Goal: Task Accomplishment & Management: Manage account settings

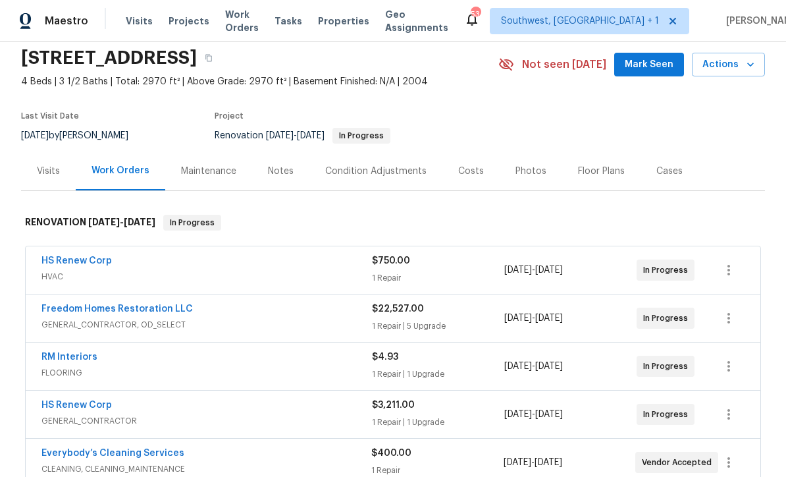
scroll to position [130, 0]
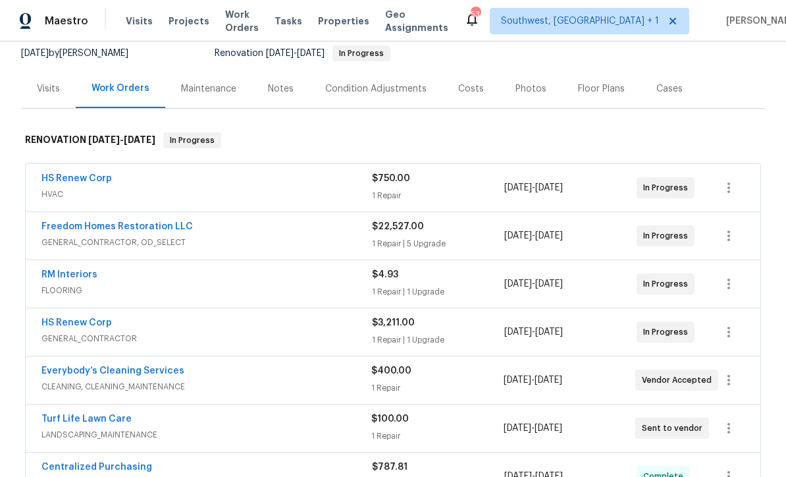
click at [82, 177] on link "HS Renew Corp" at bounding box center [76, 178] width 70 height 9
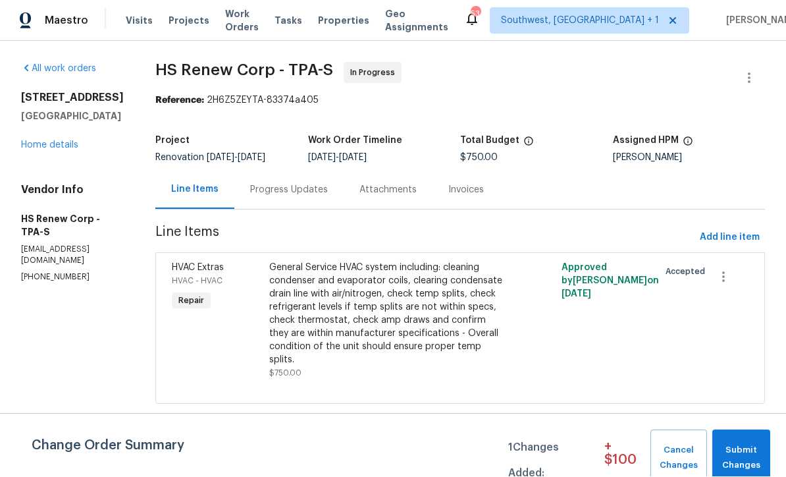
click at [46, 150] on link "Home details" at bounding box center [49, 145] width 57 height 9
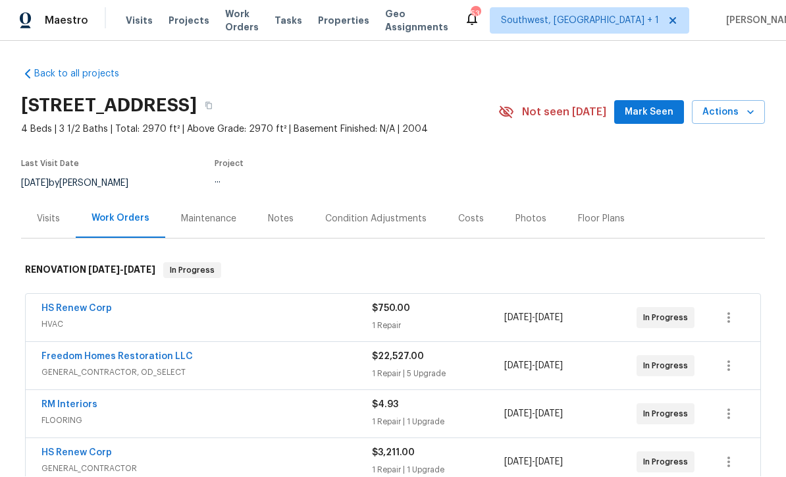
scroll to position [1, 0]
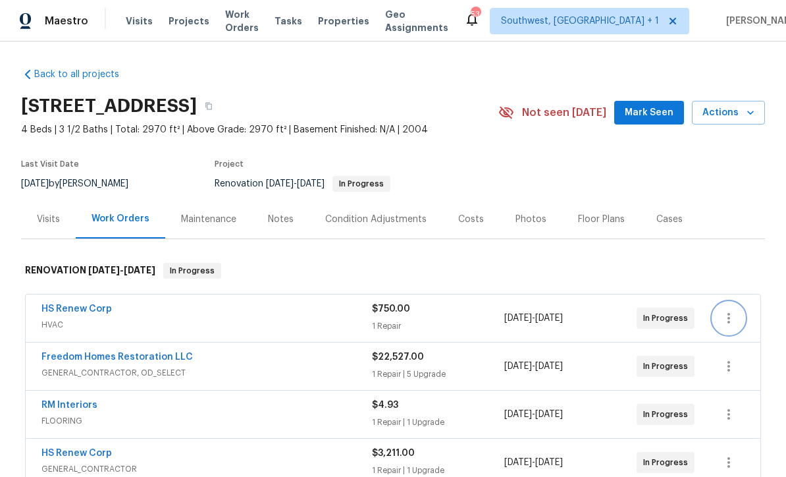
click at [727, 325] on button "button" at bounding box center [729, 318] width 32 height 32
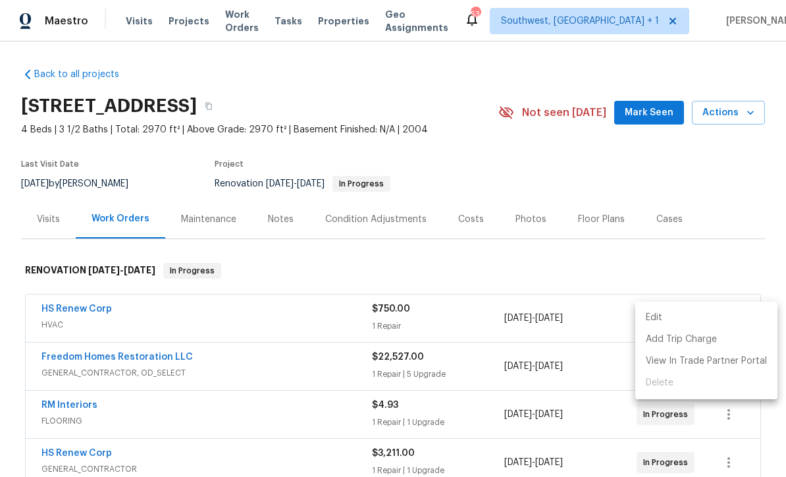
click at [659, 319] on li "Edit" at bounding box center [707, 318] width 142 height 22
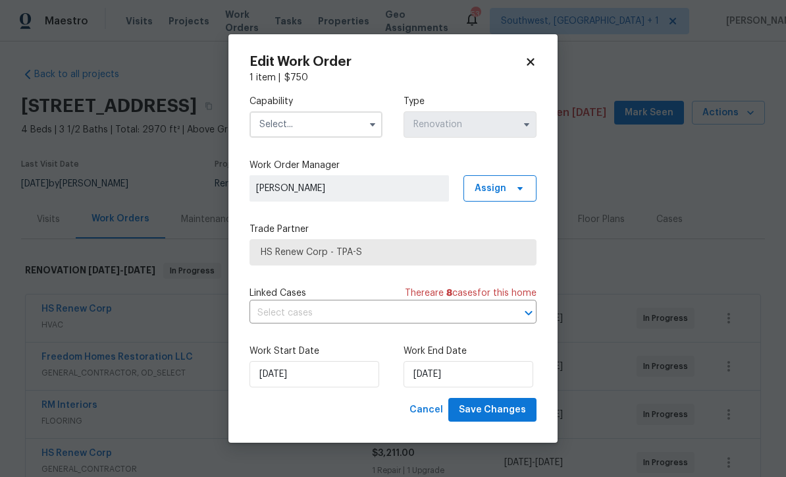
click at [316, 119] on input "text" at bounding box center [316, 124] width 133 height 26
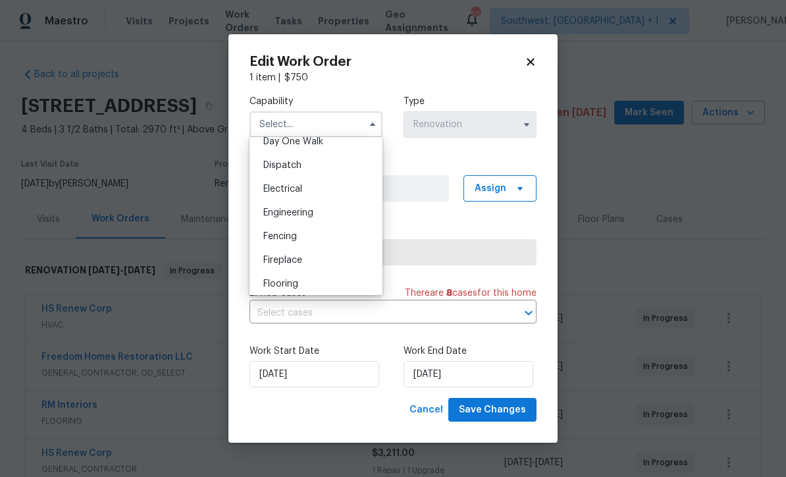
scroll to position [497, 0]
click at [346, 283] on span "General Contractor" at bounding box center [305, 285] width 85 height 9
type input "General Contractor"
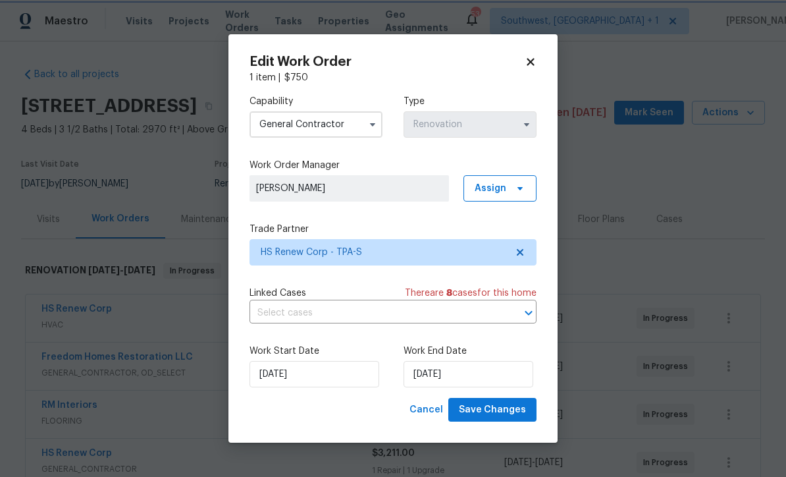
scroll to position [526, 0]
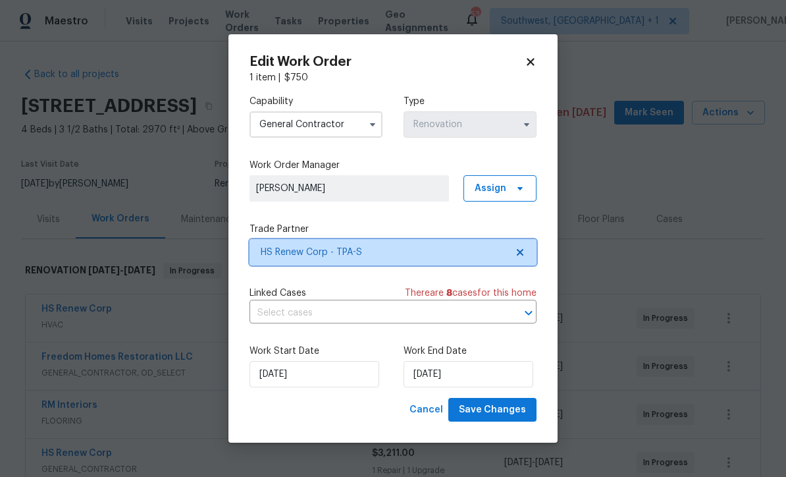
click at [400, 247] on span "HS Renew Corp - TPA-S" at bounding box center [384, 252] width 246 height 13
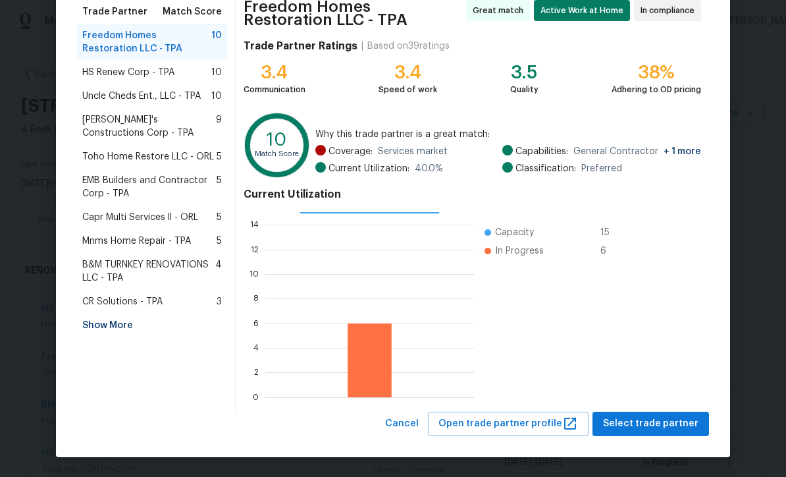
scroll to position [109, 0]
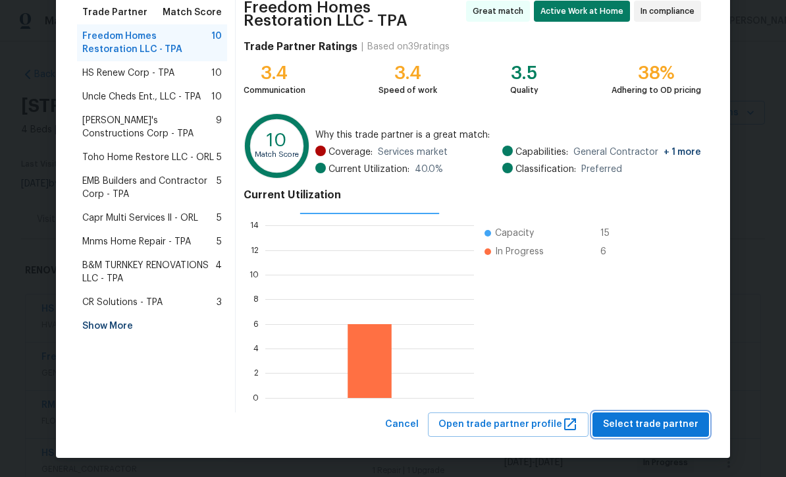
click at [655, 426] on span "Select trade partner" at bounding box center [651, 424] width 96 height 16
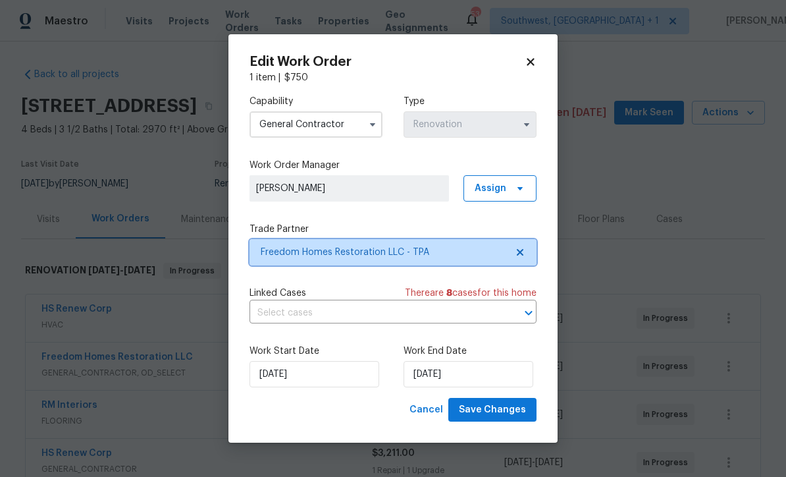
scroll to position [0, 0]
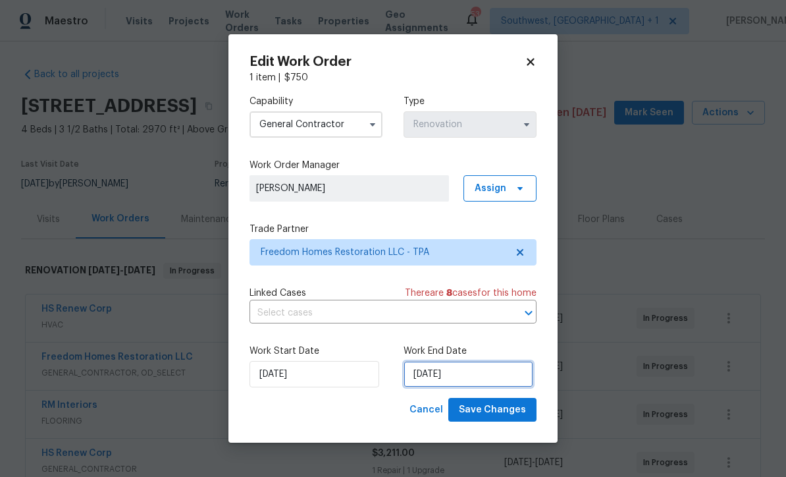
click at [489, 383] on input "6/6/2025" at bounding box center [469, 374] width 130 height 26
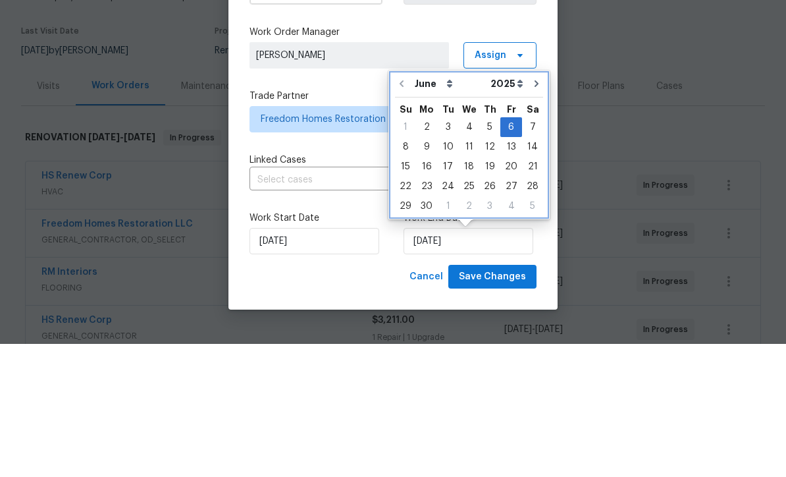
click at [527, 204] on button "Go to next month" at bounding box center [537, 217] width 20 height 26
type input "7/6/2025"
select select "6"
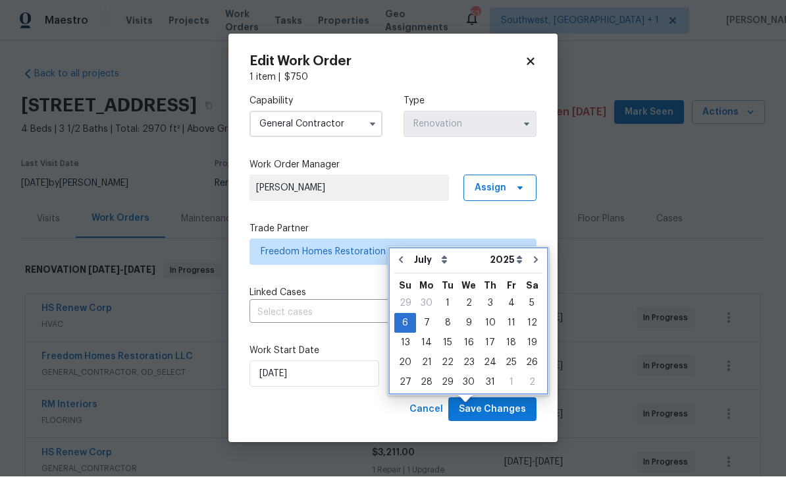
click at [527, 247] on button "Go to next month" at bounding box center [536, 260] width 20 height 26
type input "8/6/2025"
select select "7"
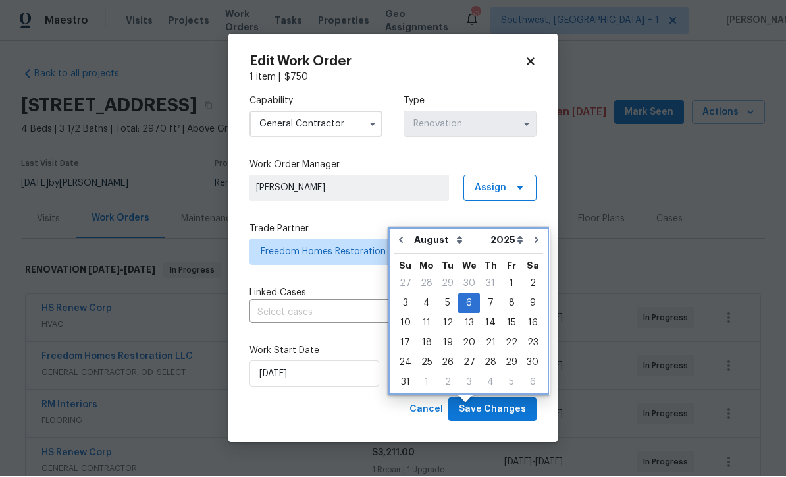
click at [535, 235] on icon "Go to next month" at bounding box center [537, 240] width 11 height 11
type input "[DATE]"
select select "8"
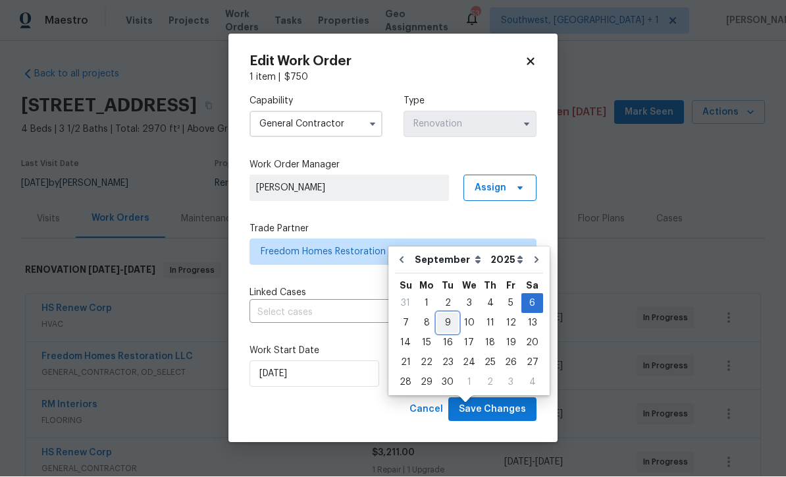
click at [446, 314] on div "9" at bounding box center [447, 323] width 21 height 18
type input "9/9/2025"
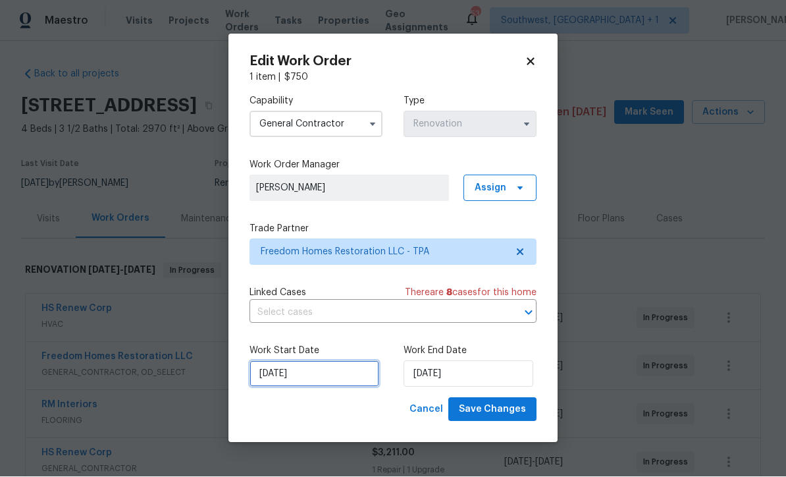
click at [319, 383] on input "6/2/2025" at bounding box center [315, 374] width 130 height 26
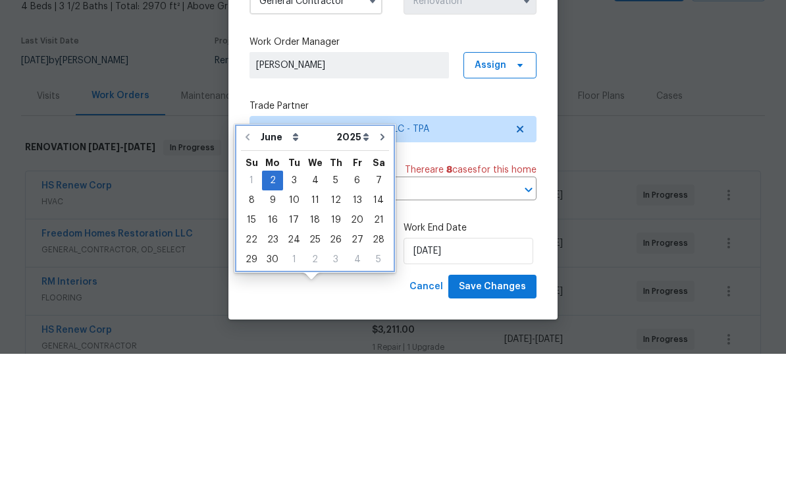
click at [377, 255] on icon "Go to next month" at bounding box center [382, 260] width 11 height 11
type input "7/2/2025"
select select "6"
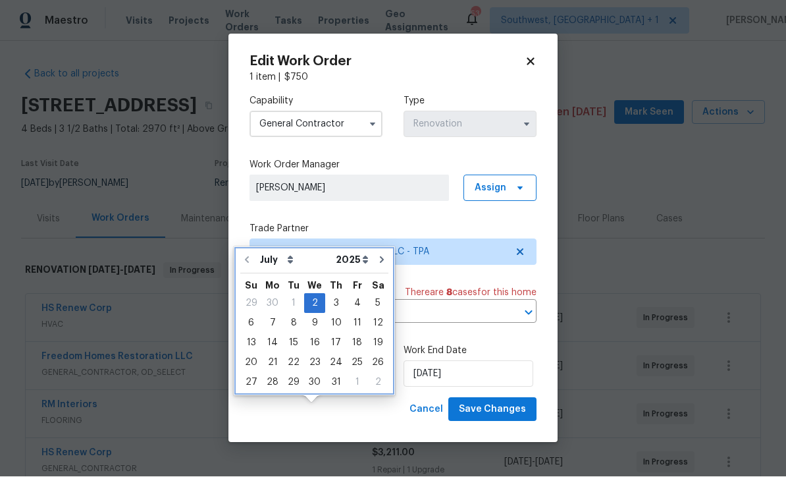
click at [377, 255] on icon "Go to next month" at bounding box center [382, 260] width 11 height 11
type input "8/2/2025"
select select "7"
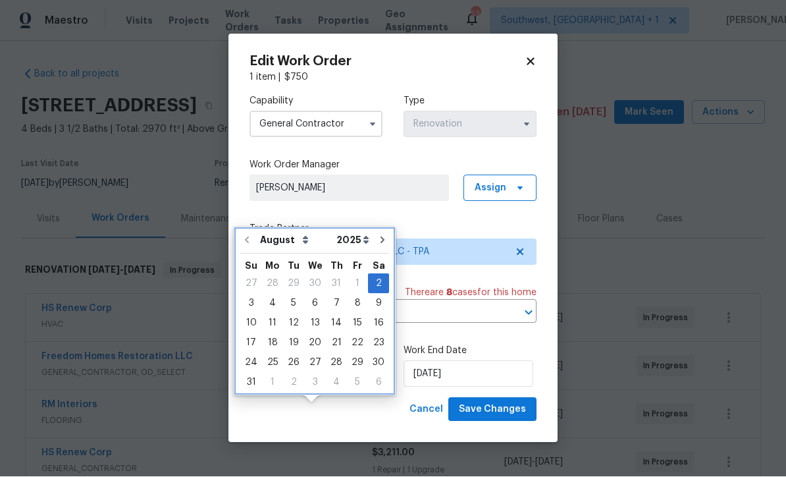
click at [377, 235] on icon "Go to next month" at bounding box center [382, 240] width 11 height 11
type input "9/2/2025"
select select "8"
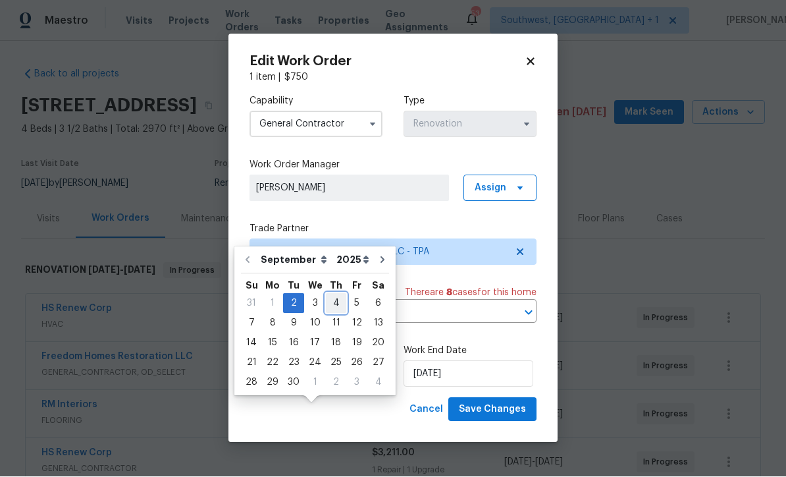
click at [331, 294] on div "4" at bounding box center [336, 303] width 20 height 18
type input "9/4/2025"
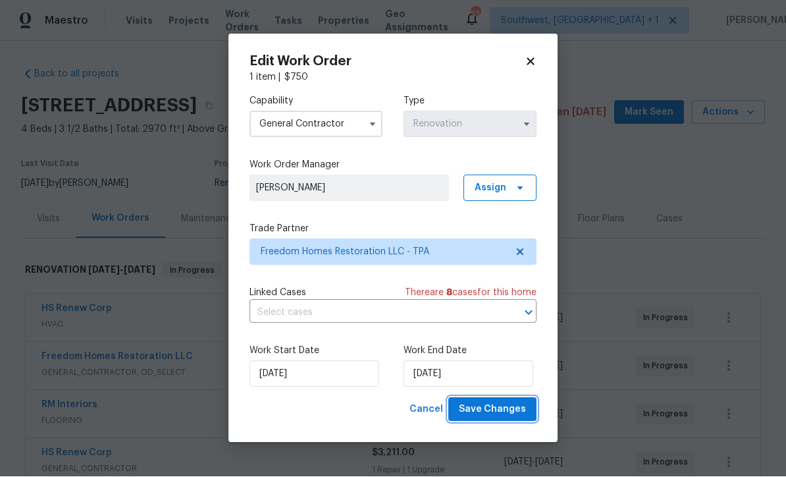
click at [502, 416] on span "Save Changes" at bounding box center [492, 410] width 67 height 16
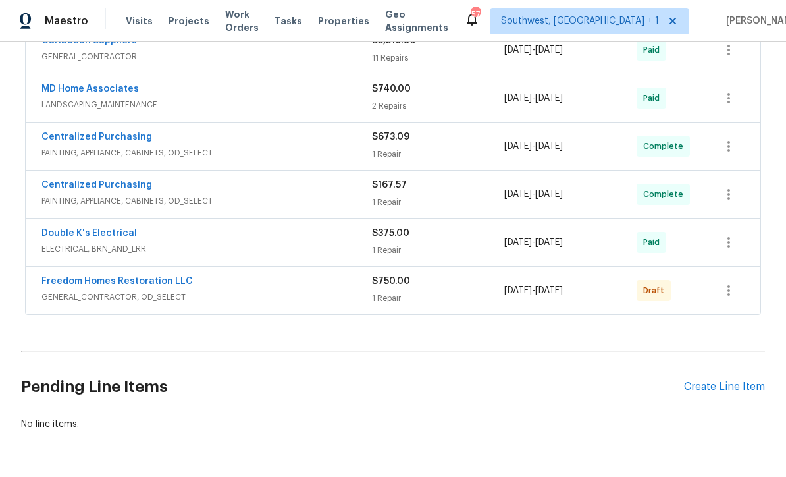
scroll to position [652, 0]
click at [727, 292] on icon "button" at bounding box center [729, 291] width 16 height 16
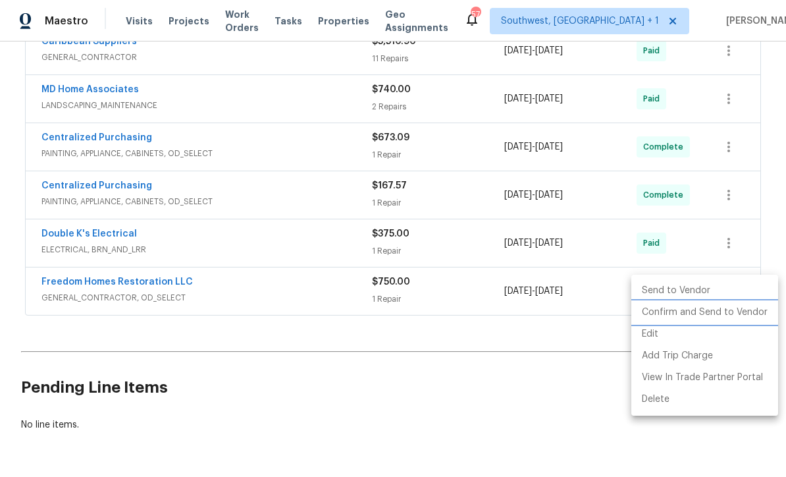
click at [705, 319] on li "Confirm and Send to Vendor" at bounding box center [705, 313] width 147 height 22
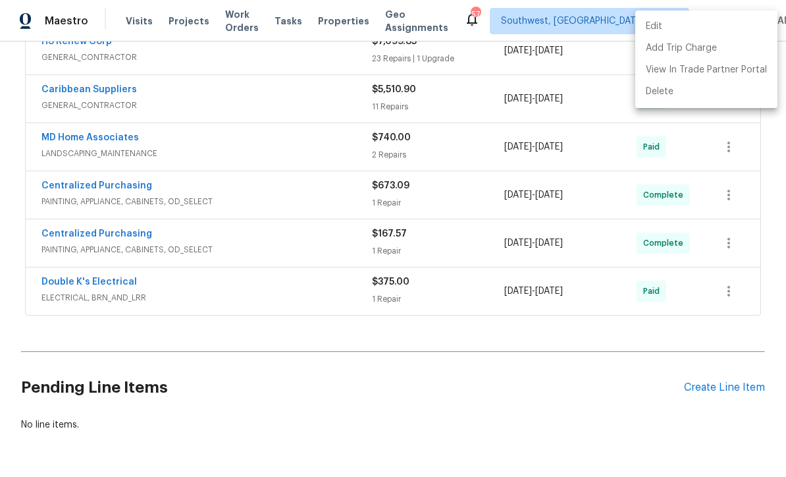
click at [550, 389] on div at bounding box center [393, 238] width 786 height 477
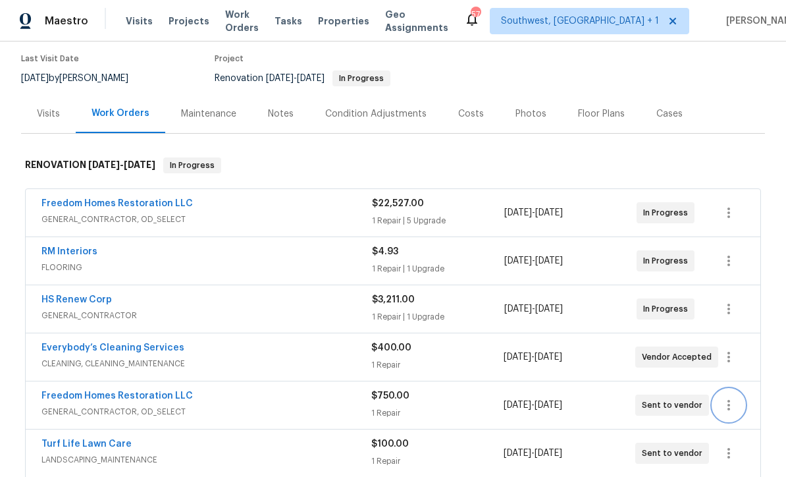
scroll to position [101, 0]
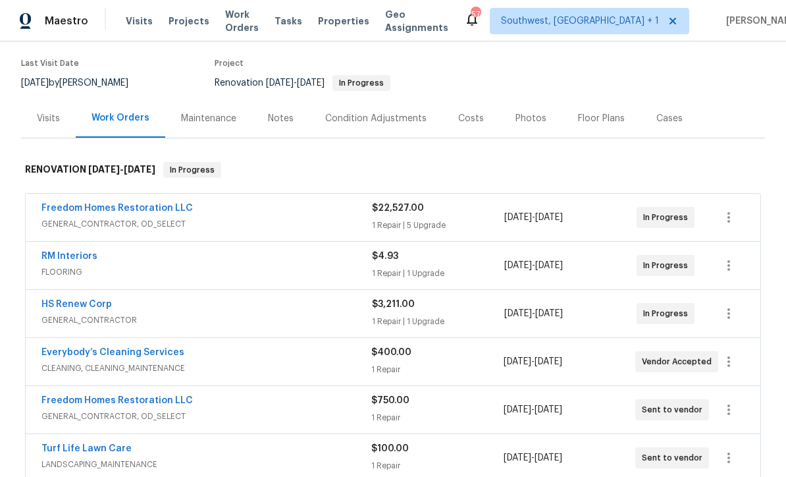
click at [387, 310] on div "$3,211.00" at bounding box center [438, 304] width 132 height 13
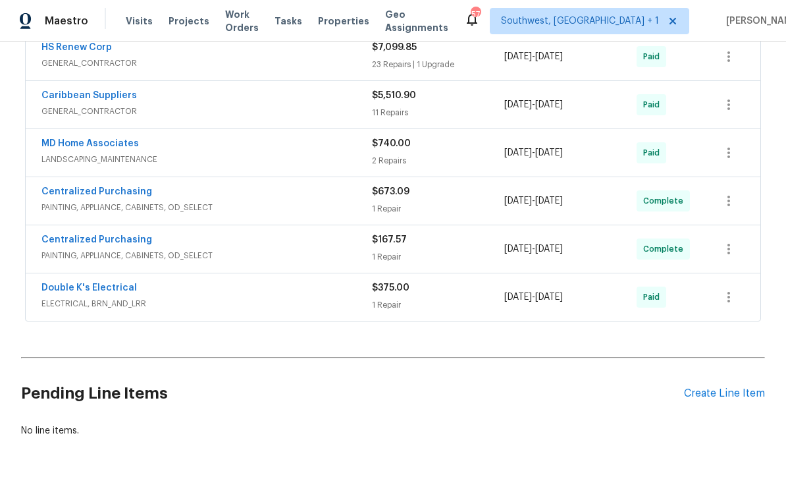
scroll to position [887, 0]
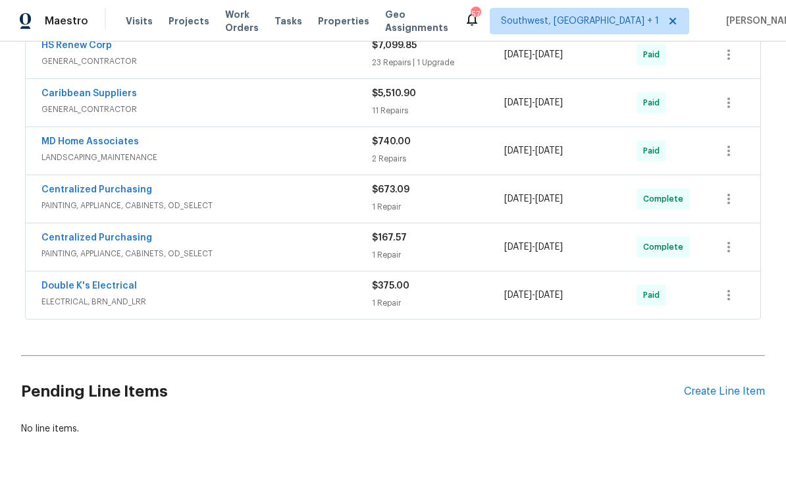
click at [713, 394] on div "Create Line Item" at bounding box center [724, 391] width 81 height 13
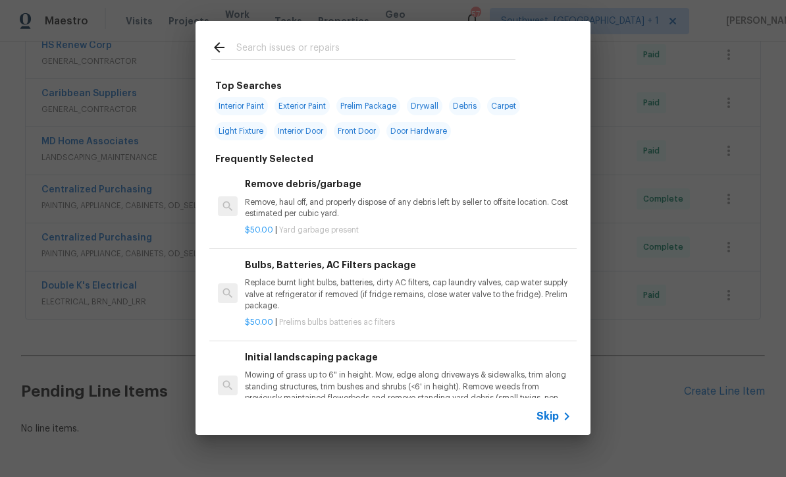
click at [557, 420] on span "Skip" at bounding box center [548, 416] width 22 height 13
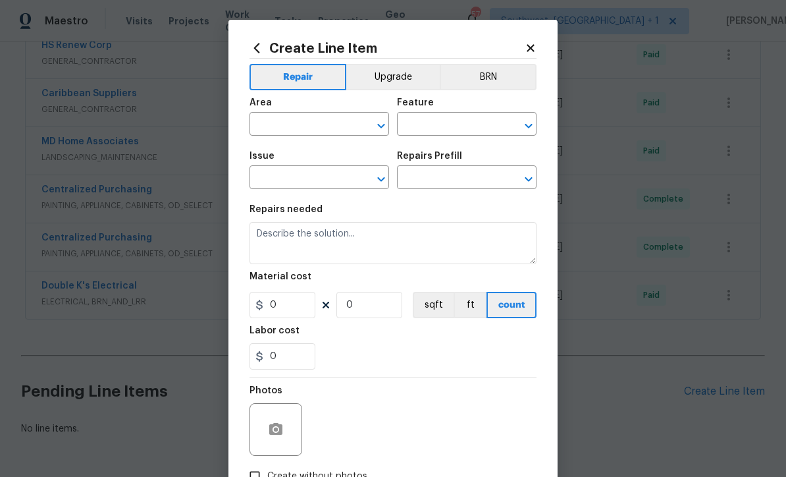
click at [290, 121] on input "text" at bounding box center [301, 125] width 103 height 20
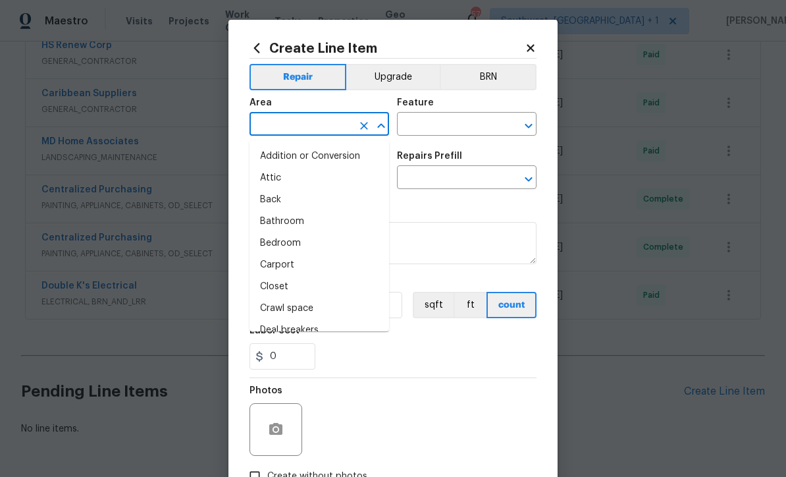
scroll to position [0, 0]
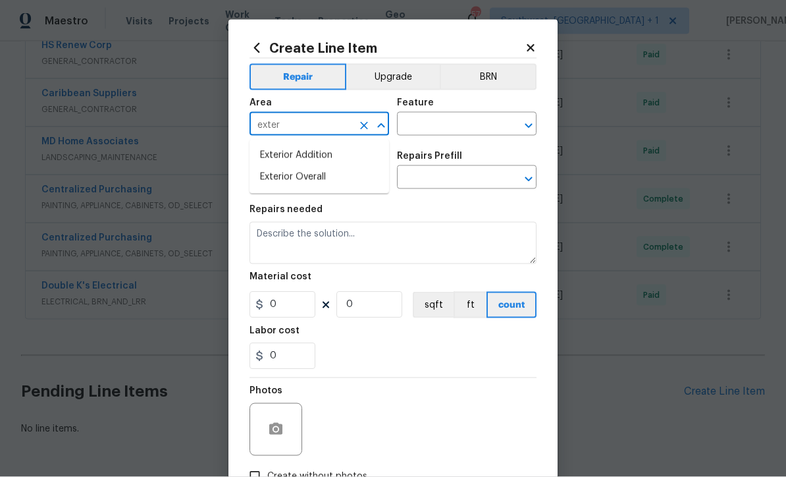
click at [323, 179] on li "Exterior Overall" at bounding box center [320, 178] width 140 height 22
type input "Exterior Overall"
click at [455, 123] on input "text" at bounding box center [448, 125] width 103 height 20
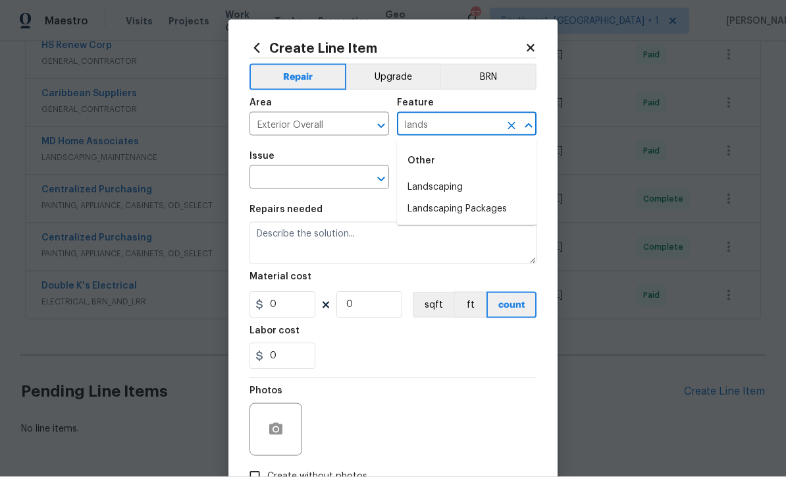
click at [442, 186] on li "Landscaping" at bounding box center [467, 188] width 140 height 22
type input "Landscaping"
click at [339, 173] on input "text" at bounding box center [301, 179] width 103 height 20
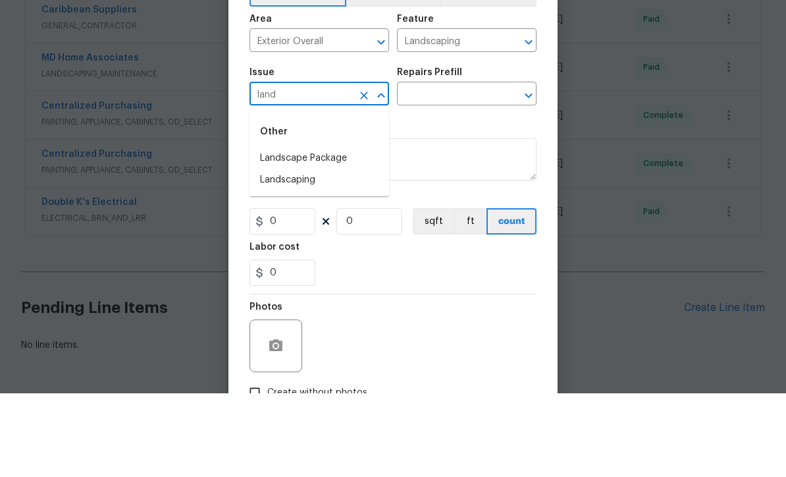
click at [310, 253] on li "Landscaping" at bounding box center [320, 264] width 140 height 22
type input "Landscaping"
click at [459, 169] on input "text" at bounding box center [448, 179] width 103 height 20
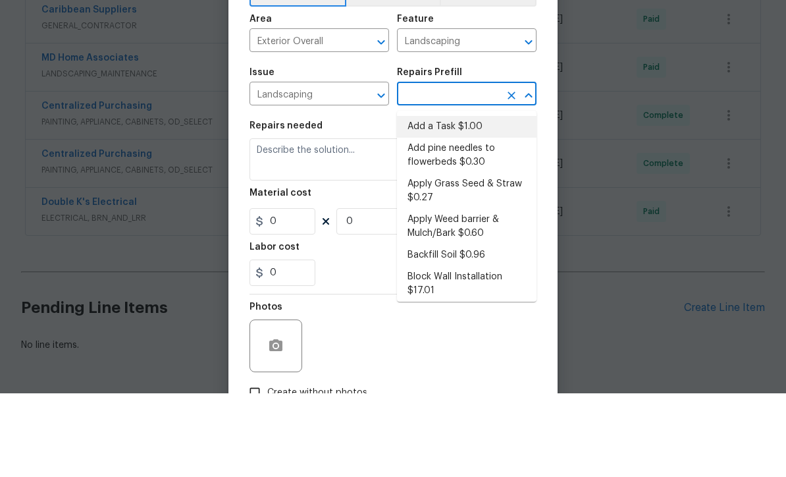
click at [460, 200] on li "Add a Task $1.00" at bounding box center [467, 211] width 140 height 22
type input "Add a Task $1.00"
type textarea "HPM to detail"
type input "1"
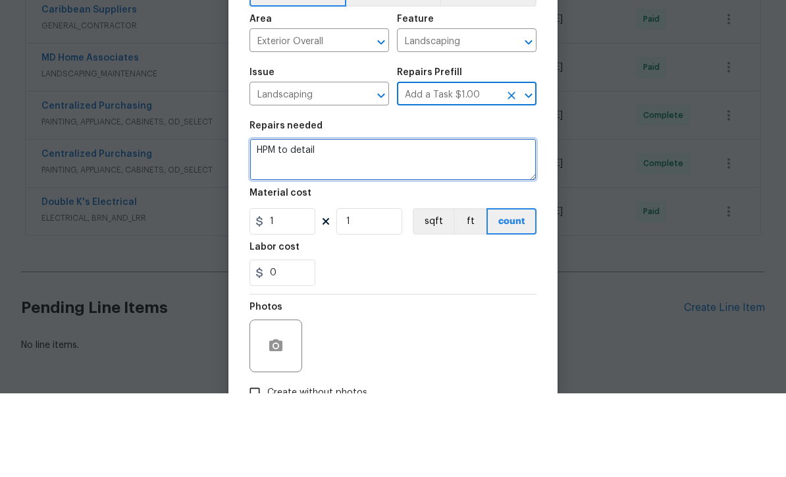
click at [381, 222] on textarea "HPM to detail" at bounding box center [393, 243] width 287 height 42
type textarea "H"
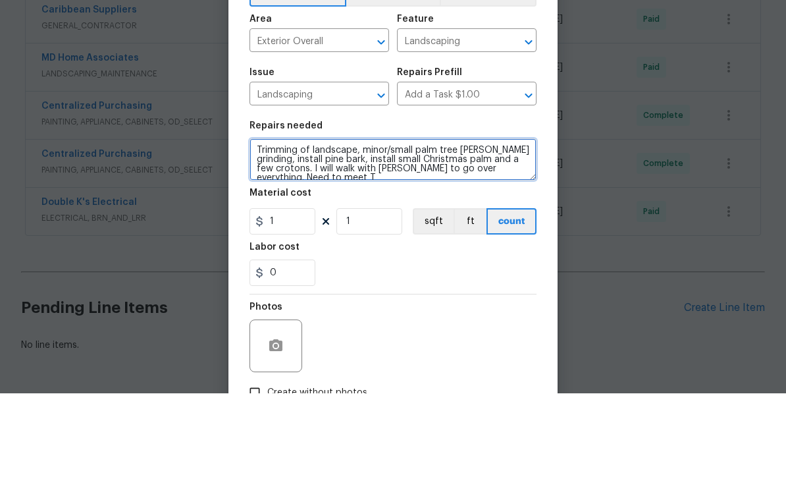
scroll to position [3, 0]
click at [306, 222] on textarea "Trimming of landscape, minor/small palm tree stump grinding, install pine bark,…" at bounding box center [393, 243] width 287 height 42
click at [354, 222] on textarea "Trimming of landscape, minor/small palm tree stump grinding, install pine bark,…" at bounding box center [393, 243] width 287 height 42
click at [527, 222] on textarea "Trimming of landscape, minor/small palm tree stump grinding, install pine bark,…" at bounding box center [393, 243] width 287 height 42
click at [341, 222] on textarea "Trimming of landscape, minor/small palm tree stump grinding, install pine bark,…" at bounding box center [393, 243] width 287 height 42
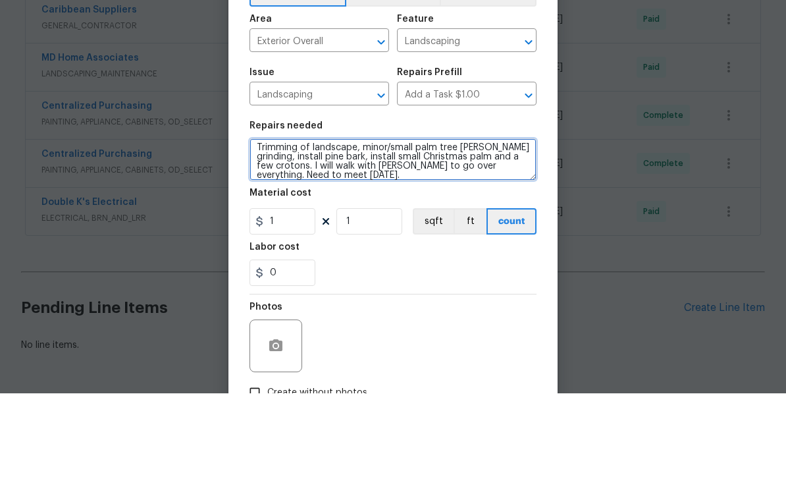
click at [273, 222] on textarea "Trimming of landscape, minor/small palm tree stump grinding, install pine bark,…" at bounding box center [393, 243] width 287 height 42
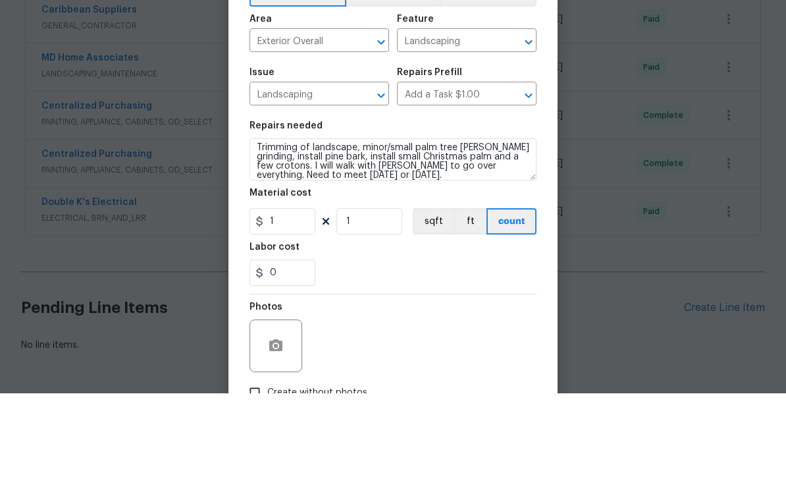
scroll to position [43, 0]
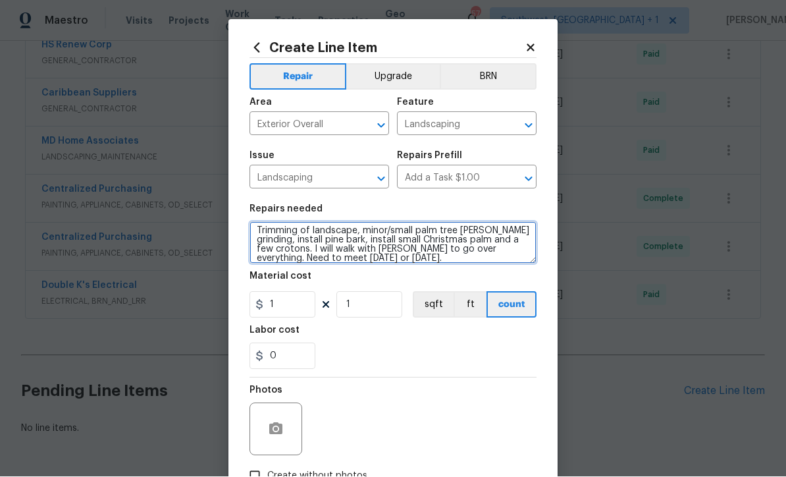
type textarea "Trimming of landscape, minor/small palm tree stump grinding, install pine bark,…"
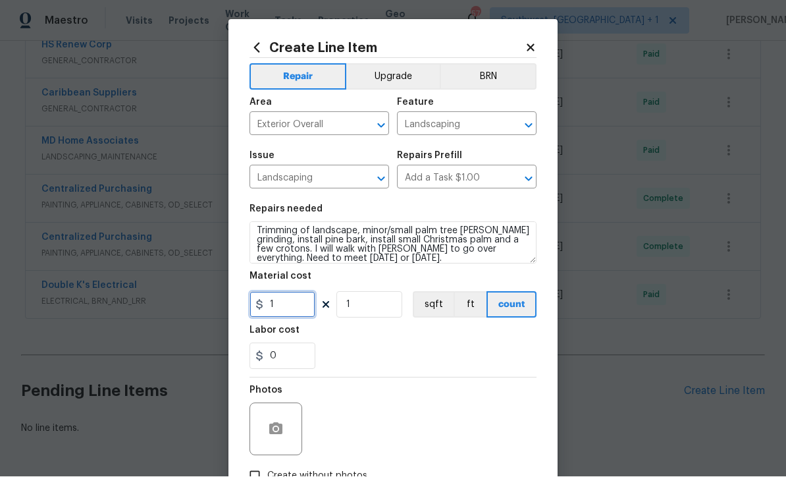
click at [289, 312] on input "1" at bounding box center [283, 305] width 66 height 26
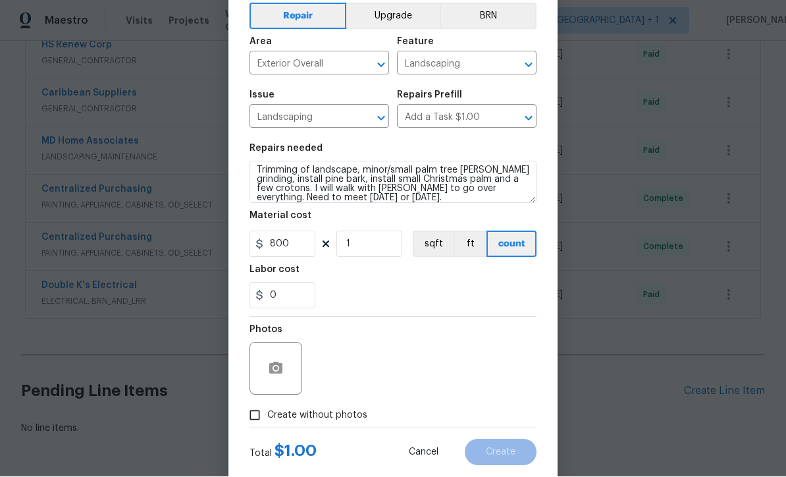
scroll to position [63, 0]
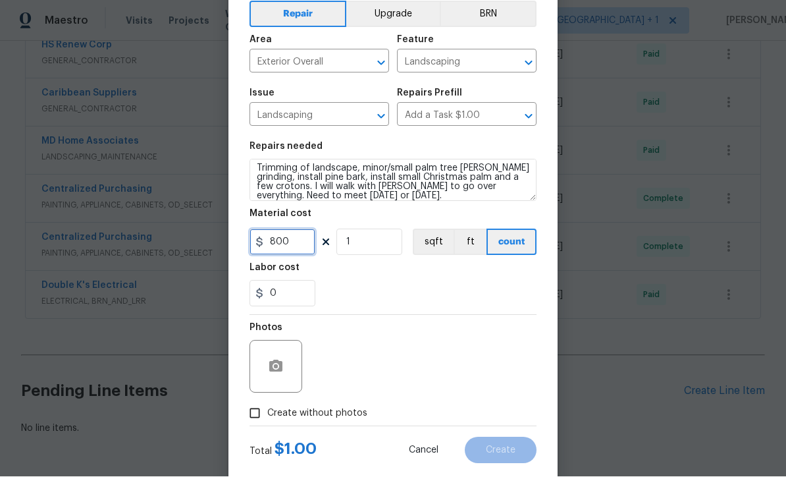
type input "800"
click at [269, 372] on icon "button" at bounding box center [276, 367] width 16 height 16
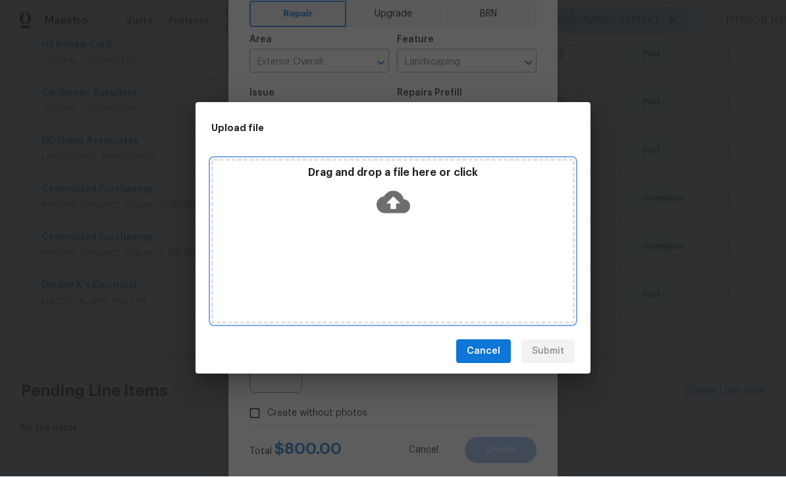
click at [393, 197] on icon at bounding box center [394, 203] width 34 height 22
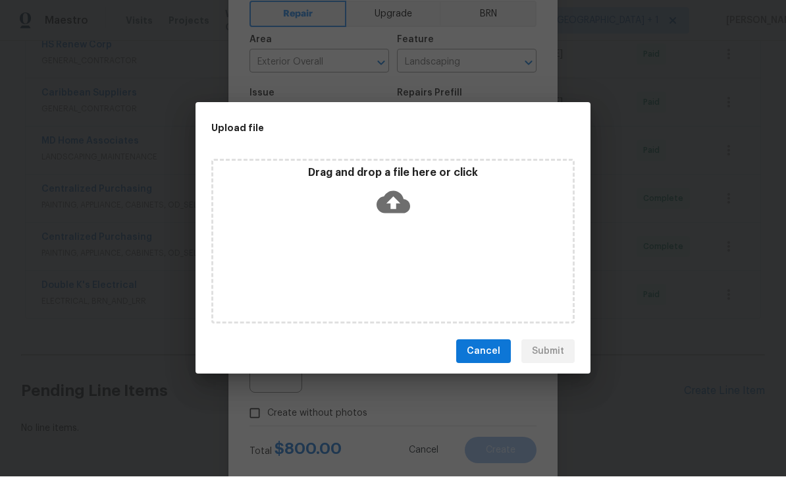
click at [486, 360] on button "Cancel" at bounding box center [483, 352] width 55 height 24
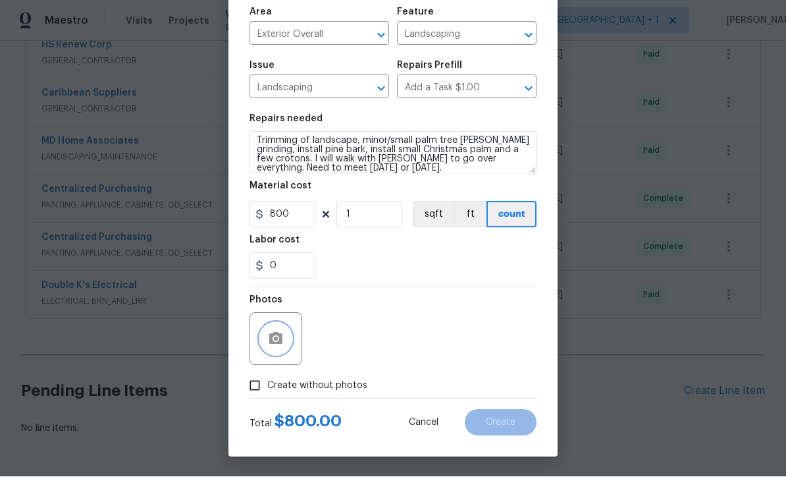
scroll to position [93, 0]
click at [256, 393] on input "Create without photos" at bounding box center [254, 385] width 25 height 25
checkbox input "true"
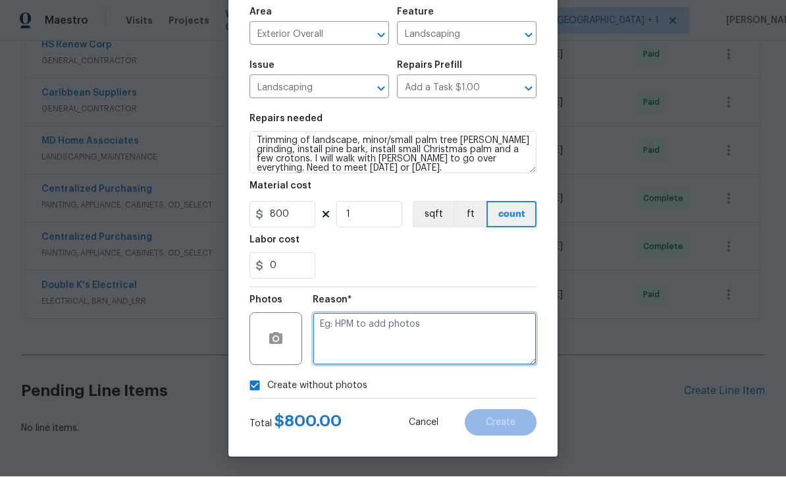
click at [371, 352] on textarea at bounding box center [425, 339] width 224 height 53
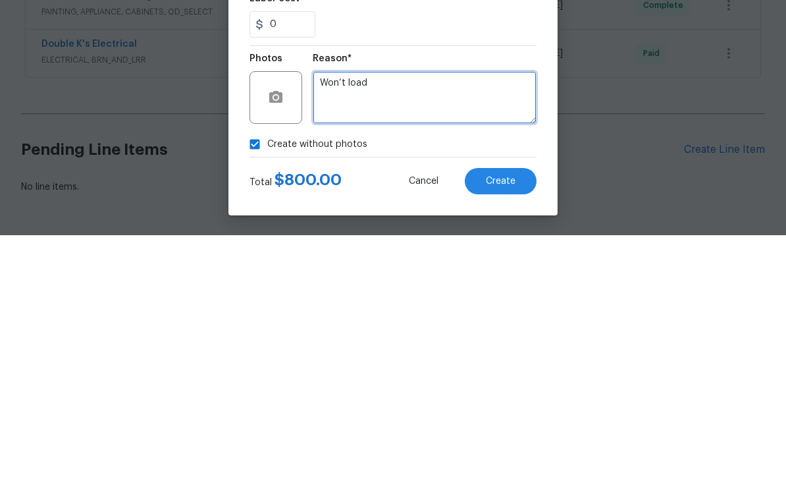
type textarea "Won’t load"
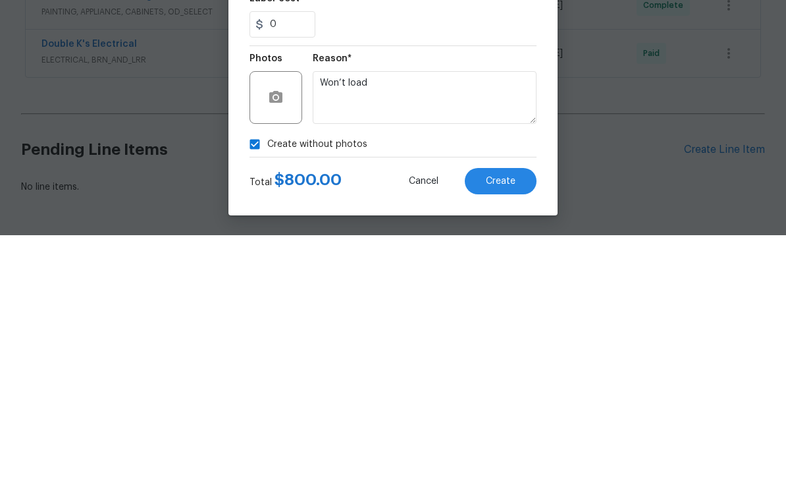
click at [519, 410] on button "Create" at bounding box center [501, 423] width 72 height 26
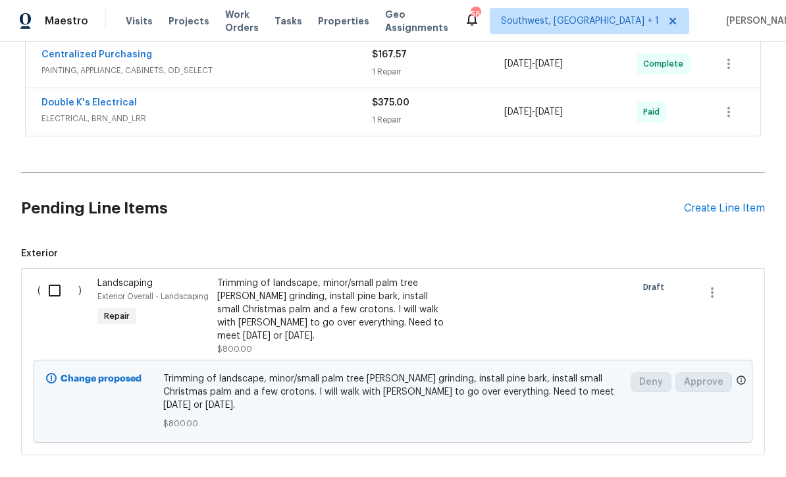
scroll to position [1070, 0]
click at [46, 293] on input "checkbox" at bounding box center [60, 291] width 38 height 28
checkbox input "true"
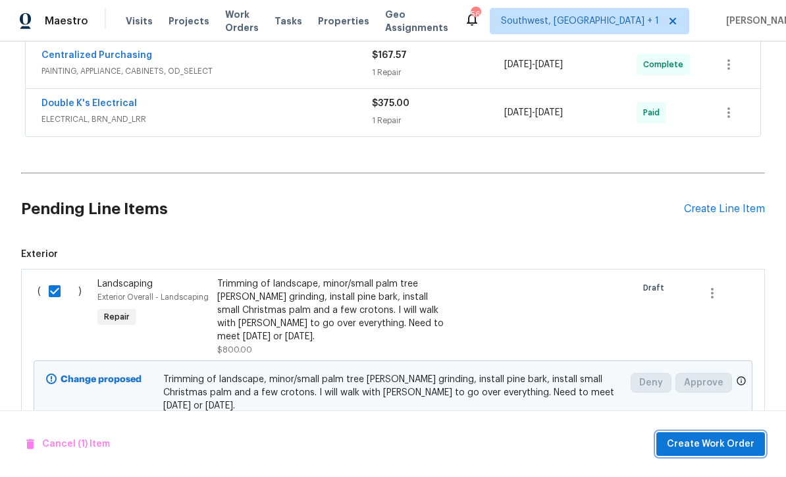
click at [704, 445] on span "Create Work Order" at bounding box center [711, 444] width 88 height 16
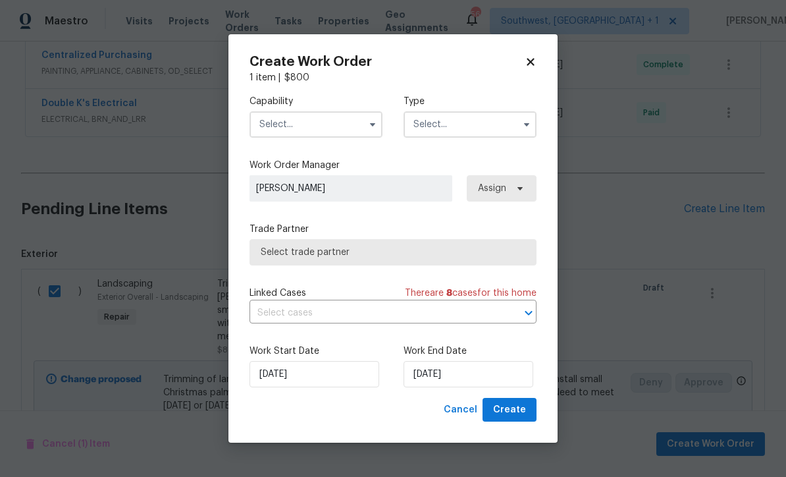
click at [306, 128] on input "text" at bounding box center [316, 124] width 133 height 26
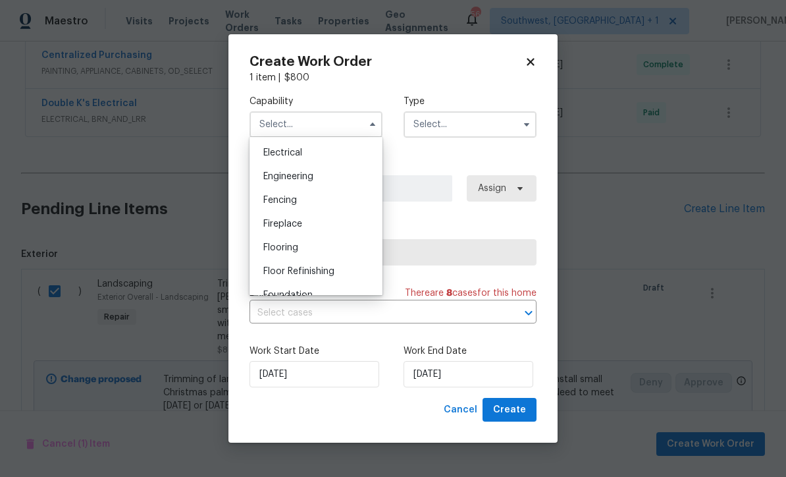
scroll to position [493, 0]
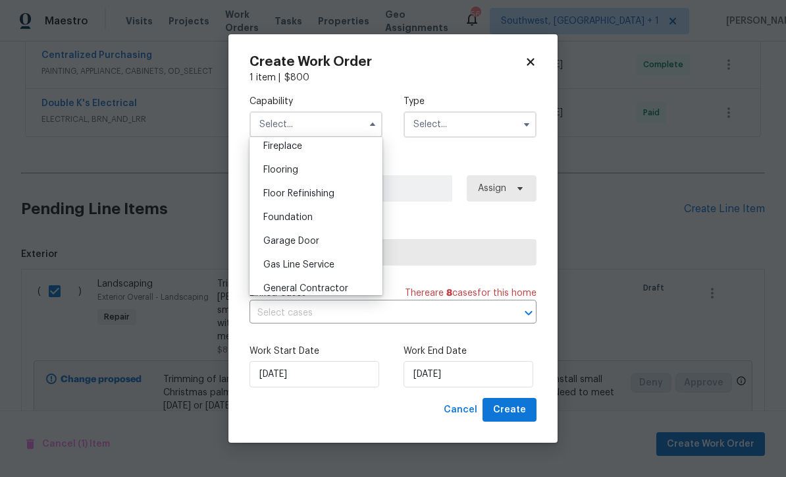
click at [345, 288] on span "General Contractor" at bounding box center [305, 288] width 85 height 9
type input "General Contractor"
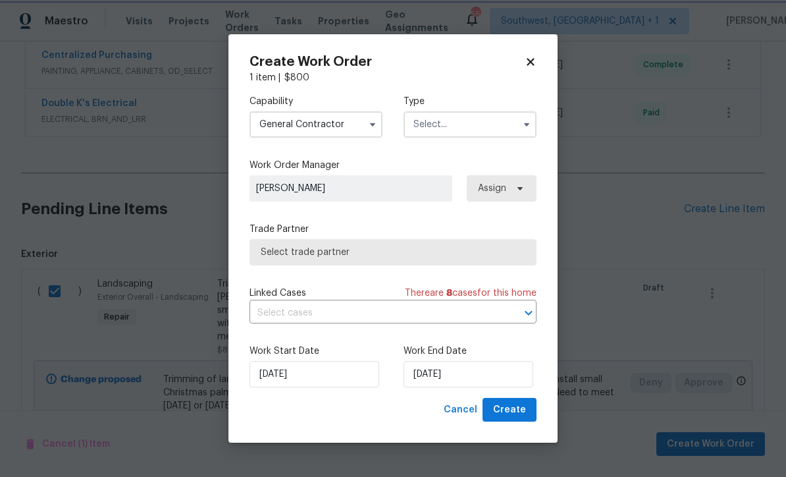
scroll to position [526, 0]
click at [472, 117] on input "text" at bounding box center [470, 124] width 133 height 26
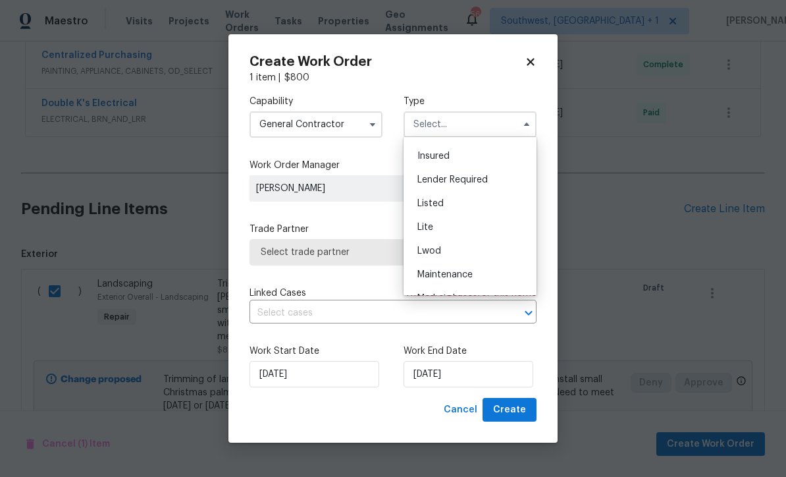
scroll to position [89, 0]
click at [445, 199] on div "Listed" at bounding box center [470, 206] width 126 height 24
type input "Listed"
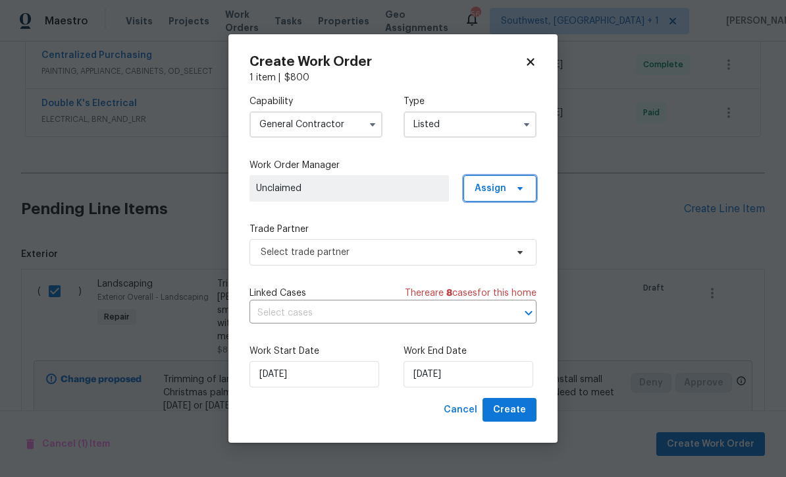
click at [506, 182] on span "Assign" at bounding box center [491, 188] width 32 height 13
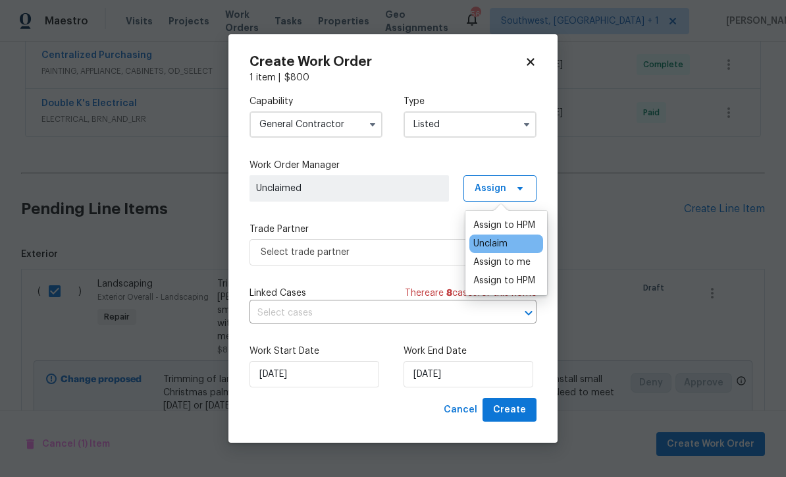
click at [507, 262] on div "Assign to me" at bounding box center [502, 262] width 57 height 13
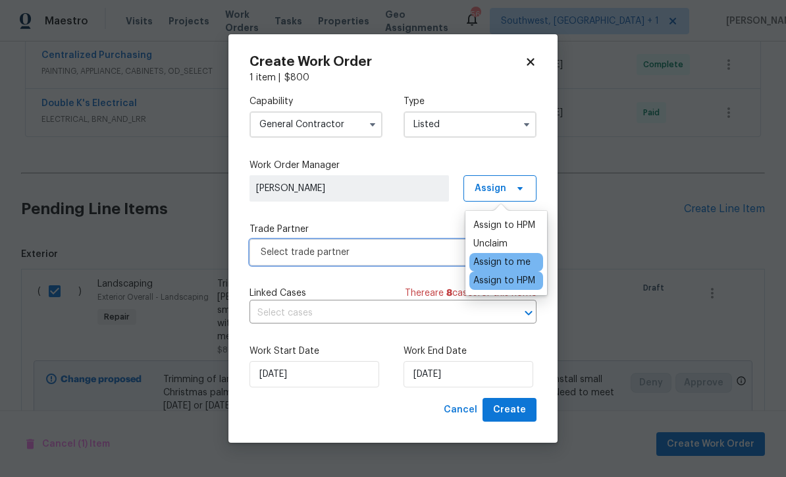
click at [376, 259] on span "Select trade partner" at bounding box center [393, 252] width 287 height 26
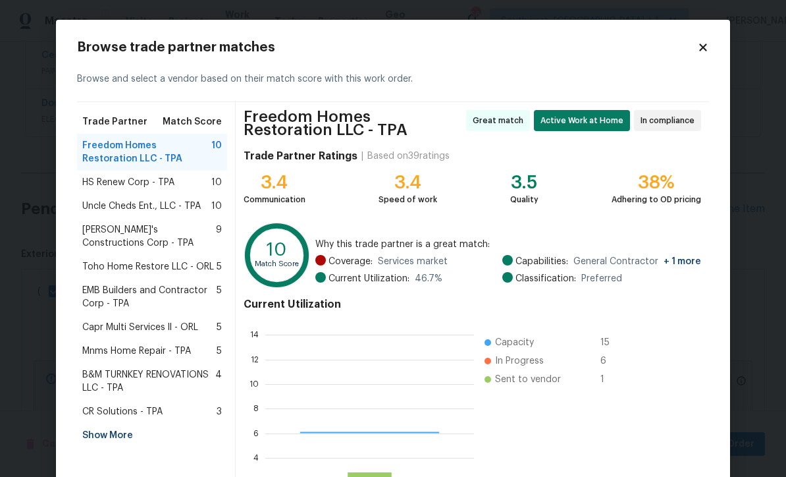
scroll to position [184, 209]
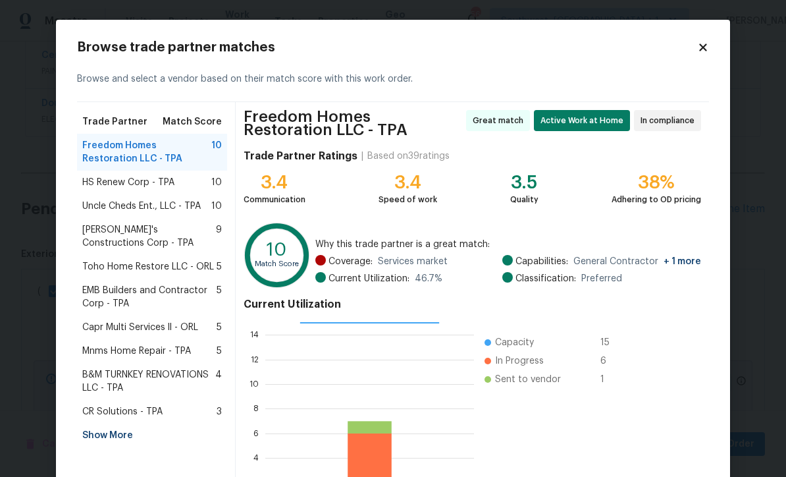
click at [115, 435] on div "Show More" at bounding box center [152, 436] width 150 height 24
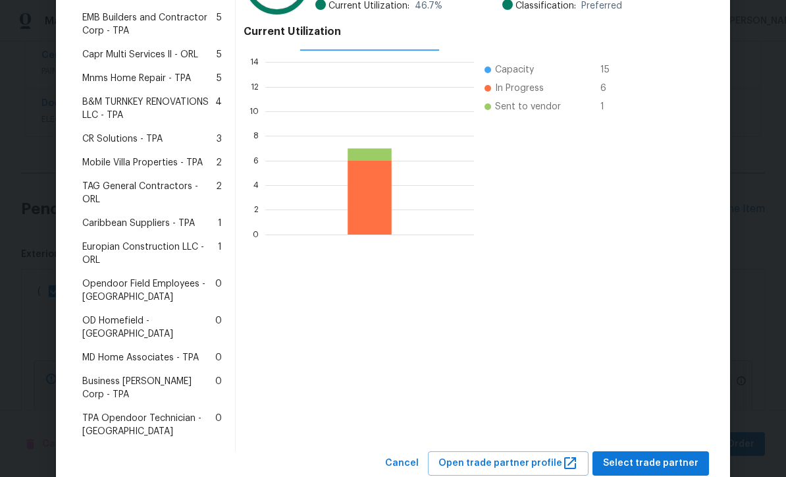
scroll to position [272, 0]
click at [159, 352] on span "MD Home Associates - TPA" at bounding box center [140, 358] width 117 height 13
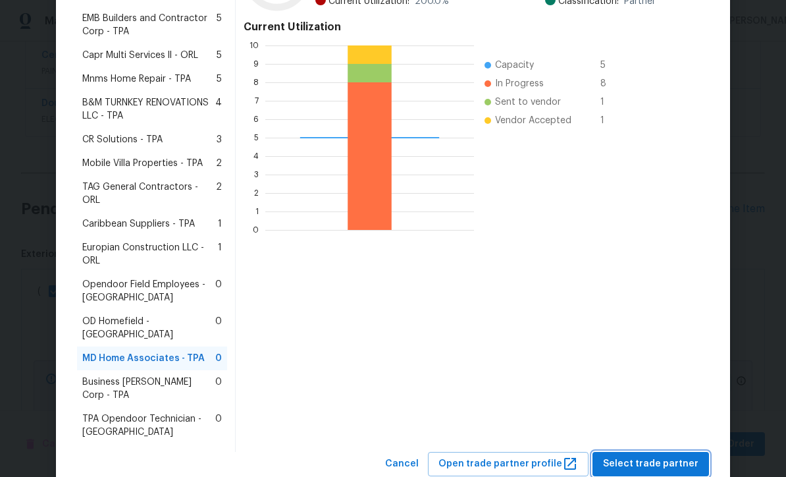
click at [655, 456] on span "Select trade partner" at bounding box center [651, 464] width 96 height 16
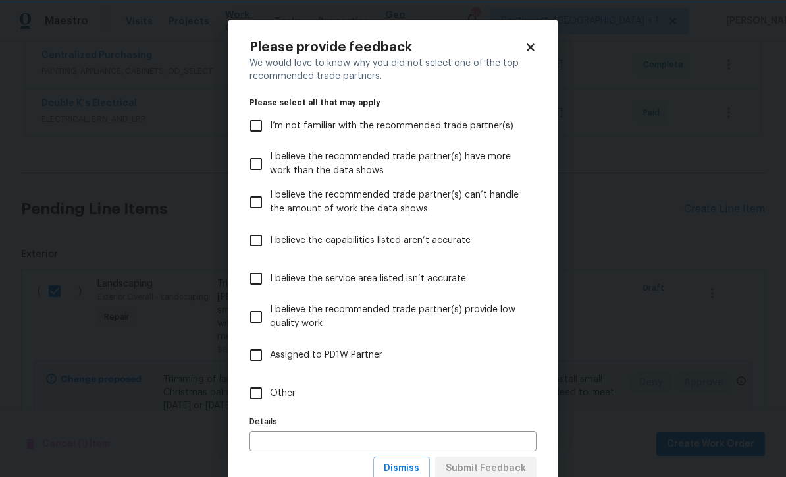
scroll to position [0, 0]
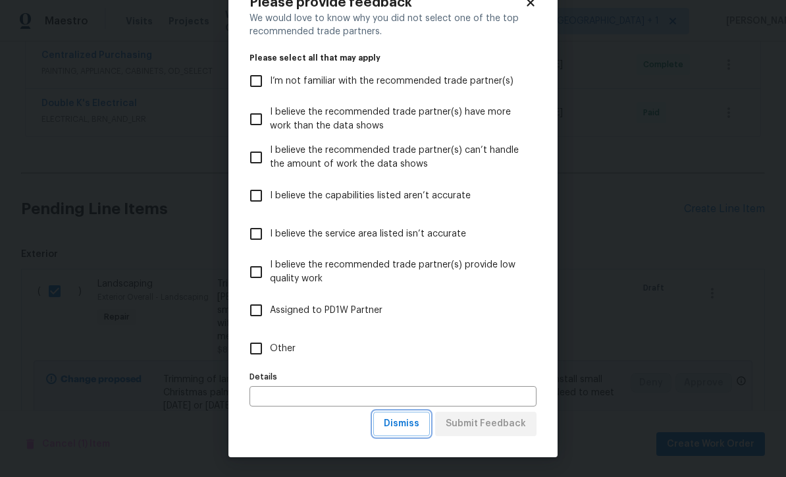
click at [405, 427] on span "Dismiss" at bounding box center [402, 424] width 36 height 16
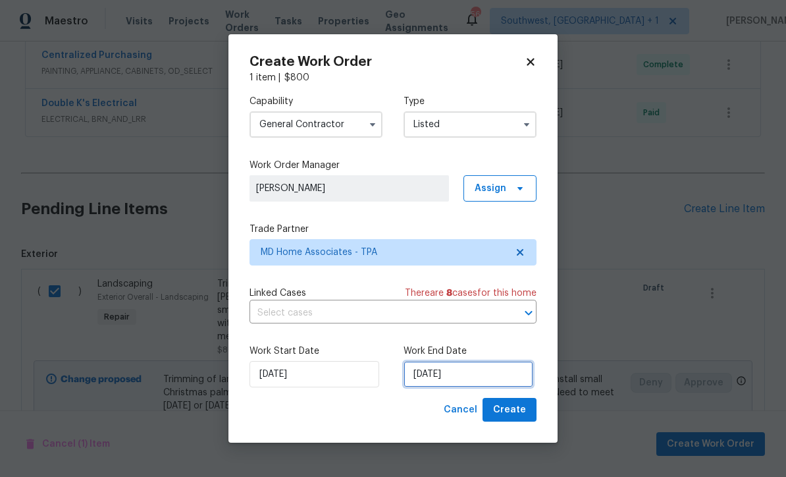
click at [476, 379] on input "[DATE]" at bounding box center [469, 374] width 130 height 26
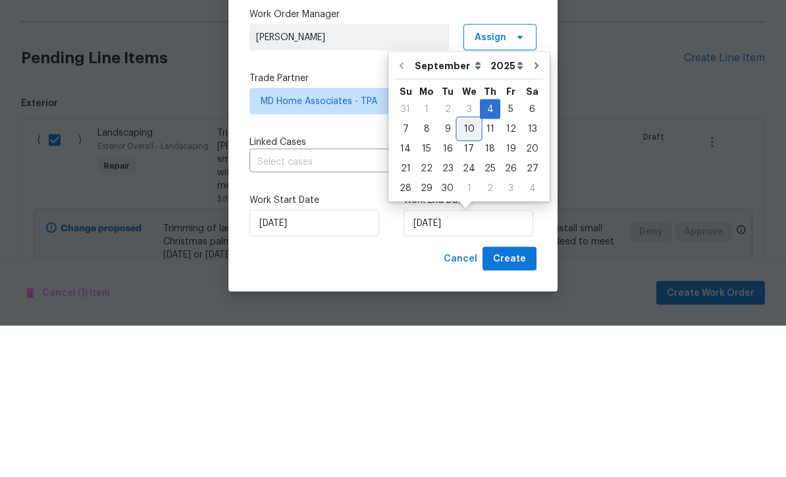
click at [467, 271] on div "10" at bounding box center [469, 280] width 22 height 18
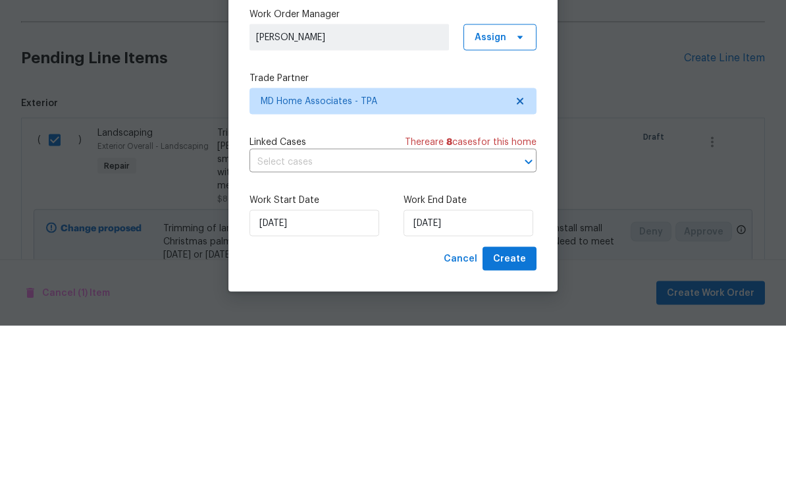
scroll to position [43, 0]
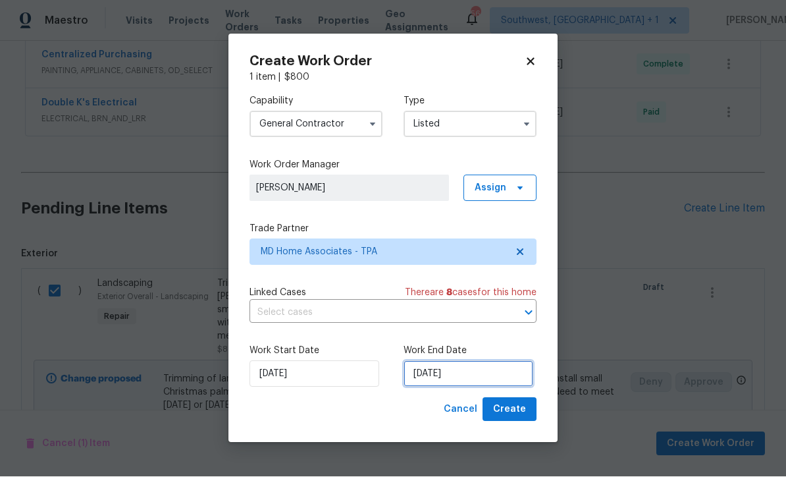
click at [491, 370] on input "9/10/2025" at bounding box center [469, 374] width 130 height 26
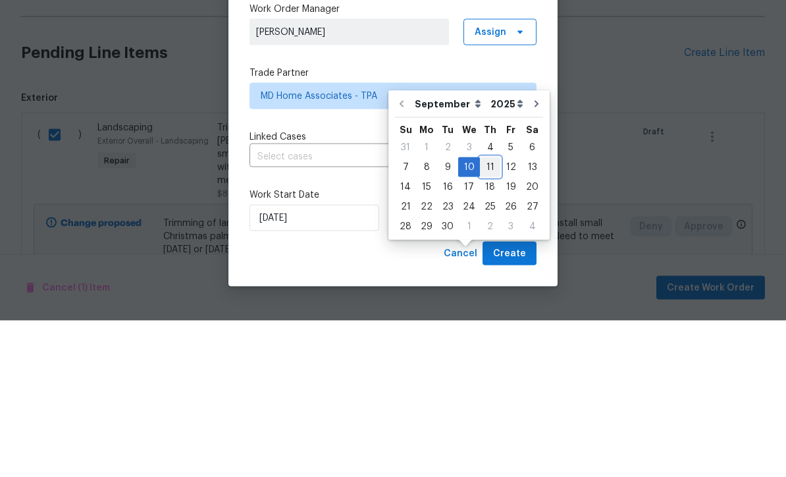
click at [489, 314] on div "11" at bounding box center [490, 323] width 20 height 18
type input "9/11/2025"
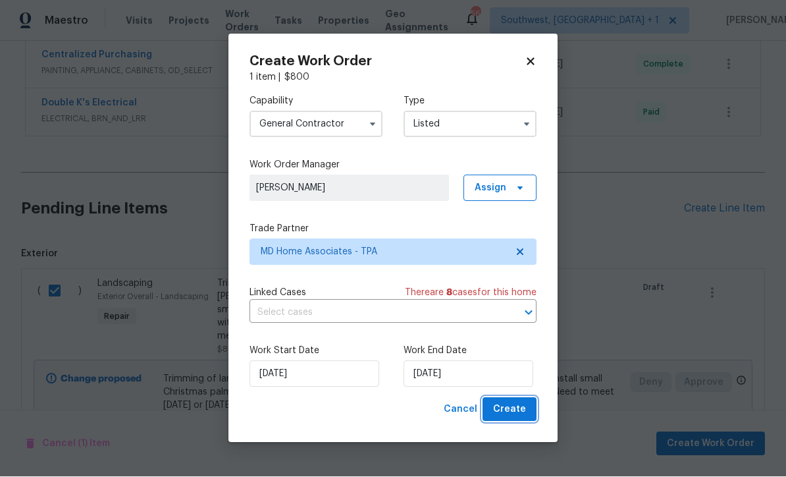
click at [515, 413] on span "Create" at bounding box center [509, 410] width 33 height 16
checkbox input "false"
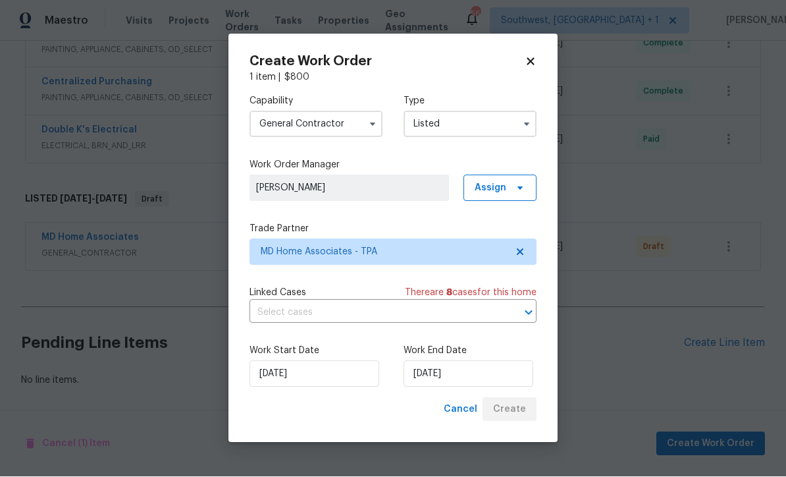
scroll to position [1000, 0]
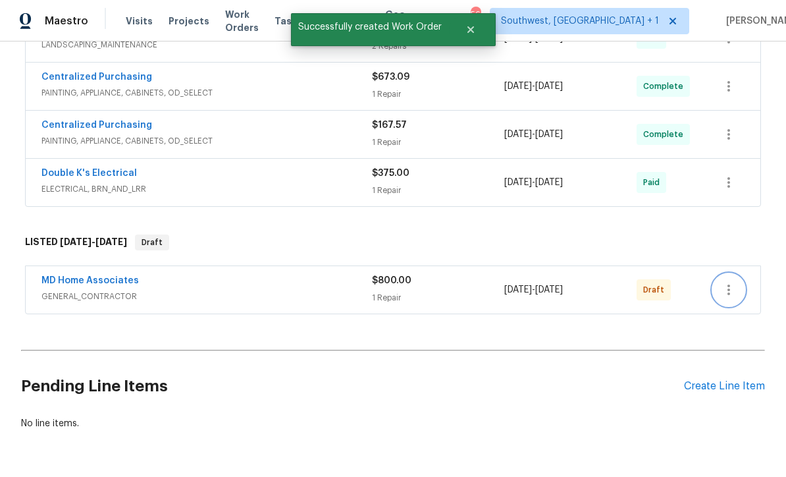
click at [734, 282] on icon "button" at bounding box center [729, 290] width 16 height 16
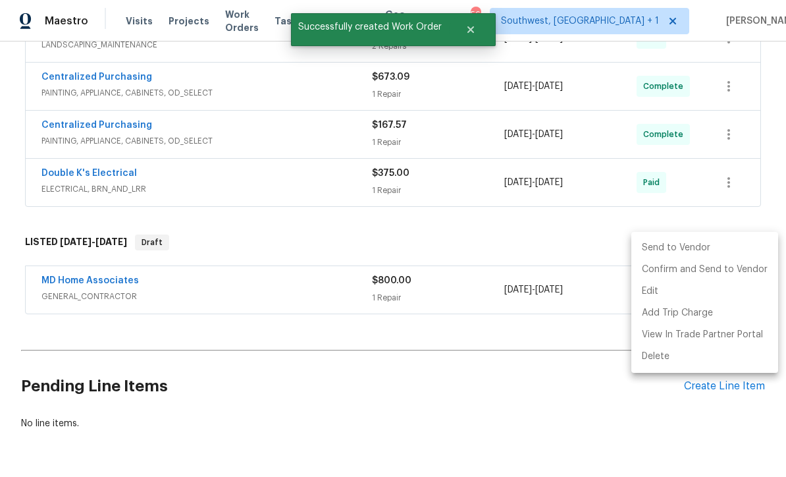
click at [524, 390] on div at bounding box center [393, 238] width 786 height 477
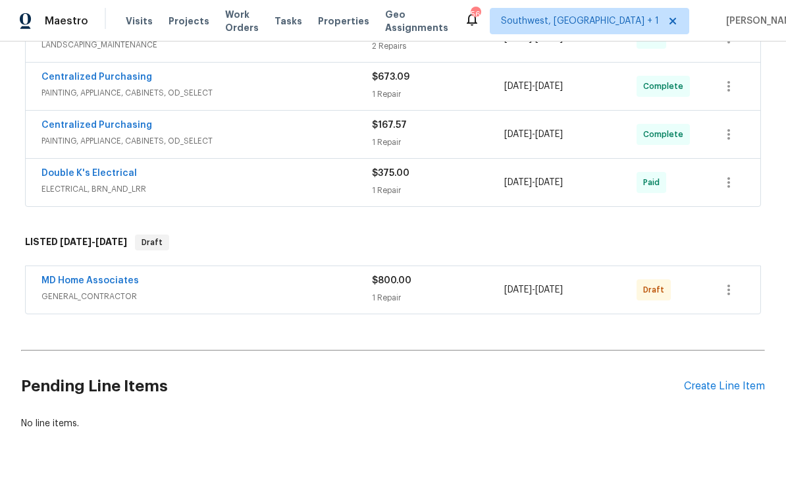
click at [304, 274] on div "MD Home Associates" at bounding box center [206, 282] width 331 height 16
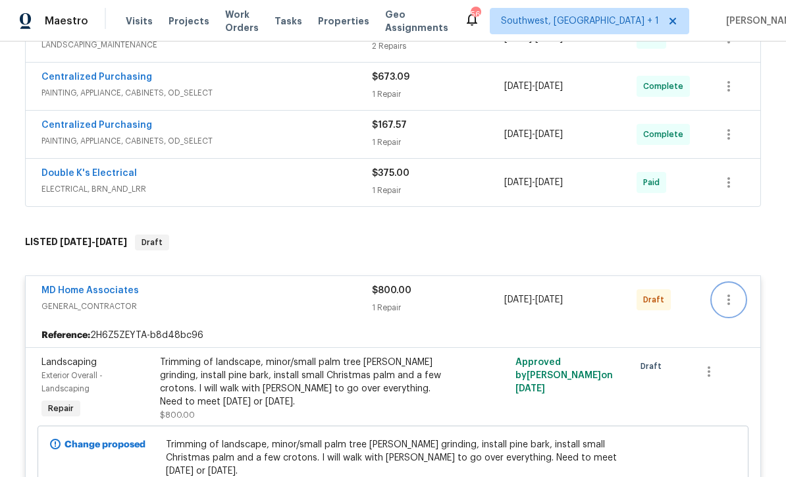
click at [729, 292] on icon "button" at bounding box center [729, 300] width 16 height 16
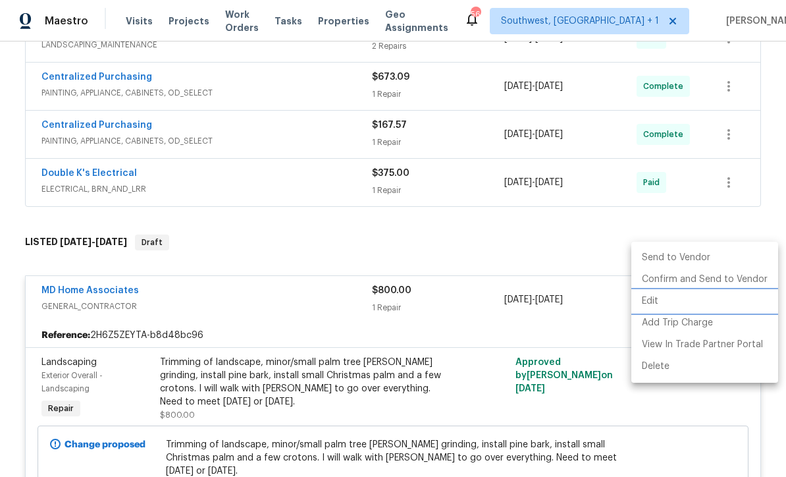
click at [651, 305] on li "Edit" at bounding box center [705, 301] width 147 height 22
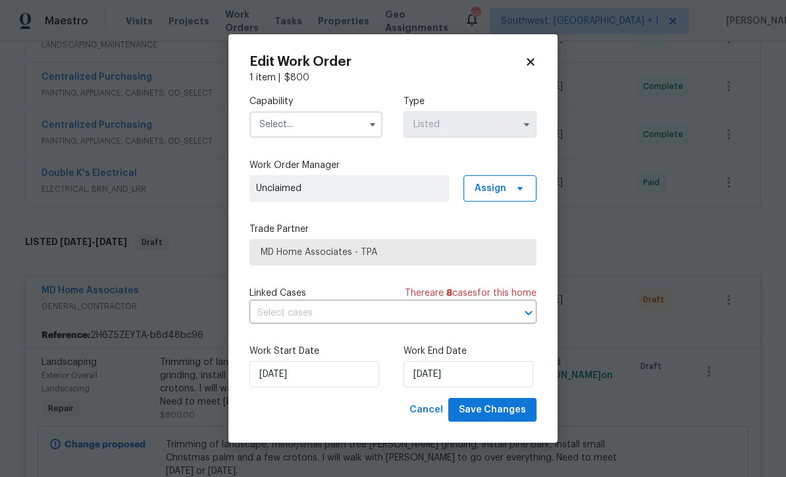
click at [535, 58] on icon at bounding box center [531, 62] width 12 height 12
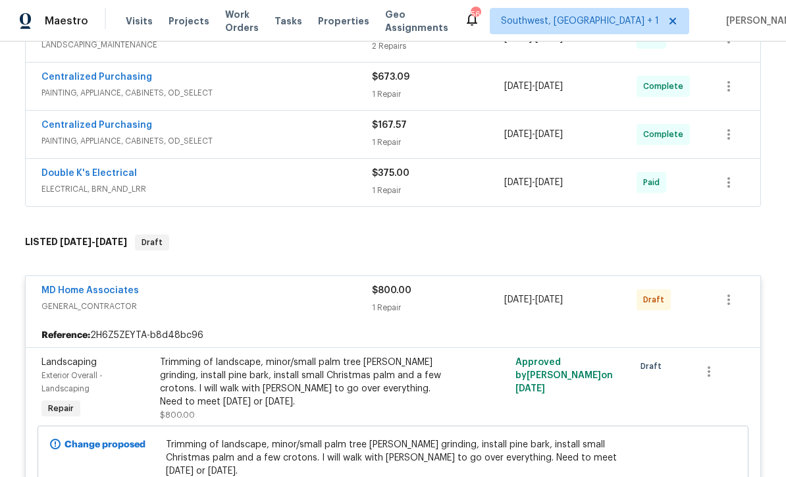
click at [166, 356] on div "Trimming of landscape, minor/small palm tree stump grinding, install pine bark,…" at bounding box center [304, 382] width 289 height 53
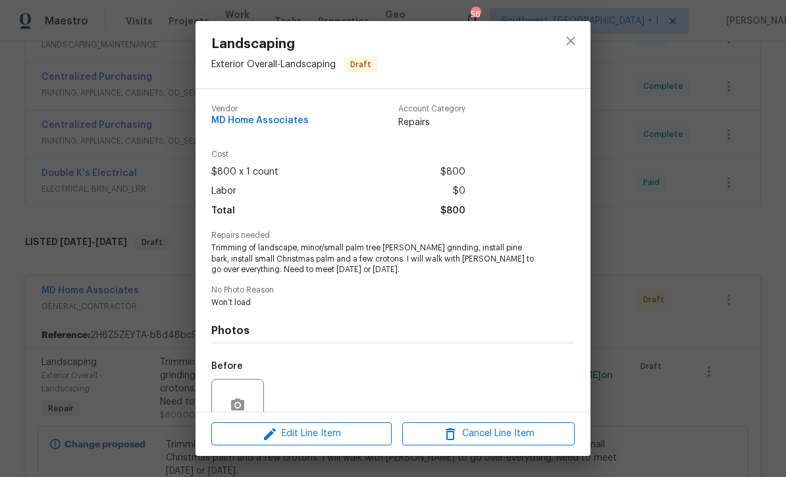
click at [218, 248] on span "Trimming of landscape, minor/small palm tree stump grinding, install pine bark,…" at bounding box center [374, 258] width 327 height 33
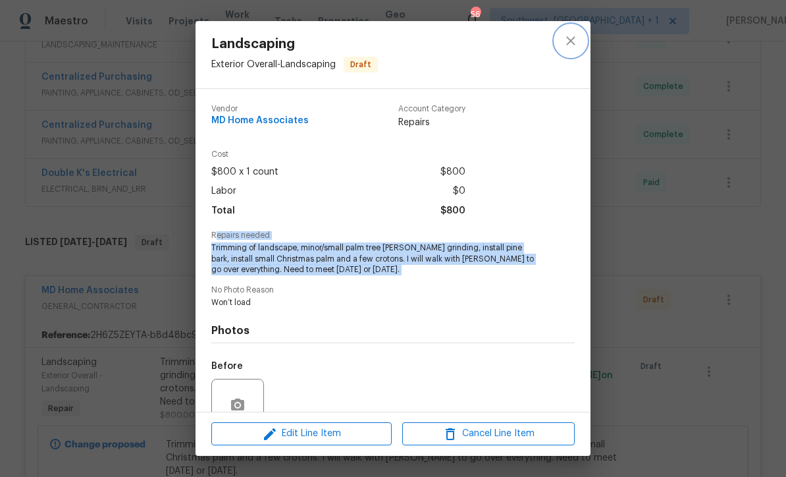
click at [575, 41] on icon "close" at bounding box center [571, 41] width 16 height 16
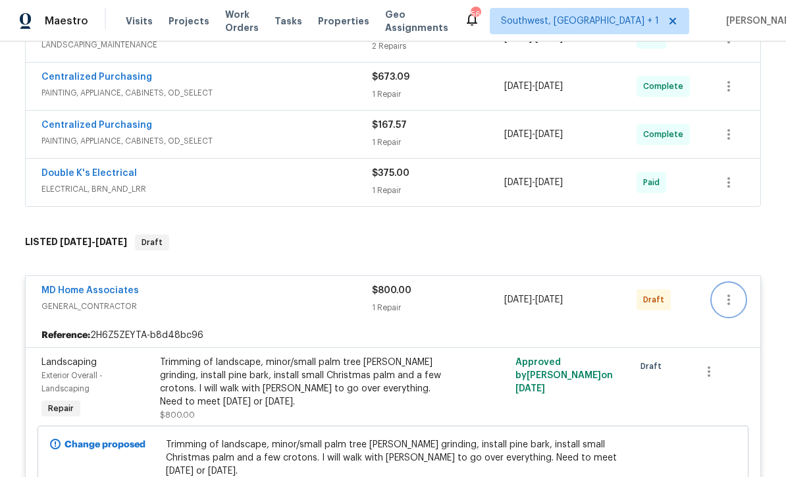
click at [736, 292] on icon "button" at bounding box center [729, 300] width 16 height 16
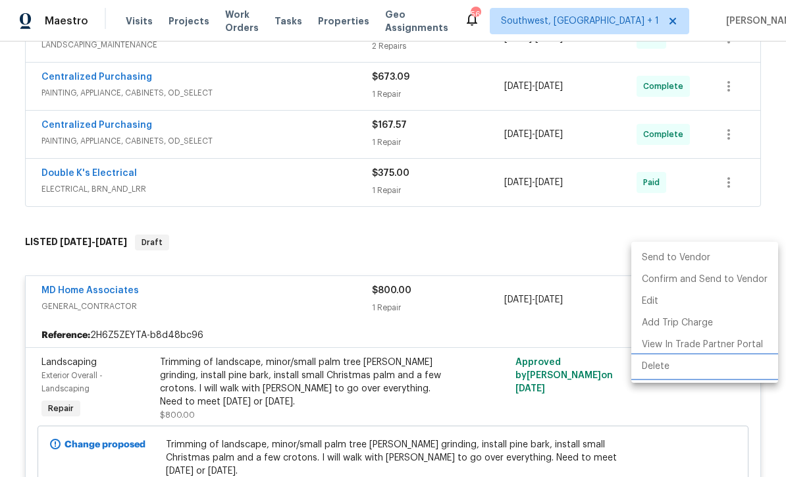
click at [659, 374] on li "Delete" at bounding box center [705, 367] width 147 height 22
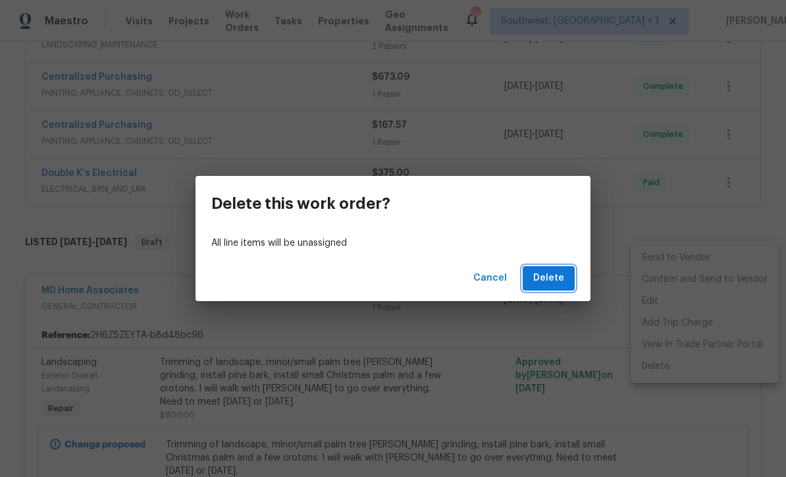
click at [558, 279] on span "Delete" at bounding box center [549, 278] width 31 height 16
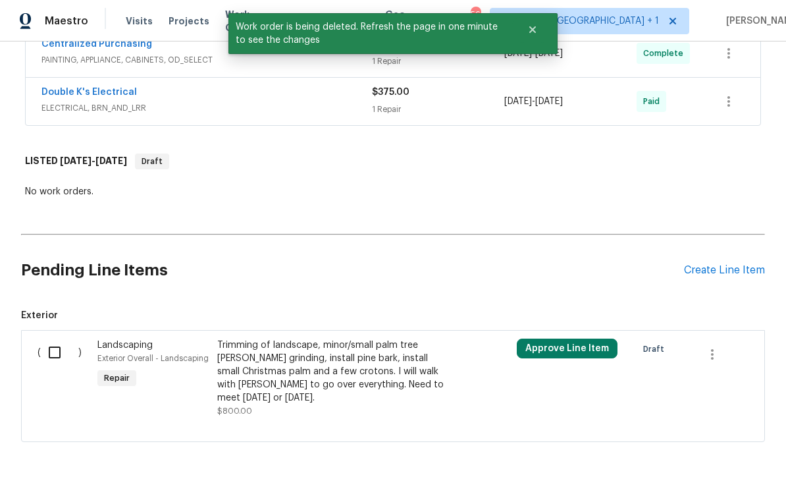
scroll to position [1080, 0]
click at [61, 339] on input "checkbox" at bounding box center [60, 353] width 38 height 28
checkbox input "true"
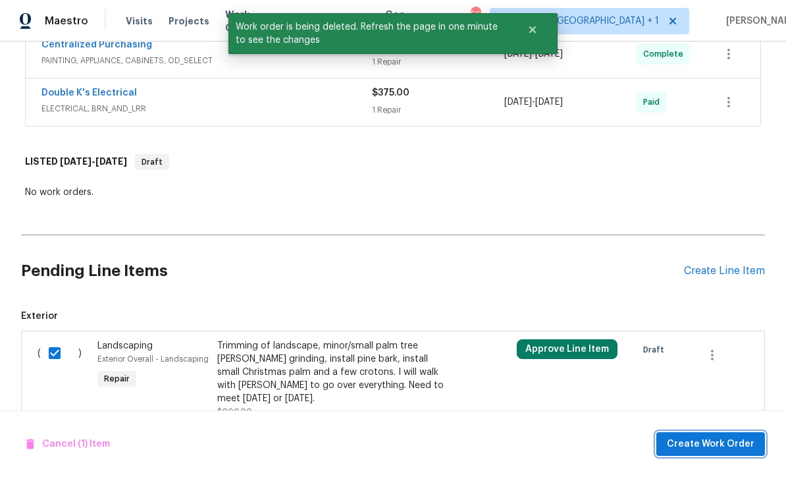
click at [714, 443] on span "Create Work Order" at bounding box center [711, 444] width 88 height 16
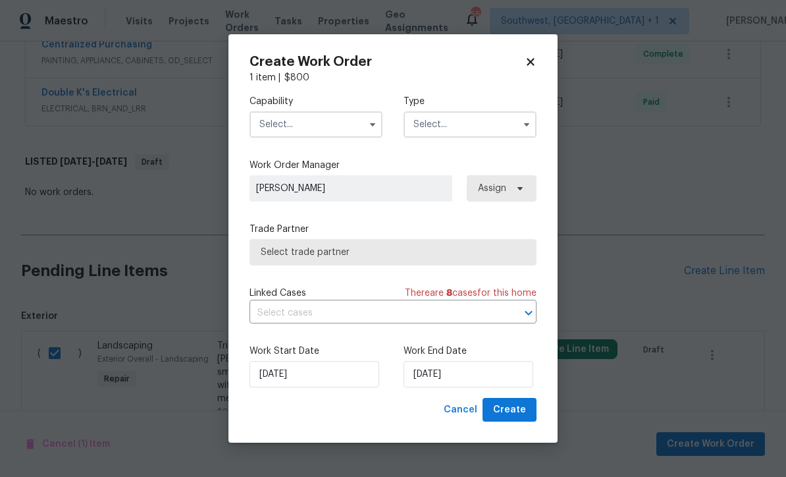
click at [310, 130] on input "text" at bounding box center [316, 124] width 133 height 26
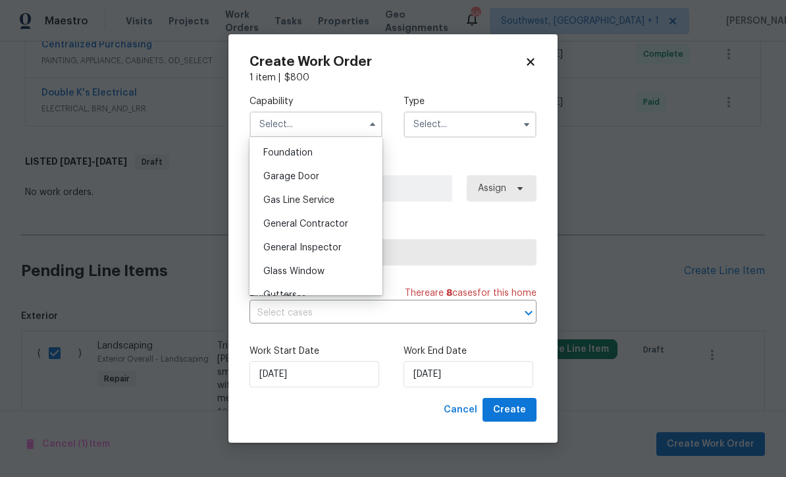
scroll to position [556, 0]
click at [343, 219] on div "General Contractor" at bounding box center [316, 226] width 126 height 24
type input "General Contractor"
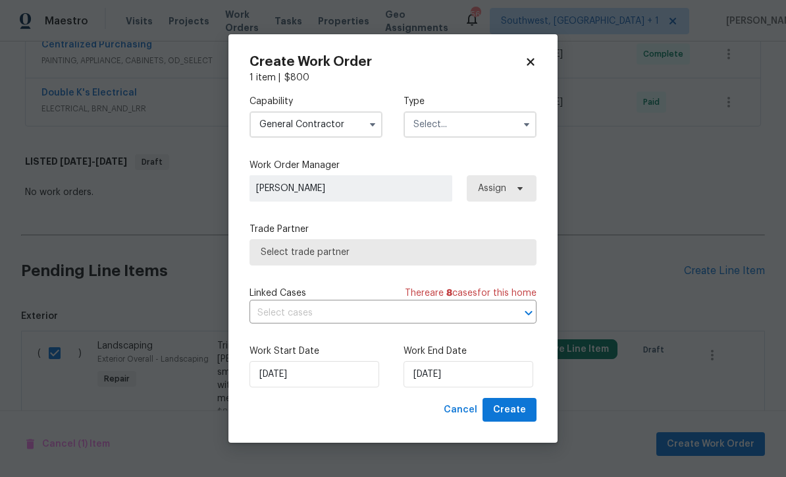
click at [480, 123] on input "text" at bounding box center [470, 124] width 133 height 26
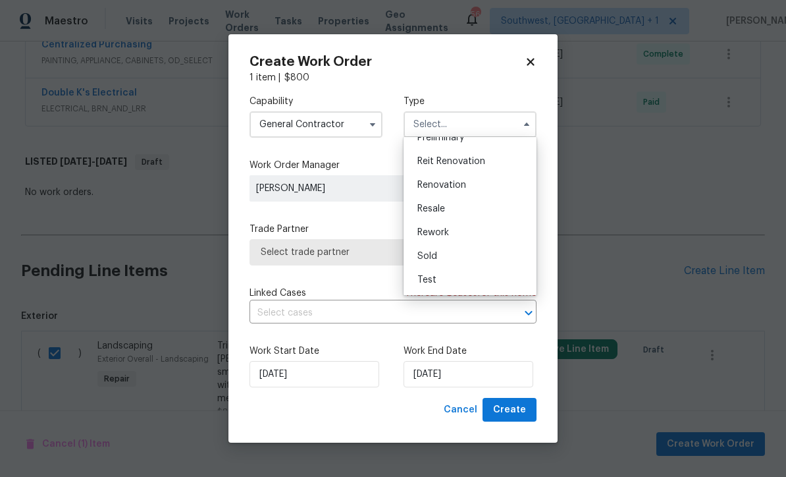
scroll to position [299, 0]
click at [451, 184] on span "Renovation" at bounding box center [442, 184] width 49 height 9
type input "Renovation"
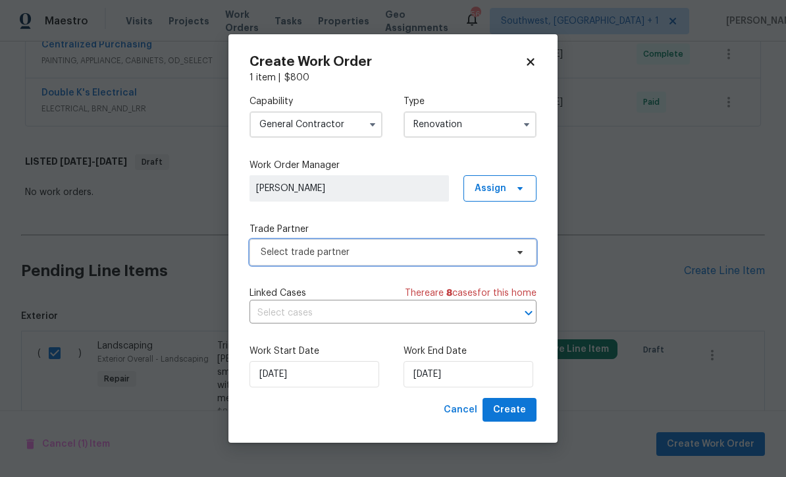
click at [502, 250] on span "Select trade partner" at bounding box center [384, 252] width 246 height 13
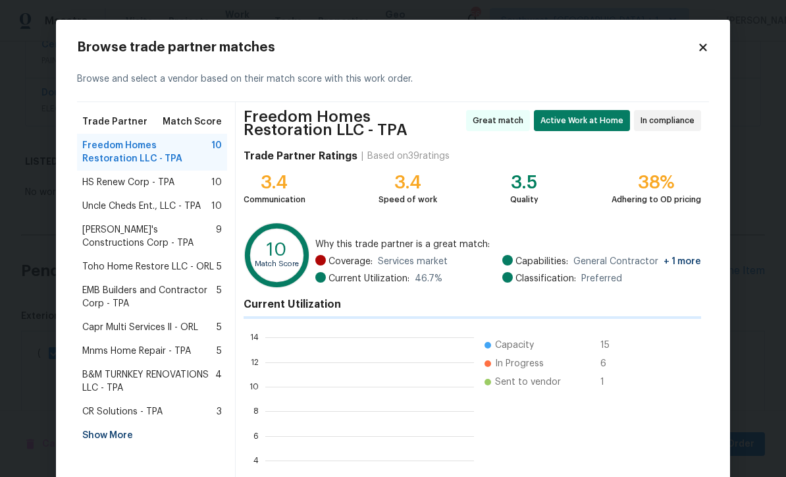
scroll to position [1, 1]
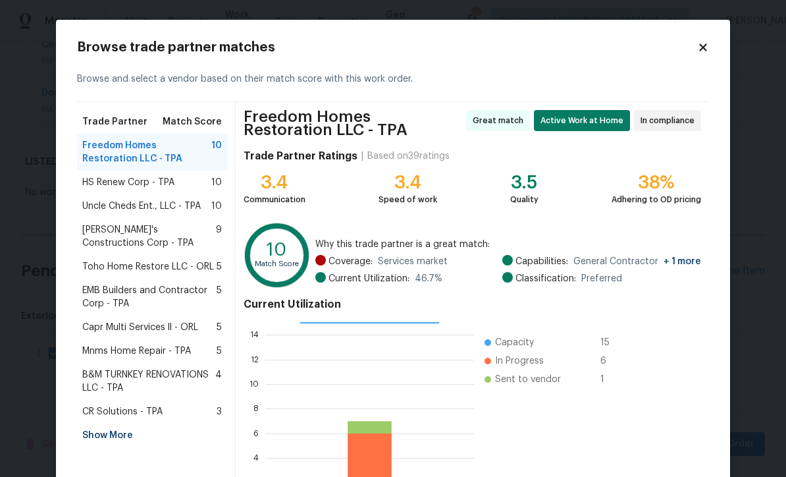
click at [115, 437] on div "Show More" at bounding box center [152, 436] width 150 height 24
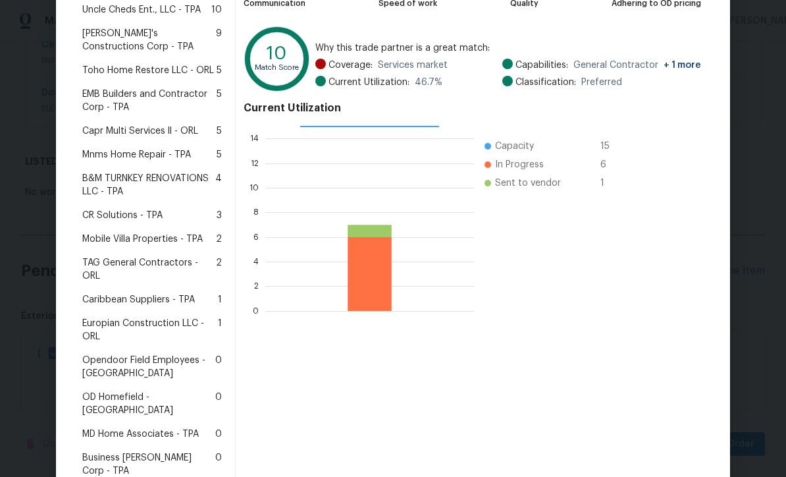
scroll to position [206, 0]
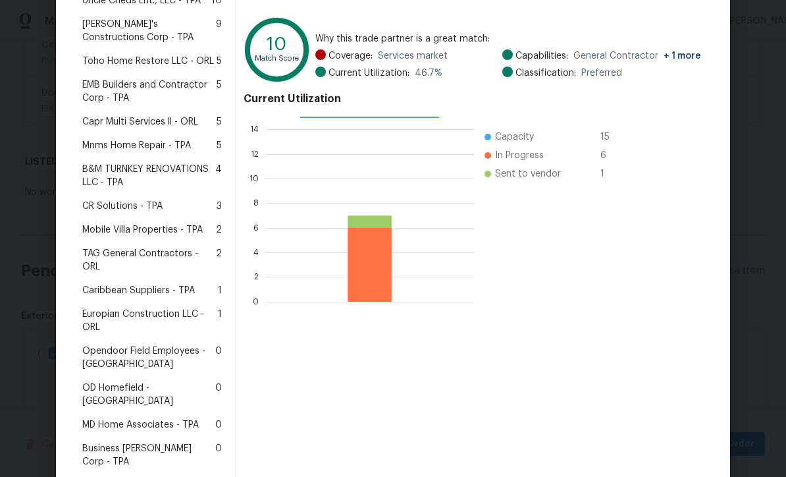
click at [159, 418] on span "MD Home Associates - TPA" at bounding box center [140, 424] width 117 height 13
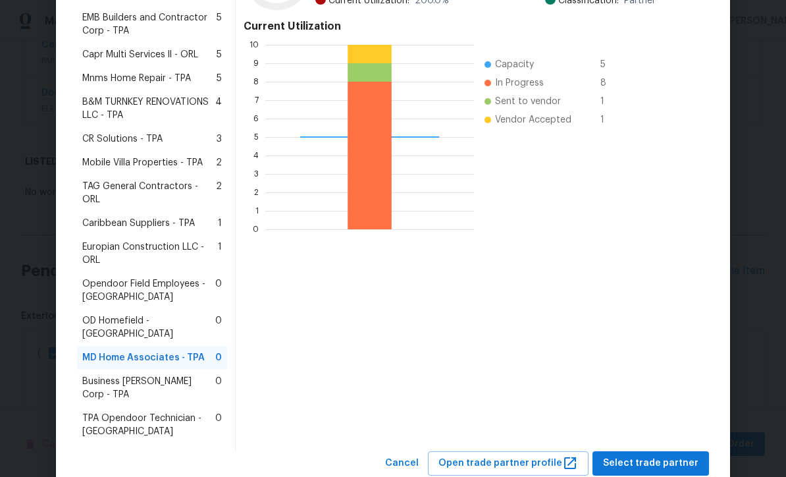
scroll to position [272, 0]
click at [663, 456] on span "Select trade partner" at bounding box center [651, 464] width 96 height 16
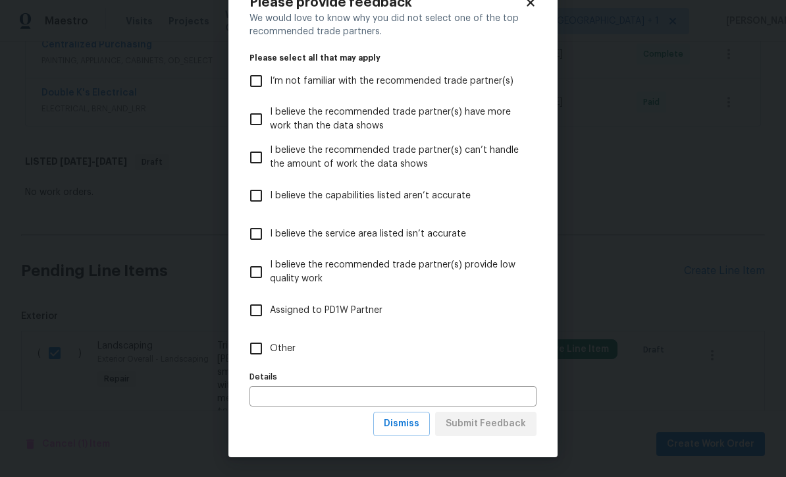
scroll to position [45, 0]
click at [412, 427] on span "Dismiss" at bounding box center [402, 424] width 36 height 16
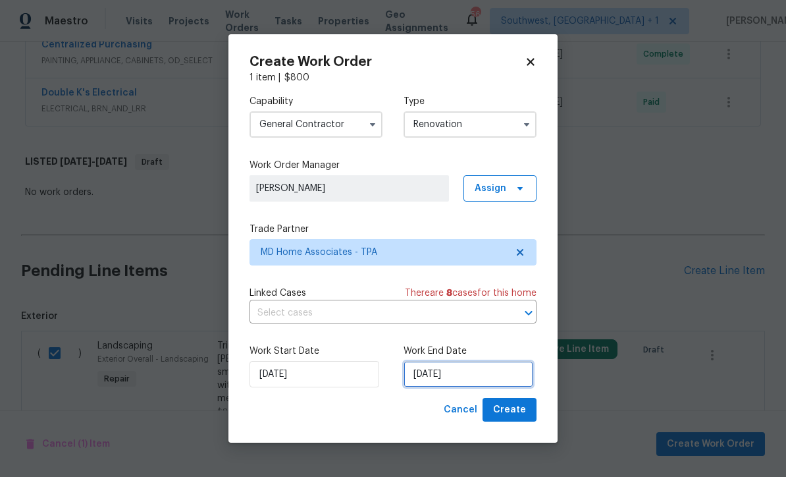
click at [489, 374] on input "[DATE]" at bounding box center [469, 374] width 130 height 26
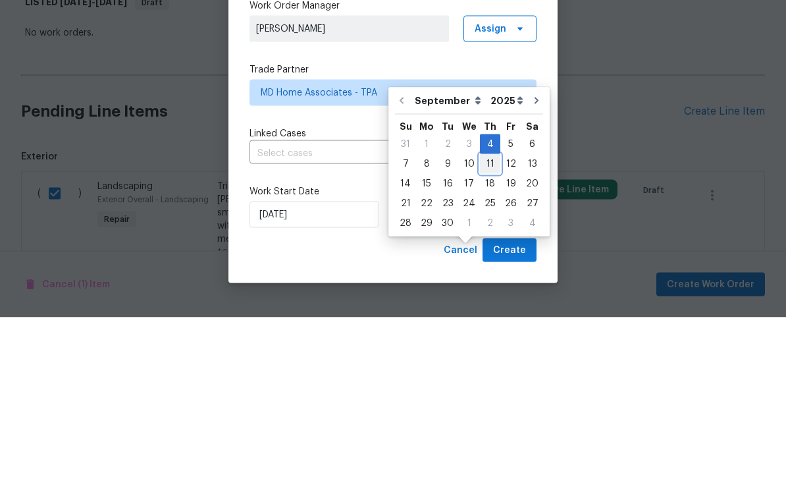
click at [487, 314] on div "11" at bounding box center [490, 323] width 20 height 18
type input "9/11/2025"
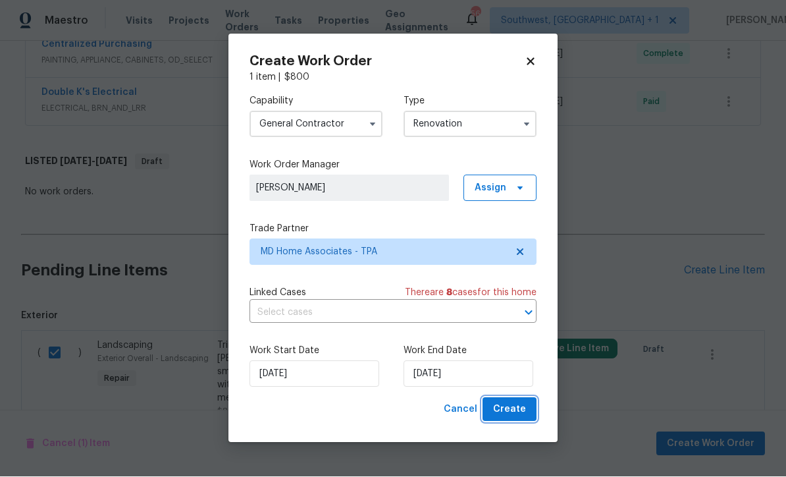
click at [514, 412] on span "Create" at bounding box center [509, 410] width 33 height 16
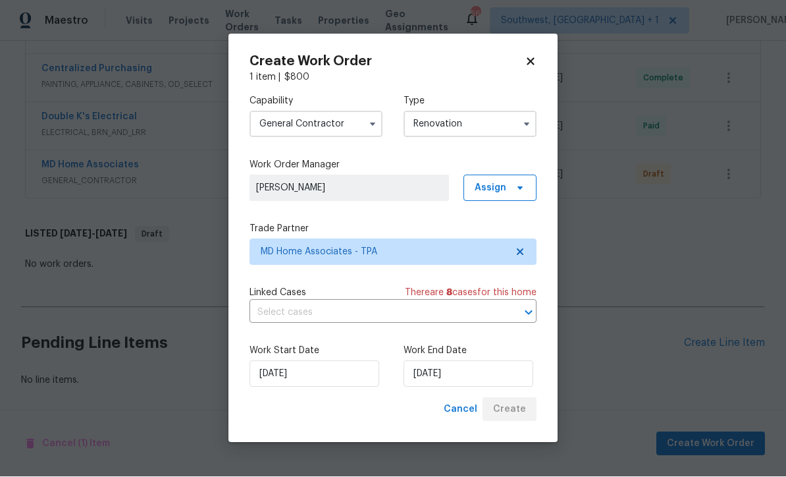
scroll to position [0, 0]
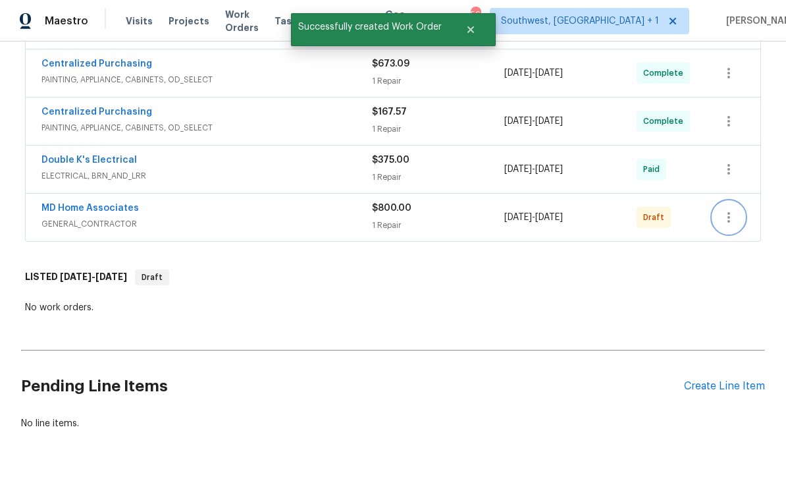
click at [729, 212] on icon "button" at bounding box center [729, 217] width 3 height 11
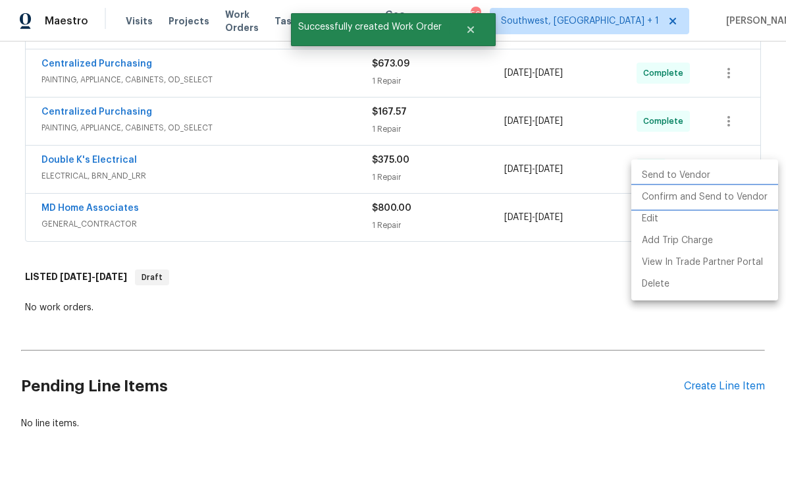
click at [703, 193] on li "Confirm and Send to Vendor" at bounding box center [705, 197] width 147 height 22
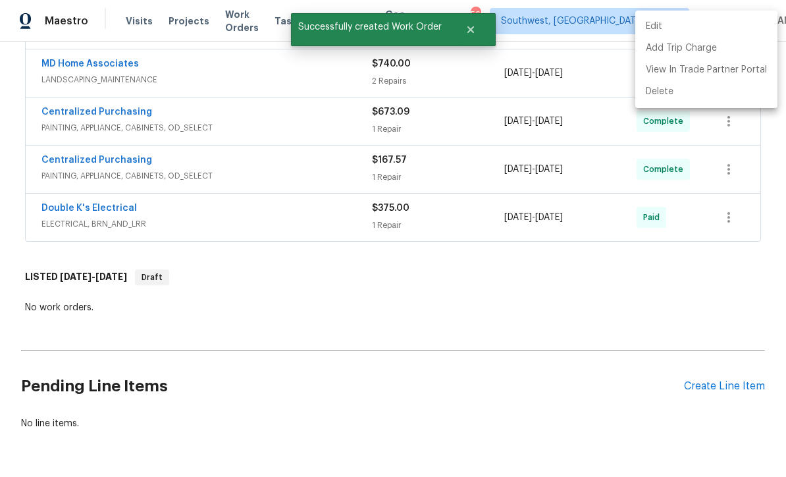
click at [525, 272] on div at bounding box center [393, 238] width 786 height 477
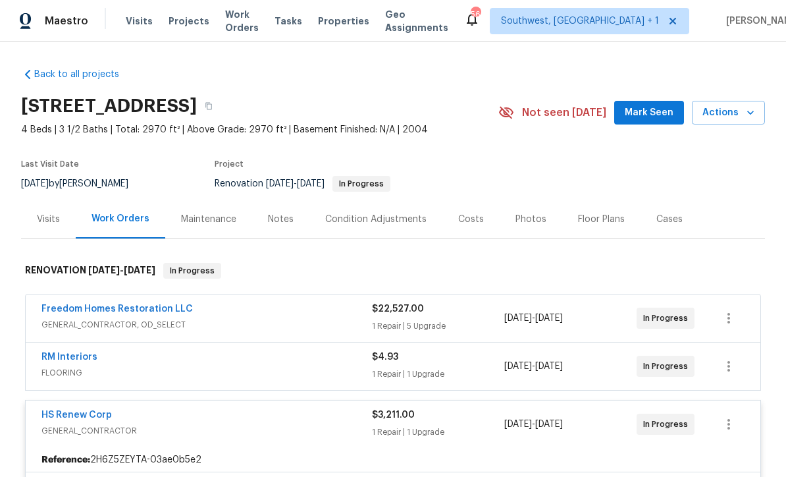
click at [280, 213] on div "Notes" at bounding box center [281, 219] width 26 height 13
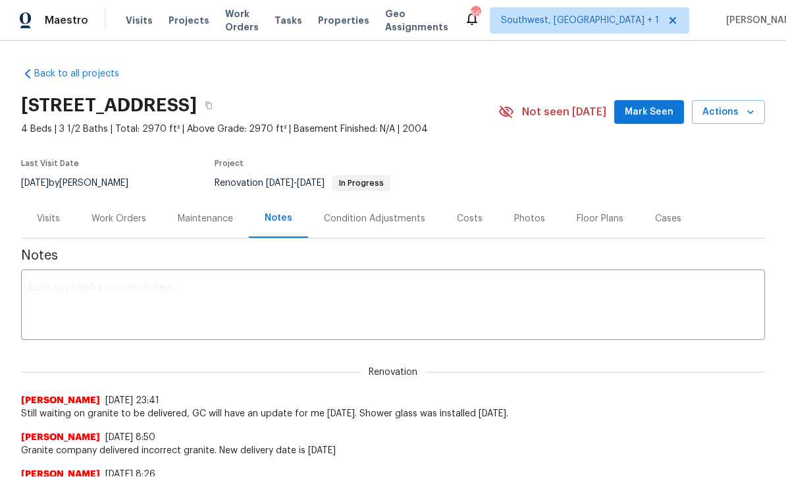
scroll to position [1, 0]
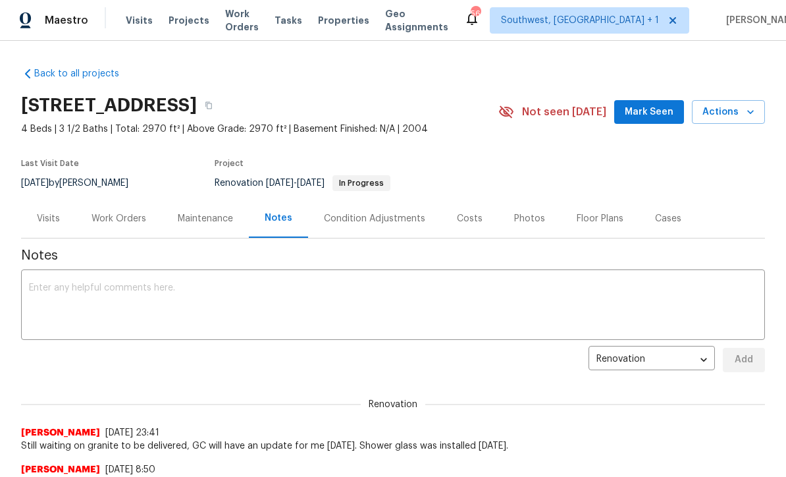
click at [128, 218] on div "Work Orders" at bounding box center [119, 218] width 55 height 13
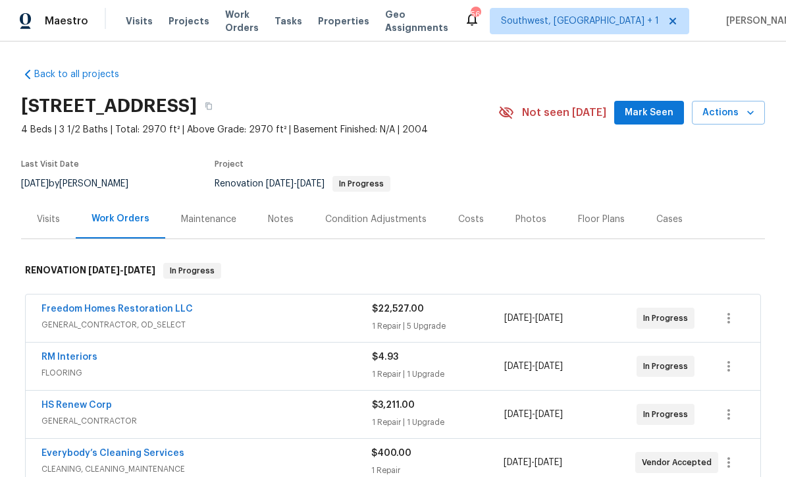
click at [276, 214] on div "Notes" at bounding box center [281, 219] width 26 height 13
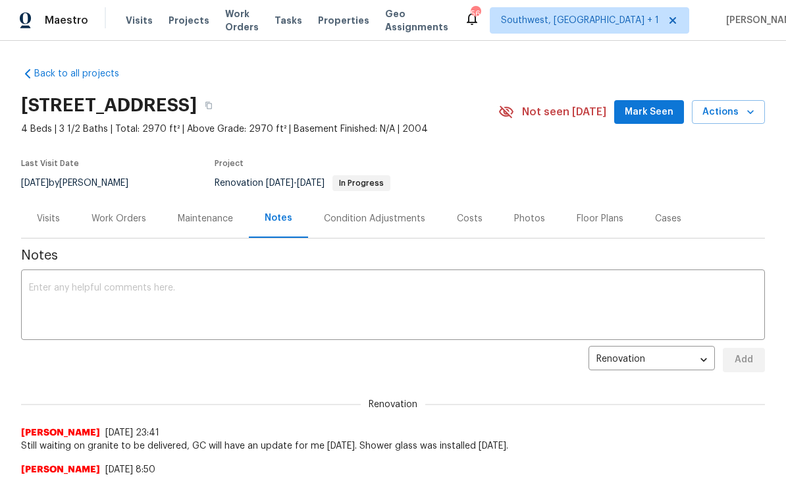
click at [314, 300] on textarea at bounding box center [393, 306] width 729 height 46
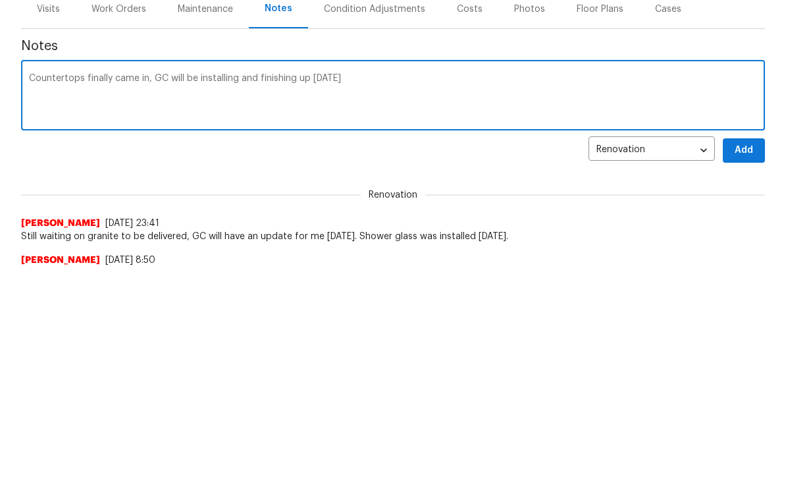
scroll to position [209, 0]
click at [441, 80] on textarea "Countertops finally came in, GC will be installing and finishing up on Tuesday" at bounding box center [393, 97] width 729 height 46
type textarea "Countertops finally came in, GC will be installing and finishing up on Tuesday."
click at [748, 146] on span "Add" at bounding box center [744, 151] width 21 height 16
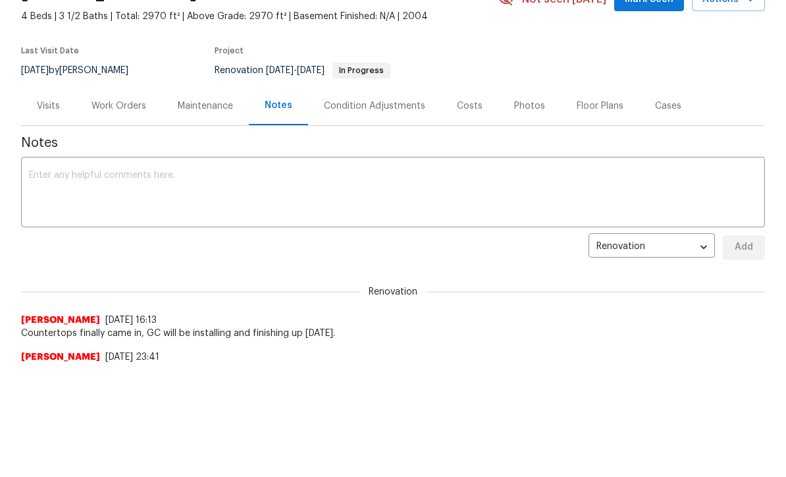
scroll to position [0, 0]
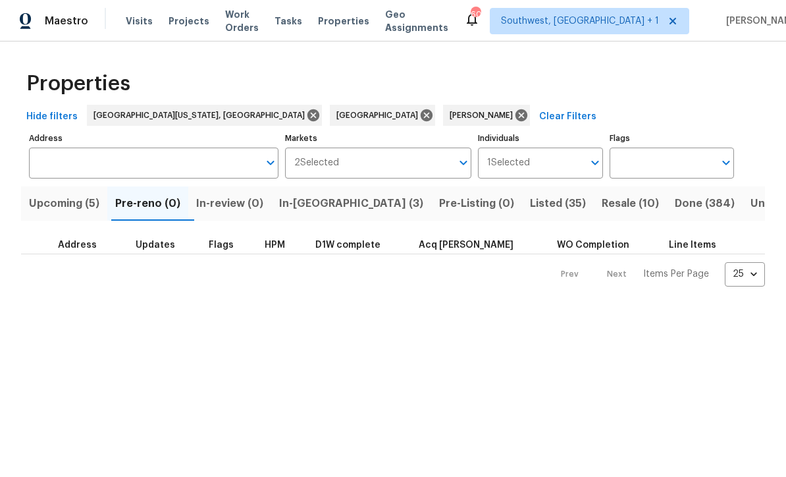
click at [602, 200] on span "Resale (10)" at bounding box center [630, 203] width 57 height 18
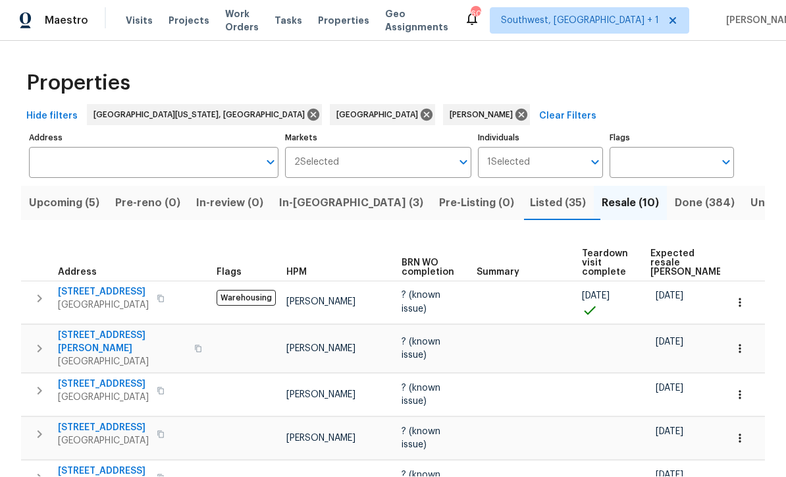
click at [530, 194] on span "Listed (35)" at bounding box center [558, 203] width 56 height 18
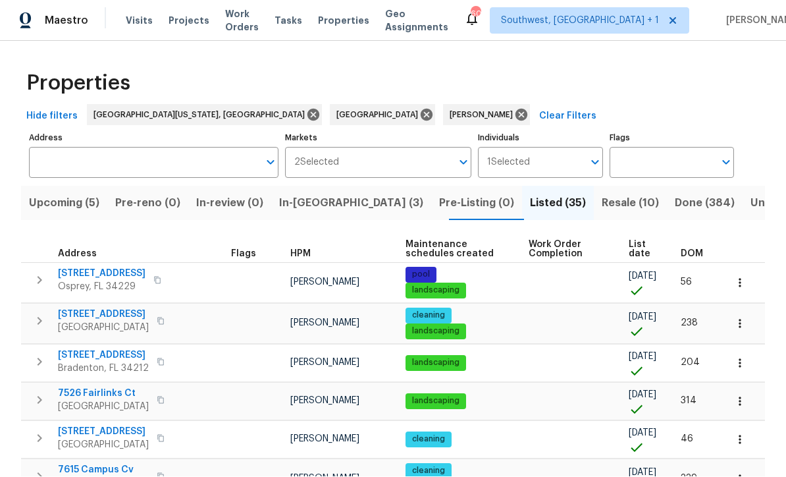
scroll to position [1, 0]
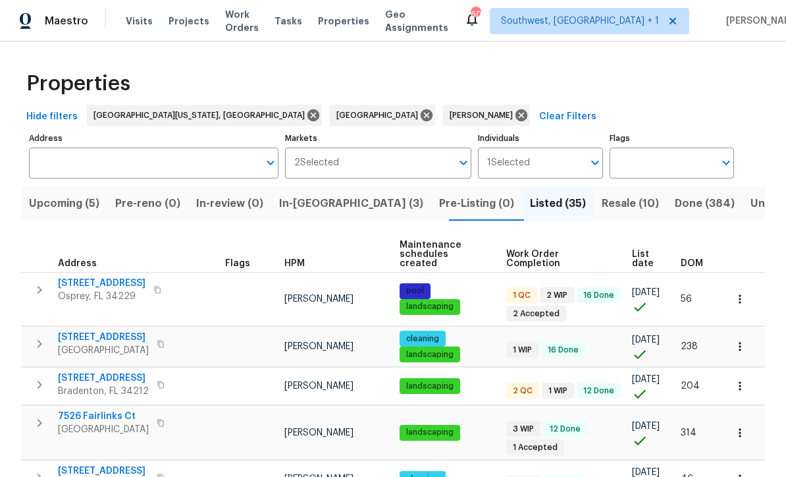
click at [637, 250] on span "List date" at bounding box center [645, 259] width 26 height 18
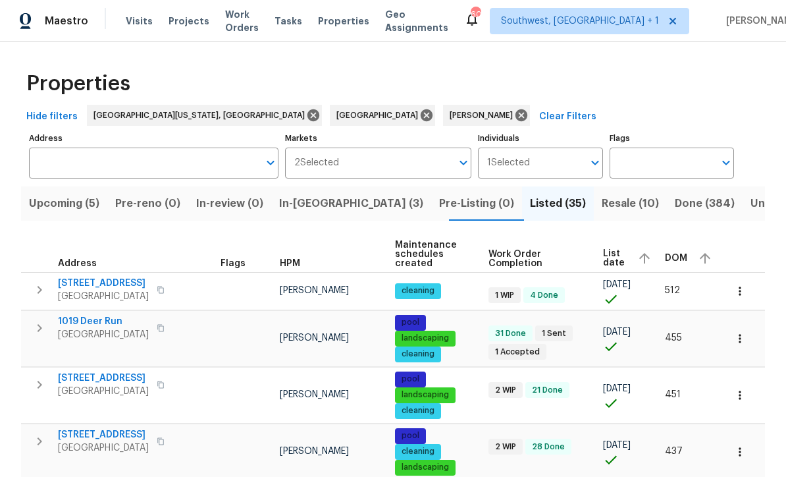
click at [119, 283] on span "525 Manatee Ct Apt 14" at bounding box center [103, 283] width 91 height 13
click at [99, 322] on span "1019 Deer Run" at bounding box center [103, 321] width 91 height 13
click at [741, 343] on icon "button" at bounding box center [740, 338] width 2 height 9
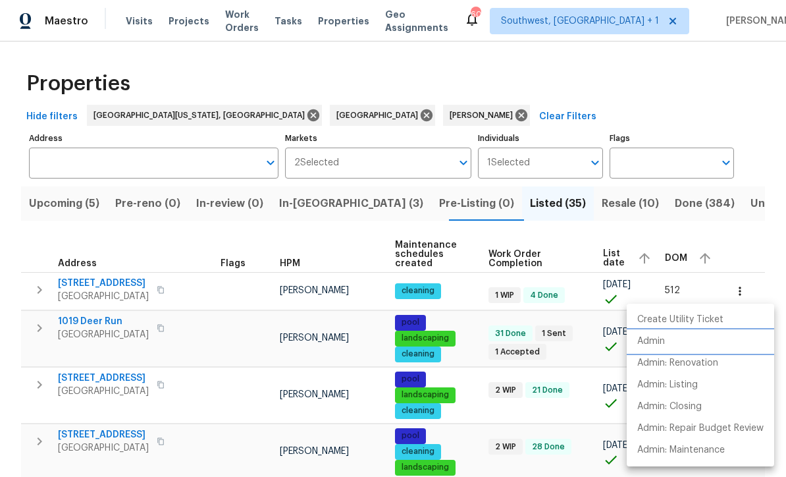
click at [651, 341] on p "Admin" at bounding box center [652, 342] width 28 height 14
click at [477, 360] on div at bounding box center [393, 238] width 786 height 477
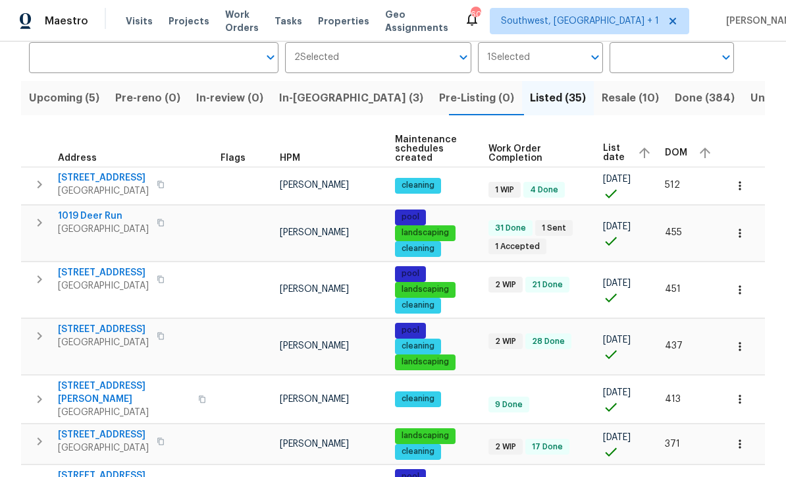
scroll to position [110, 0]
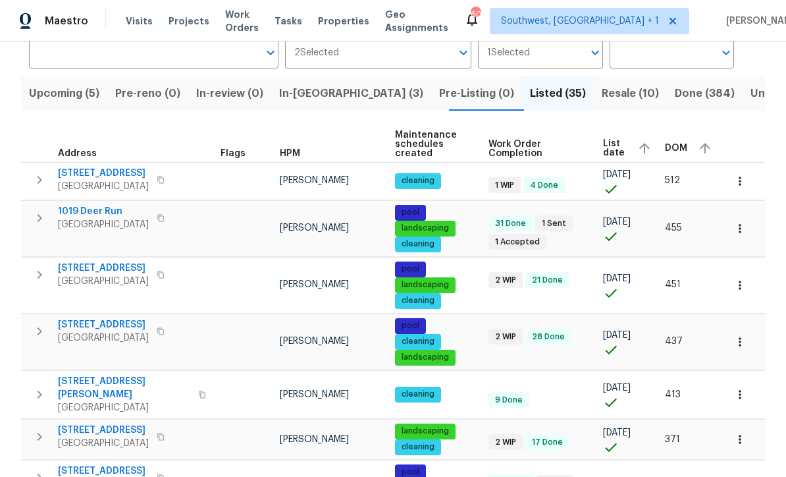
click at [118, 267] on span "9308 San Bernandino Ave" at bounding box center [103, 268] width 91 height 13
click at [738, 283] on icon "button" at bounding box center [740, 285] width 13 height 13
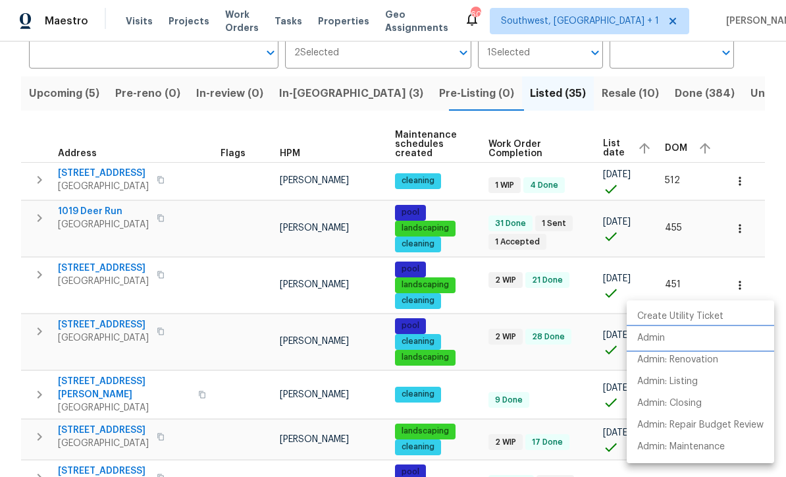
click at [656, 338] on p "Admin" at bounding box center [652, 338] width 28 height 14
click at [564, 381] on div at bounding box center [393, 238] width 786 height 477
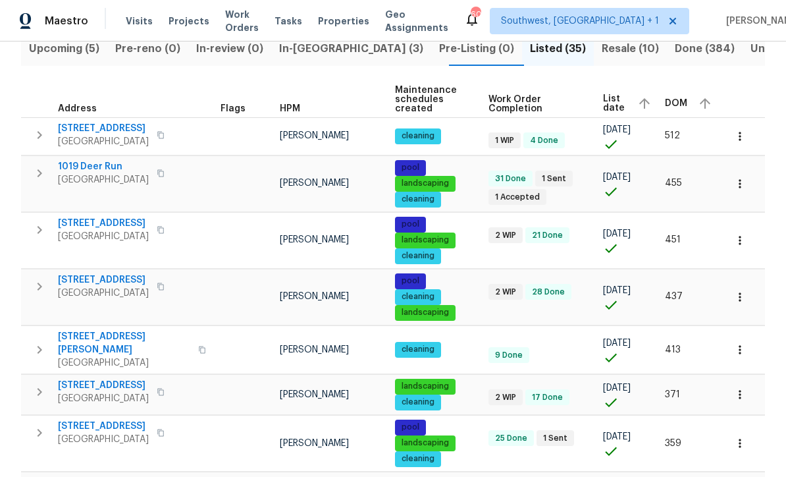
scroll to position [154, 0]
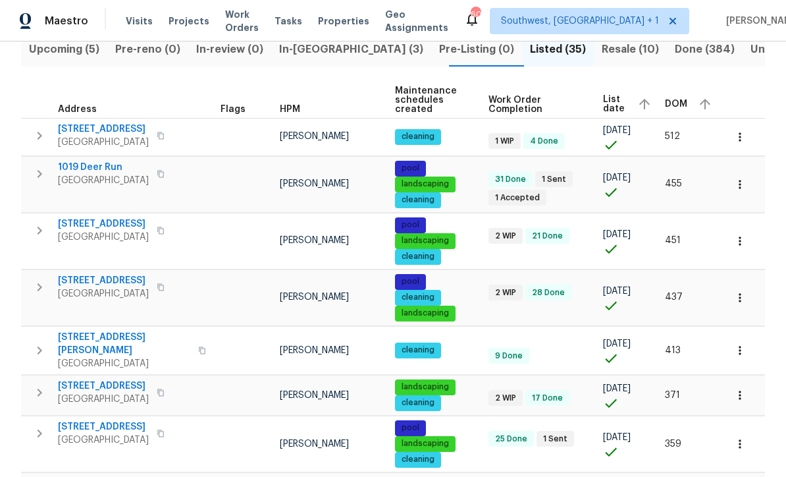
click at [92, 285] on span "7087 Spinnaker Blvd" at bounding box center [103, 280] width 91 height 13
click at [737, 300] on icon "button" at bounding box center [740, 297] width 13 height 13
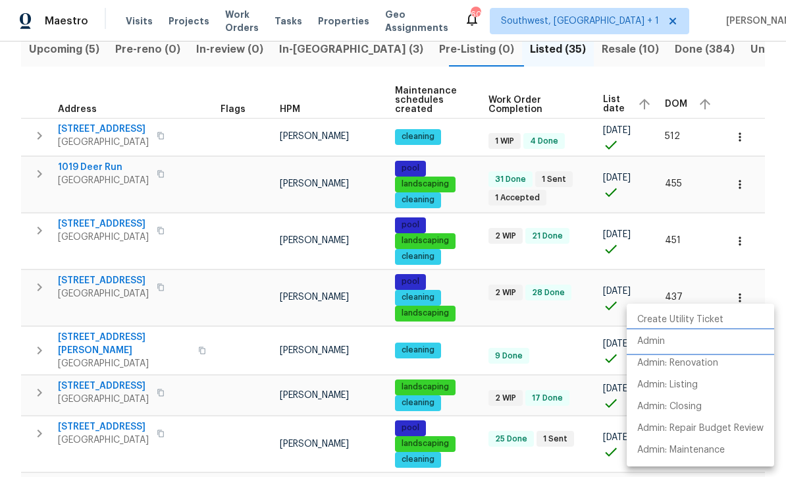
click at [653, 343] on p "Admin" at bounding box center [652, 342] width 28 height 14
click at [561, 358] on div at bounding box center [393, 238] width 786 height 477
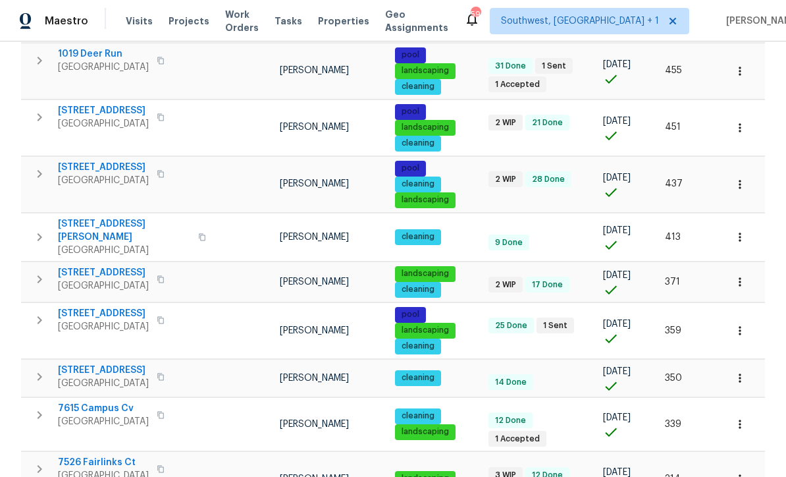
scroll to position [269, 0]
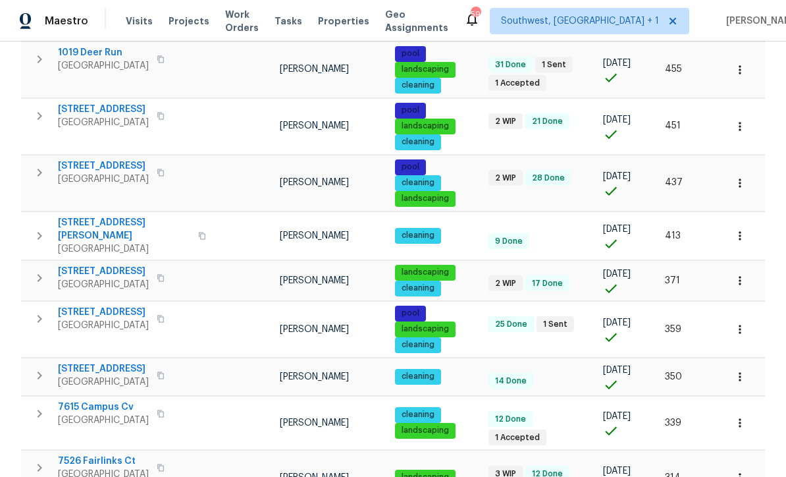
click at [738, 324] on icon "button" at bounding box center [740, 329] width 13 height 13
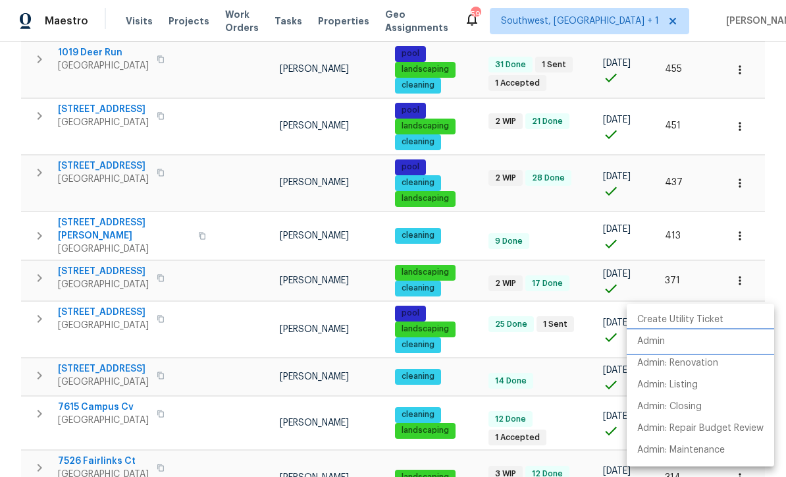
click at [657, 343] on p "Admin" at bounding box center [652, 342] width 28 height 14
click at [574, 228] on div at bounding box center [393, 238] width 786 height 477
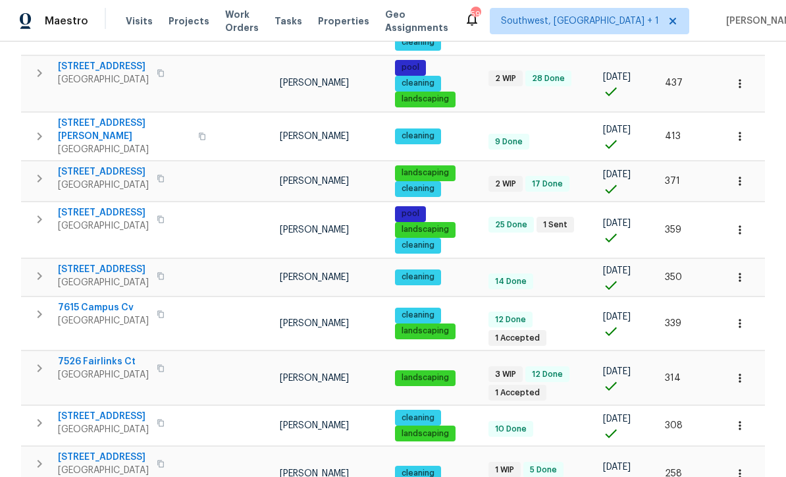
scroll to position [370, 0]
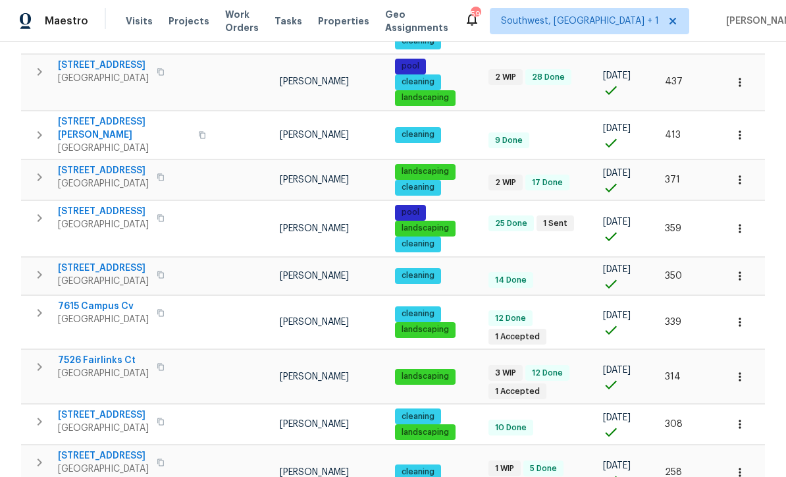
click at [736, 271] on icon "button" at bounding box center [740, 275] width 13 height 13
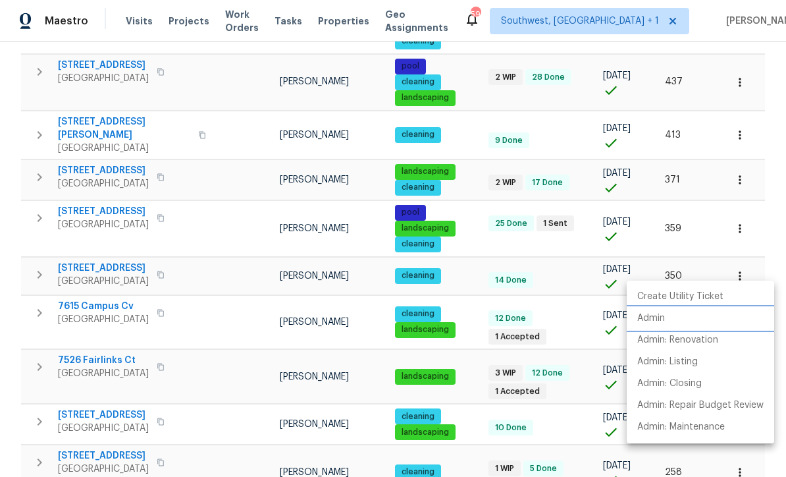
click at [651, 315] on p "Admin" at bounding box center [652, 319] width 28 height 14
click at [561, 258] on div at bounding box center [393, 238] width 786 height 477
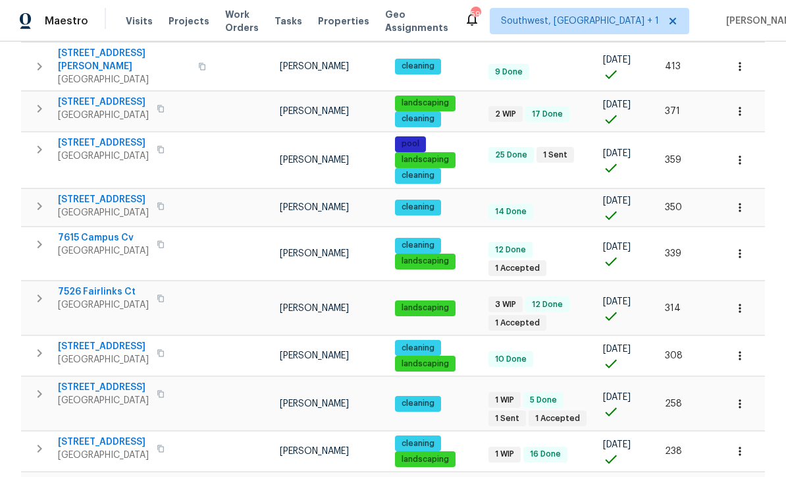
scroll to position [440, 0]
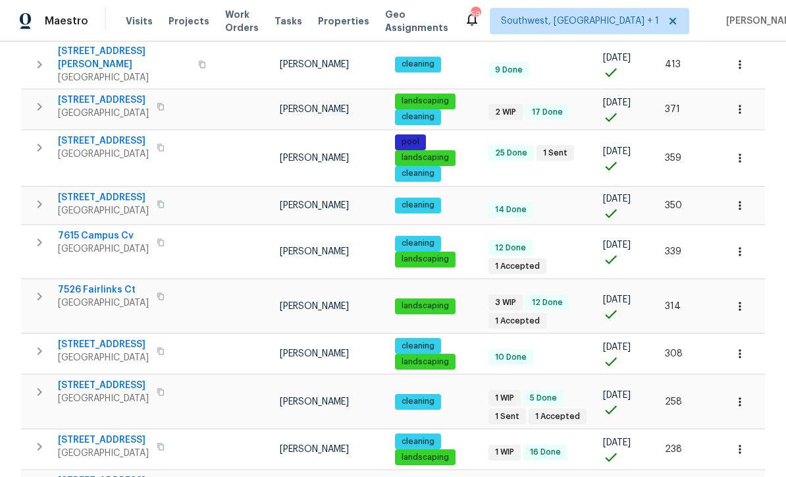
click at [101, 283] on span "7526 Fairlinks Ct" at bounding box center [103, 289] width 91 height 13
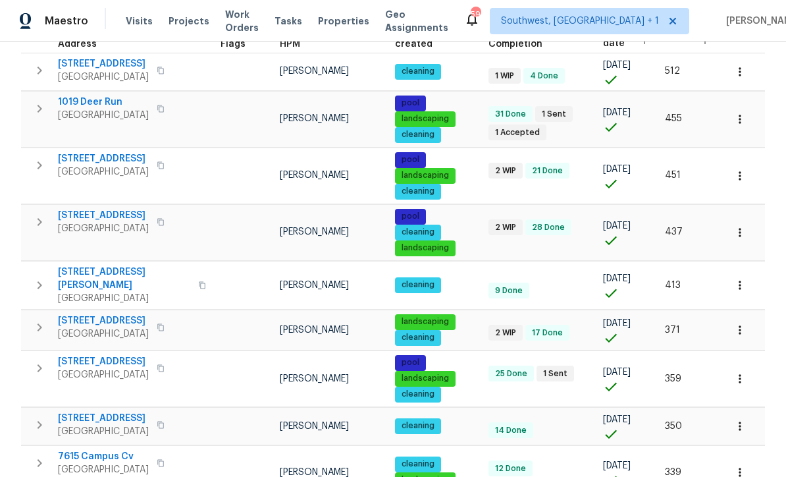
scroll to position [231, 0]
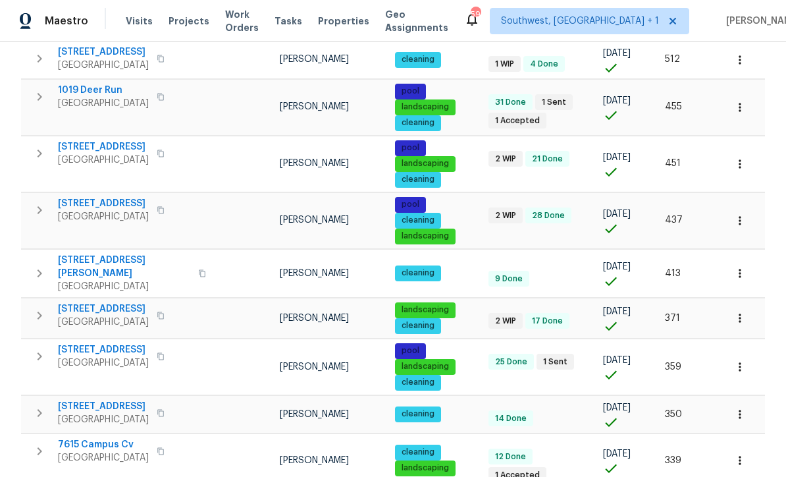
click at [741, 270] on icon "button" at bounding box center [740, 273] width 13 height 13
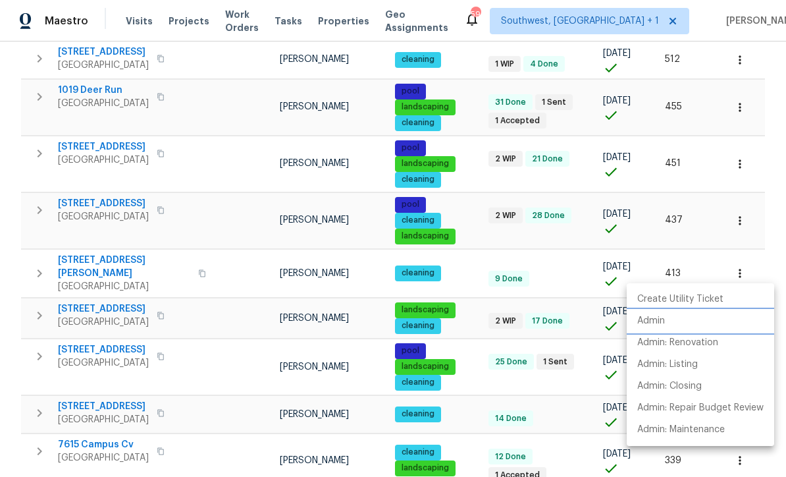
click at [652, 323] on p "Admin" at bounding box center [652, 321] width 28 height 14
click at [482, 377] on div at bounding box center [393, 238] width 786 height 477
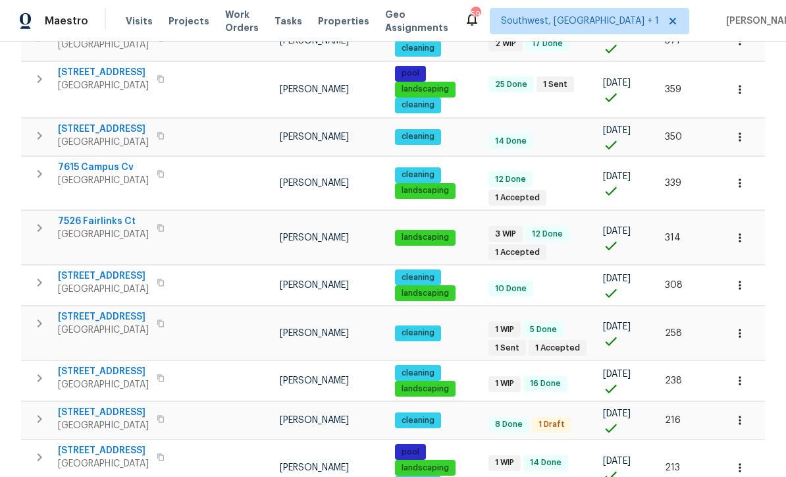
scroll to position [514, 0]
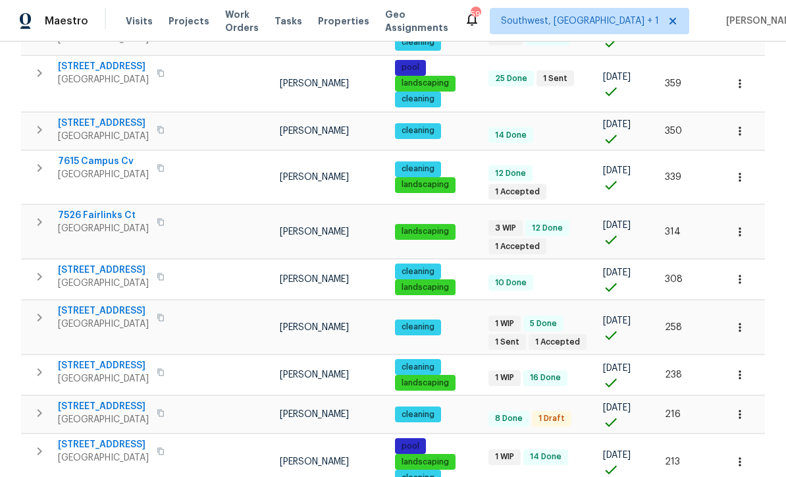
click at [742, 273] on icon "button" at bounding box center [740, 279] width 13 height 13
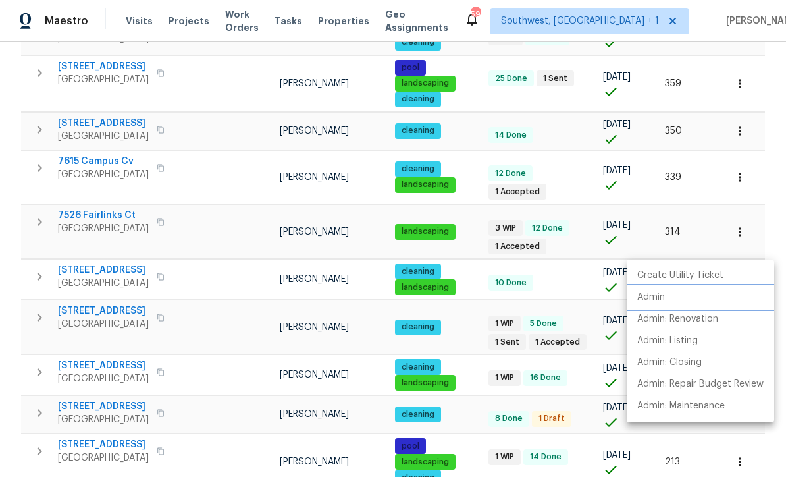
click at [653, 295] on p "Admin" at bounding box center [652, 297] width 28 height 14
click at [483, 394] on div at bounding box center [393, 238] width 786 height 477
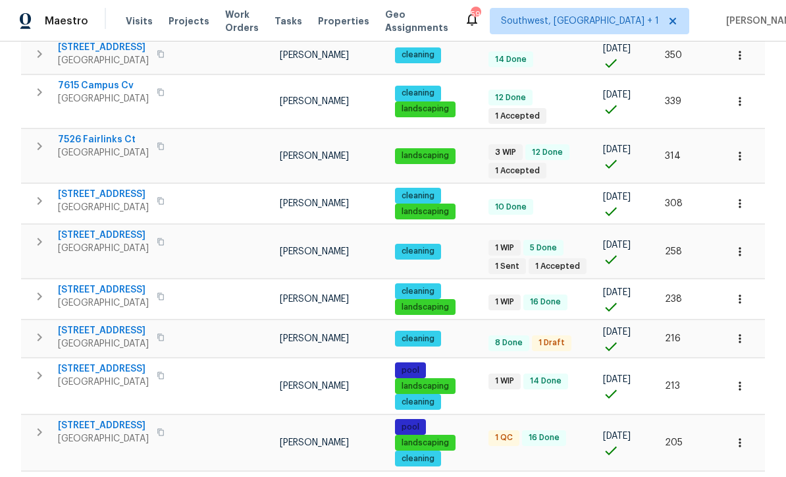
scroll to position [607, 0]
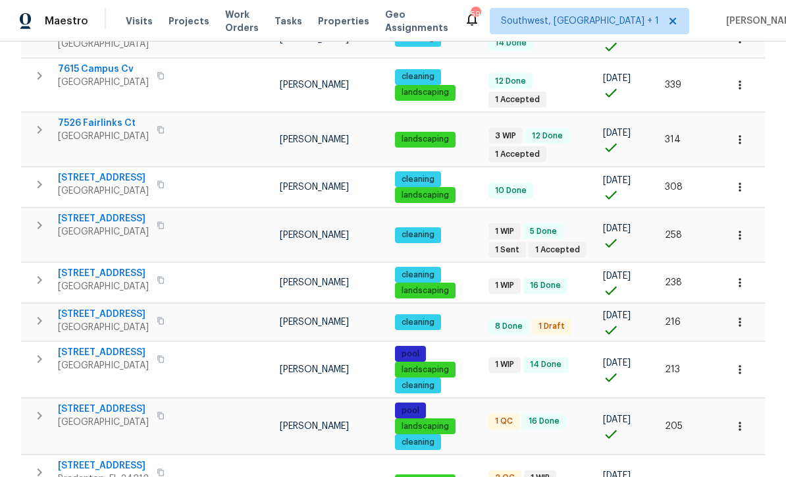
click at [90, 267] on span "3105 46th St E" at bounding box center [103, 273] width 91 height 13
click at [741, 276] on icon "button" at bounding box center [740, 282] width 13 height 13
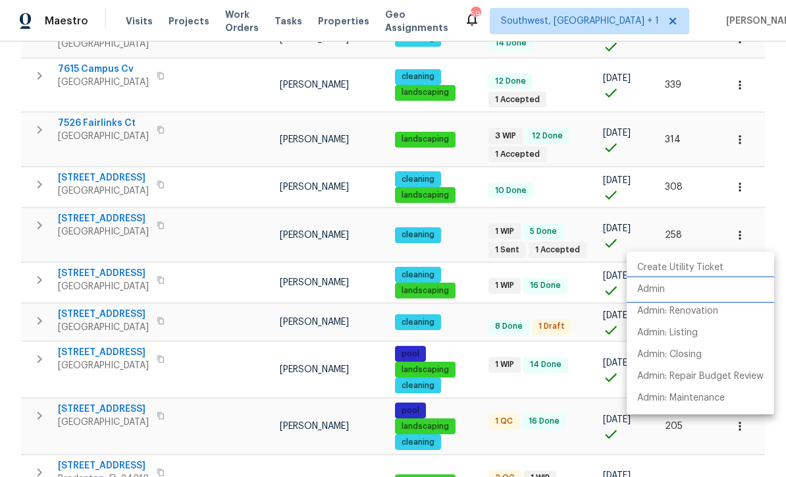
click at [654, 292] on p "Admin" at bounding box center [652, 290] width 28 height 14
click at [468, 305] on div at bounding box center [393, 238] width 786 height 477
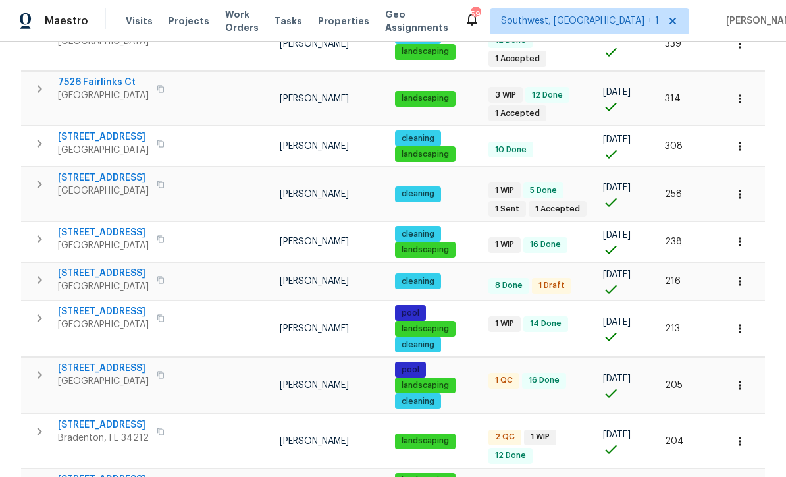
scroll to position [666, 0]
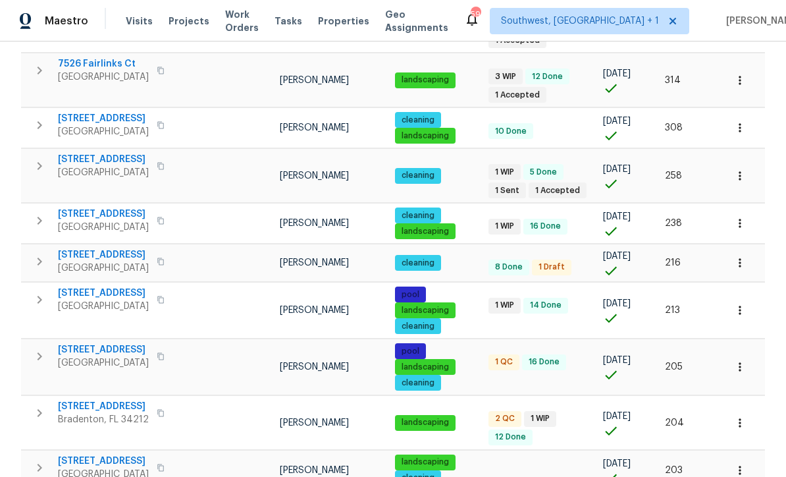
click at [121, 248] on span "3473 Parkridge Cir # 17-101" at bounding box center [103, 254] width 91 height 13
click at [740, 259] on icon "button" at bounding box center [740, 263] width 2 height 9
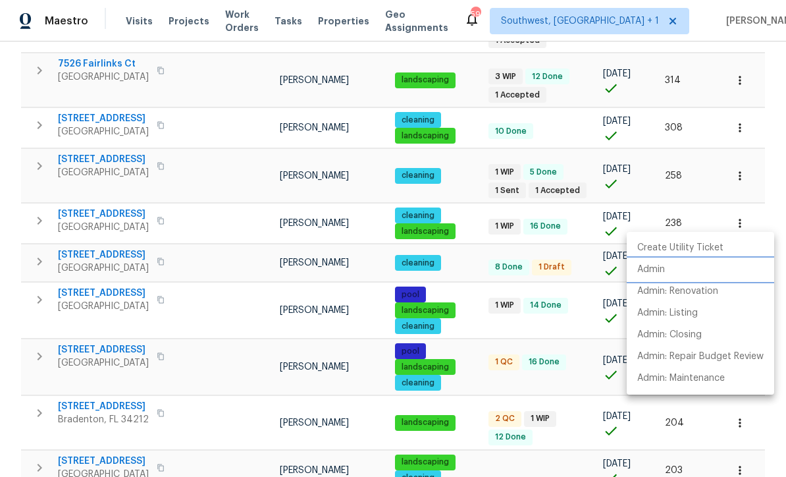
click at [653, 269] on p "Admin" at bounding box center [652, 270] width 28 height 14
click at [477, 301] on div at bounding box center [393, 238] width 786 height 477
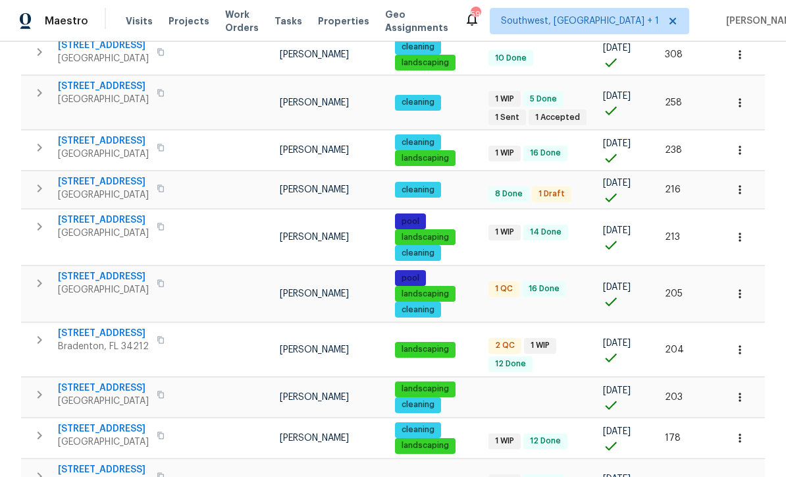
scroll to position [738, 0]
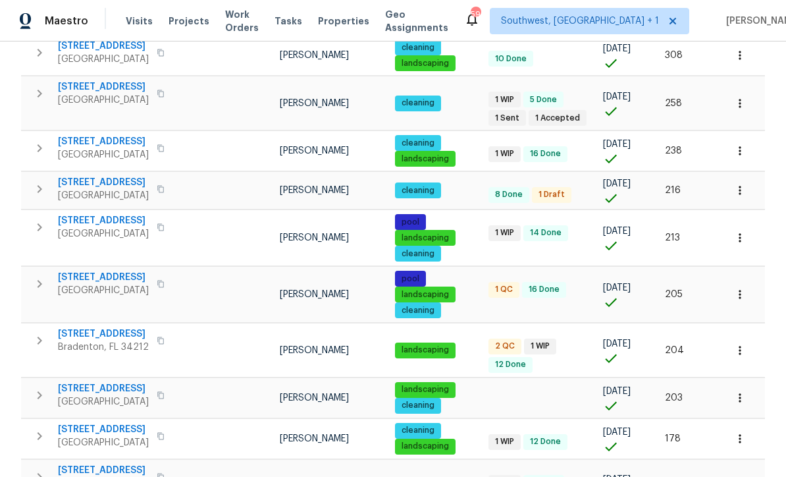
click at [102, 271] on span "3328 Circleville St" at bounding box center [103, 277] width 91 height 13
click at [737, 288] on icon "button" at bounding box center [740, 294] width 13 height 13
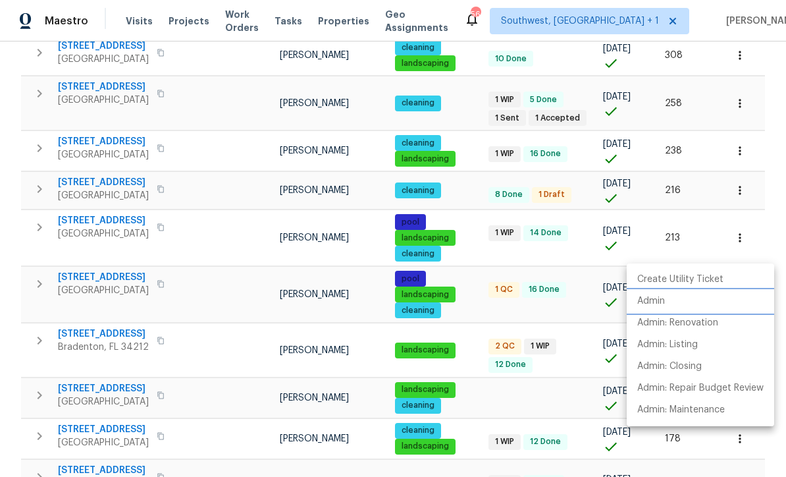
click at [655, 297] on p "Admin" at bounding box center [652, 301] width 28 height 14
click at [471, 289] on div at bounding box center [393, 238] width 786 height 477
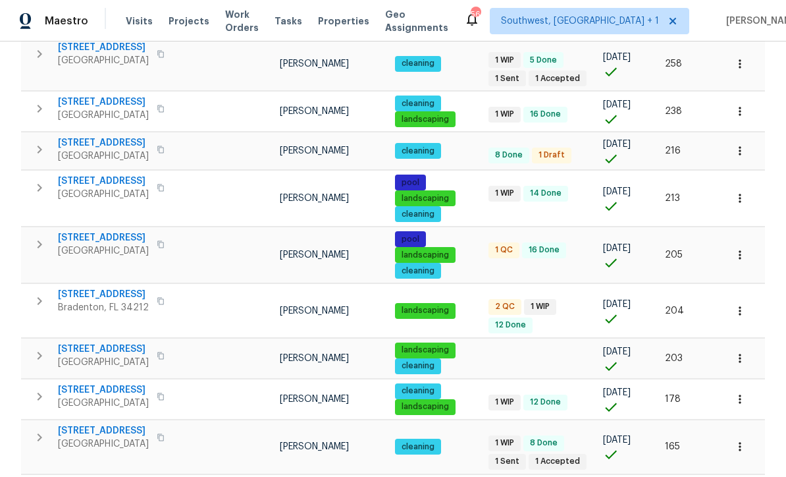
scroll to position [790, 0]
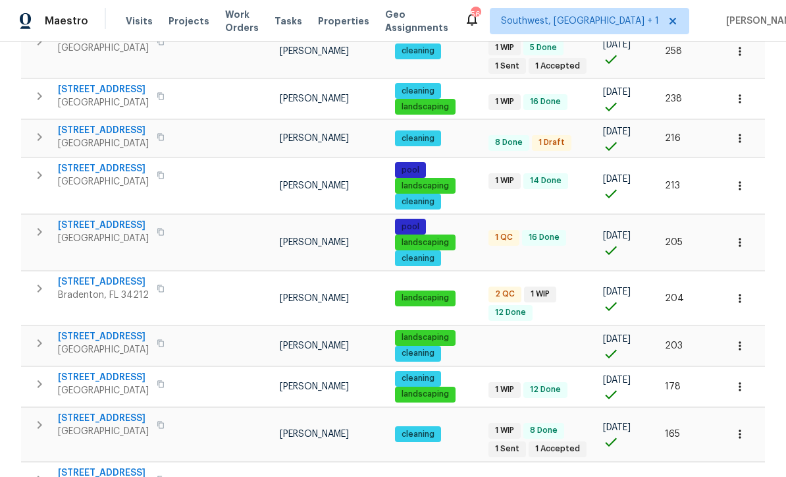
click at [112, 275] on span "[STREET_ADDRESS]" at bounding box center [103, 281] width 91 height 13
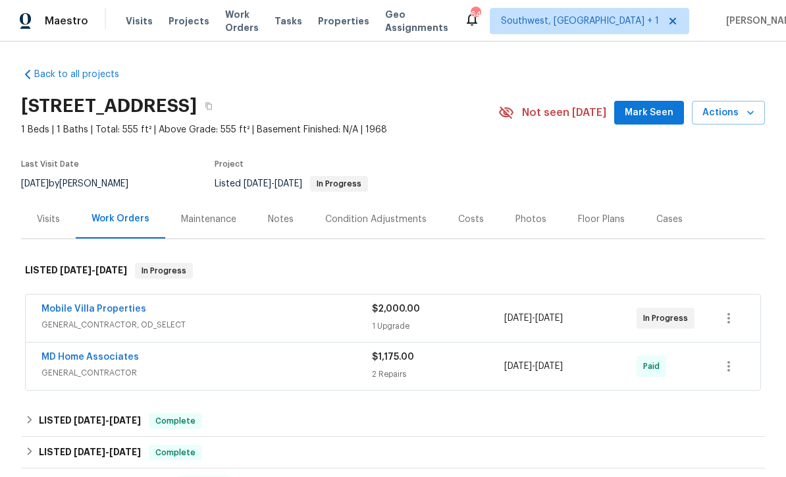
click at [105, 312] on link "Mobile Villa Properties" at bounding box center [93, 308] width 105 height 9
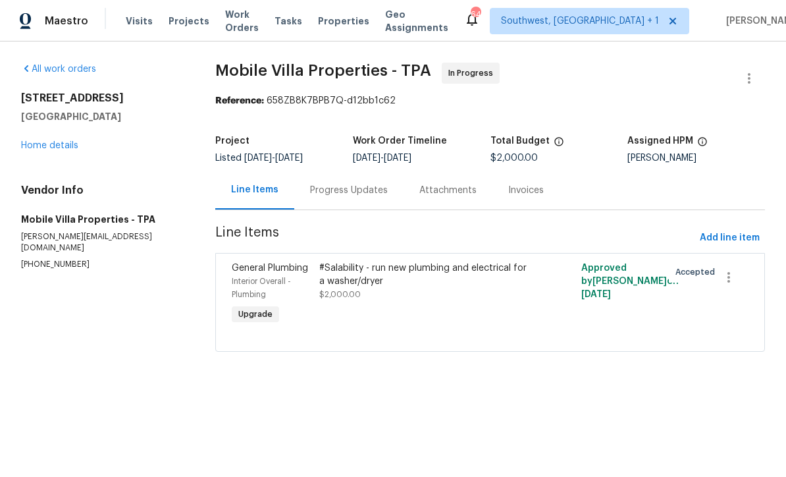
click at [364, 193] on div "Progress Updates" at bounding box center [349, 190] width 78 height 13
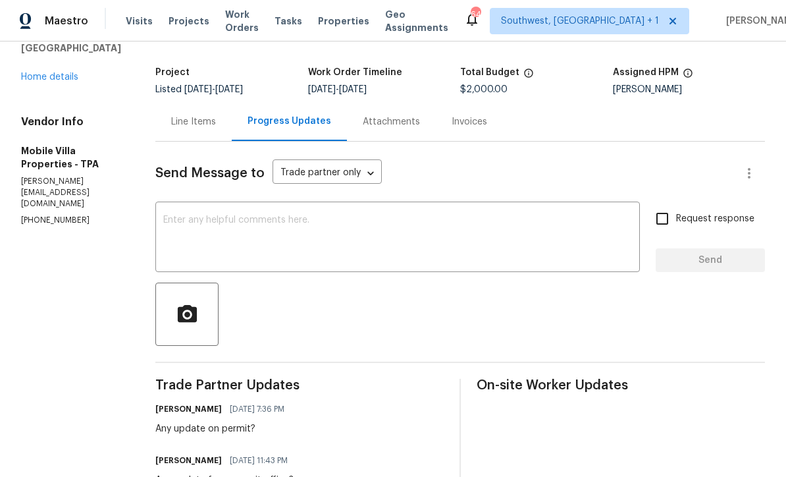
scroll to position [30, 0]
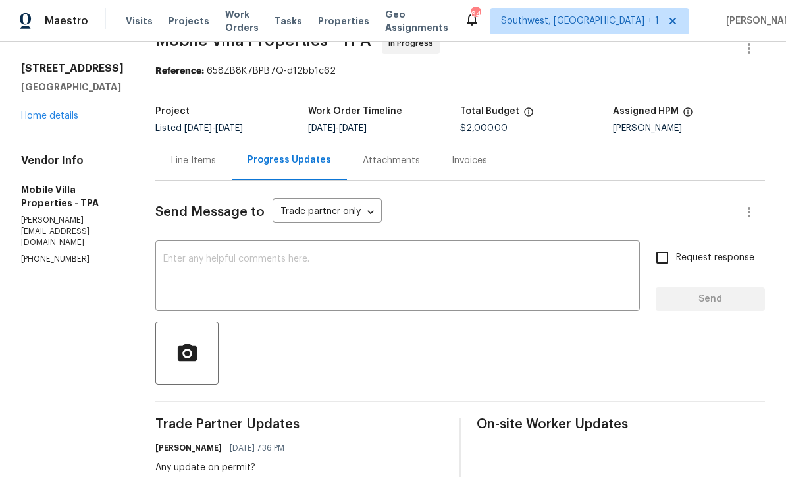
click at [267, 256] on textarea at bounding box center [397, 277] width 469 height 46
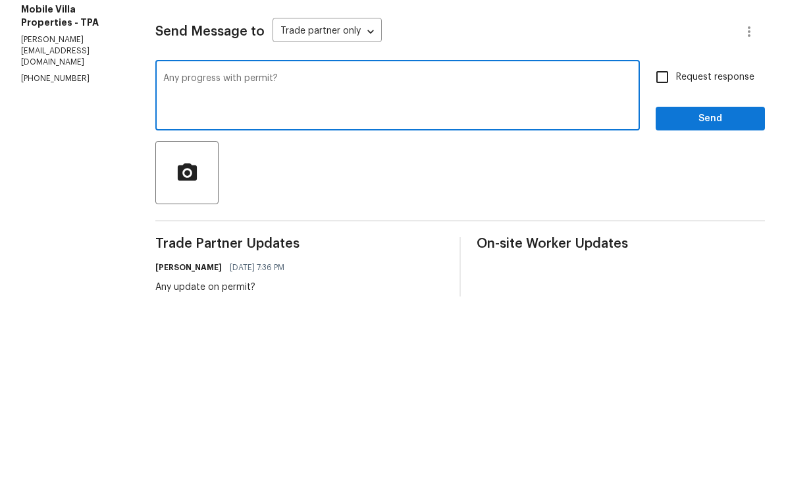
type textarea "Any progress with permit?"
click at [674, 244] on input "Request response" at bounding box center [663, 258] width 28 height 28
checkbox input "true"
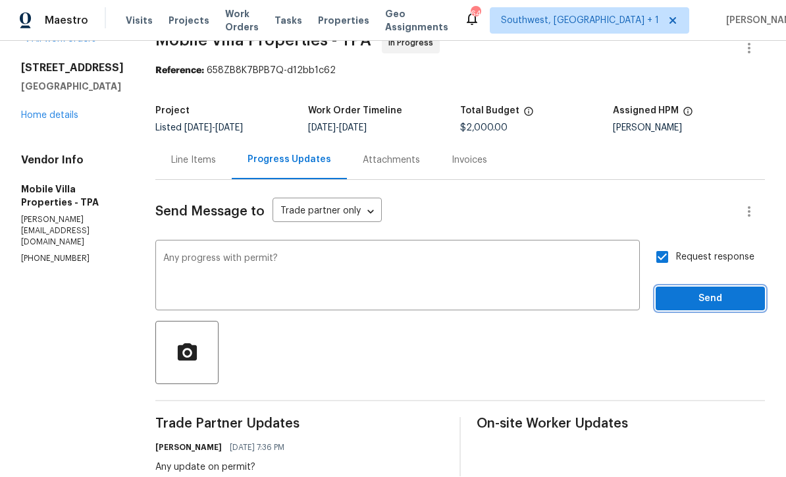
click at [705, 291] on span "Send" at bounding box center [711, 299] width 88 height 16
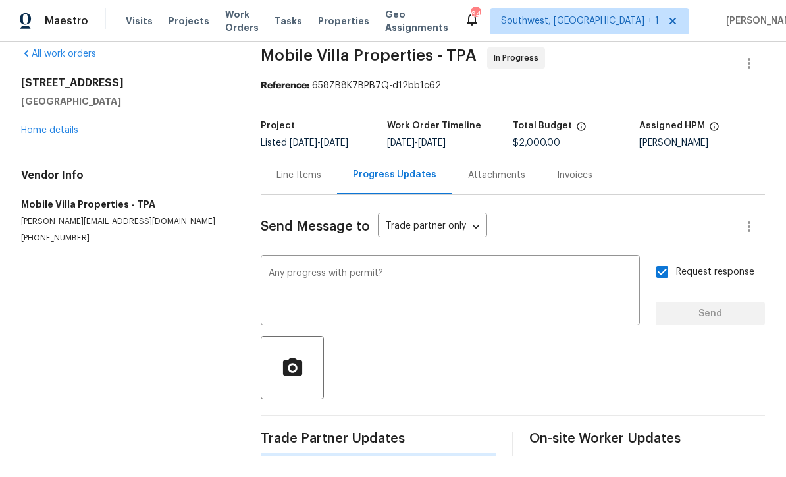
scroll to position [0, 0]
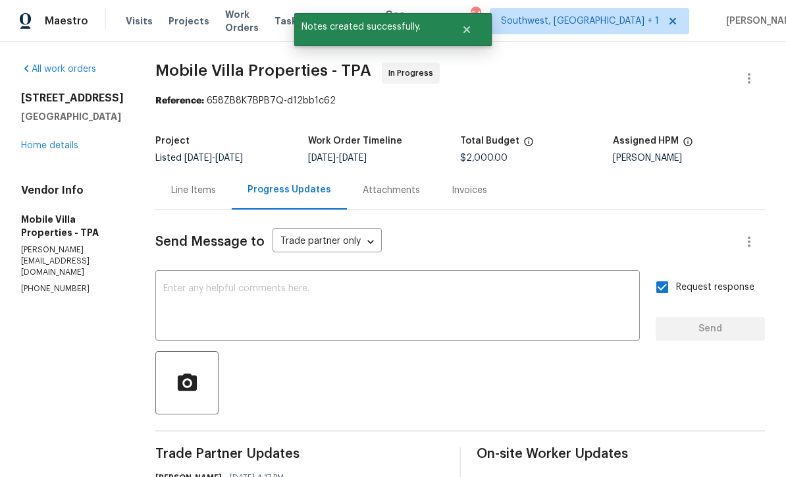
click at [57, 150] on link "Home details" at bounding box center [49, 145] width 57 height 9
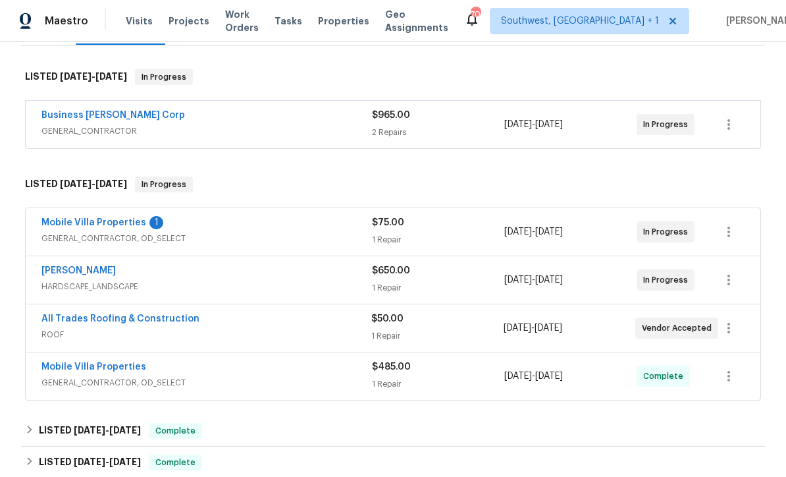
scroll to position [195, 0]
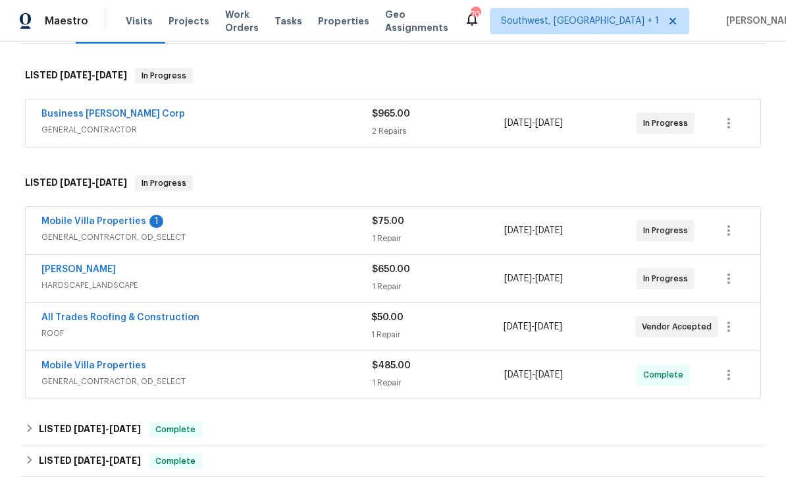
click at [105, 225] on link "Mobile Villa Properties" at bounding box center [93, 221] width 105 height 9
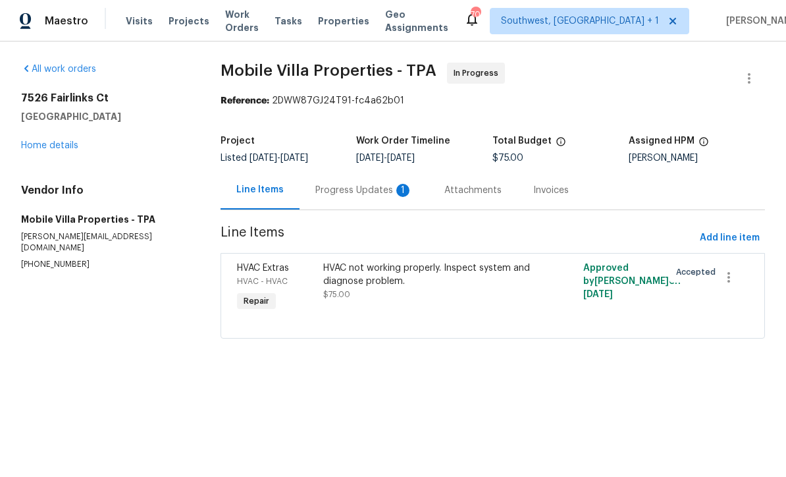
click at [355, 194] on div "Progress Updates 1" at bounding box center [364, 190] width 97 height 13
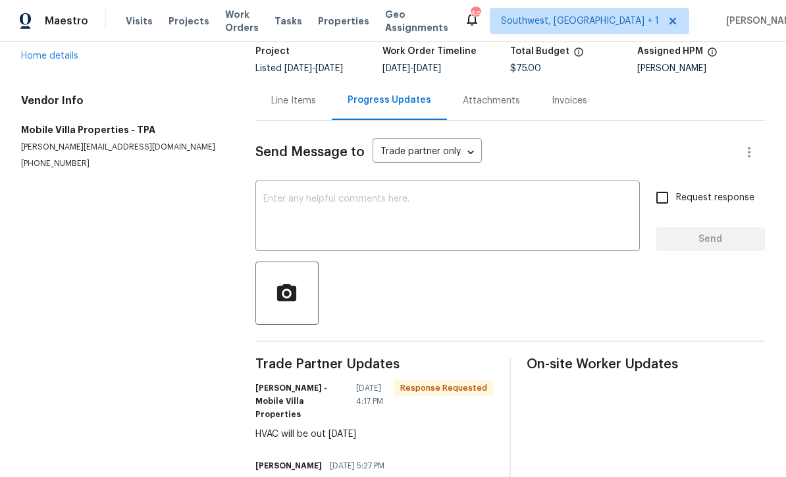
scroll to position [29, 0]
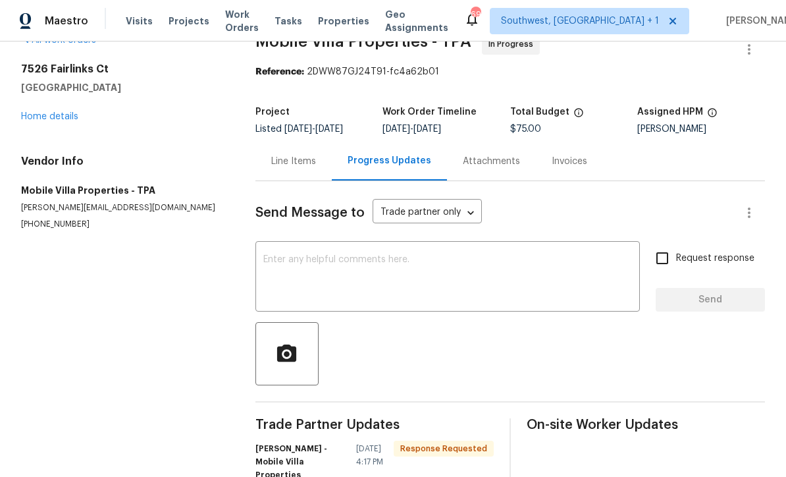
click at [399, 260] on textarea at bounding box center [447, 278] width 369 height 46
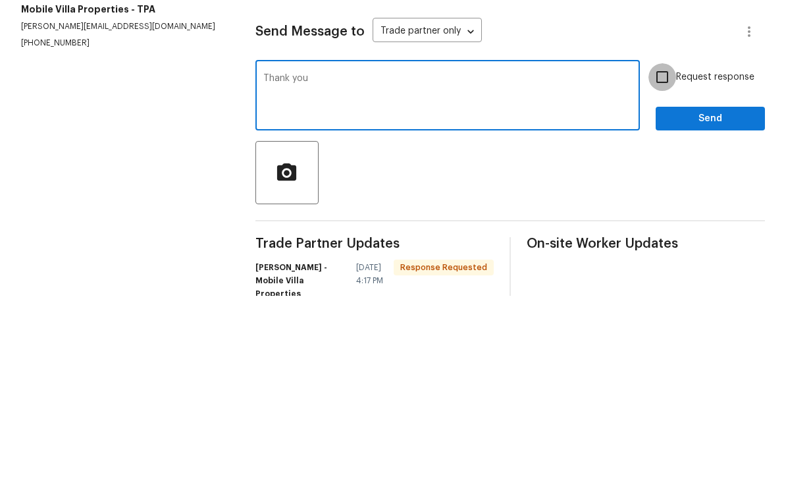
type textarea "Thank you"
click at [671, 244] on input "Request response" at bounding box center [663, 258] width 28 height 28
checkbox input "true"
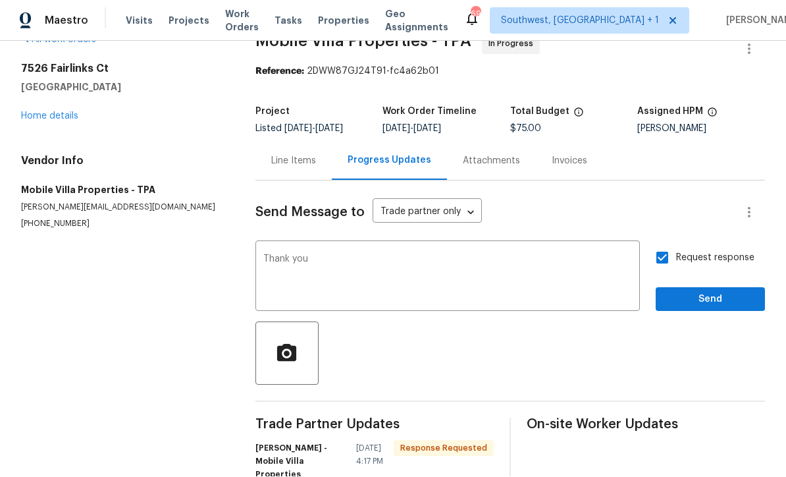
click at [696, 292] on span "Send" at bounding box center [711, 300] width 88 height 16
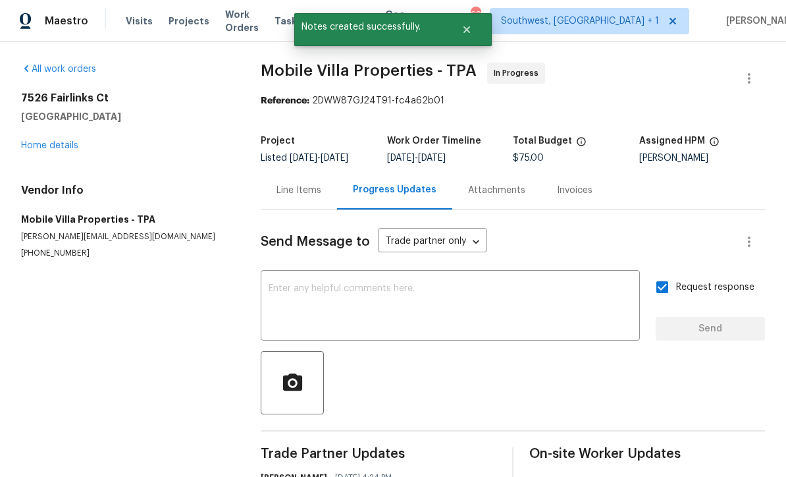
click at [60, 141] on link "Home details" at bounding box center [49, 145] width 57 height 9
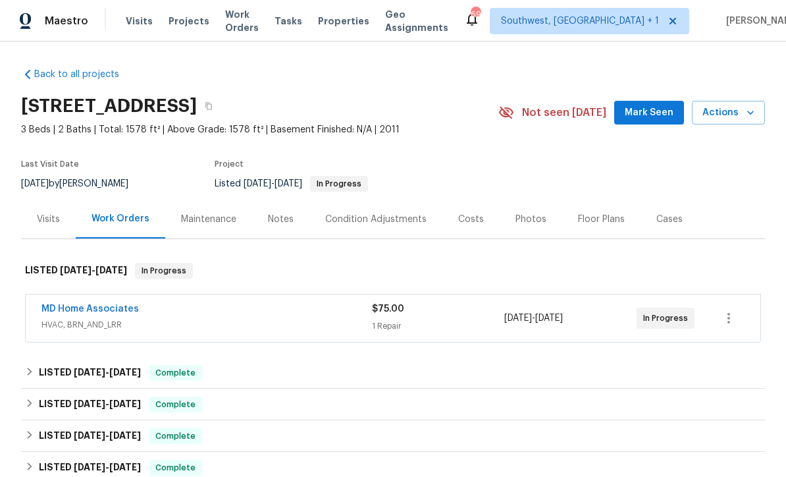
click at [461, 329] on div "1 Repair" at bounding box center [438, 325] width 132 height 13
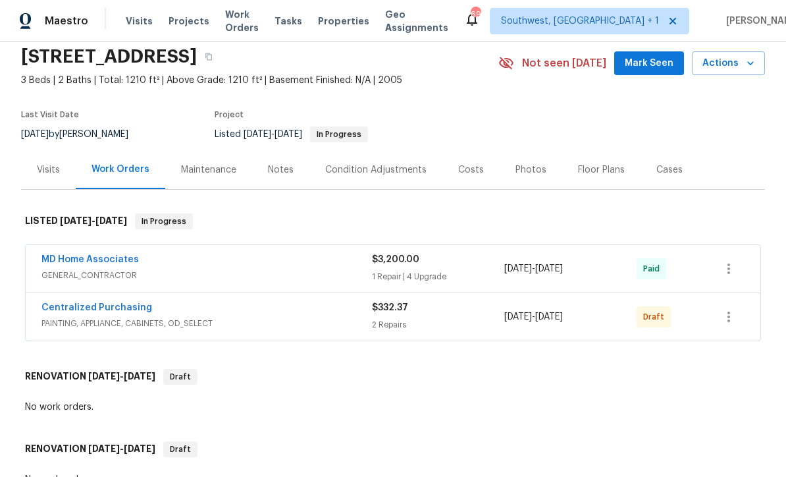
scroll to position [51, 0]
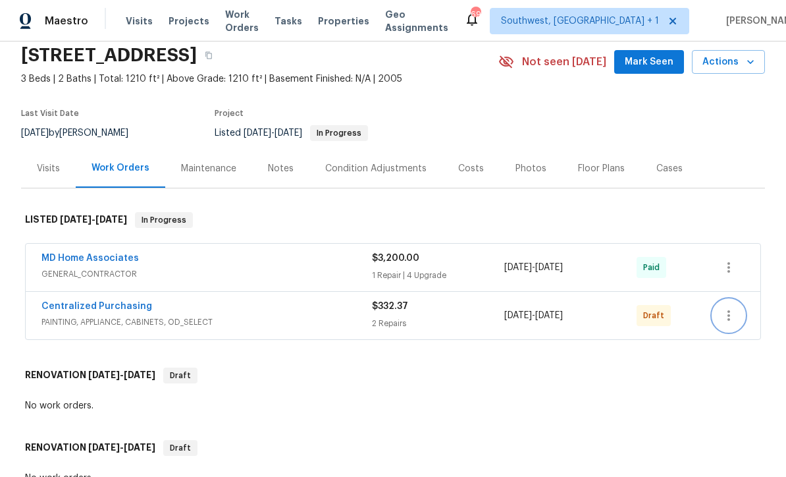
click at [730, 317] on icon "button" at bounding box center [729, 316] width 16 height 16
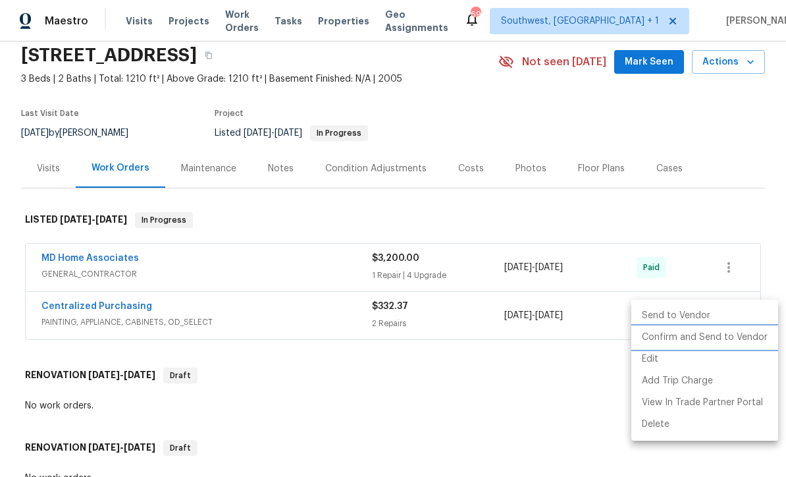
click at [690, 341] on li "Confirm and Send to Vendor" at bounding box center [705, 338] width 147 height 22
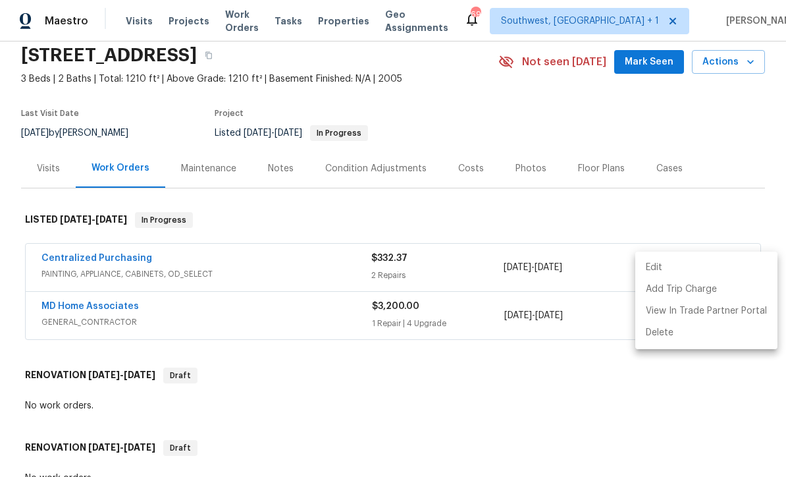
click at [514, 417] on div at bounding box center [393, 238] width 786 height 477
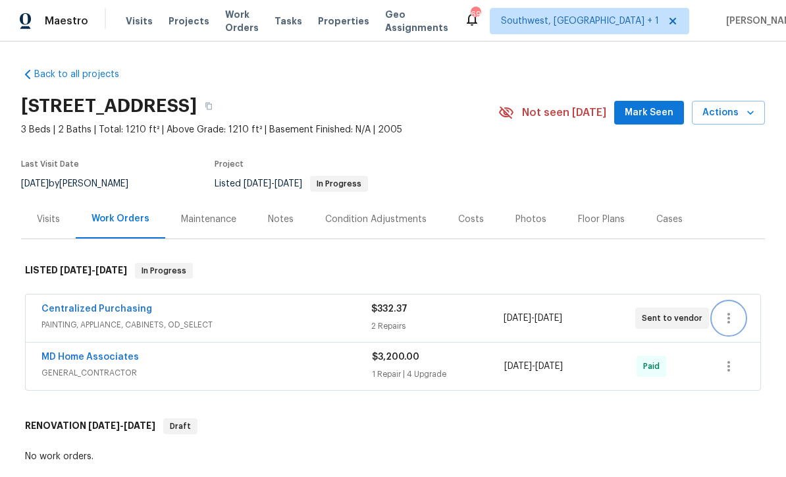
scroll to position [0, 0]
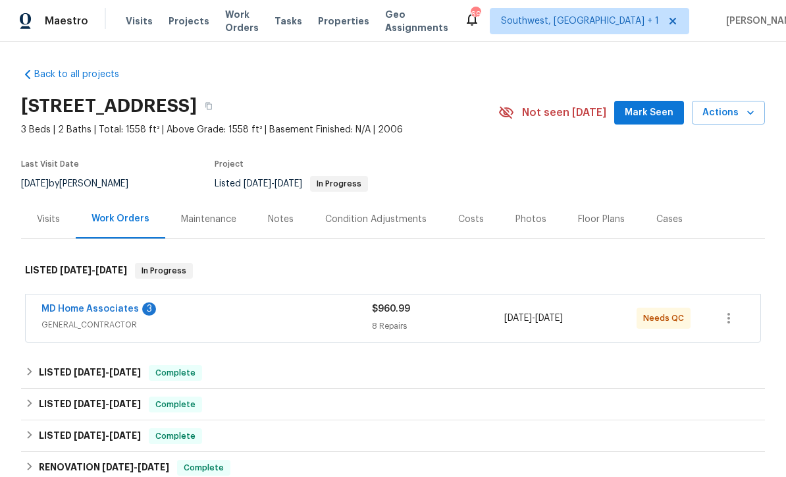
click at [454, 330] on div "8 Repairs" at bounding box center [438, 325] width 132 height 13
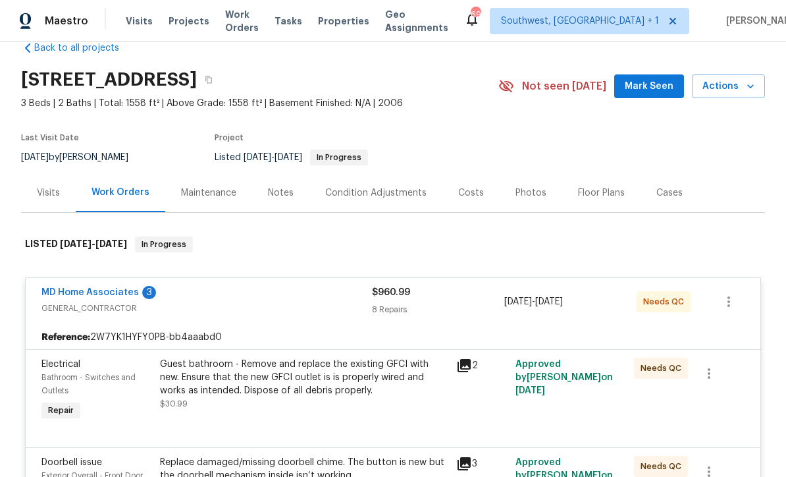
scroll to position [109, 0]
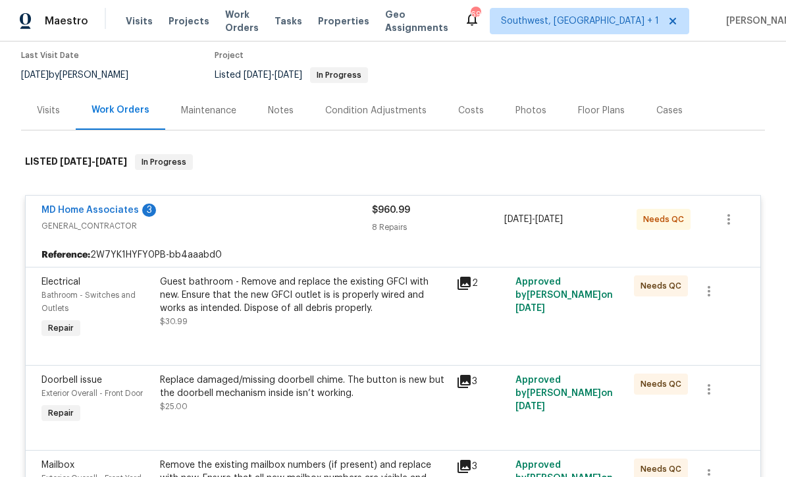
click at [102, 213] on link "MD Home Associates" at bounding box center [89, 210] width 97 height 9
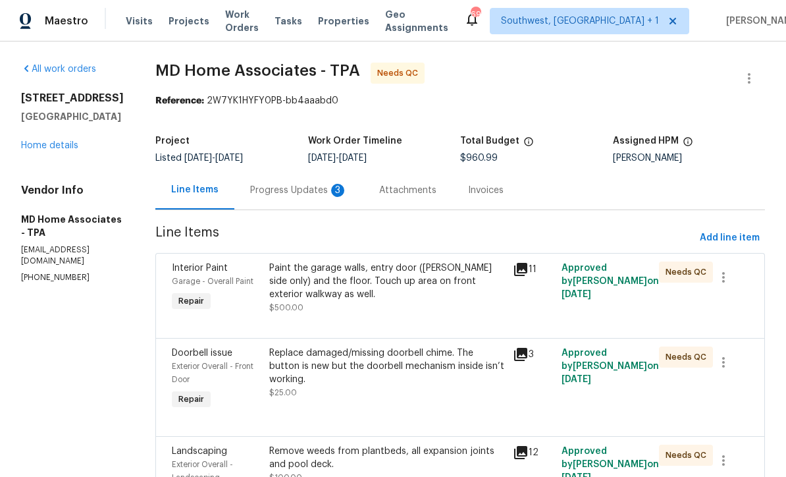
click at [316, 193] on div "Progress Updates 3" at bounding box center [298, 190] width 97 height 13
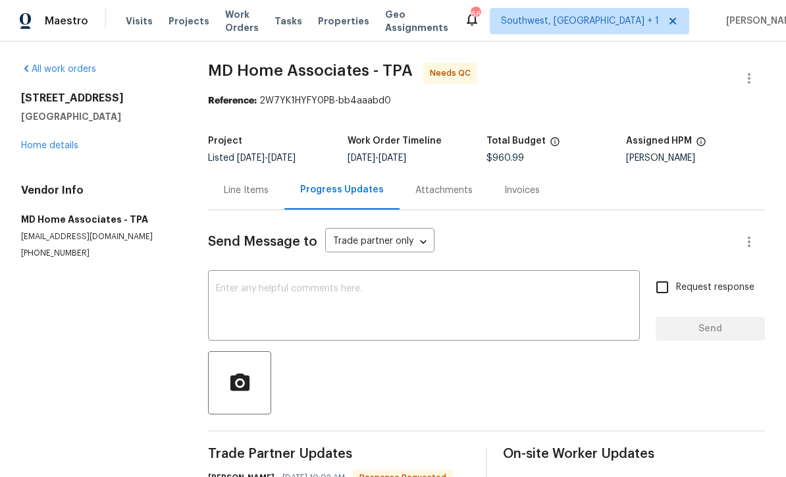
click at [244, 192] on div "Line Items" at bounding box center [246, 190] width 45 height 13
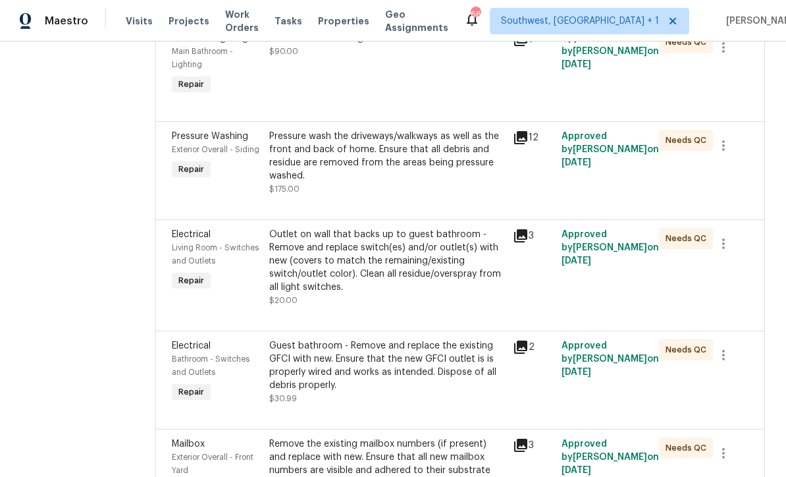
scroll to position [517, 0]
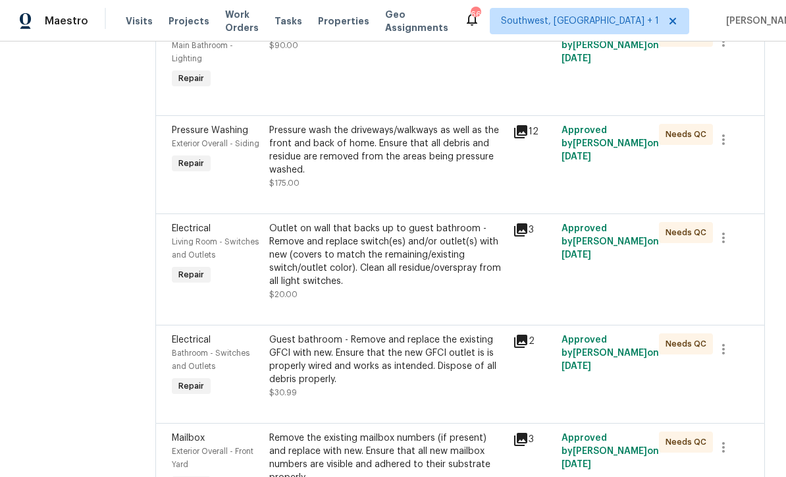
click at [463, 296] on div "Outlet on wall that backs up to guest bathroom - Remove and replace switch(es) …" at bounding box center [387, 261] width 236 height 79
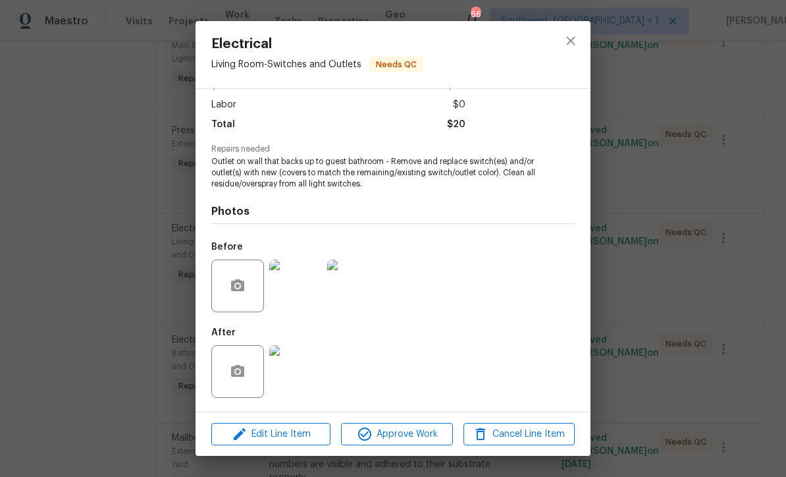
scroll to position [88, 0]
click at [300, 372] on img at bounding box center [295, 371] width 53 height 53
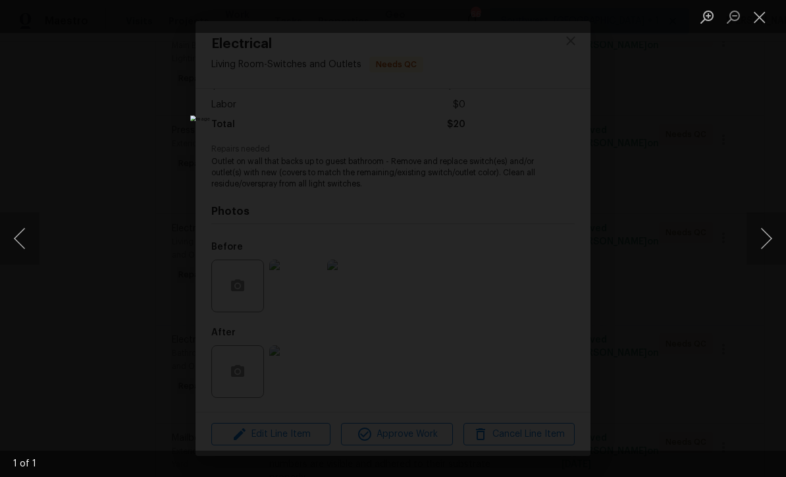
click at [765, 246] on button "Next image" at bounding box center [767, 238] width 40 height 53
click at [771, 236] on button "Next image" at bounding box center [767, 238] width 40 height 53
click at [773, 234] on button "Next image" at bounding box center [767, 238] width 40 height 53
click at [767, 232] on button "Next image" at bounding box center [767, 238] width 40 height 53
click at [770, 240] on button "Next image" at bounding box center [767, 238] width 40 height 53
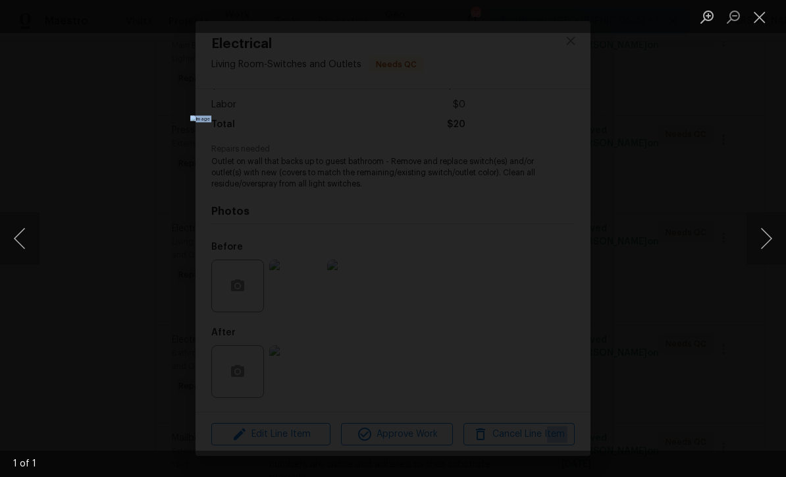
click at [764, 18] on button "Close lightbox" at bounding box center [760, 16] width 26 height 23
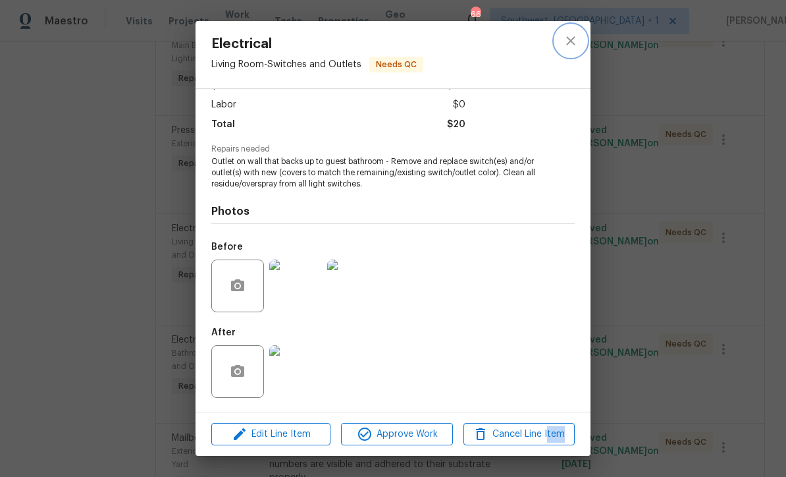
click at [572, 34] on icon "close" at bounding box center [571, 41] width 16 height 16
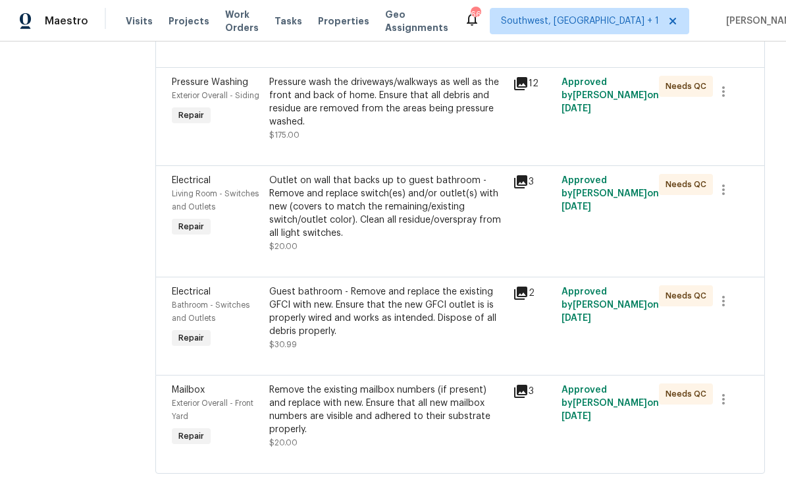
scroll to position [565, 0]
click at [474, 352] on div "Guest bathroom - Remove and replace the existing GFCI with new. Ensure that the…" at bounding box center [387, 319] width 236 height 66
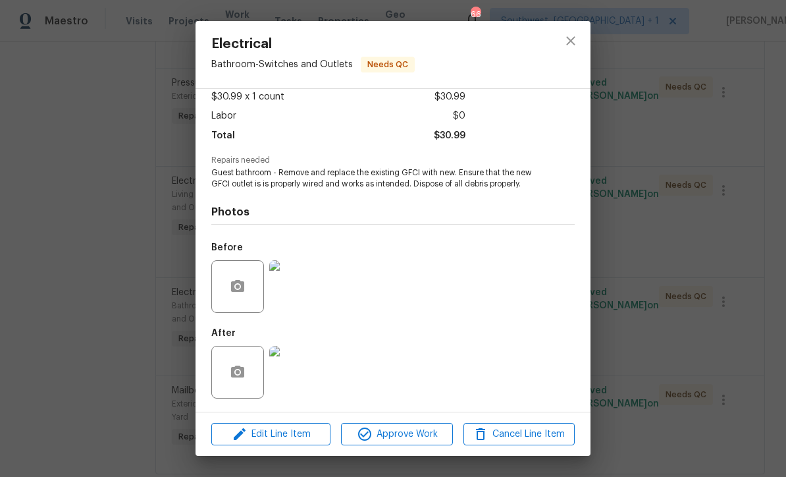
scroll to position [78, 0]
click at [301, 379] on img at bounding box center [295, 372] width 53 height 53
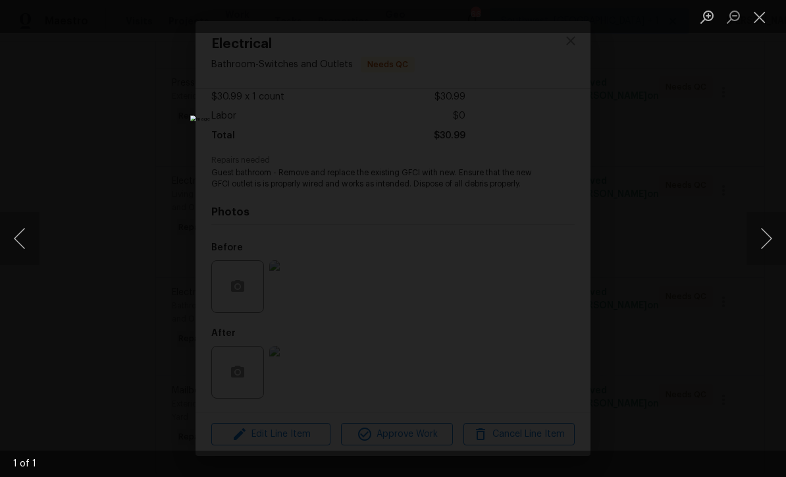
click at [758, 24] on button "Close lightbox" at bounding box center [760, 16] width 26 height 23
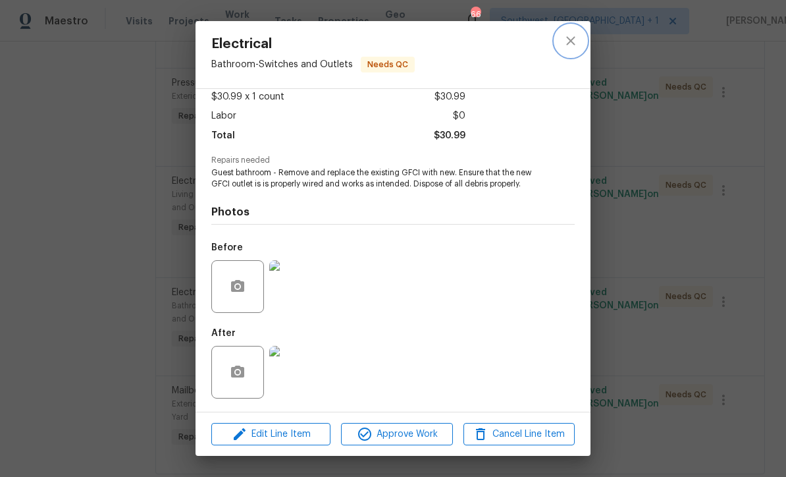
click at [573, 39] on icon "close" at bounding box center [570, 40] width 9 height 9
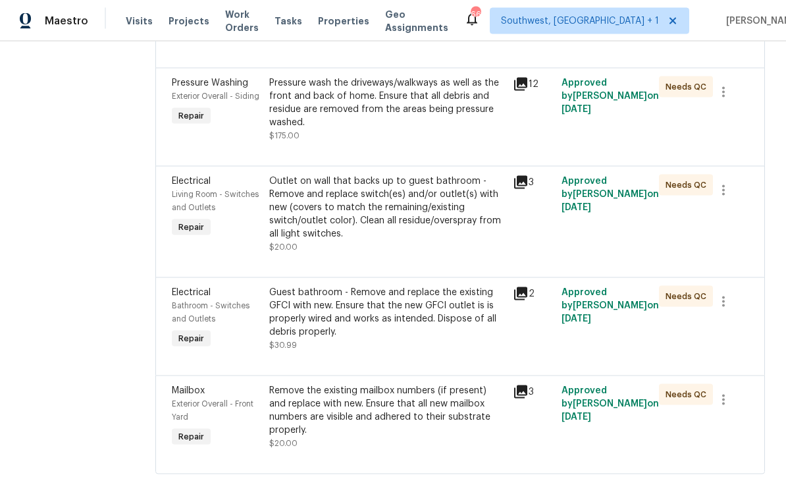
scroll to position [43, 0]
click at [436, 410] on div "Remove the existing mailbox numbers (if present) and replace with new. Ensure t…" at bounding box center [387, 417] width 236 height 66
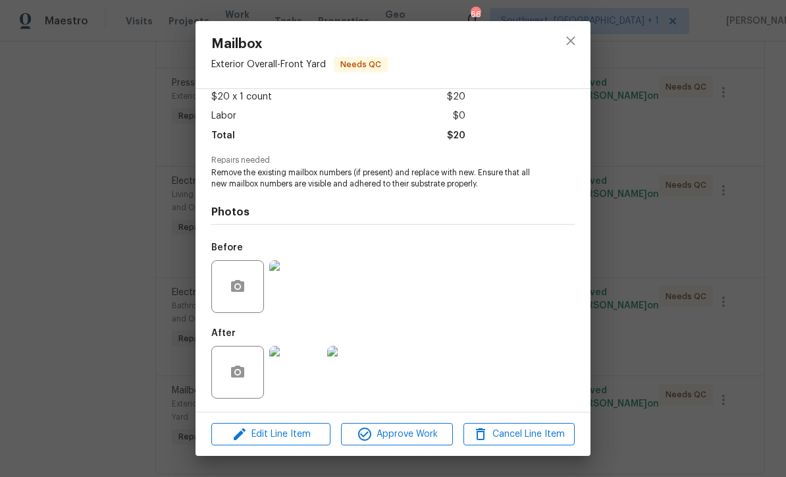
scroll to position [78, 0]
click at [311, 379] on img at bounding box center [295, 372] width 53 height 53
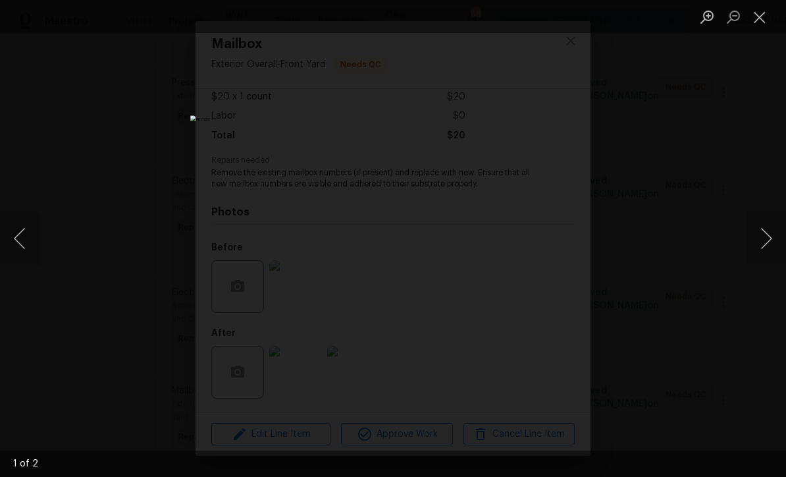
click at [767, 238] on button "Next image" at bounding box center [767, 238] width 40 height 53
click at [760, 18] on button "Close lightbox" at bounding box center [760, 16] width 26 height 23
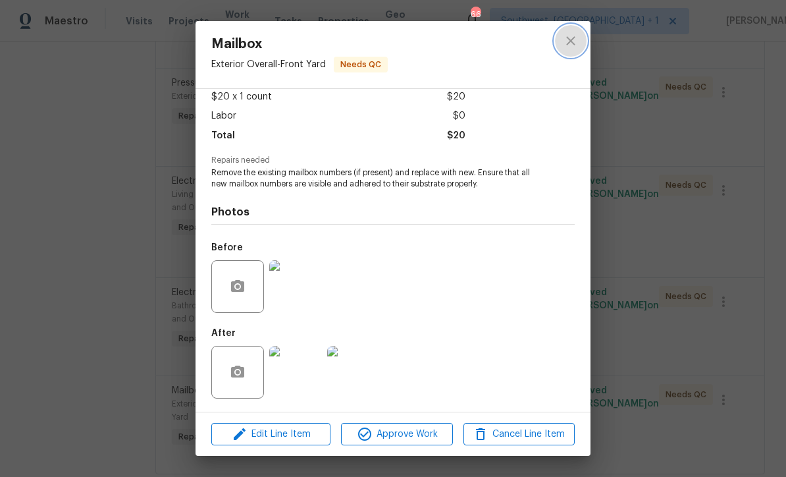
click at [580, 38] on button "close" at bounding box center [571, 41] width 32 height 32
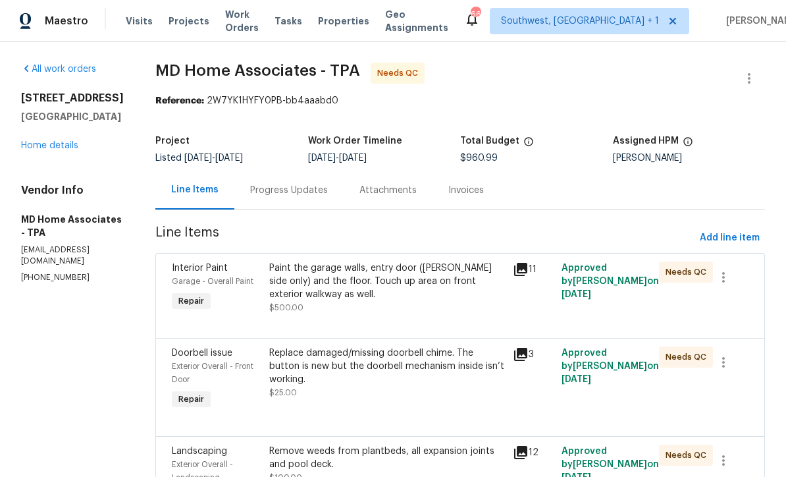
scroll to position [0, 0]
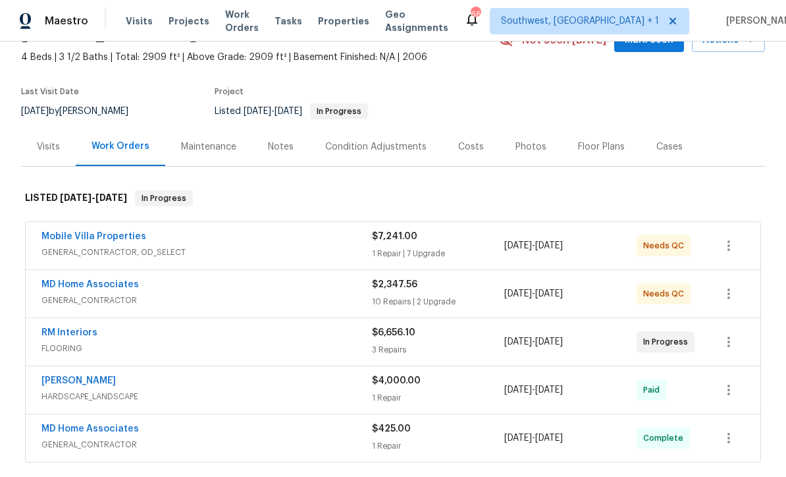
scroll to position [74, 0]
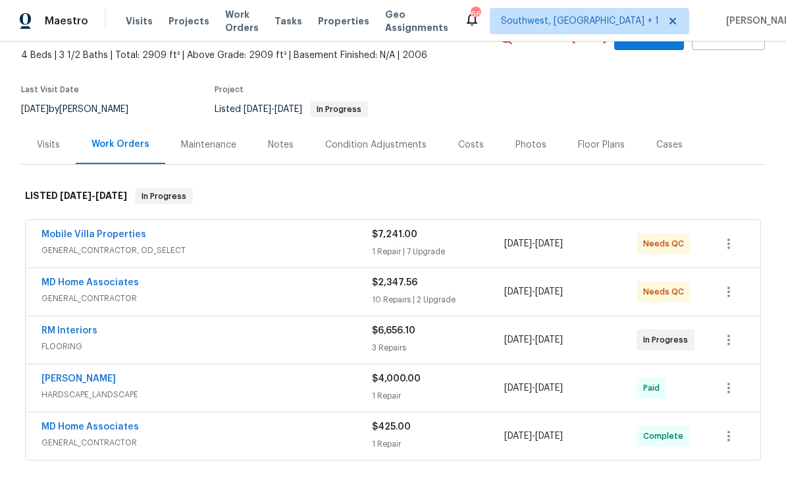
click at [410, 244] on div "$7,241.00 1 Repair | 7 Upgrade" at bounding box center [438, 244] width 132 height 32
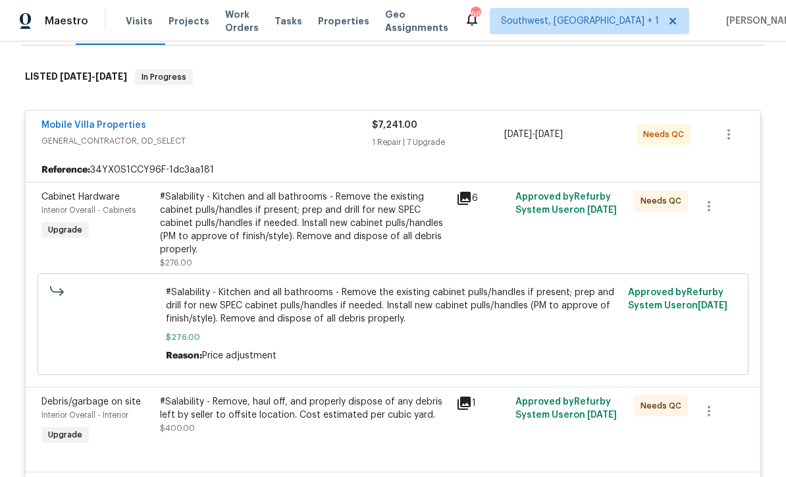
scroll to position [194, 0]
click at [408, 233] on div "#Salability - Kitchen and all bathrooms - Remove the existing cabinet pulls/han…" at bounding box center [304, 223] width 289 height 66
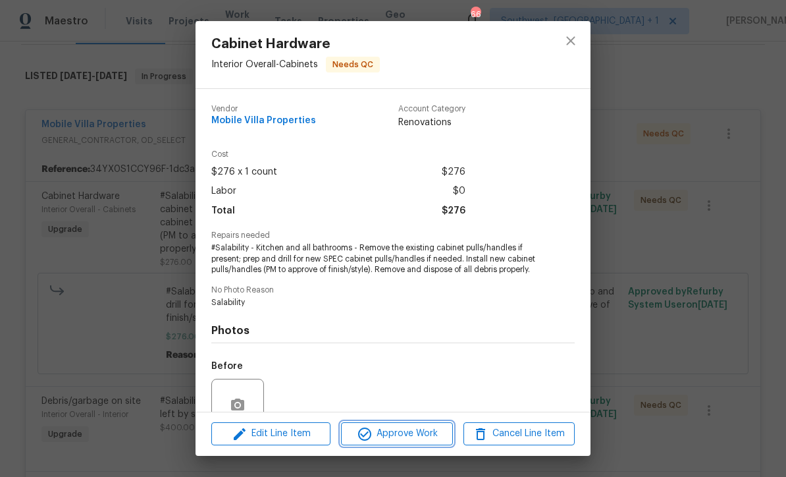
click at [423, 439] on span "Approve Work" at bounding box center [396, 434] width 103 height 16
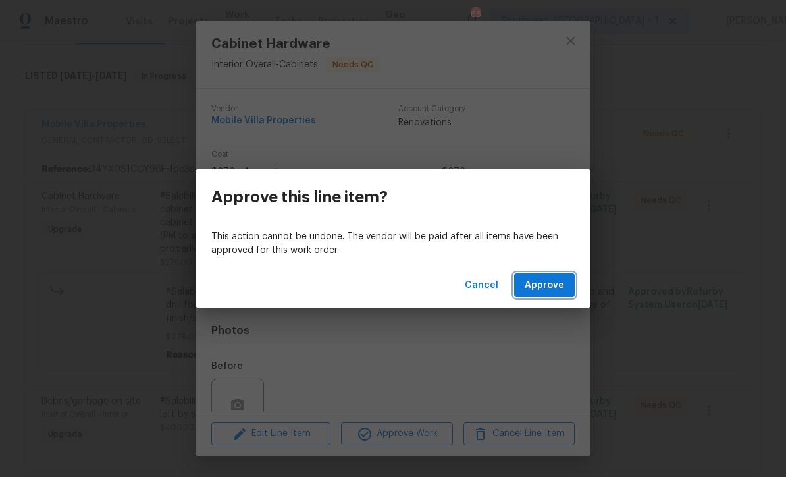
click at [538, 296] on button "Approve" at bounding box center [544, 285] width 61 height 24
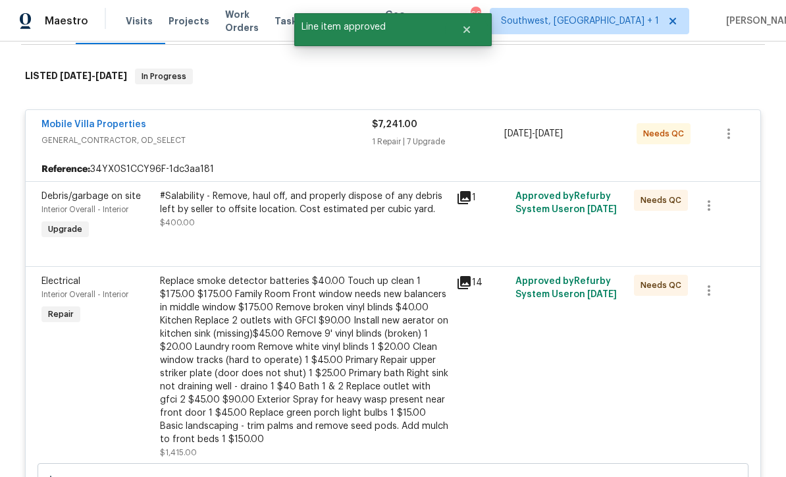
click at [358, 231] on div "#Salability - Remove, haul off, and properly dispose of any debris left by sell…" at bounding box center [304, 216] width 296 height 61
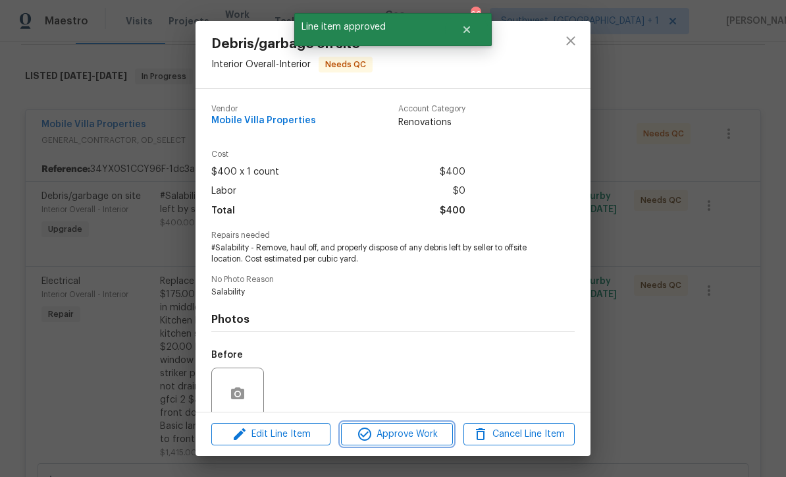
click at [423, 434] on span "Approve Work" at bounding box center [396, 434] width 103 height 16
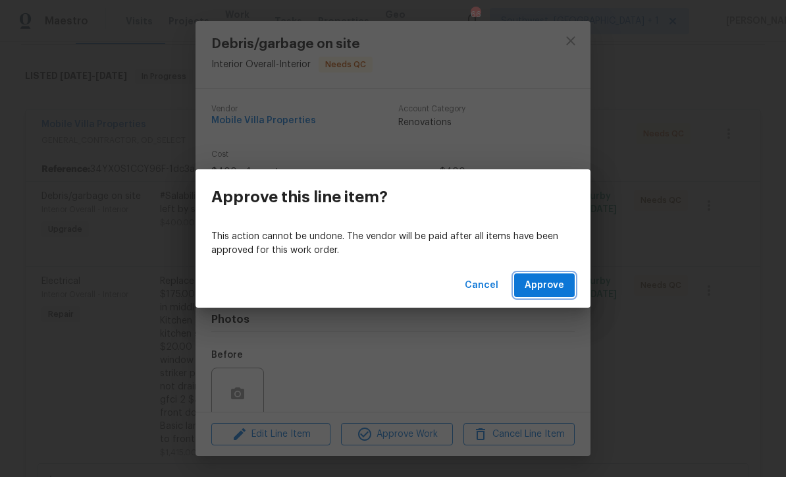
click at [547, 292] on span "Approve" at bounding box center [545, 285] width 40 height 16
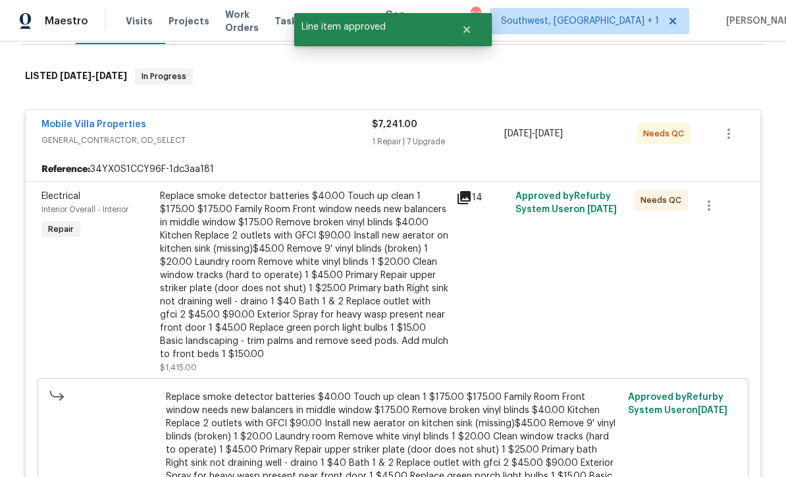
click at [388, 290] on div "Replace smoke detector batteries $40.00 Touch up clean 1 $175.00 $175.00 Family…" at bounding box center [304, 275] width 289 height 171
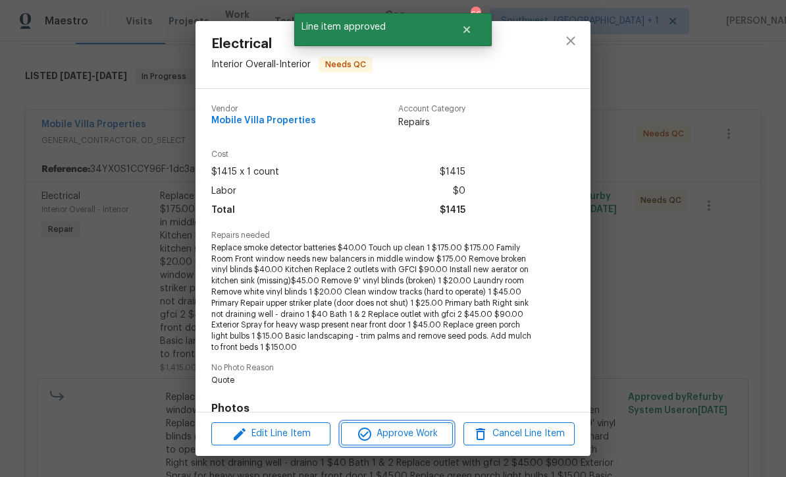
click at [422, 439] on span "Approve Work" at bounding box center [396, 434] width 103 height 16
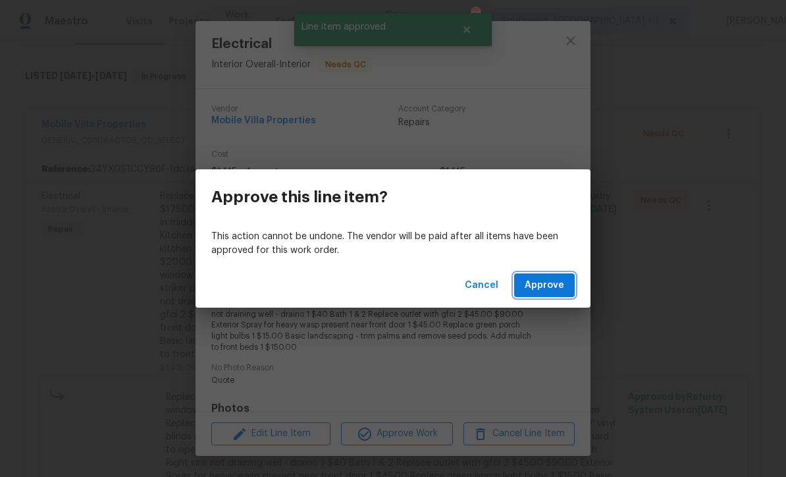
click at [553, 291] on span "Approve" at bounding box center [545, 285] width 40 height 16
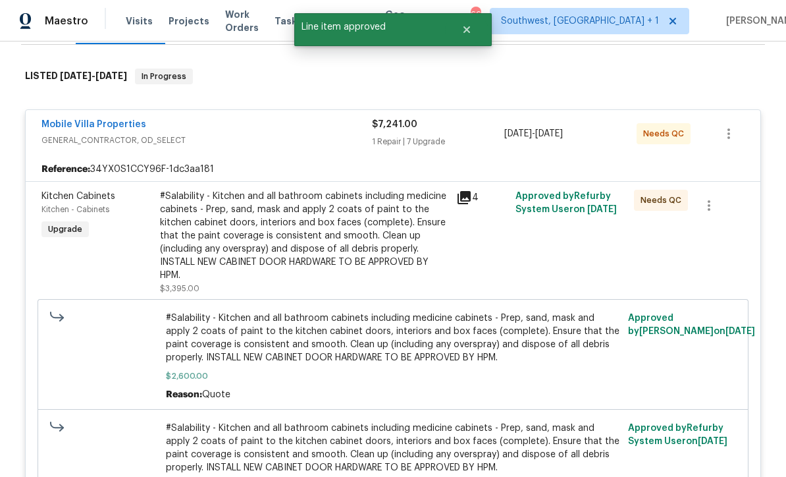
click at [391, 257] on div "#Salability - Kitchen and all bathroom cabinets including medicine cabinets - P…" at bounding box center [304, 236] width 289 height 92
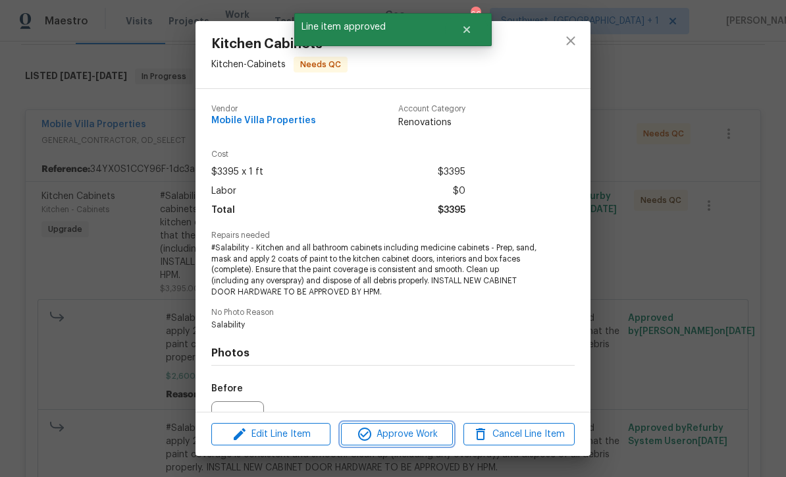
click at [426, 443] on button "Approve Work" at bounding box center [396, 434] width 111 height 23
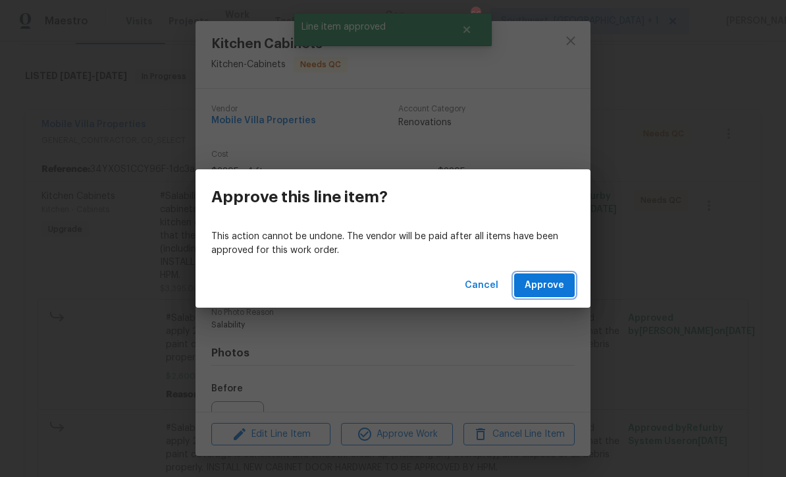
click at [551, 284] on span "Approve" at bounding box center [545, 285] width 40 height 16
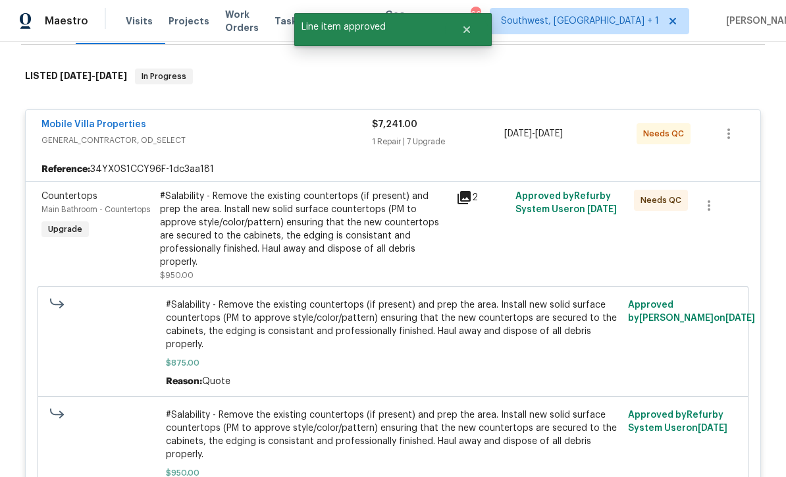
click at [381, 236] on div "#Salability - Remove the existing countertops (if present) and prep the area. I…" at bounding box center [304, 229] width 289 height 79
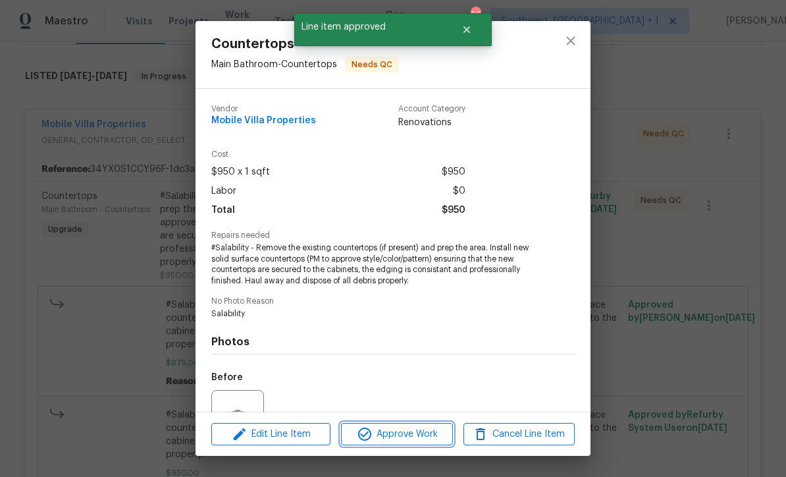
click at [418, 439] on span "Approve Work" at bounding box center [396, 434] width 103 height 16
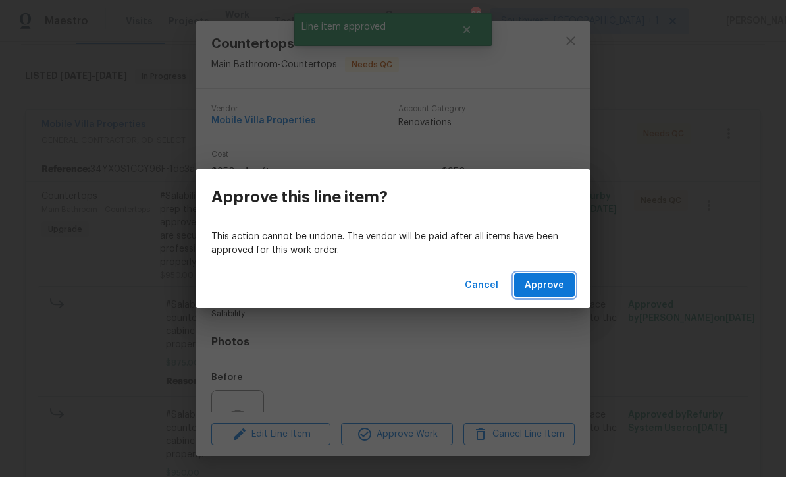
click at [553, 287] on span "Approve" at bounding box center [545, 285] width 40 height 16
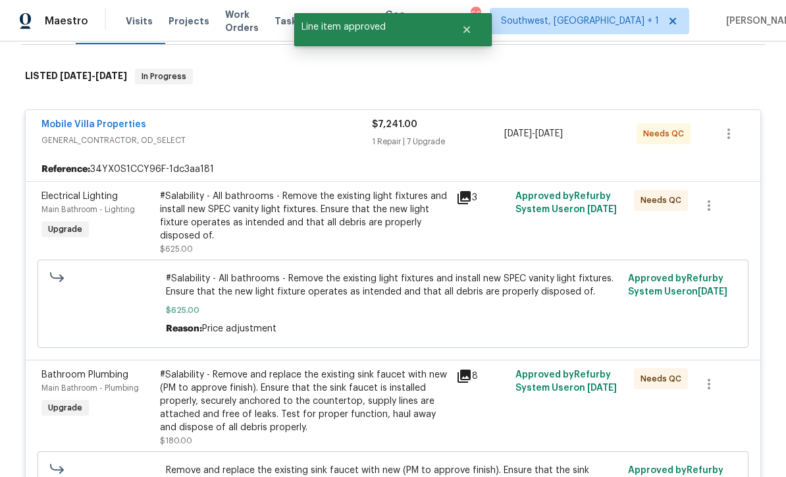
click at [354, 236] on div "#Salability - All bathrooms - Remove the existing light fixtures and install ne…" at bounding box center [304, 216] width 289 height 53
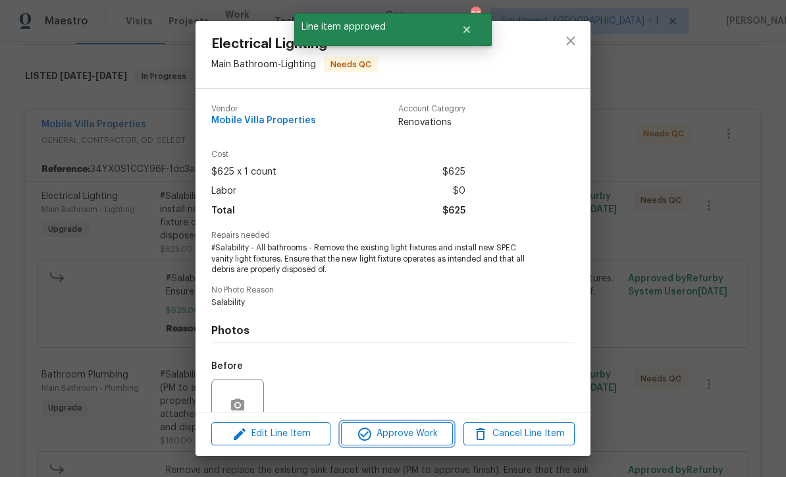
click at [414, 438] on span "Approve Work" at bounding box center [396, 434] width 103 height 16
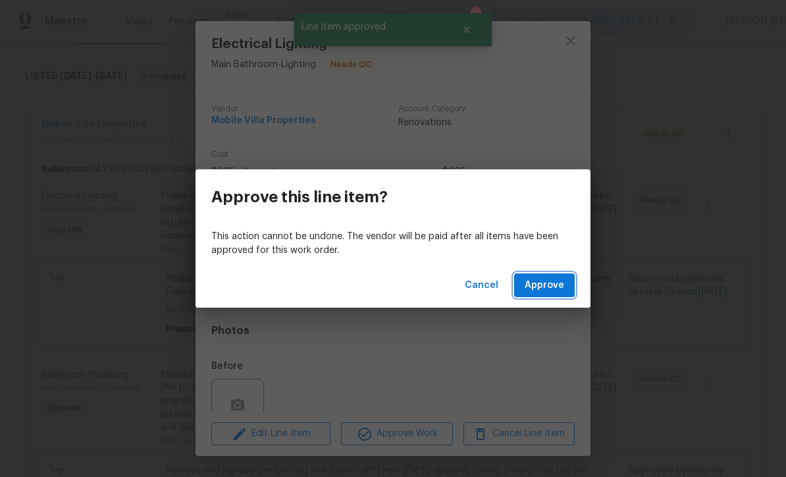
click at [547, 286] on span "Approve" at bounding box center [545, 285] width 40 height 16
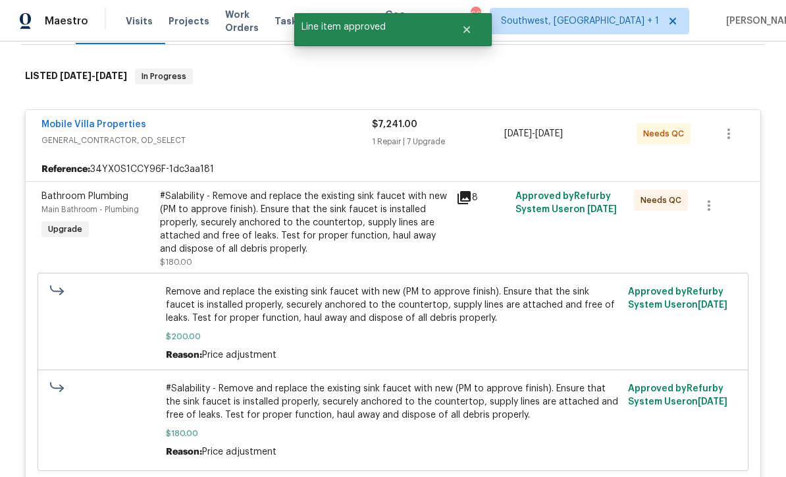
click at [372, 238] on div "#Salability - Remove and replace the existing sink faucet with new (PM to appro…" at bounding box center [304, 223] width 289 height 66
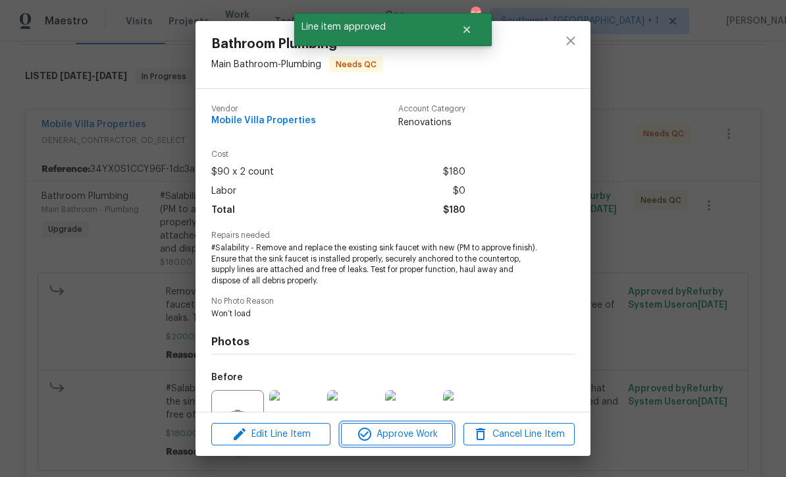
click at [412, 435] on span "Approve Work" at bounding box center [396, 434] width 103 height 16
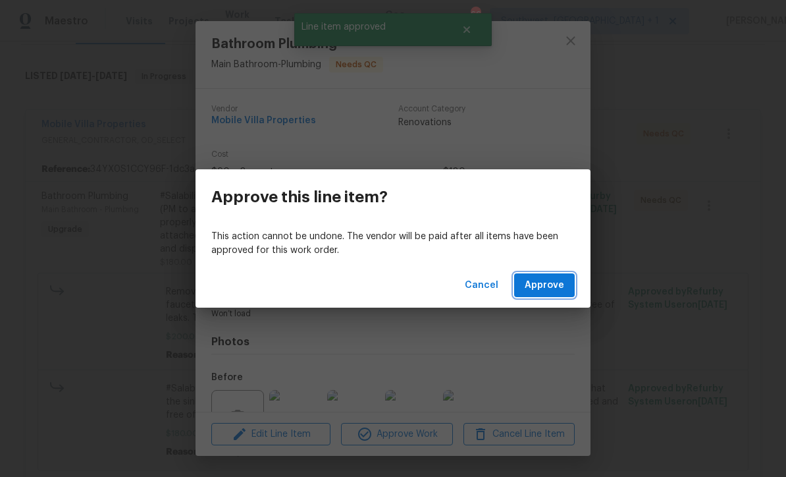
click at [547, 285] on span "Approve" at bounding box center [545, 285] width 40 height 16
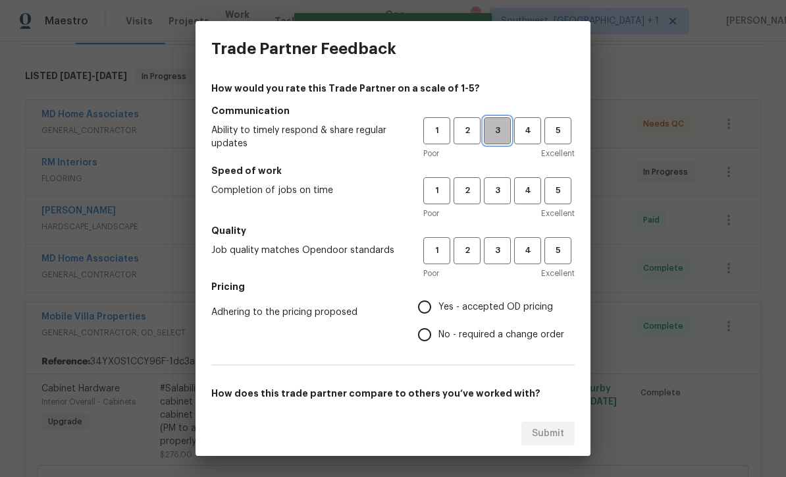
click at [495, 132] on span "3" at bounding box center [497, 130] width 24 height 15
click at [503, 192] on span "3" at bounding box center [497, 190] width 24 height 15
click at [499, 263] on button "3" at bounding box center [497, 250] width 27 height 27
click at [432, 312] on input "Yes - accepted OD pricing" at bounding box center [425, 307] width 28 height 28
radio input "true"
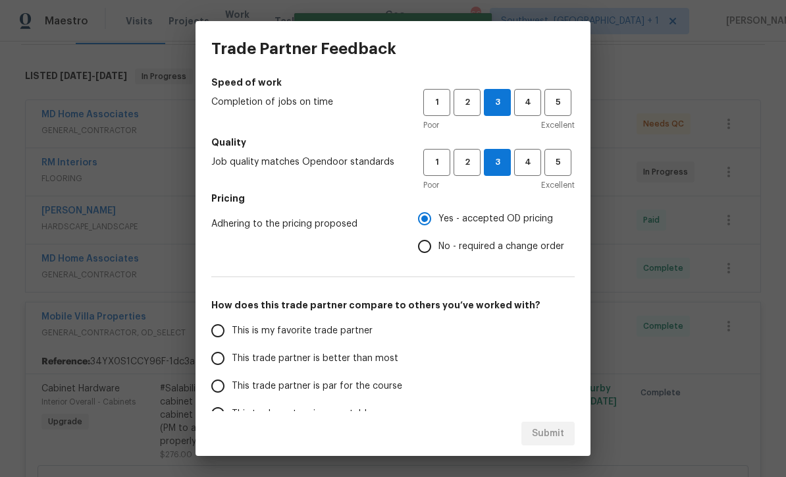
scroll to position [90, 0]
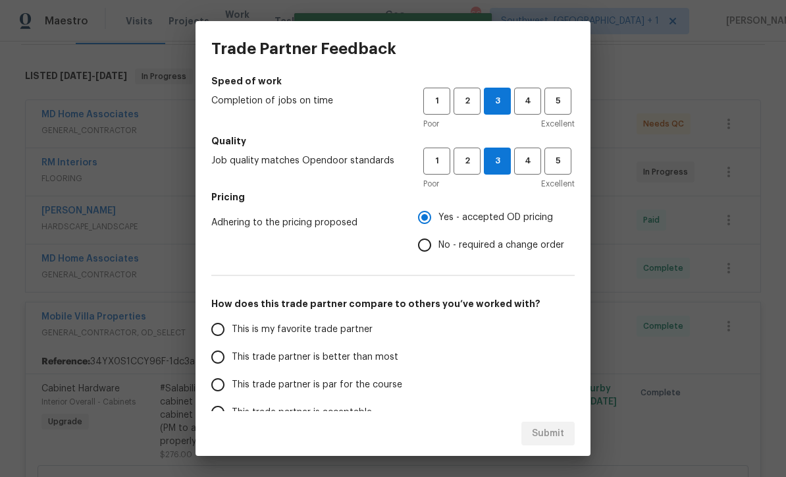
click at [215, 382] on input "This trade partner is par for the course" at bounding box center [218, 385] width 28 height 28
click at [561, 437] on span "Submit" at bounding box center [548, 434] width 32 height 16
radio input "true"
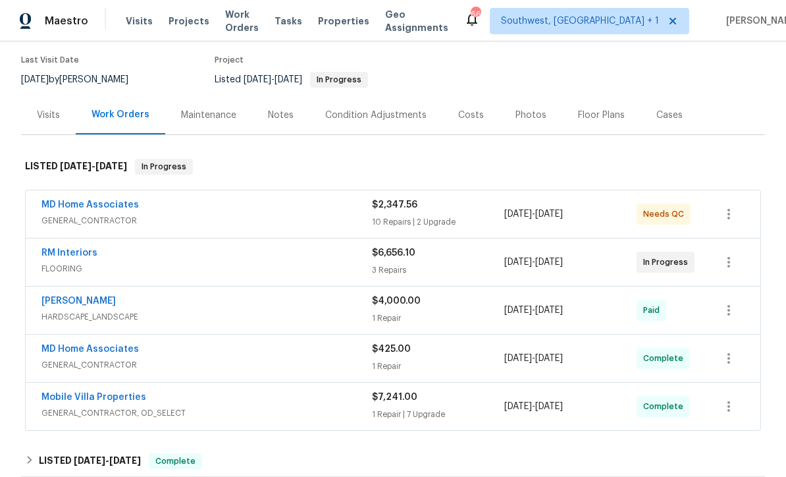
scroll to position [103, 0]
click at [78, 258] on link "RM Interiors" at bounding box center [69, 253] width 56 height 9
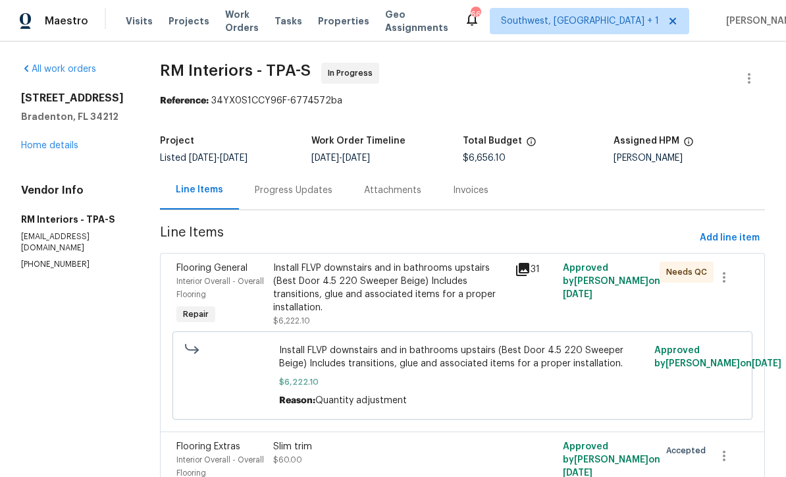
click at [323, 193] on div "Progress Updates" at bounding box center [294, 190] width 78 height 13
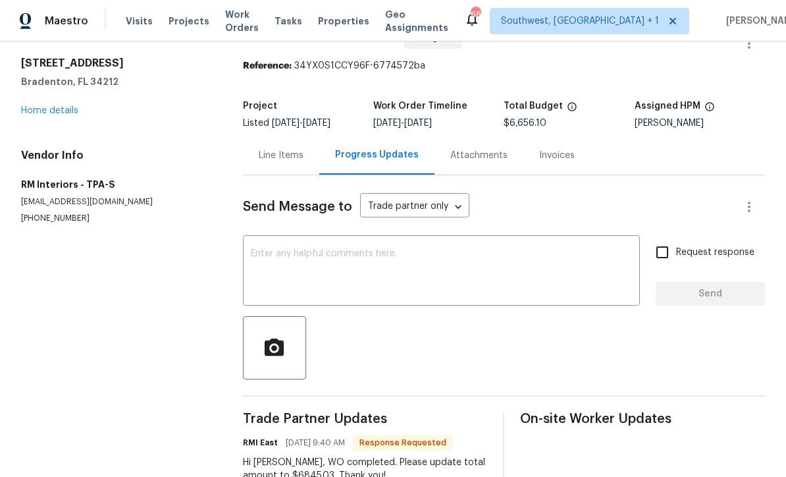
scroll to position [34, 0]
click at [61, 115] on link "Home details" at bounding box center [49, 111] width 57 height 9
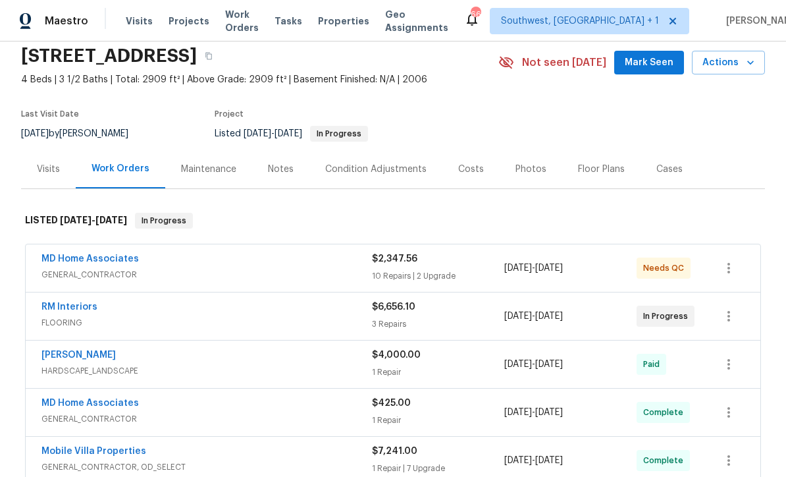
scroll to position [16, 0]
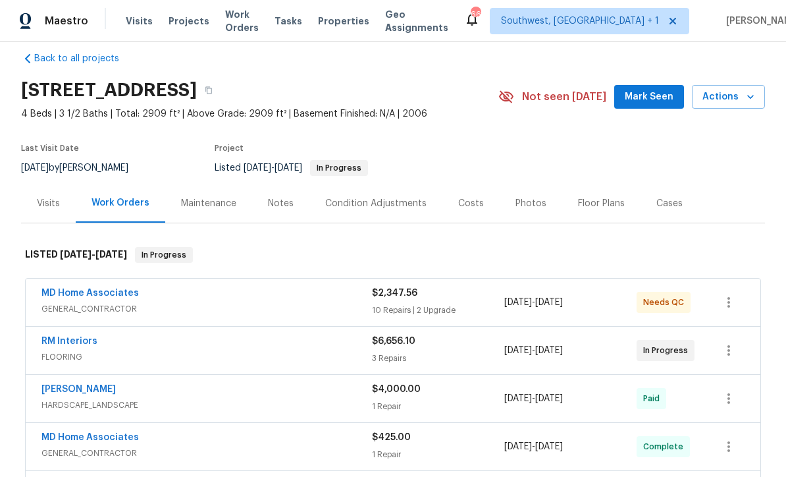
click at [304, 302] on span "GENERAL_CONTRACTOR" at bounding box center [206, 308] width 331 height 13
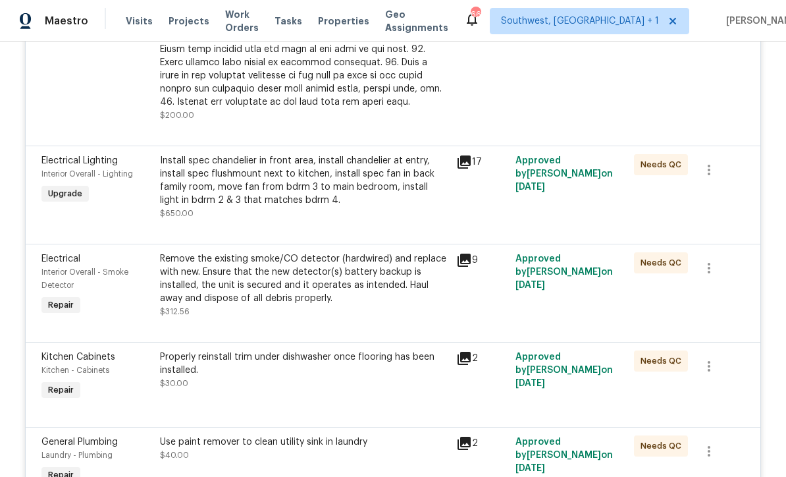
scroll to position [1030, 0]
click at [407, 206] on div "Install spec chandelier in front area, install chandelier at entry, install spe…" at bounding box center [304, 179] width 289 height 53
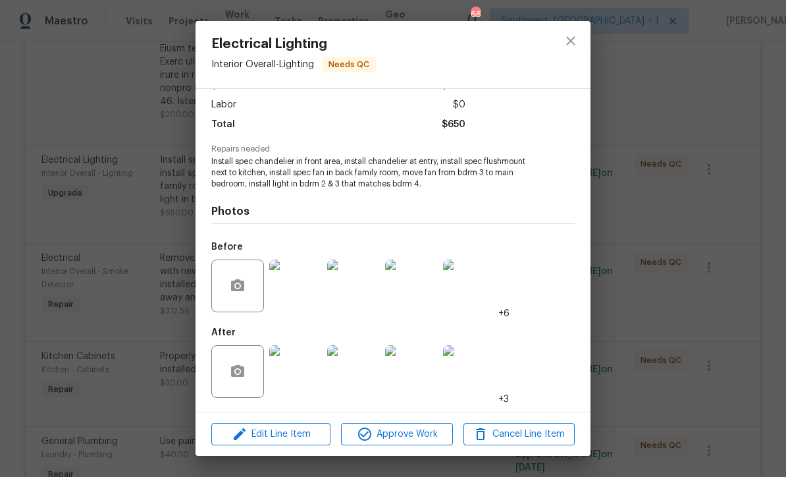
scroll to position [88, 0]
click at [302, 382] on img at bounding box center [295, 371] width 53 height 53
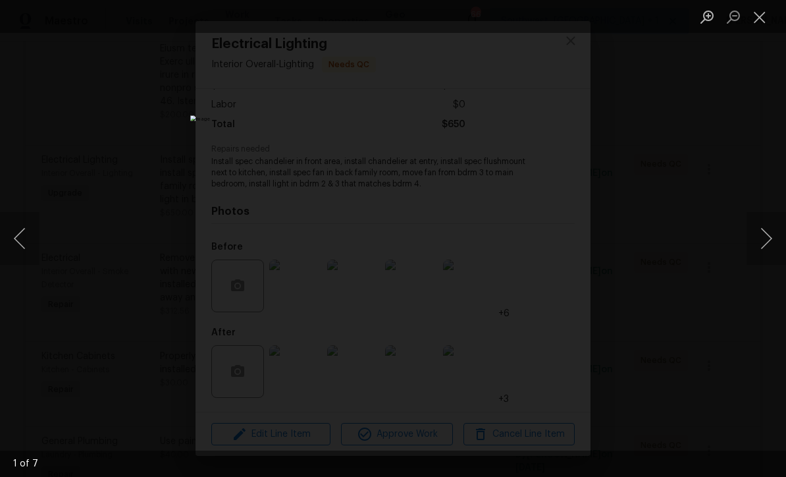
click at [768, 241] on button "Next image" at bounding box center [767, 238] width 40 height 53
click at [769, 238] on button "Next image" at bounding box center [767, 238] width 40 height 53
click at [770, 238] on button "Next image" at bounding box center [767, 238] width 40 height 53
click at [773, 239] on button "Next image" at bounding box center [767, 238] width 40 height 53
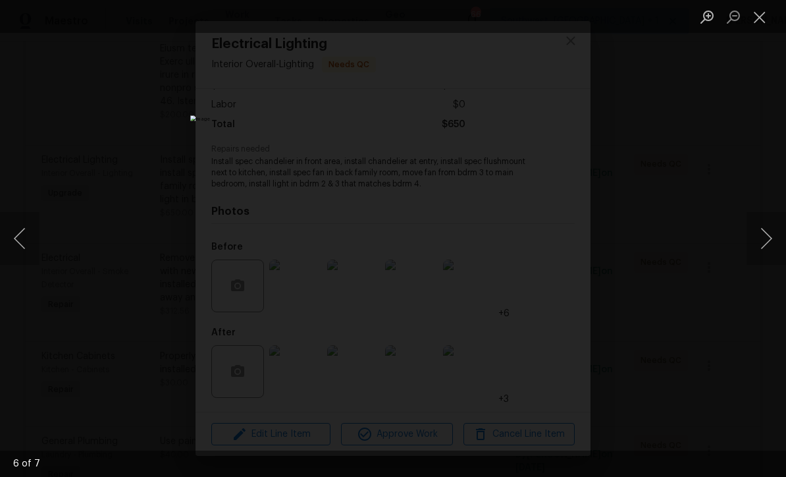
click at [769, 239] on button "Next image" at bounding box center [767, 238] width 40 height 53
click at [765, 20] on button "Close lightbox" at bounding box center [760, 16] width 26 height 23
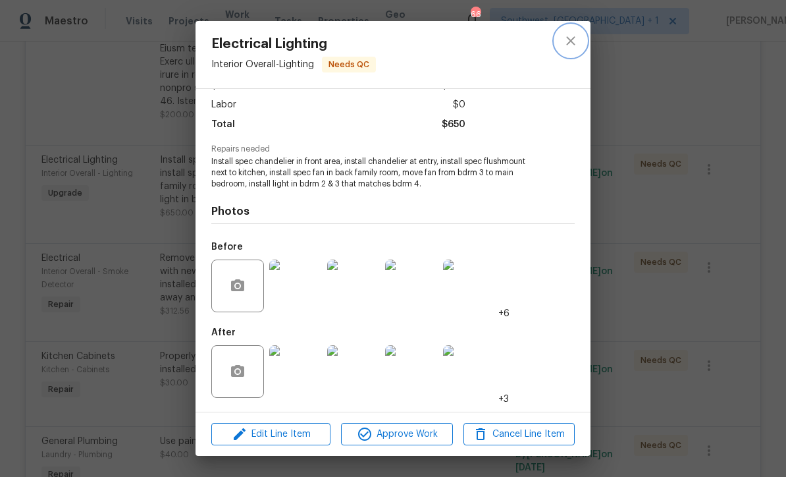
click at [572, 44] on icon "close" at bounding box center [571, 41] width 16 height 16
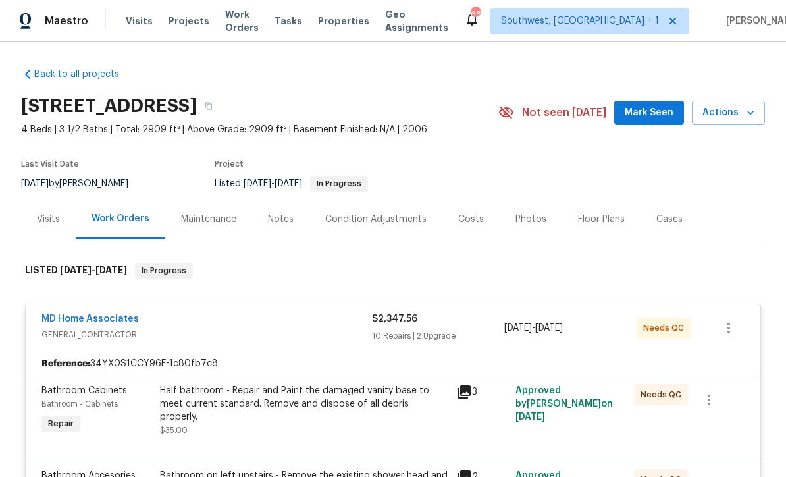
scroll to position [18, 0]
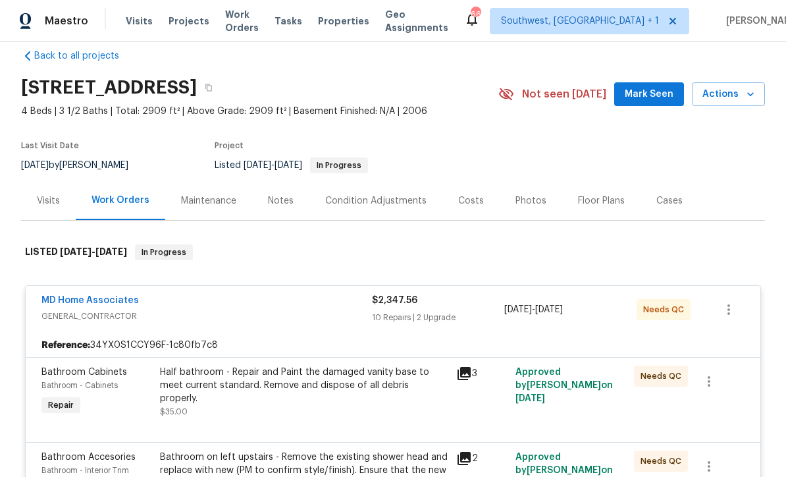
click at [97, 304] on link "MD Home Associates" at bounding box center [89, 300] width 97 height 9
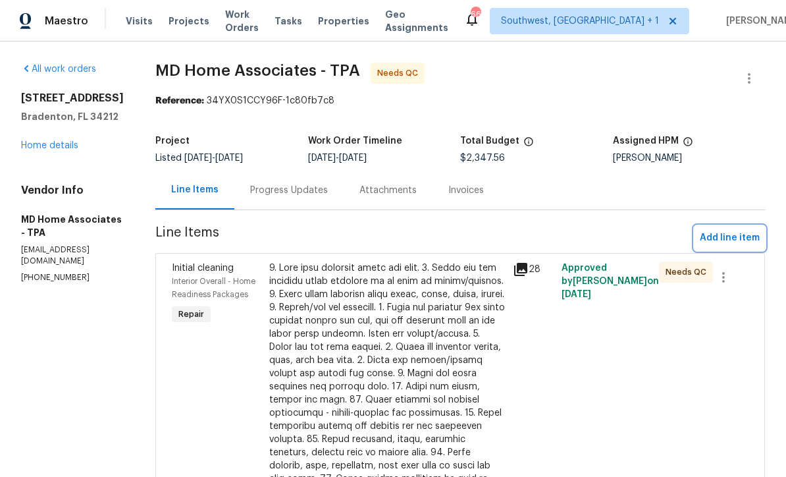
click at [734, 234] on span "Add line item" at bounding box center [730, 238] width 60 height 16
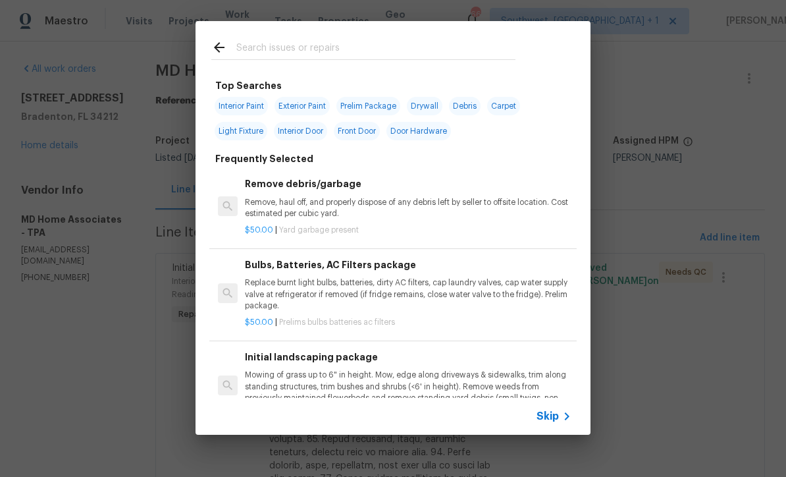
click at [561, 422] on icon at bounding box center [567, 416] width 16 height 16
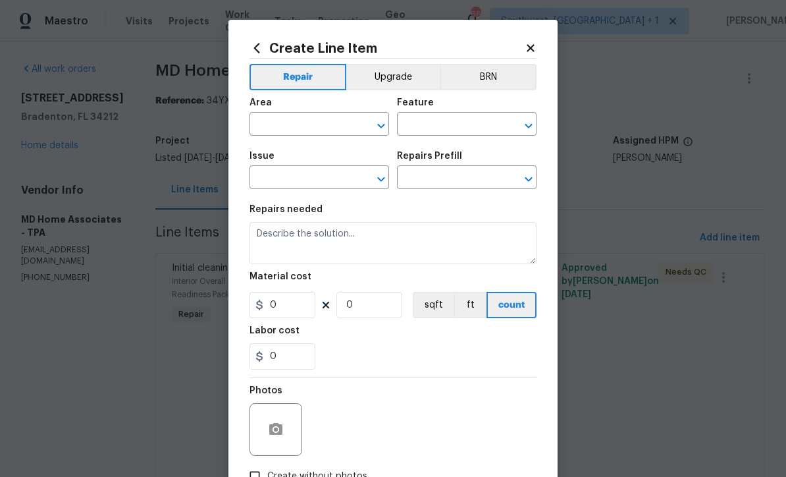
click at [304, 129] on input "text" at bounding box center [301, 125] width 103 height 20
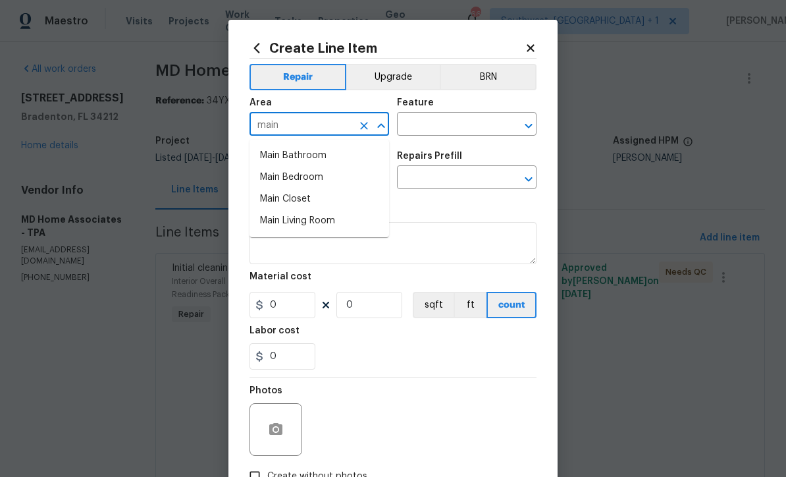
click at [315, 179] on li "Main Bedroom" at bounding box center [320, 178] width 140 height 22
type input "Main Bedroom"
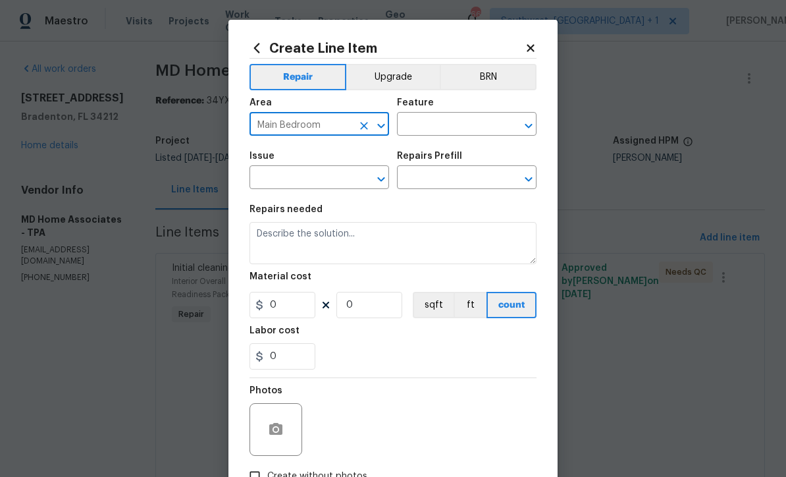
click at [470, 127] on input "text" at bounding box center [448, 125] width 103 height 20
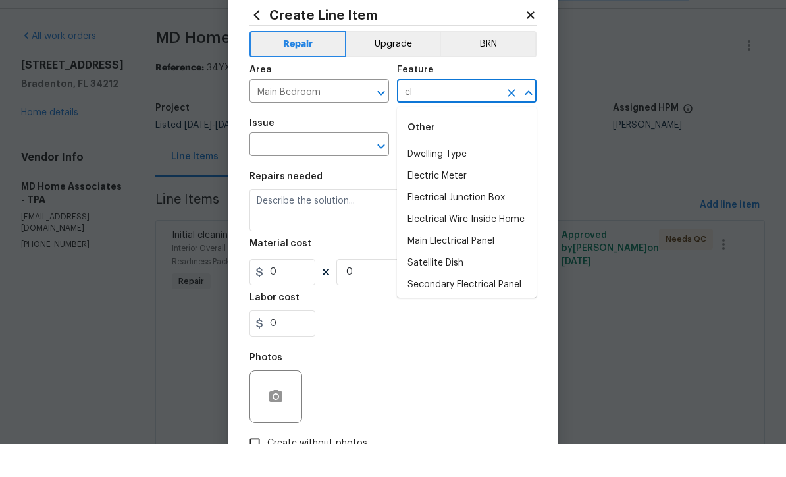
type input "e"
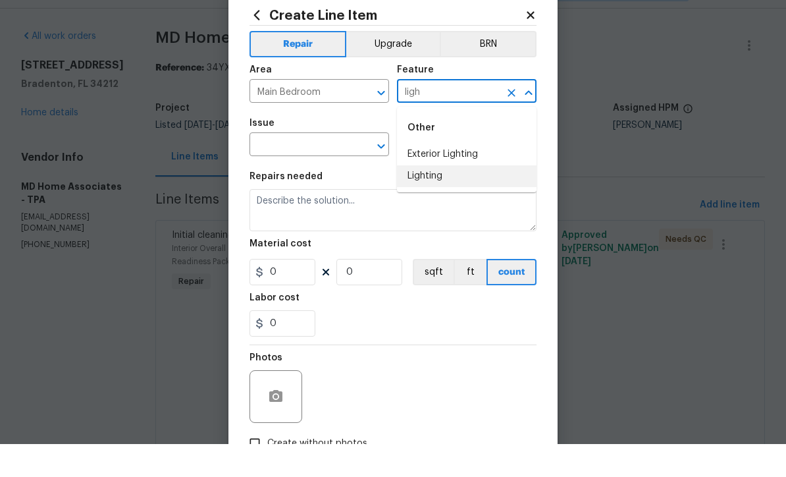
click at [439, 198] on li "Lighting" at bounding box center [467, 209] width 140 height 22
type input "Lighting"
click at [331, 169] on input "text" at bounding box center [301, 179] width 103 height 20
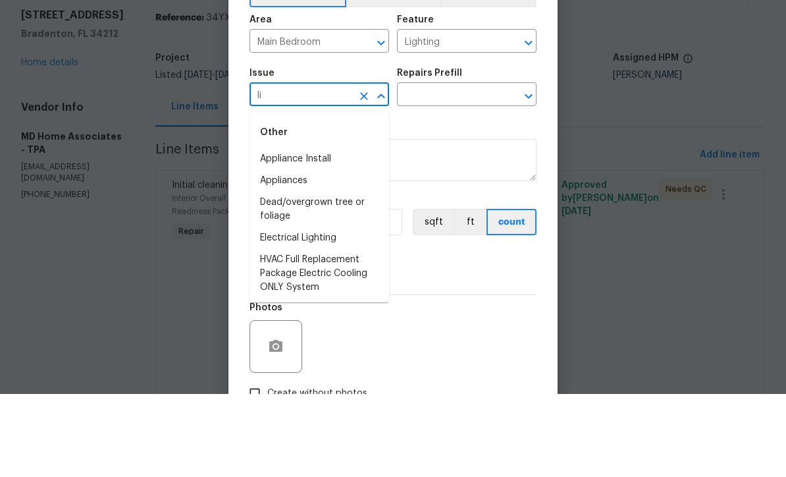
type input "l"
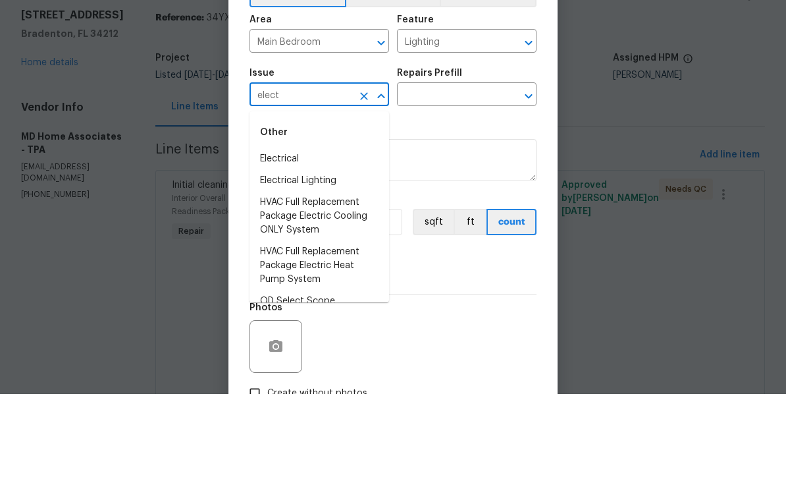
click at [302, 231] on li "Electrical" at bounding box center [320, 242] width 140 height 22
type input "Electrical"
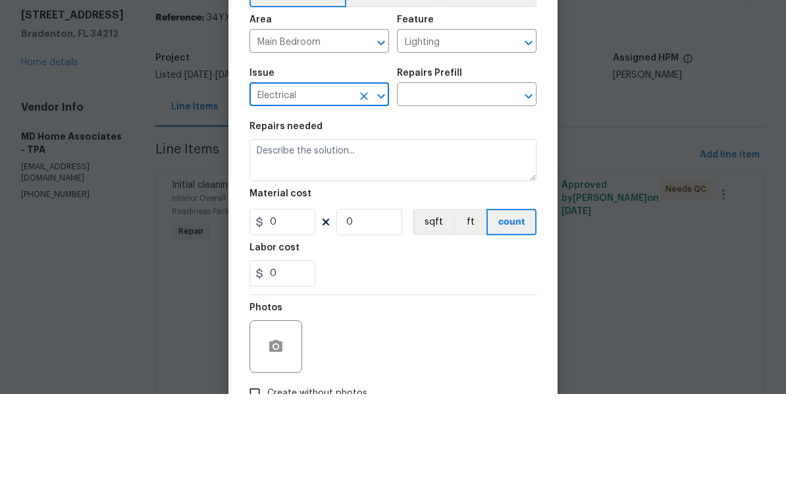
click at [470, 169] on input "text" at bounding box center [448, 179] width 103 height 20
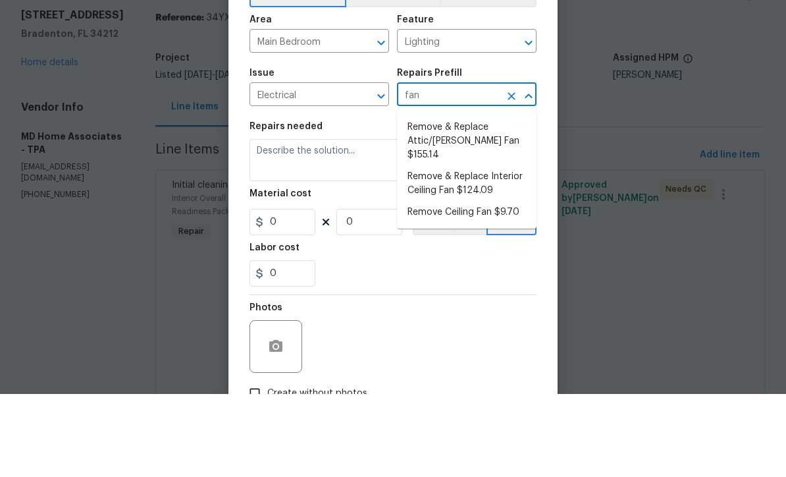
scroll to position [43, 0]
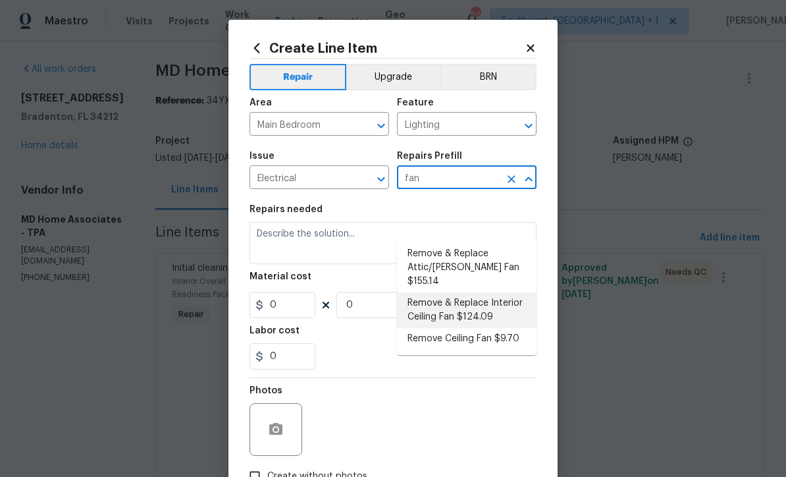
click at [480, 292] on li "Remove & Replace Interior Ceiling Fan $124.09" at bounding box center [467, 310] width 140 height 36
type input "Remove & Replace Interior Ceiling Fan $124.09"
type textarea "Remove and replace the existing ceiling fan with new (style/finish to be approv…"
type input "1"
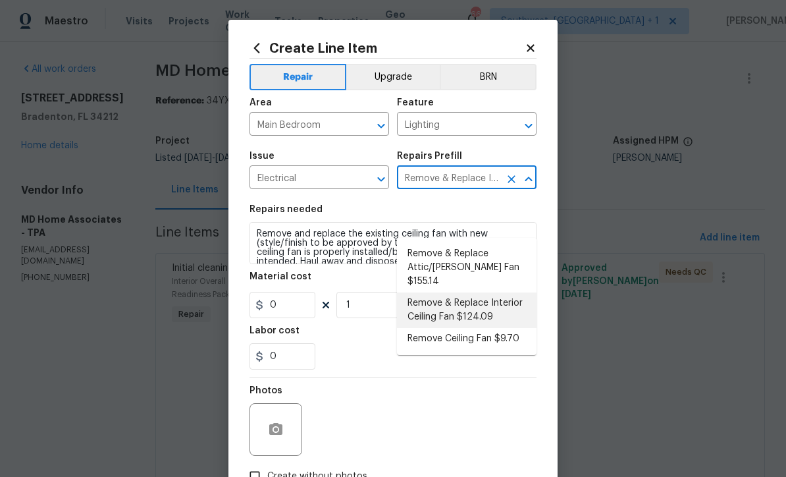
type input "124.09"
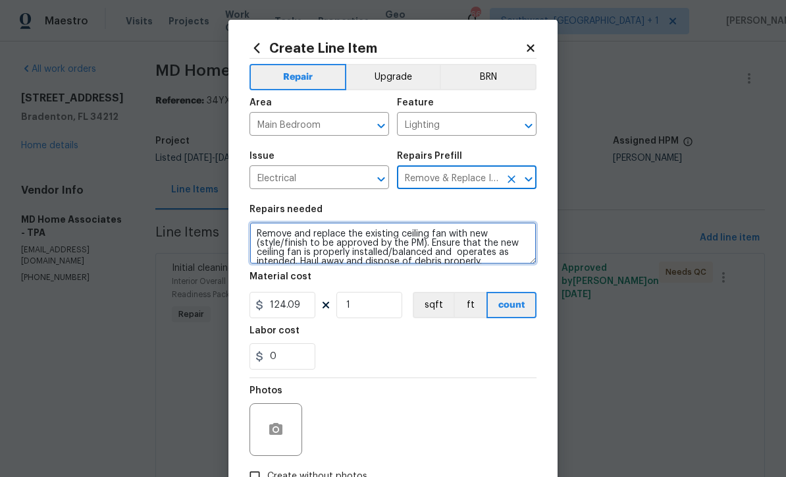
click at [425, 244] on textarea "Remove and replace the existing ceiling fan with new (style/finish to be approv…" at bounding box center [393, 243] width 287 height 42
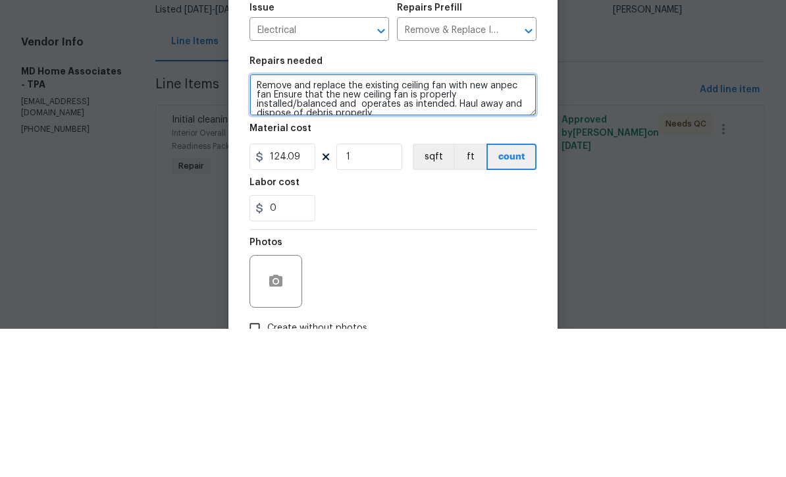
click at [509, 222] on textarea "Remove and replace the existing ceiling fan with new anpec fan Ensure that the …" at bounding box center [393, 243] width 287 height 42
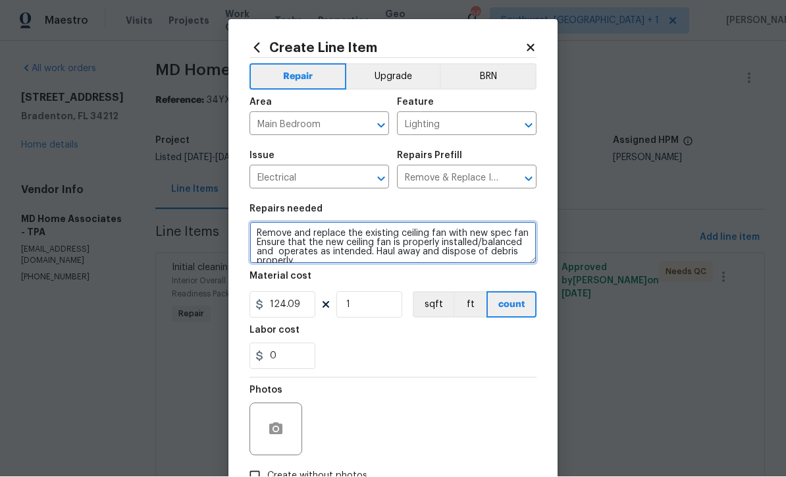
type textarea "Remove and replace the existing ceiling fan with new spec fan Ensure that the n…"
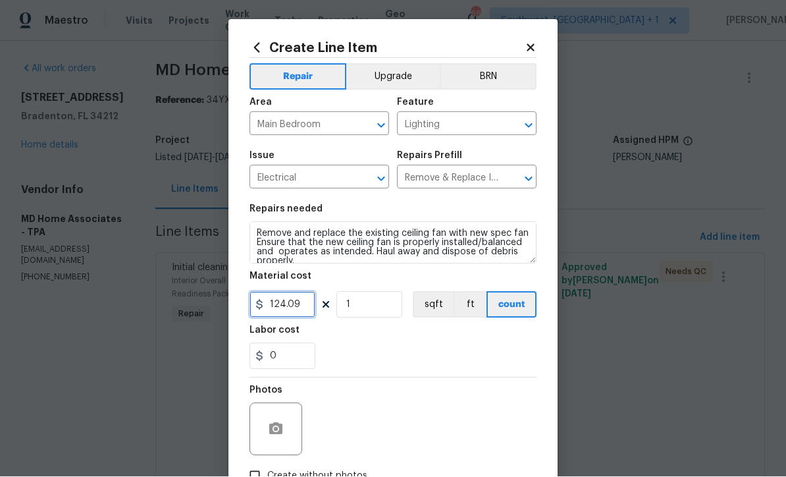
click at [313, 308] on input "124.09" at bounding box center [283, 305] width 66 height 26
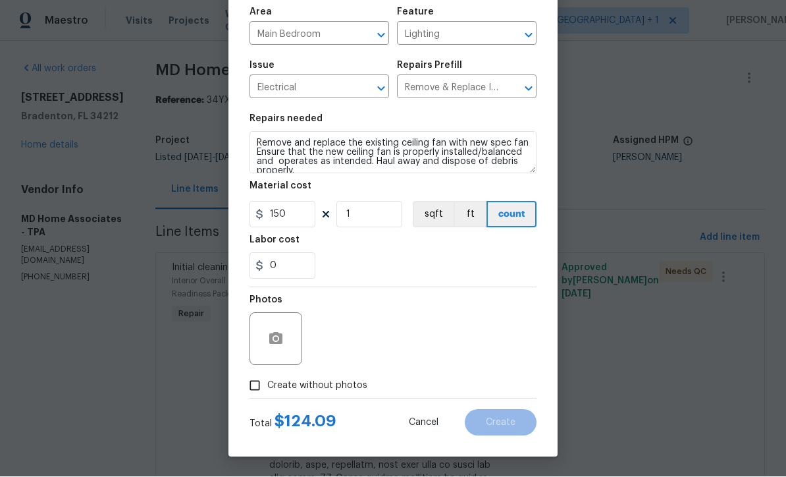
scroll to position [93, 0]
type input "150"
click at [259, 388] on input "Create without photos" at bounding box center [254, 385] width 25 height 25
click at [257, 391] on input "Create without photos" at bounding box center [254, 385] width 25 height 25
checkbox input "false"
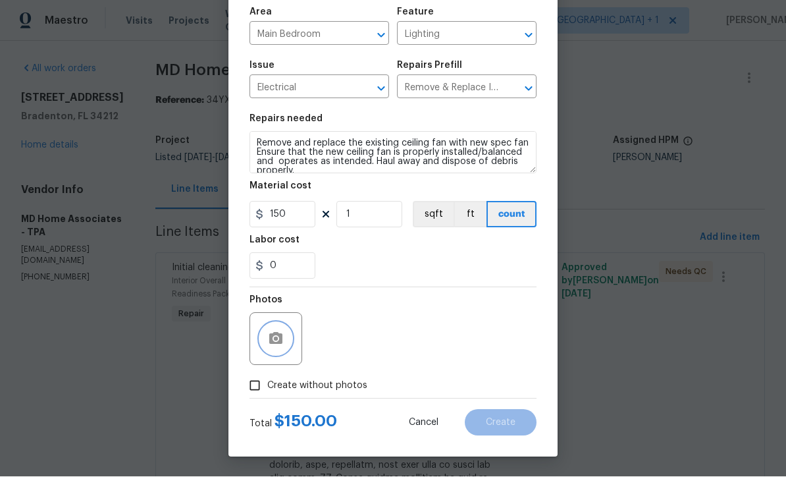
click at [280, 352] on button "button" at bounding box center [276, 339] width 32 height 32
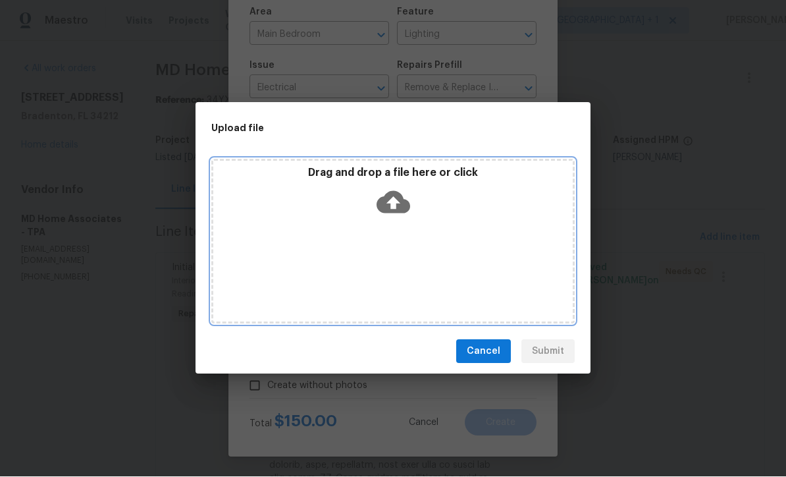
click at [400, 200] on icon at bounding box center [394, 203] width 34 height 22
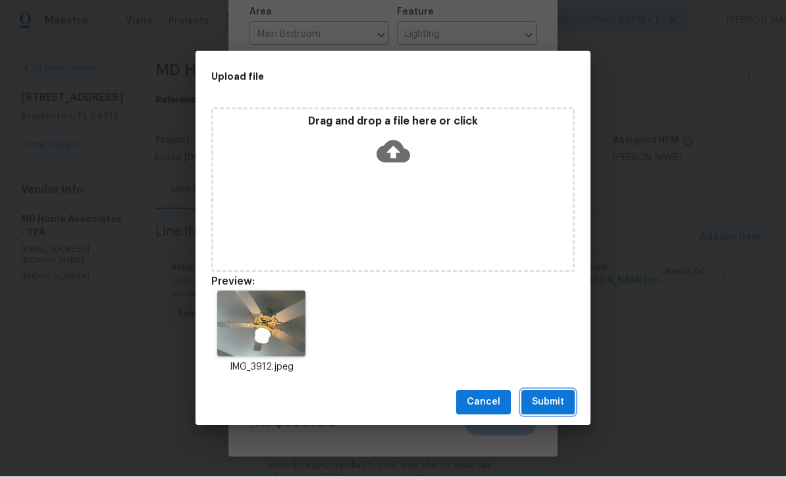
click at [549, 404] on span "Submit" at bounding box center [548, 403] width 32 height 16
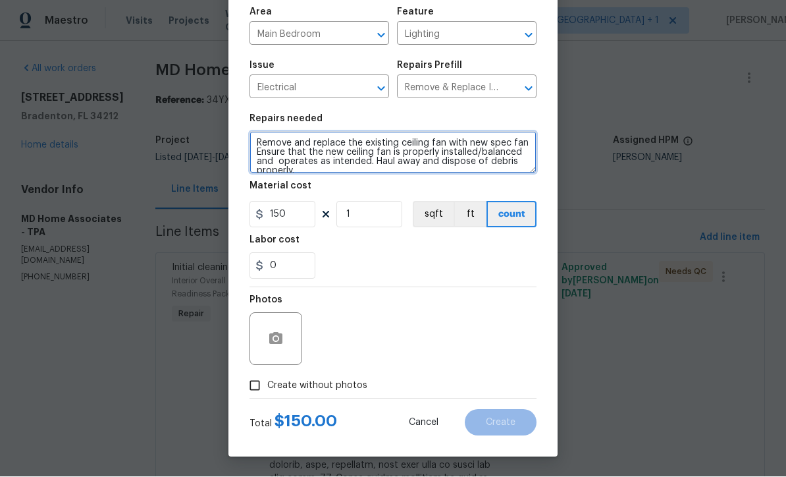
click at [260, 142] on textarea "Remove and replace the existing ceiling fan with new spec fan Ensure that the n…" at bounding box center [393, 153] width 287 height 42
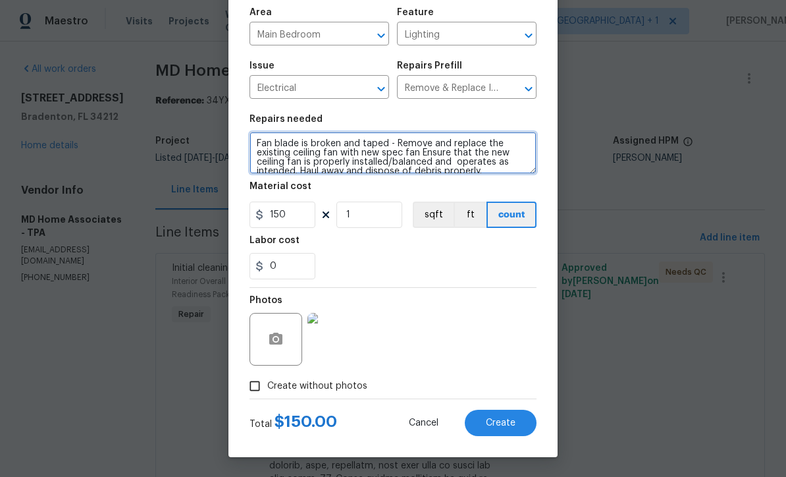
type textarea "Fan blade is broken and taped - Remove and replace the existing ceiling fan wit…"
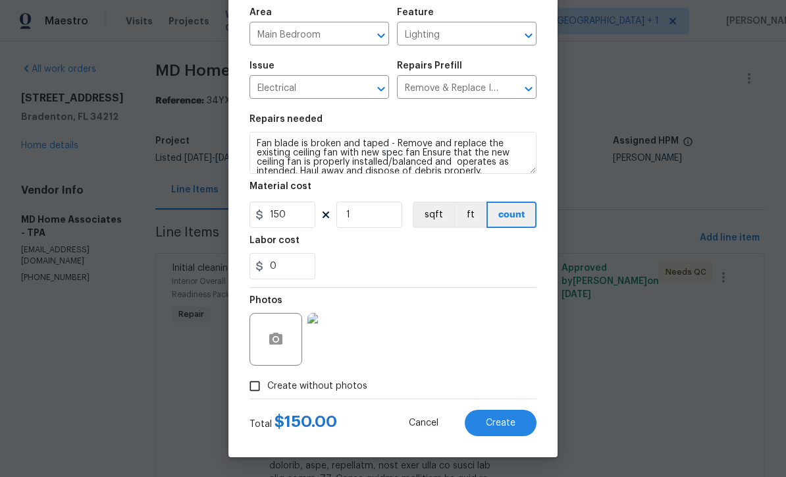
click at [505, 420] on span "Create" at bounding box center [501, 423] width 30 height 10
type input "0"
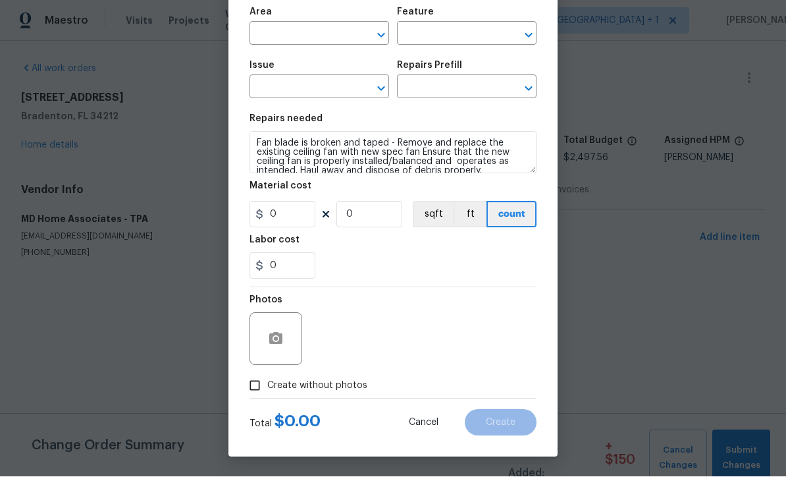
scroll to position [1, 0]
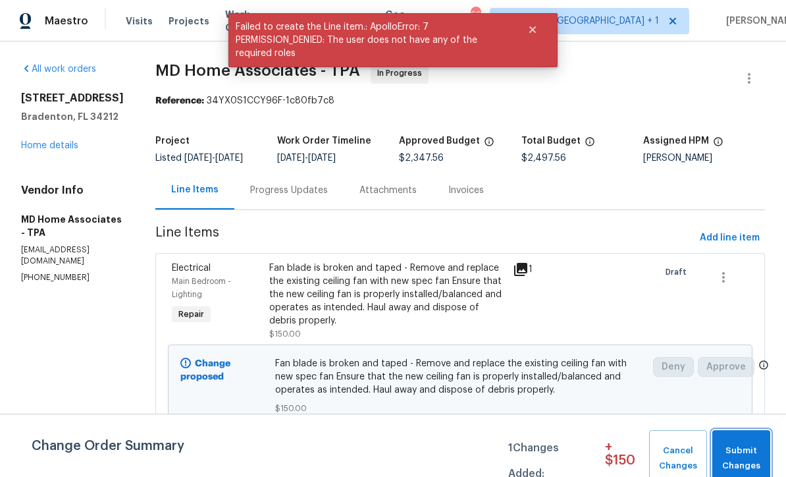
click at [748, 448] on span "Submit Changes" at bounding box center [741, 458] width 45 height 30
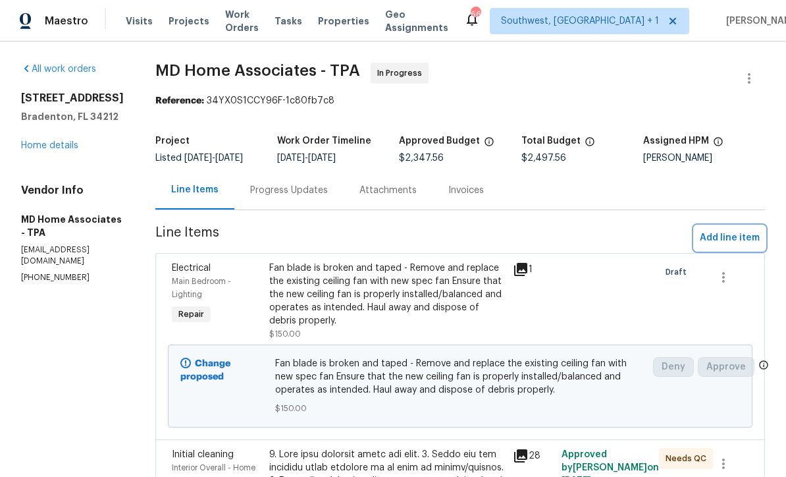
click at [726, 246] on span "Add line item" at bounding box center [730, 238] width 60 height 16
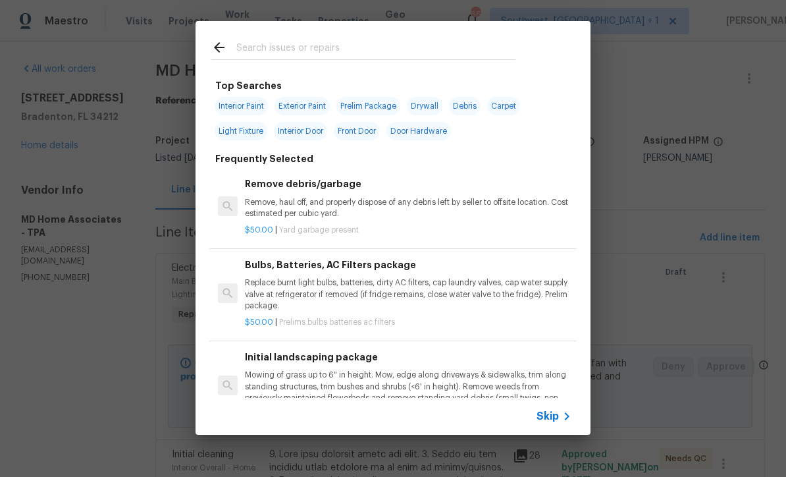
click at [553, 422] on span "Skip" at bounding box center [548, 416] width 22 height 13
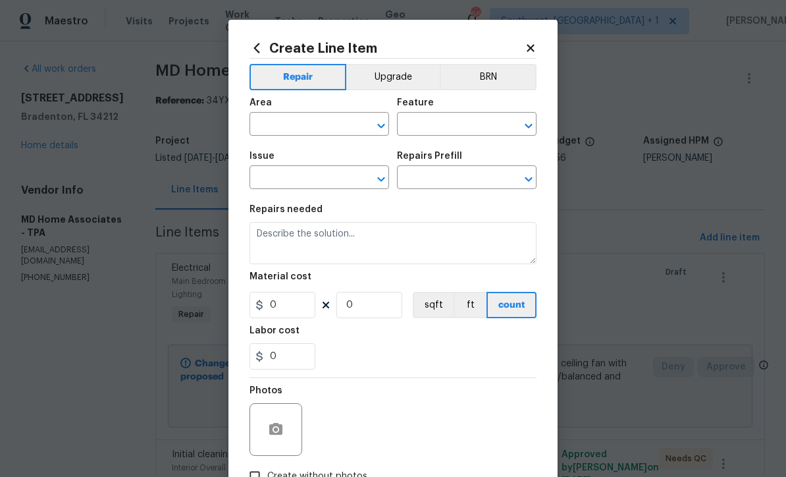
click at [316, 138] on span "Area ​" at bounding box center [320, 116] width 140 height 53
click at [330, 130] on input "text" at bounding box center [301, 125] width 103 height 20
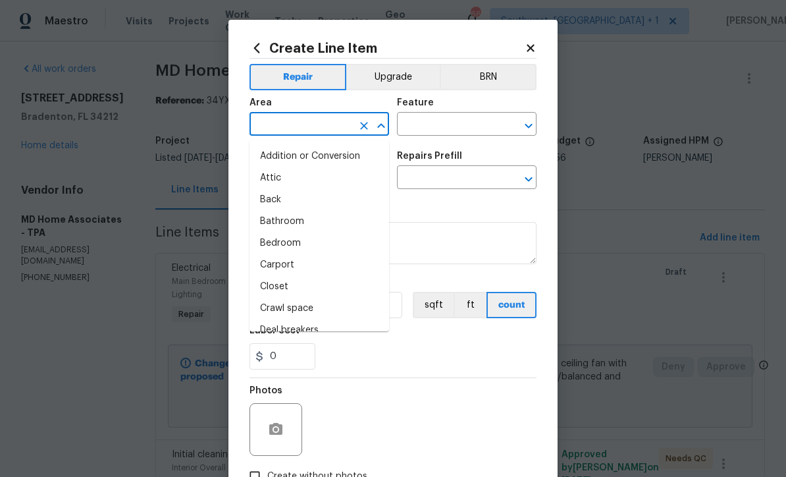
scroll to position [0, 0]
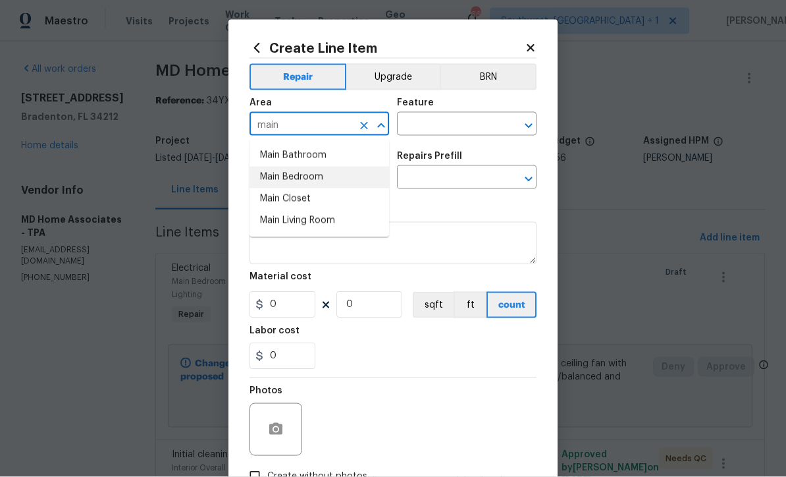
click at [315, 179] on li "Main Bedroom" at bounding box center [320, 178] width 140 height 22
type input "Main Bedroom"
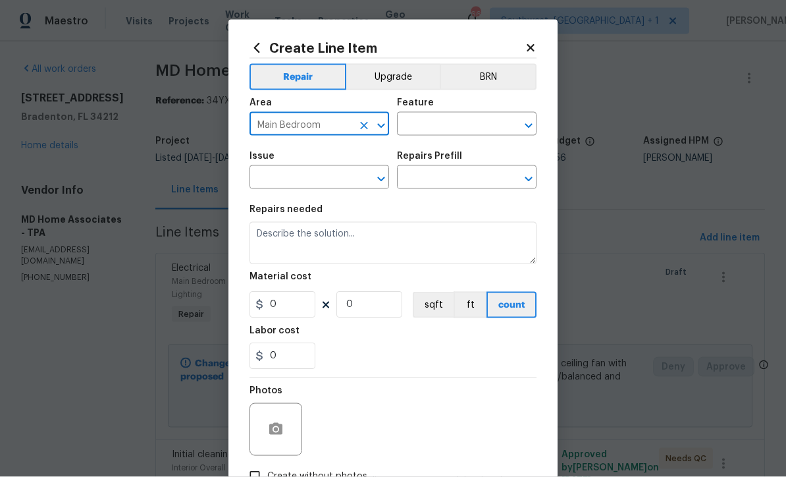
click at [451, 123] on input "text" at bounding box center [448, 125] width 103 height 20
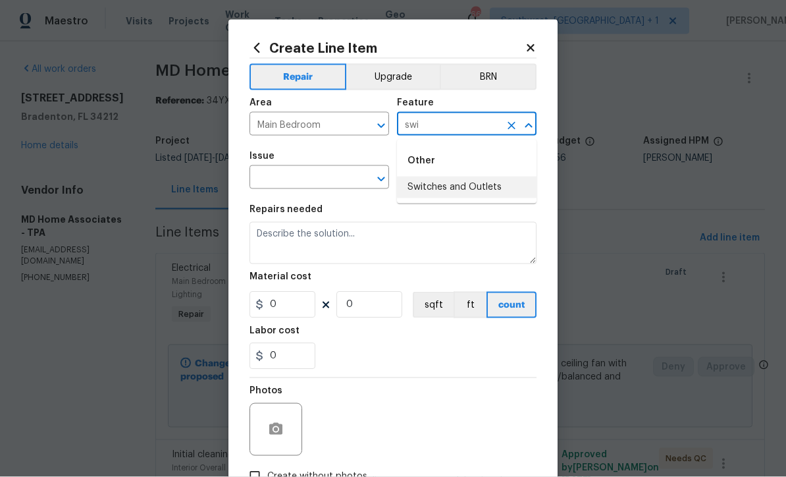
click at [472, 182] on li "Switches and Outlets" at bounding box center [467, 188] width 140 height 22
type input "Switches and Outlets"
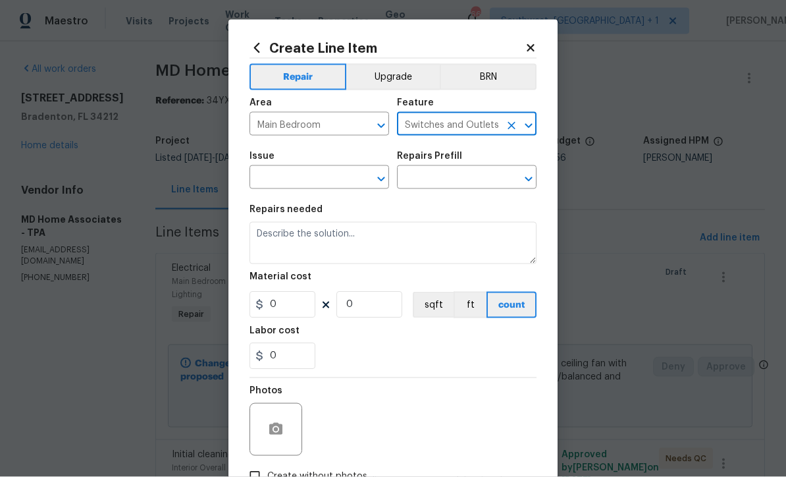
click at [350, 177] on input "text" at bounding box center [301, 179] width 103 height 20
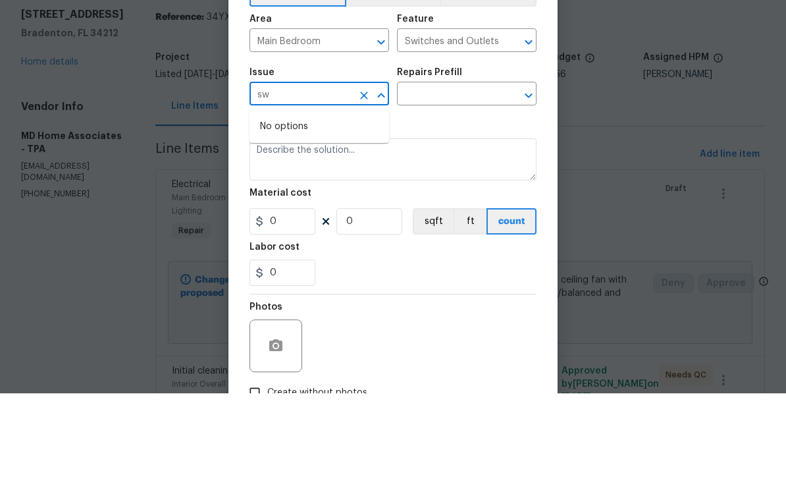
type input "s"
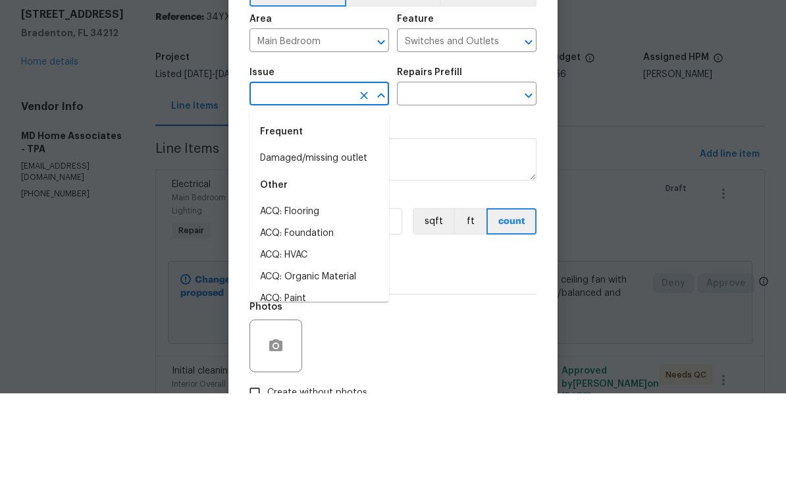
type input "w"
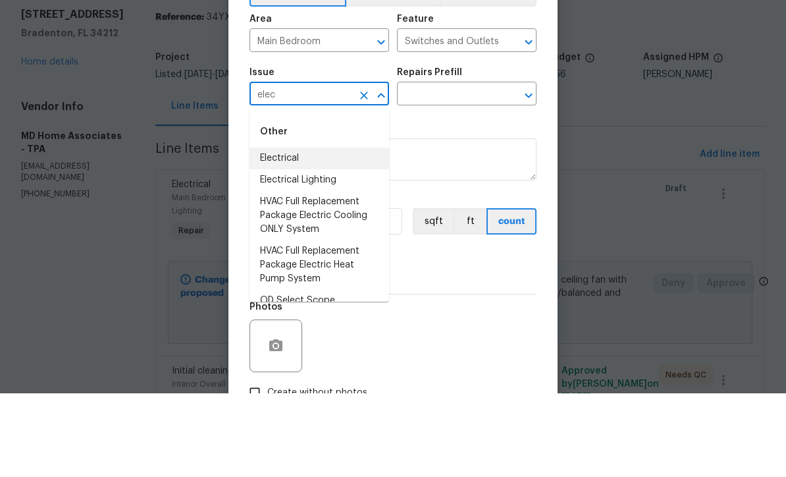
click at [298, 231] on li "Electrical" at bounding box center [320, 242] width 140 height 22
type input "Electrical"
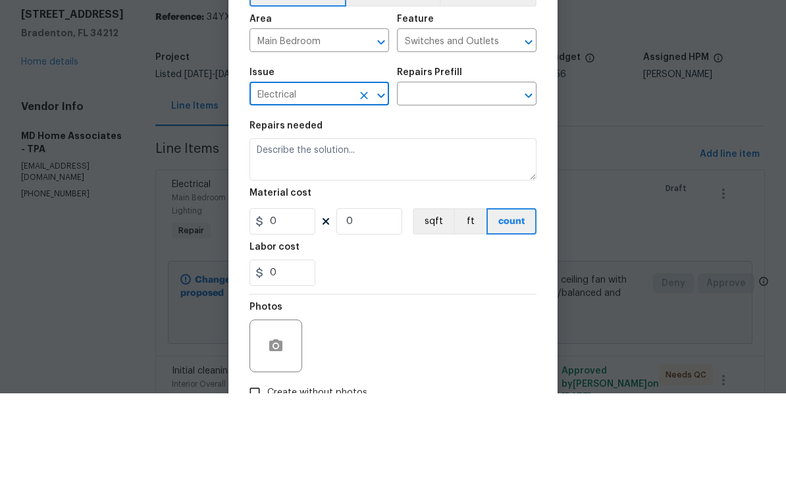
click at [451, 169] on input "text" at bounding box center [448, 179] width 103 height 20
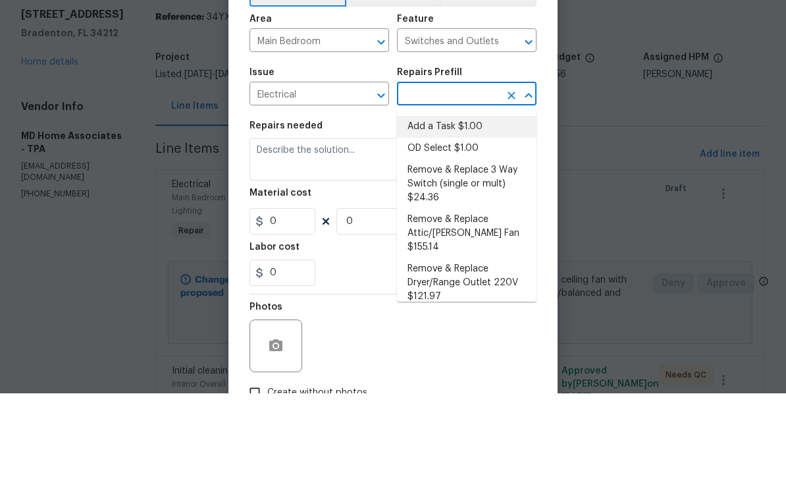
click at [468, 200] on li "Add a Task $1.00" at bounding box center [467, 211] width 140 height 22
type input "Add a Task $1.00"
type textarea "HPM to detail"
type input "1"
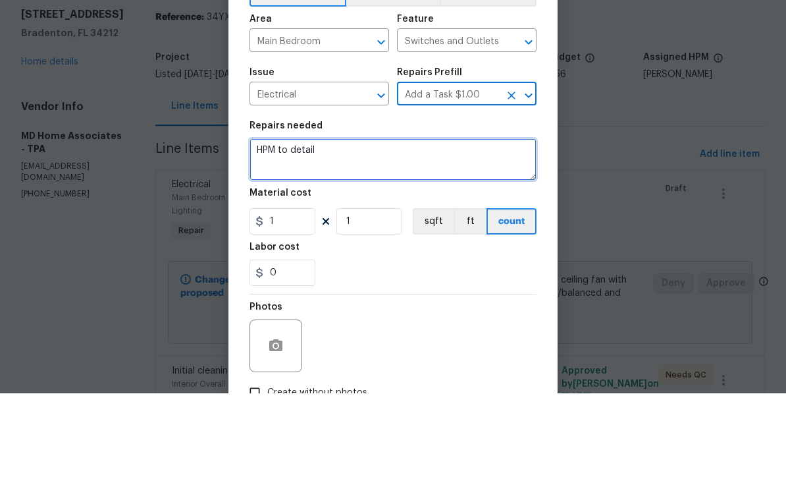
click at [383, 222] on textarea "HPM to detail" at bounding box center [393, 243] width 287 height 42
type textarea "H"
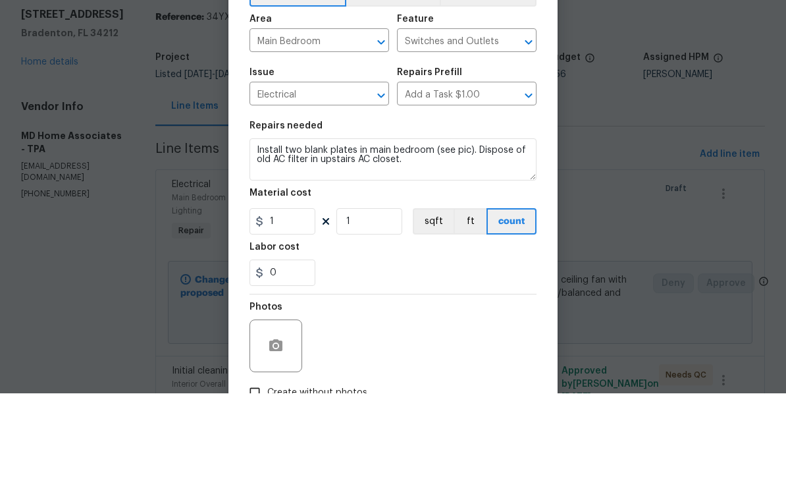
scroll to position [43, 0]
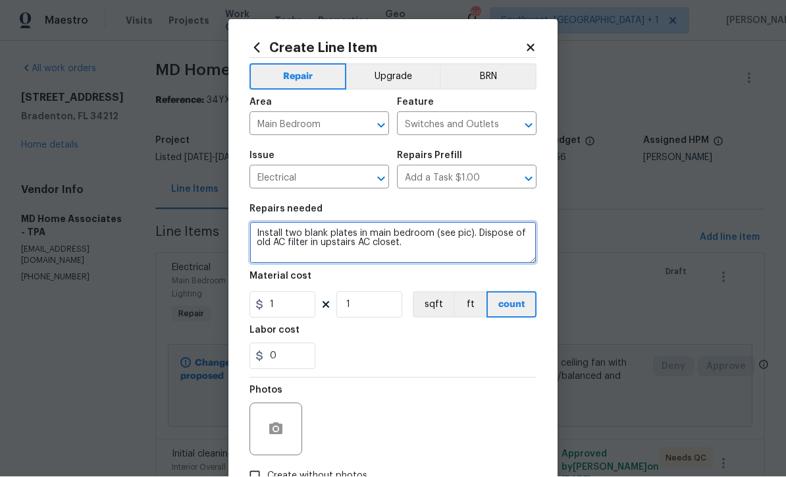
type textarea "Install two blank plates in main bedroom (see pic). Dispose of old AC filter in…"
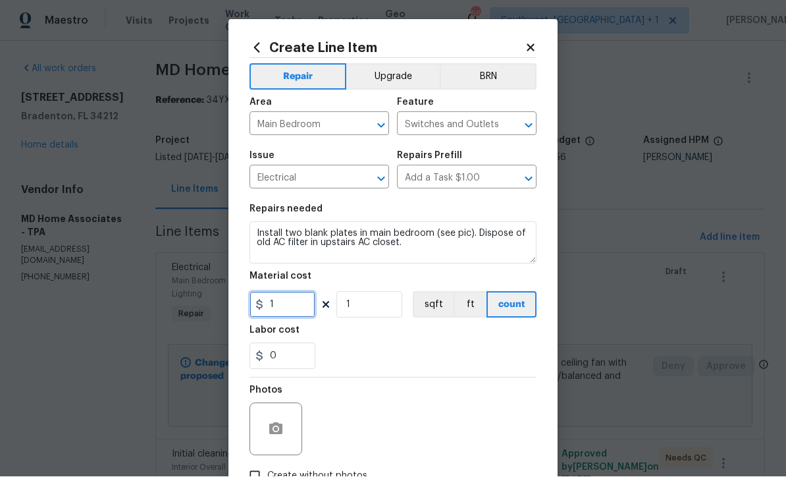
click at [306, 310] on input "1" at bounding box center [283, 305] width 66 height 26
type input "25"
click at [273, 435] on icon "button" at bounding box center [275, 429] width 13 height 12
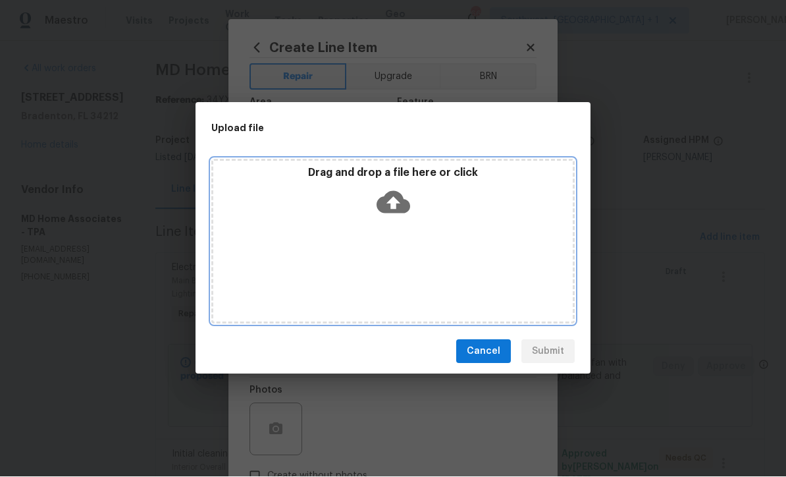
click at [402, 197] on icon at bounding box center [394, 203] width 34 height 22
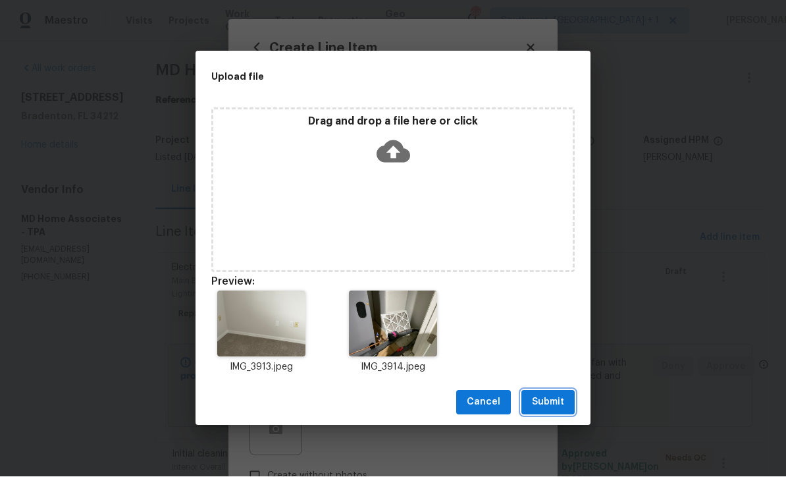
click at [550, 406] on span "Submit" at bounding box center [548, 403] width 32 height 16
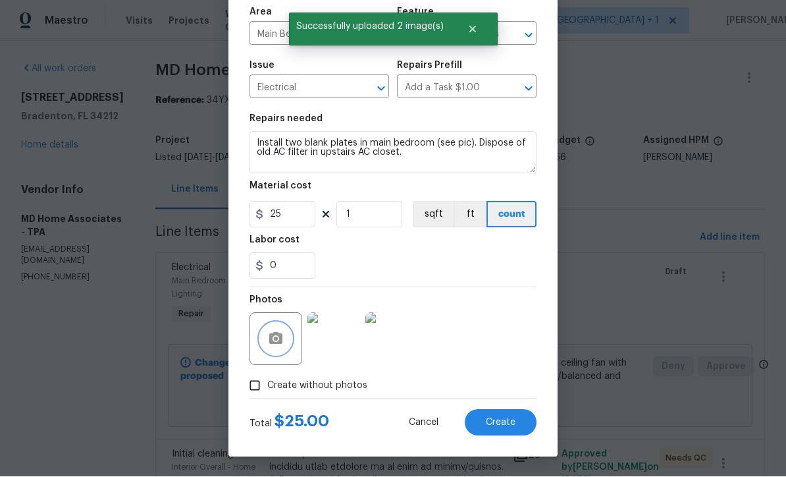
scroll to position [93, 0]
click at [503, 427] on button "Create" at bounding box center [501, 423] width 72 height 26
type input "0"
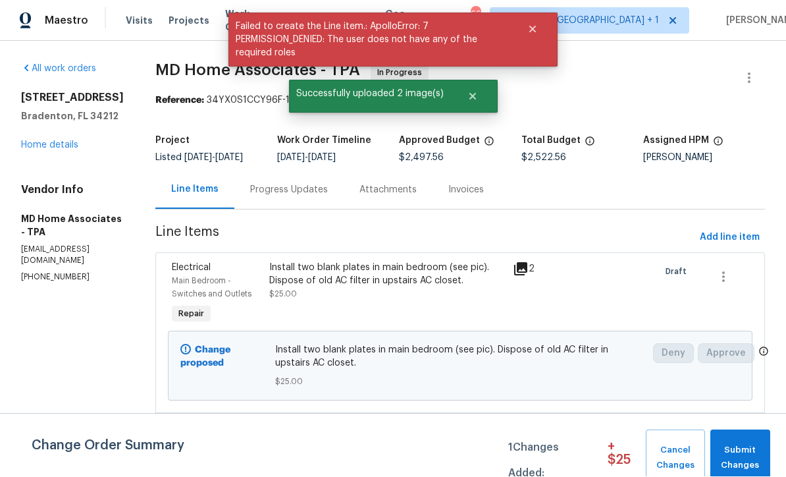
scroll to position [1, 0]
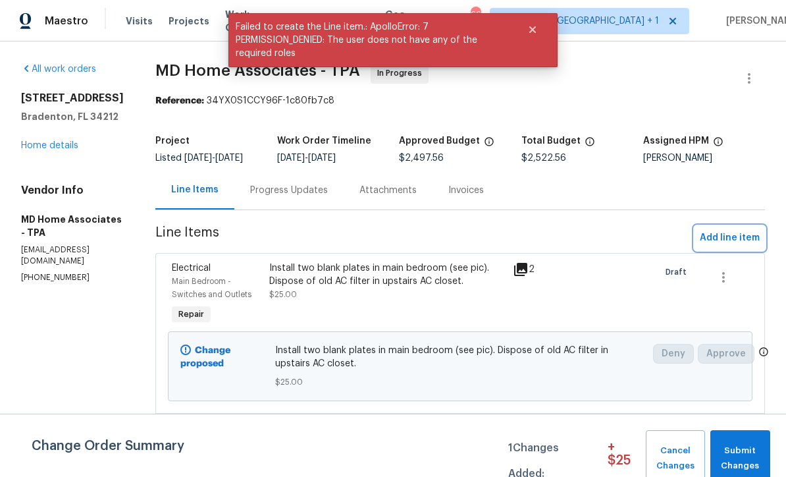
click at [731, 246] on span "Add line item" at bounding box center [730, 238] width 60 height 16
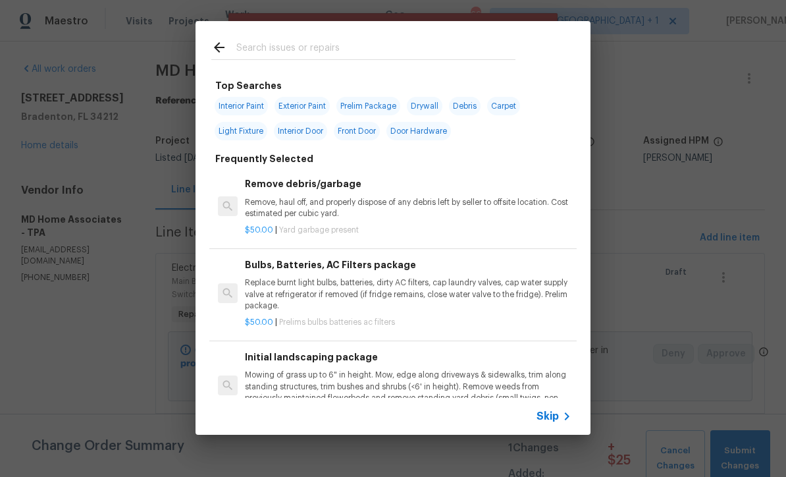
click at [559, 420] on icon at bounding box center [567, 416] width 16 height 16
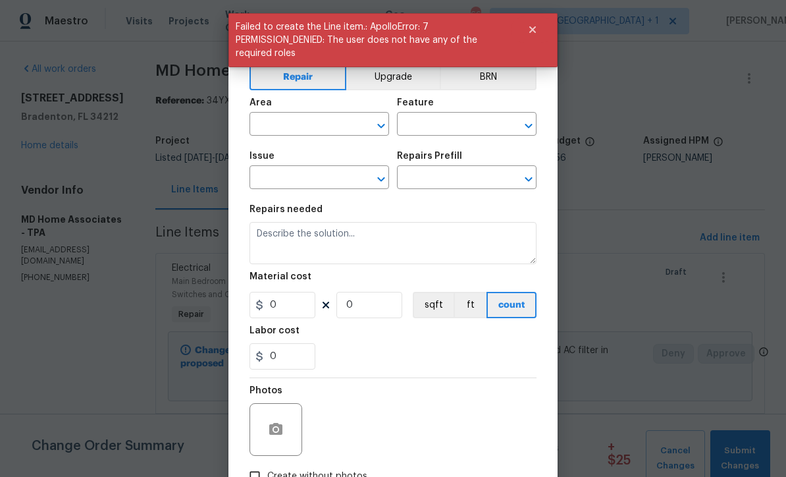
click at [323, 125] on input "text" at bounding box center [301, 125] width 103 height 20
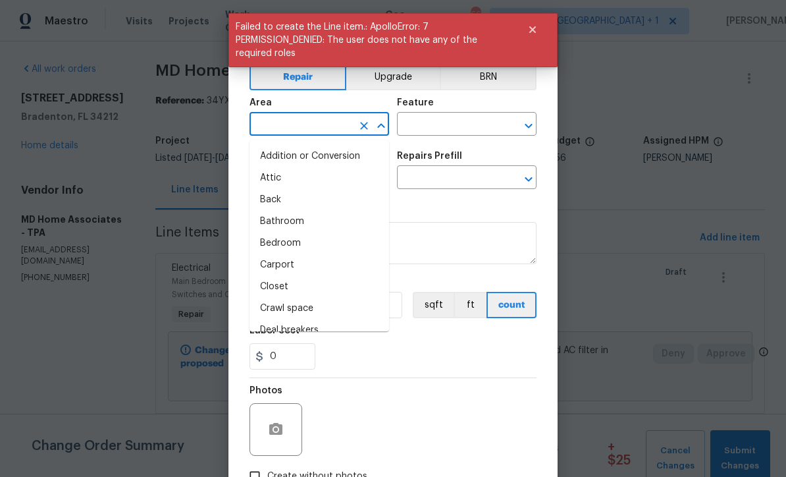
scroll to position [0, 0]
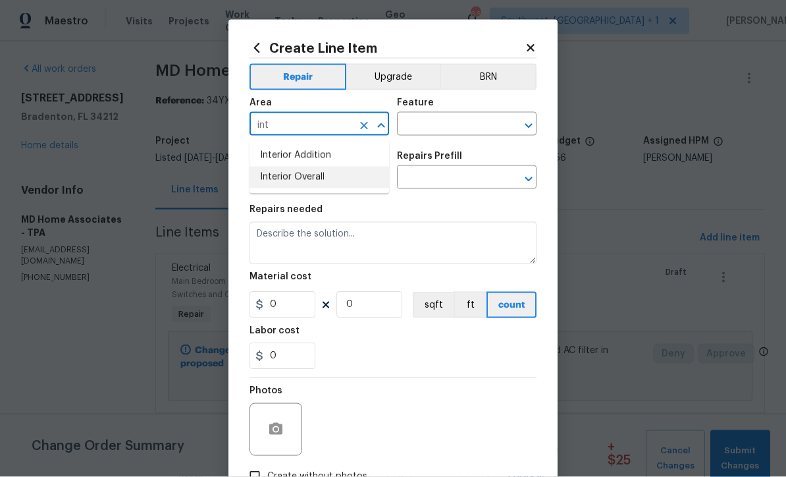
click at [323, 177] on li "Interior Overall" at bounding box center [320, 178] width 140 height 22
type input "Interior Overall"
click at [458, 130] on input "text" at bounding box center [448, 125] width 103 height 20
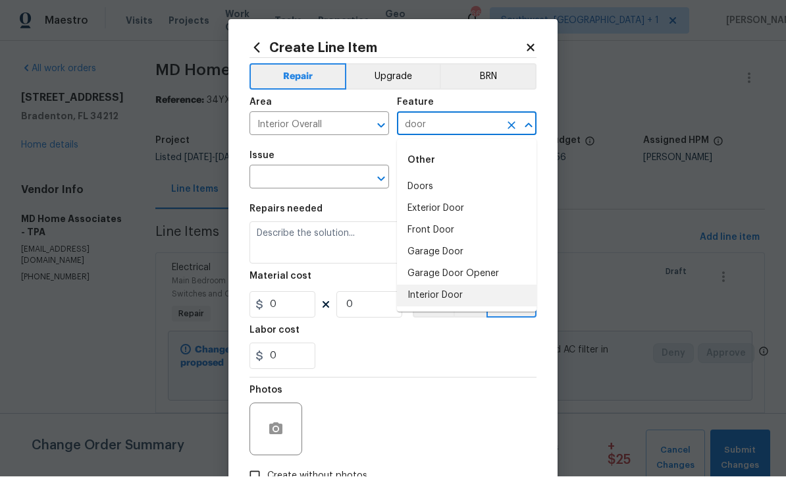
click at [458, 296] on li "Interior Door" at bounding box center [467, 296] width 140 height 22
type input "Interior Door"
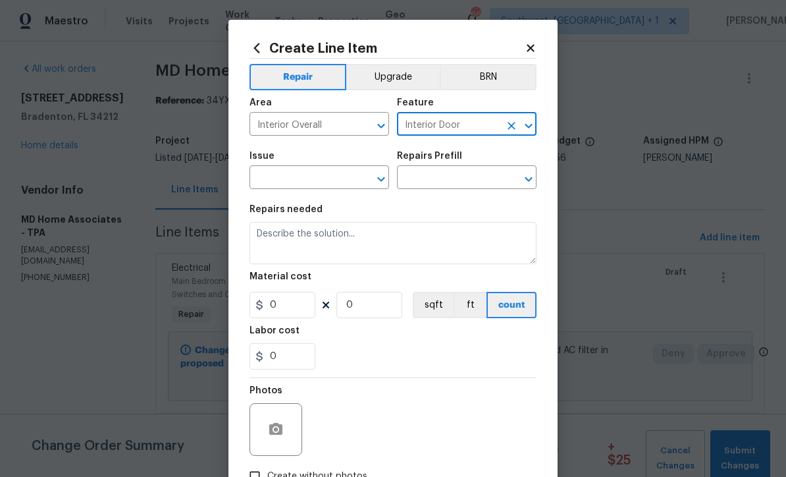
click at [339, 182] on input "text" at bounding box center [301, 179] width 103 height 20
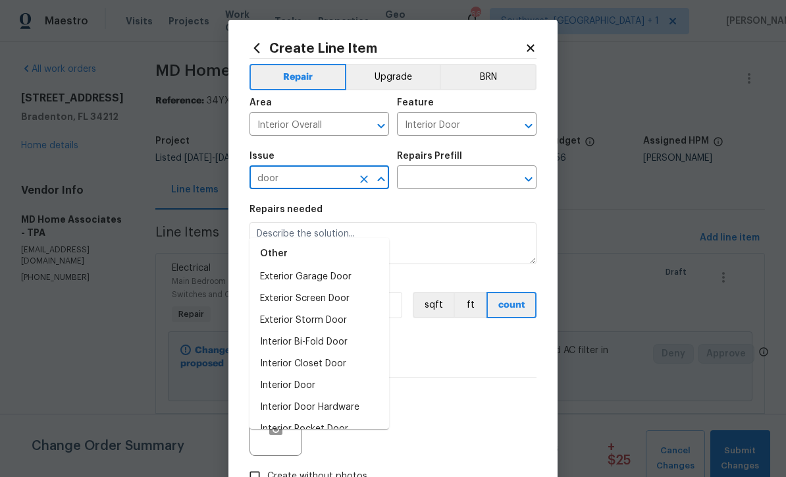
scroll to position [73, 0]
click at [275, 397] on li "Interior Door Hardware" at bounding box center [320, 408] width 140 height 22
type input "Interior Door Hardware"
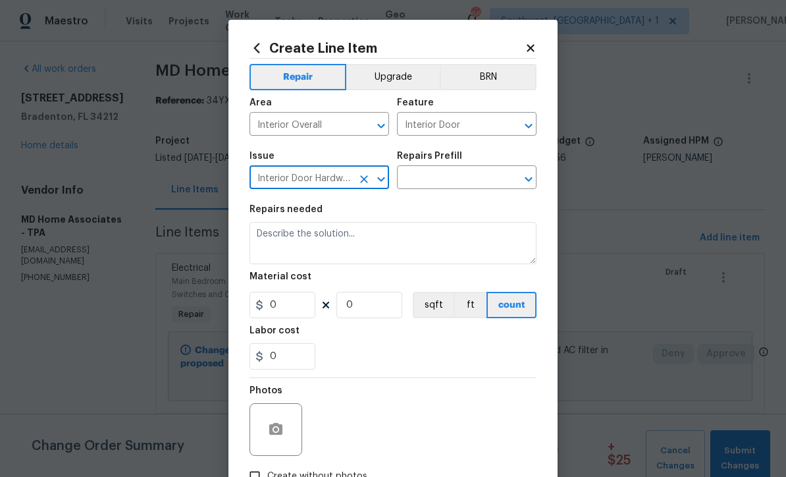
click at [477, 180] on input "text" at bounding box center [448, 179] width 103 height 20
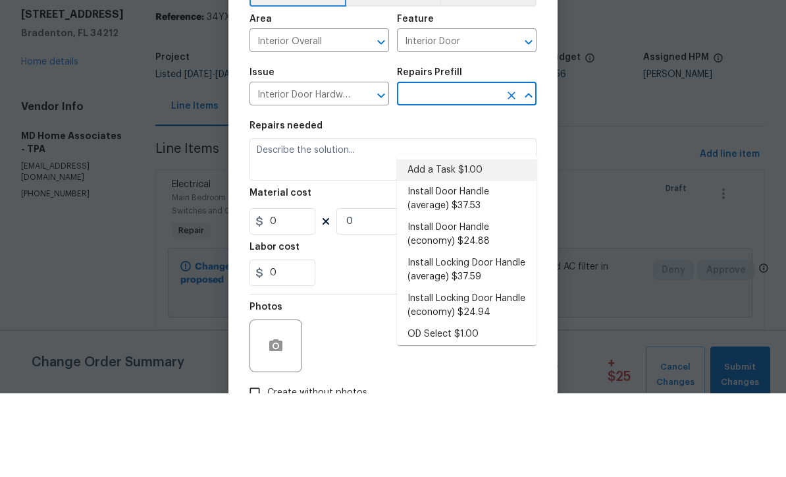
click at [464, 243] on li "Add a Task $1.00" at bounding box center [467, 254] width 140 height 22
type input "Add a Task $1.00"
type textarea "HPM to detail"
type input "1"
type input "Add a Task $1.00"
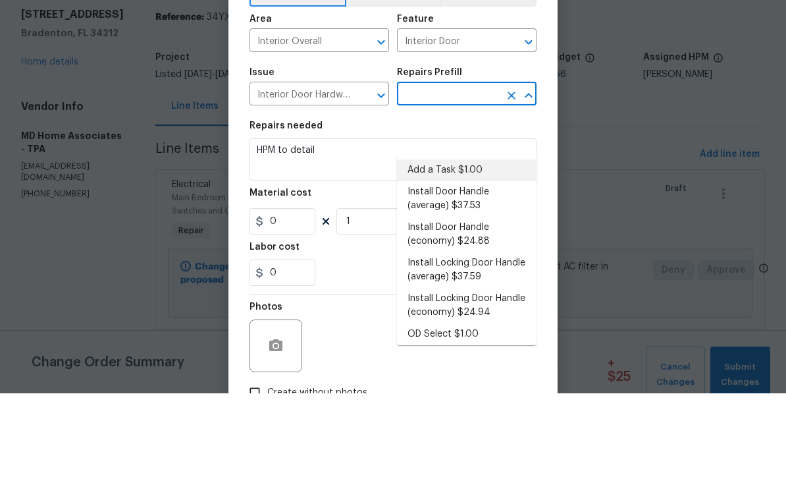
type input "1"
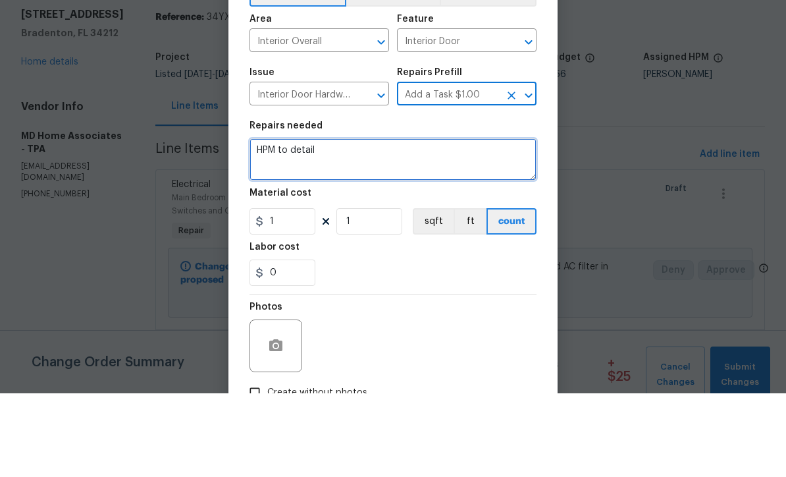
click at [396, 222] on textarea "HPM to detail" at bounding box center [393, 243] width 287 height 42
type textarea "H"
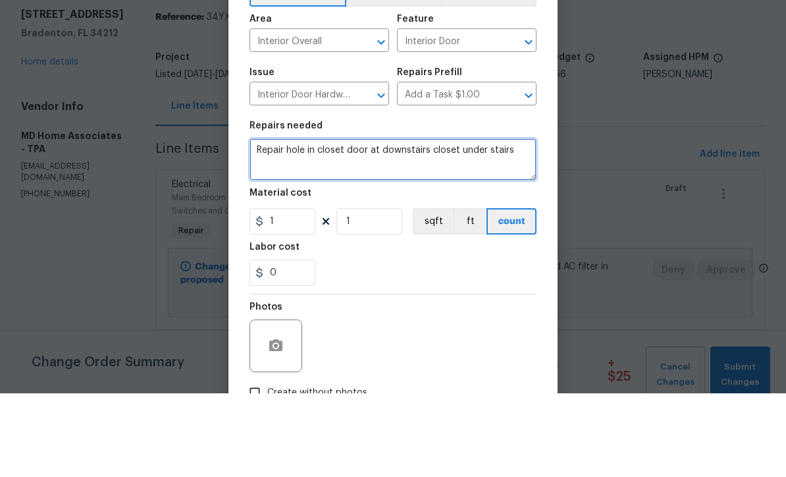
click at [343, 222] on textarea "Repair hole in closet door at downstairs closet under stairs" at bounding box center [393, 243] width 287 height 42
click at [512, 222] on textarea "Repair hole in door at downstairs closet under stairs" at bounding box center [393, 243] width 287 height 42
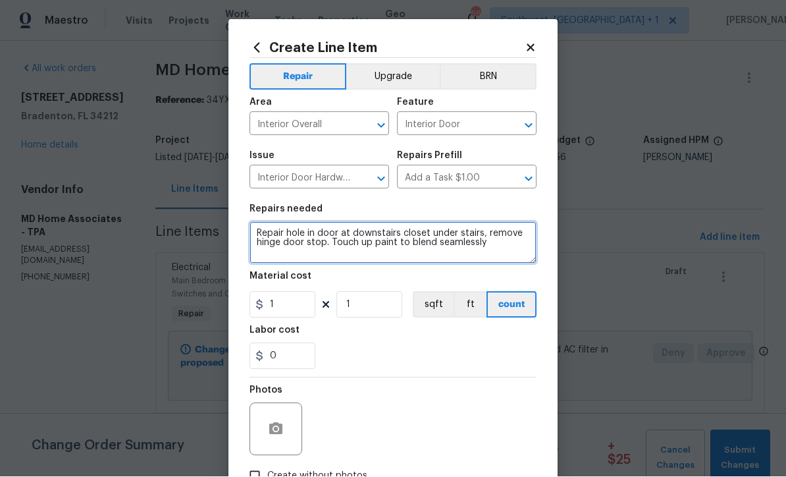
type textarea "Repair hole in door at downstairs closet under stairs, remove hinge door stop. …"
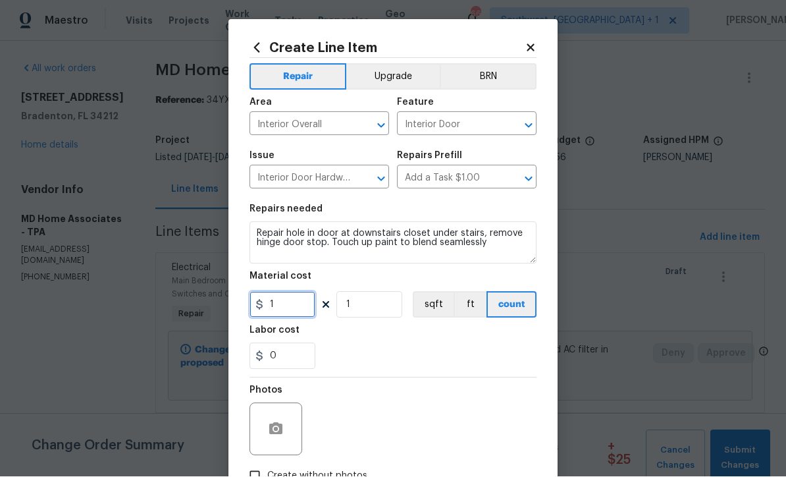
click at [281, 306] on input "1" at bounding box center [283, 305] width 66 height 26
type input "25"
click at [265, 431] on button "button" at bounding box center [276, 430] width 32 height 32
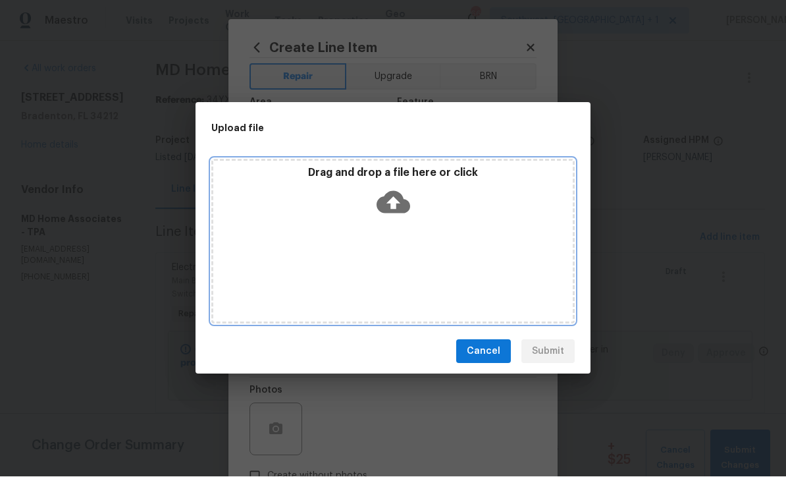
click at [398, 204] on icon at bounding box center [394, 203] width 34 height 22
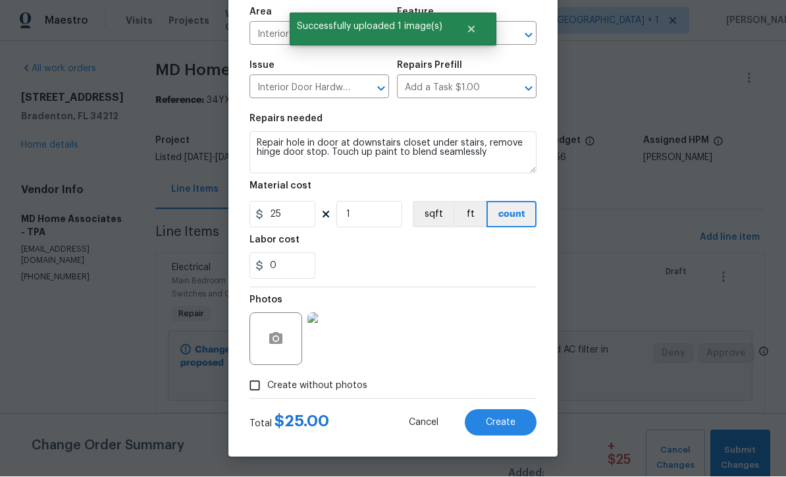
scroll to position [93, 0]
click at [504, 426] on span "Create" at bounding box center [501, 423] width 30 height 10
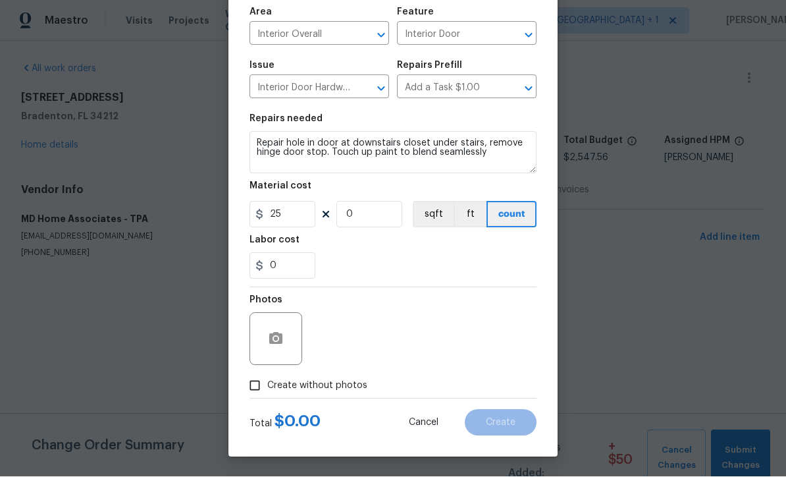
type input "0"
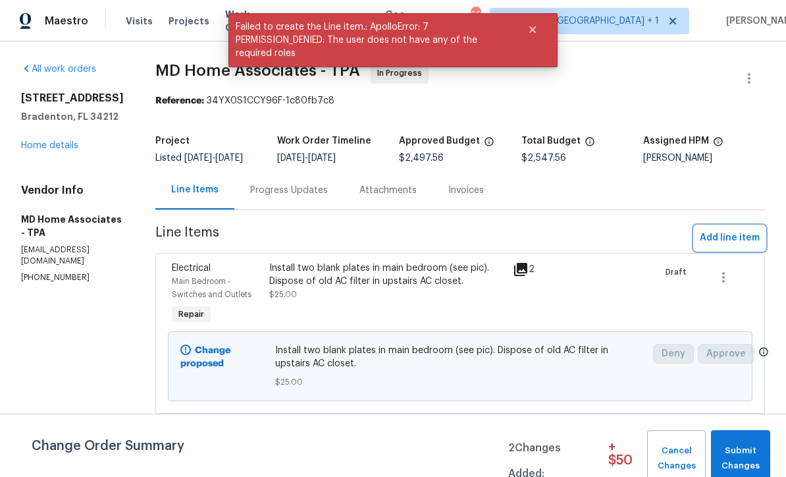
click at [734, 246] on span "Add line item" at bounding box center [730, 238] width 60 height 16
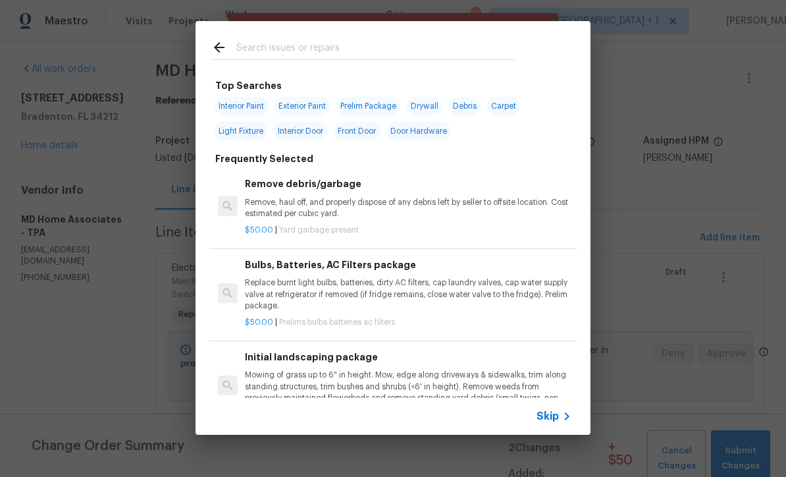
click at [557, 423] on div "Skip" at bounding box center [556, 416] width 38 height 16
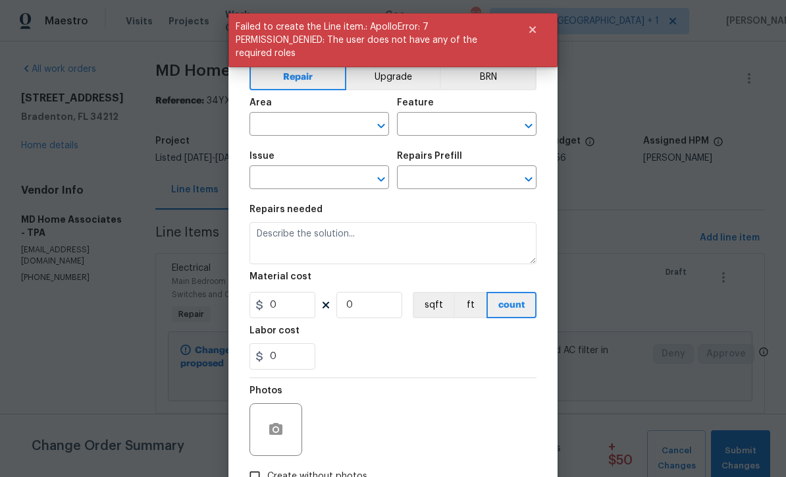
click at [335, 126] on input "text" at bounding box center [301, 125] width 103 height 20
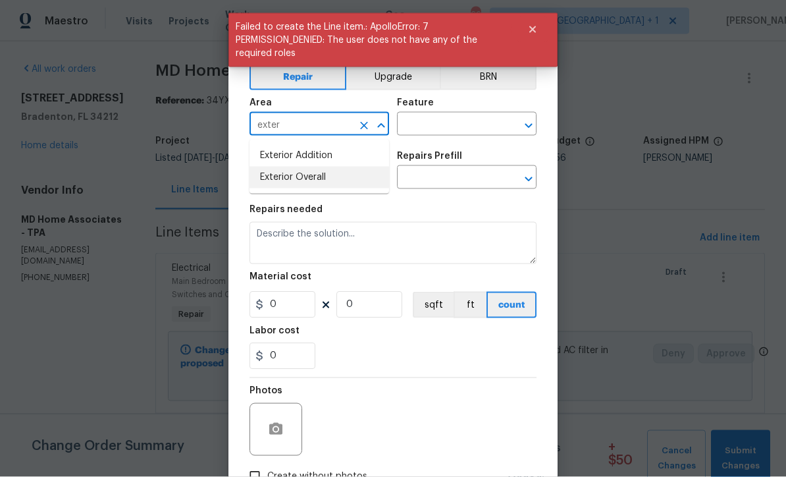
click at [333, 183] on li "Exterior Overall" at bounding box center [320, 178] width 140 height 22
type input "Exterior Overall"
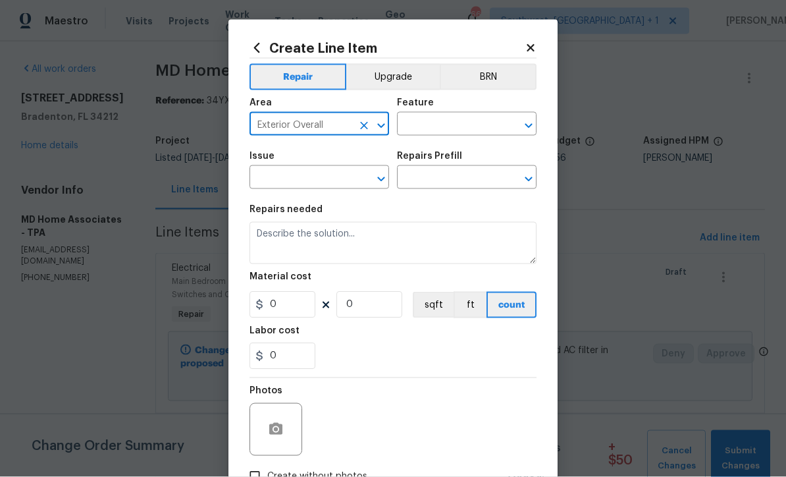
click at [456, 126] on input "text" at bounding box center [448, 125] width 103 height 20
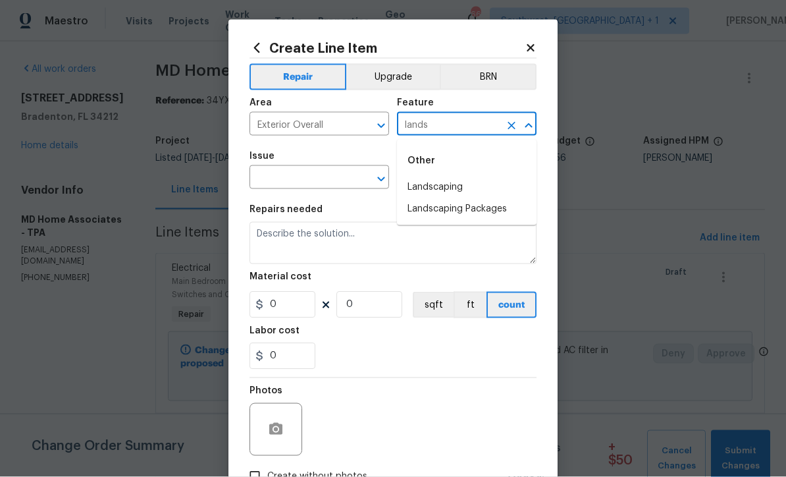
click at [447, 186] on li "Landscaping" at bounding box center [467, 188] width 140 height 22
type input "Landscaping"
click at [347, 185] on input "text" at bounding box center [301, 179] width 103 height 20
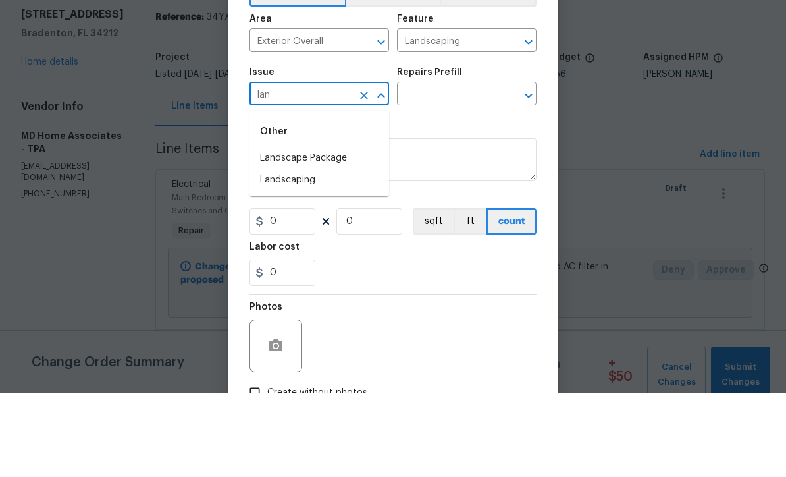
click at [309, 253] on li "Landscaping" at bounding box center [320, 264] width 140 height 22
type input "Landscaping"
click at [473, 169] on input "text" at bounding box center [448, 179] width 103 height 20
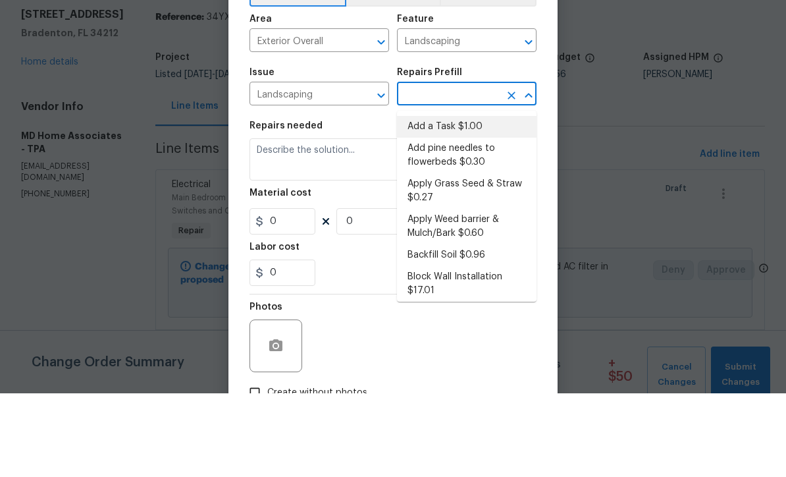
click at [464, 200] on li "Add a Task $1.00" at bounding box center [467, 211] width 140 height 22
type input "Add a Task $1.00"
type textarea "HPM to detail"
type input "1"
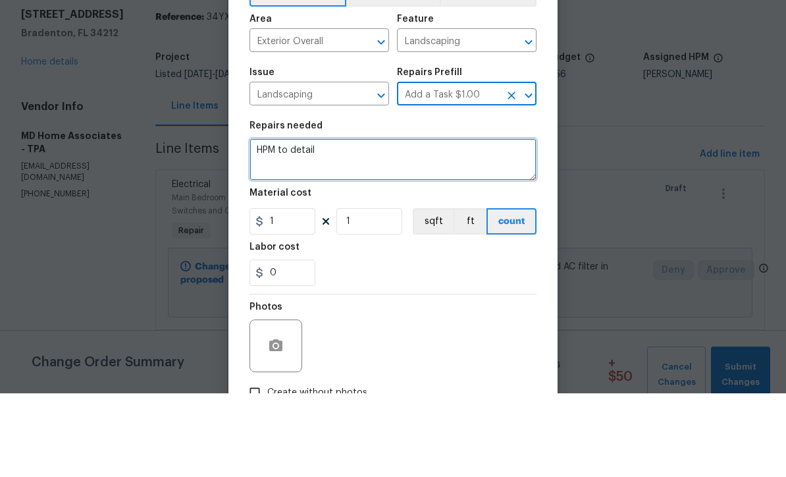
click at [386, 222] on textarea "HPM to detail" at bounding box center [393, 243] width 287 height 42
type textarea "H"
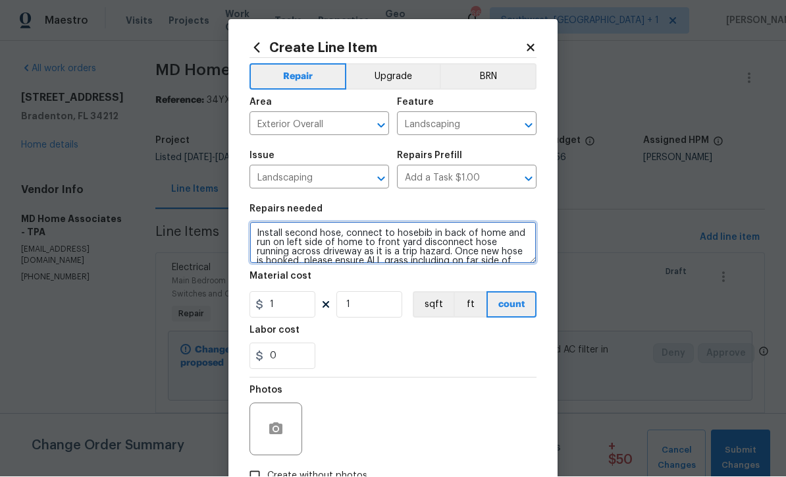
click at [416, 250] on textarea "Install second hose, connect to hosebib in back of home and run on left side of…" at bounding box center [393, 243] width 287 height 42
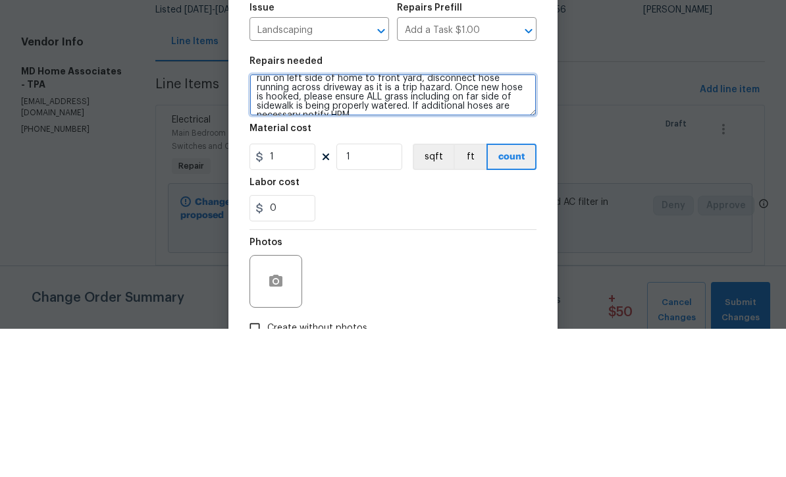
scroll to position [16, 0]
click at [287, 222] on textarea "Install second hose, connect to hosebib in back of home and run on left side of…" at bounding box center [393, 243] width 287 height 42
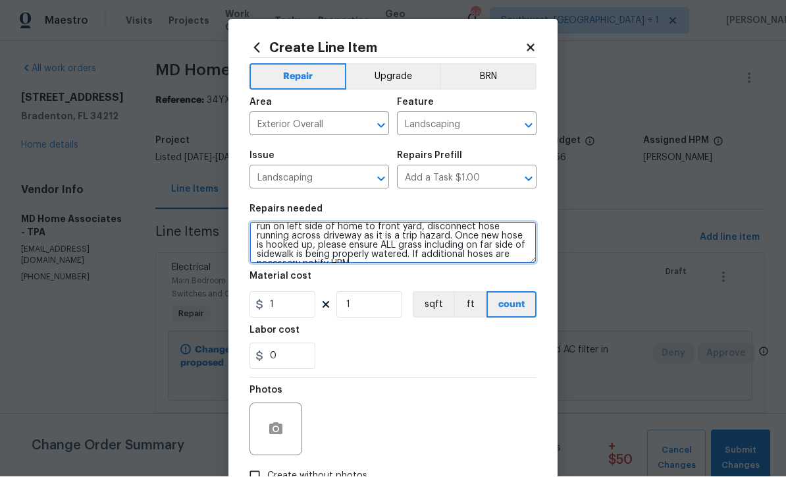
type textarea "Install second hose, connect to hosebib in back of home and run on left side of…"
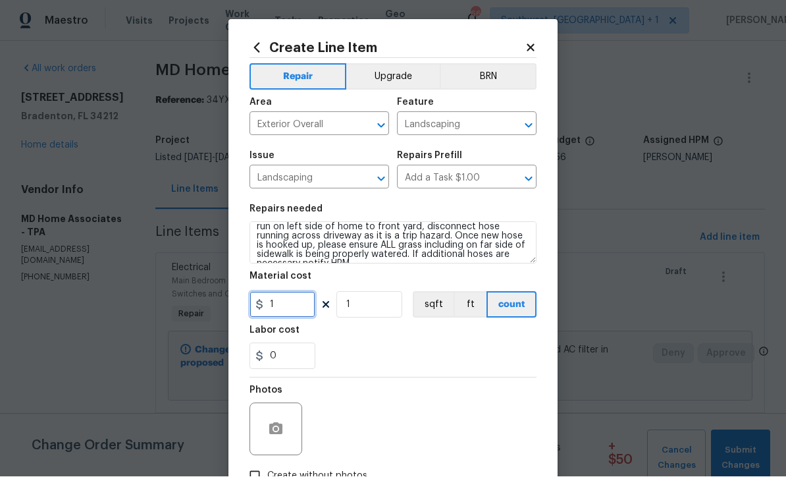
click at [277, 304] on input "1" at bounding box center [283, 305] width 66 height 26
type input "125"
click at [263, 440] on button "button" at bounding box center [276, 430] width 32 height 32
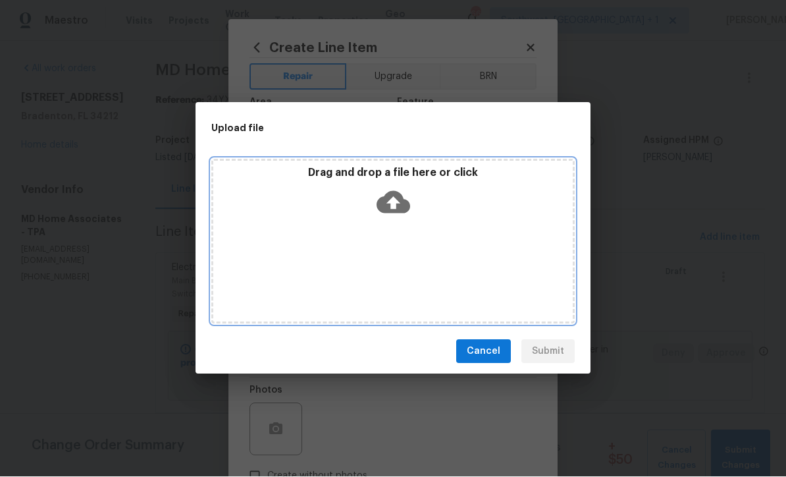
click at [397, 198] on icon at bounding box center [394, 203] width 34 height 22
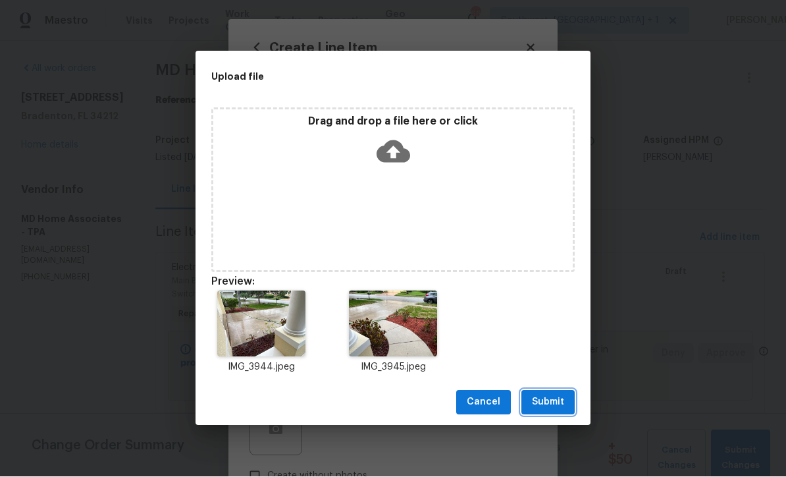
click at [548, 406] on span "Submit" at bounding box center [548, 403] width 32 height 16
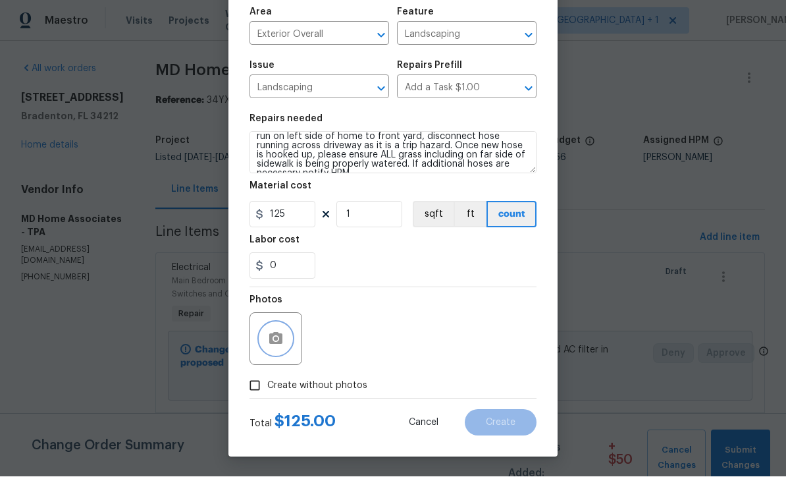
scroll to position [93, 0]
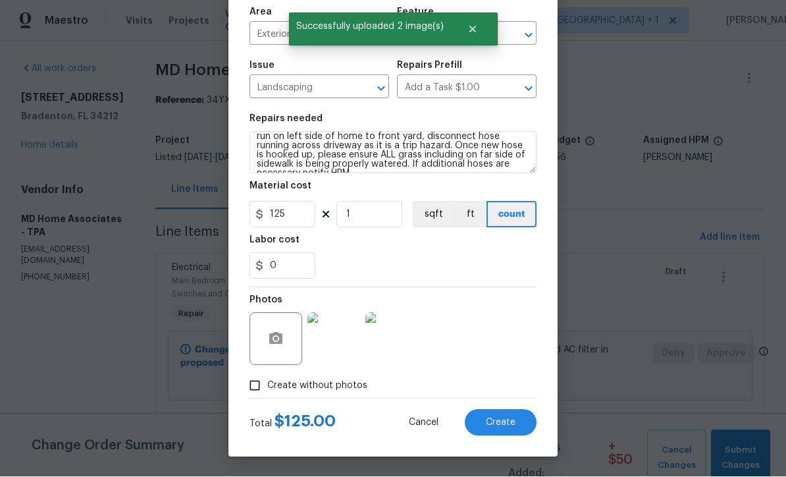
click at [514, 430] on button "Create" at bounding box center [501, 423] width 72 height 26
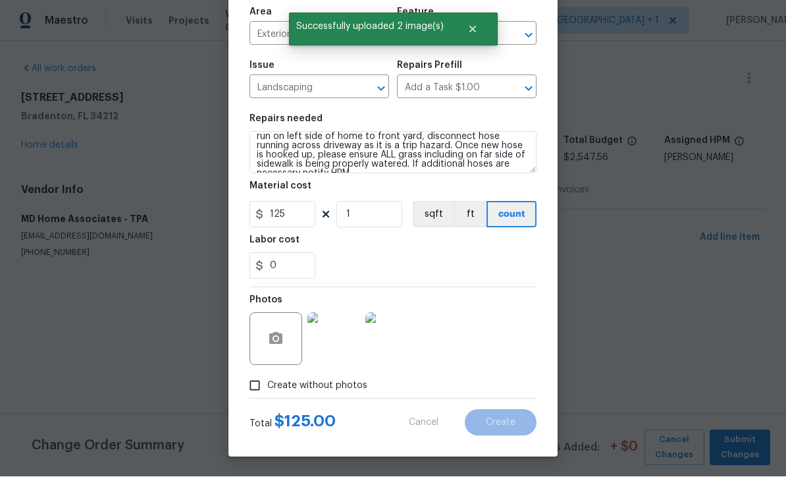
scroll to position [0, 0]
type input "0"
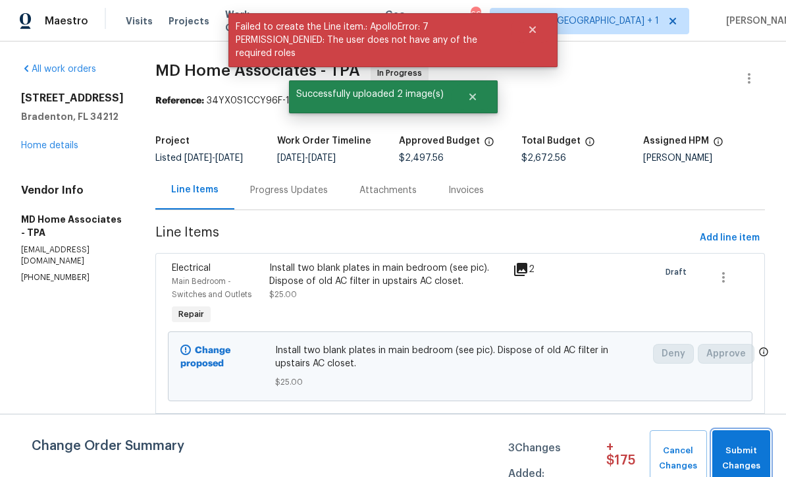
click at [746, 453] on span "Submit Changes" at bounding box center [741, 458] width 45 height 30
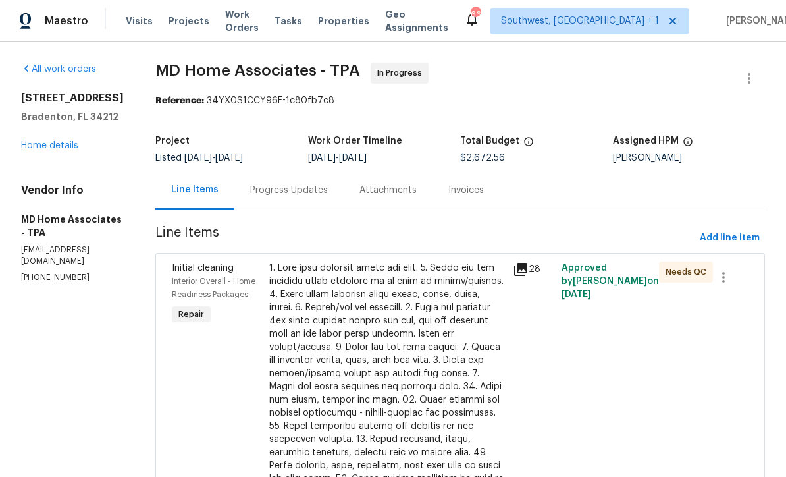
click at [30, 148] on link "Home details" at bounding box center [49, 145] width 57 height 9
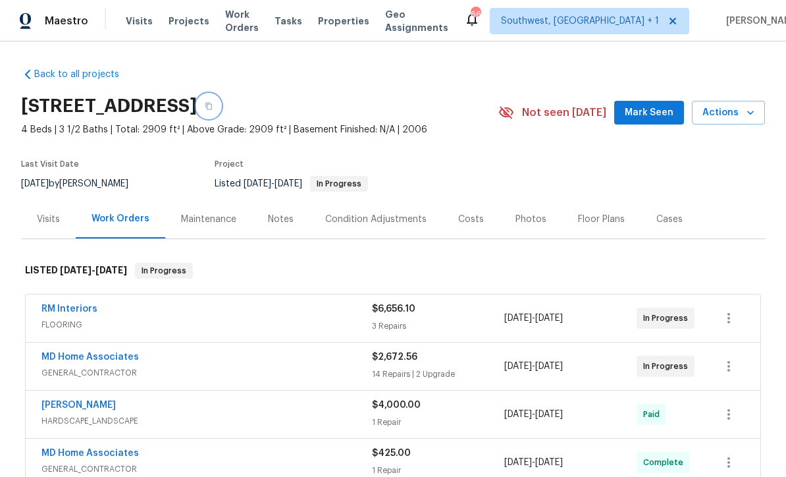
click at [221, 113] on button "button" at bounding box center [209, 106] width 24 height 24
click at [180, 20] on span "Projects" at bounding box center [189, 20] width 41 height 13
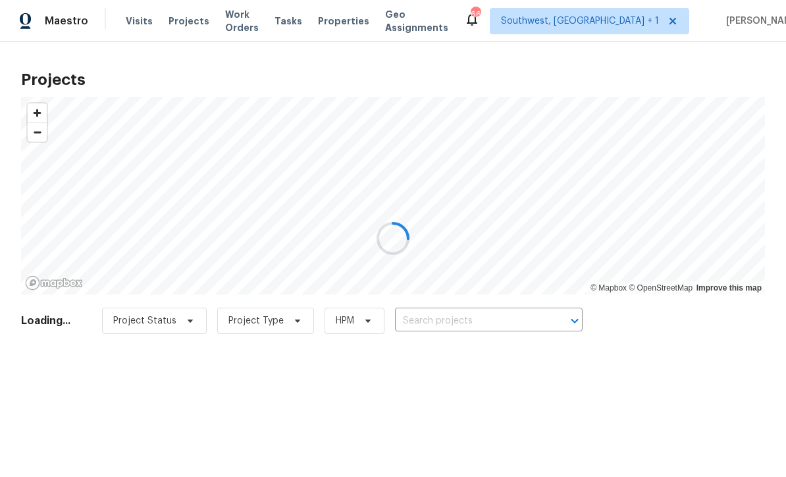
click at [491, 322] on div at bounding box center [393, 238] width 786 height 477
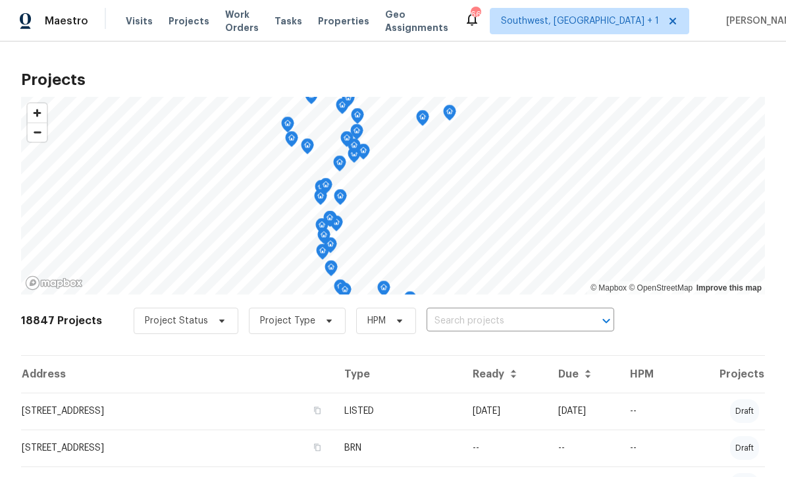
click at [476, 326] on input "text" at bounding box center [502, 321] width 151 height 20
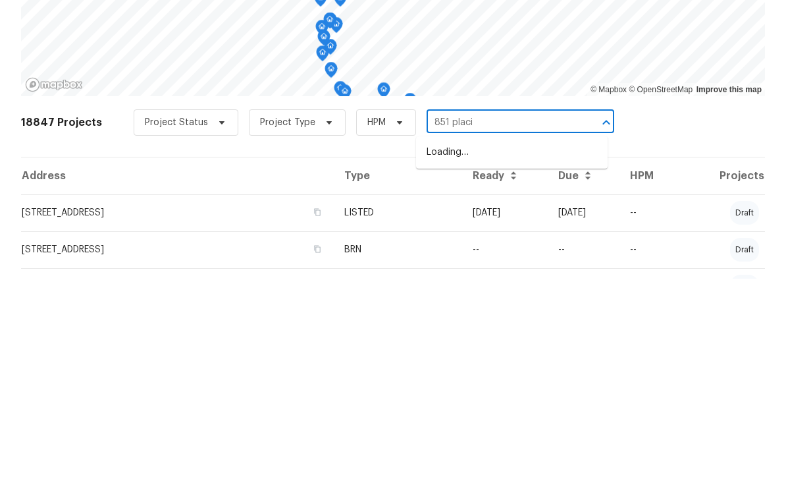
type input "851 placid"
click at [506, 340] on li "[STREET_ADDRESS]" at bounding box center [512, 351] width 192 height 22
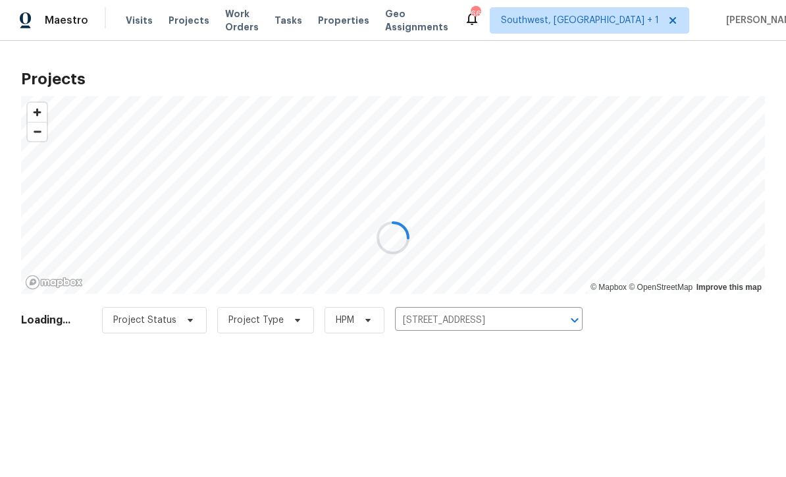
scroll to position [1, 0]
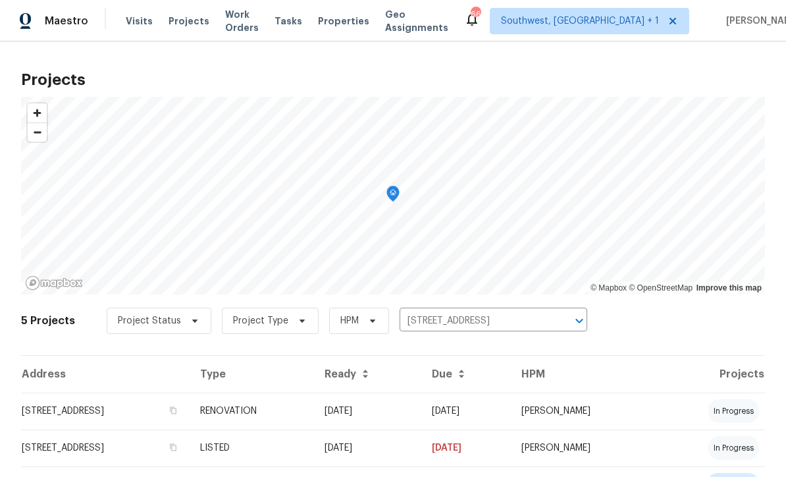
click at [422, 416] on td "[DATE]" at bounding box center [367, 411] width 107 height 37
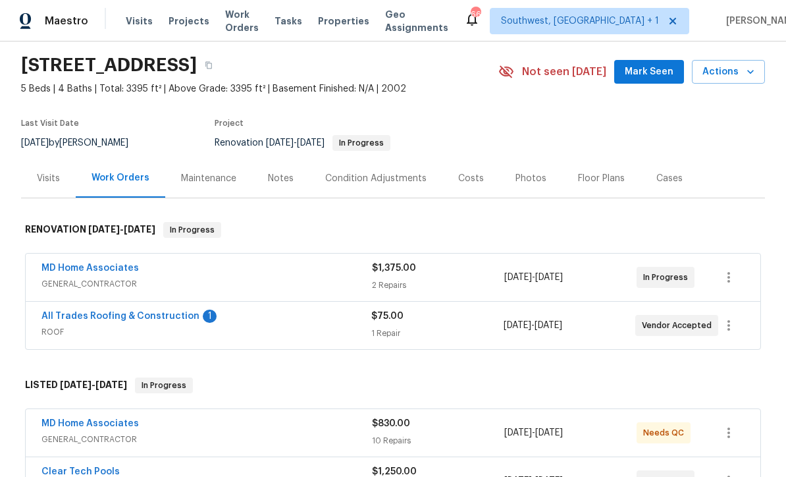
scroll to position [104, 0]
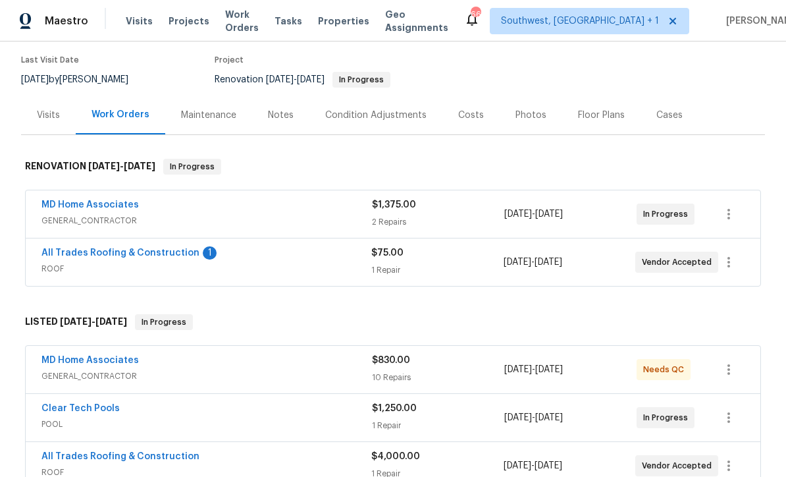
click at [94, 256] on link "All Trades Roofing & Construction" at bounding box center [120, 252] width 158 height 9
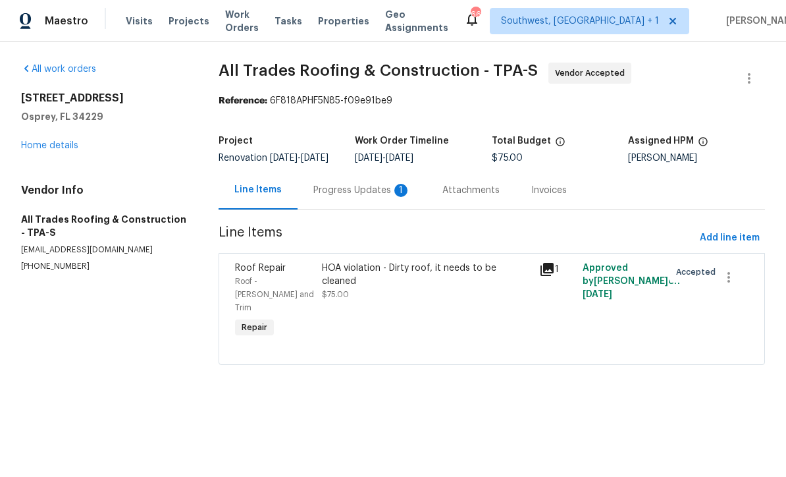
click at [373, 197] on div "Progress Updates 1" at bounding box center [362, 190] width 97 height 13
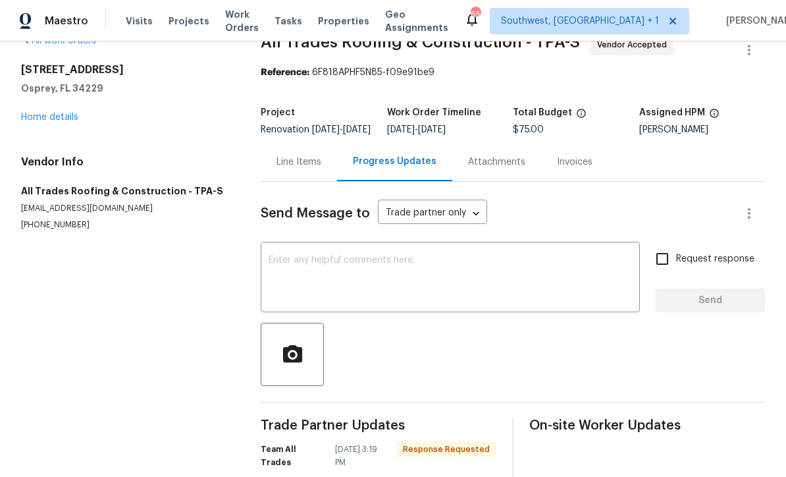
scroll to position [14, 0]
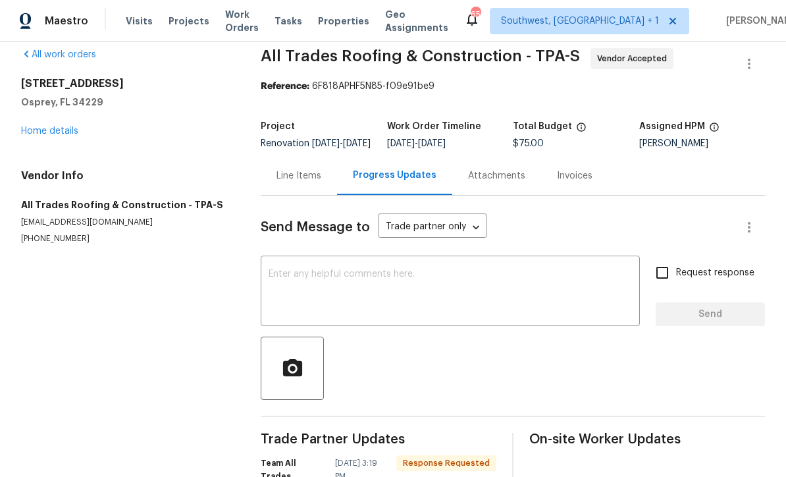
click at [288, 192] on div "Line Items" at bounding box center [299, 175] width 76 height 39
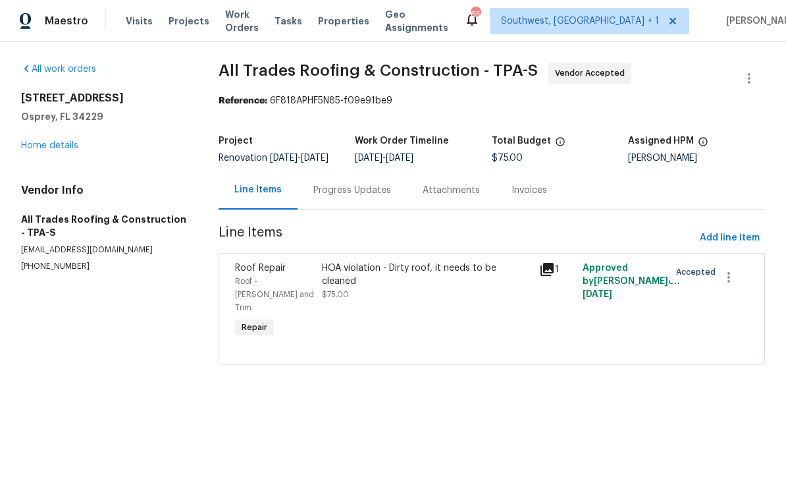
click at [478, 312] on div "HOA violation - Dirty roof, it needs to be cleaned $75.00" at bounding box center [426, 301] width 217 height 87
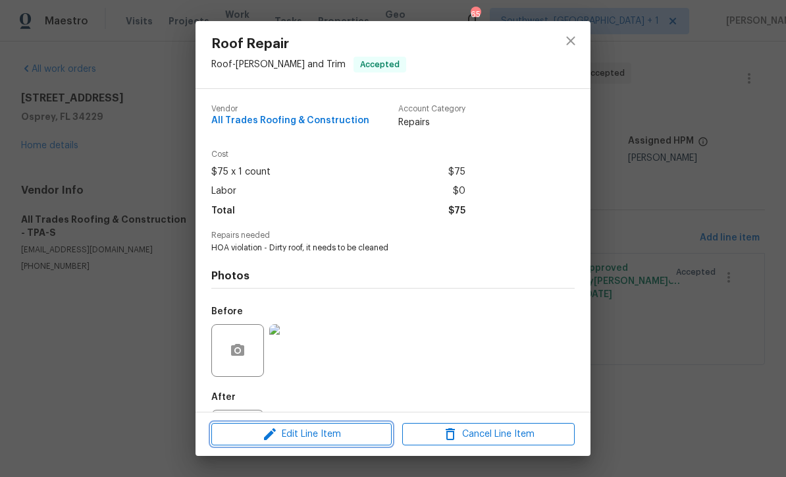
click at [365, 443] on button "Edit Line Item" at bounding box center [301, 434] width 180 height 23
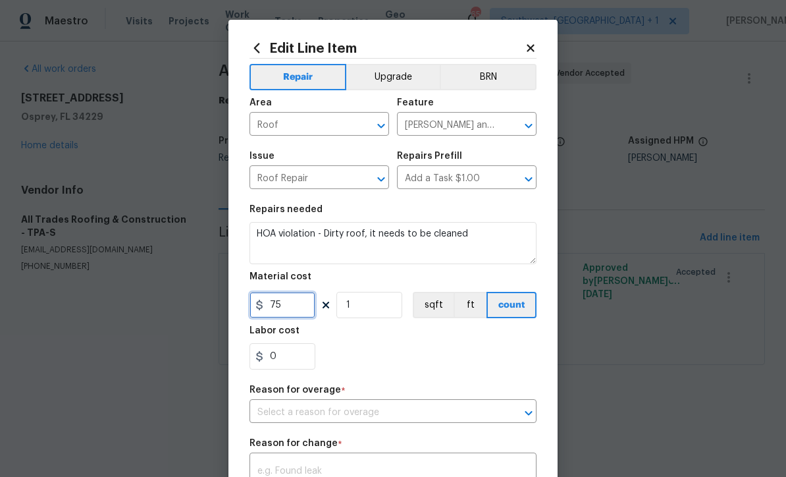
click at [305, 312] on input "75" at bounding box center [283, 305] width 66 height 26
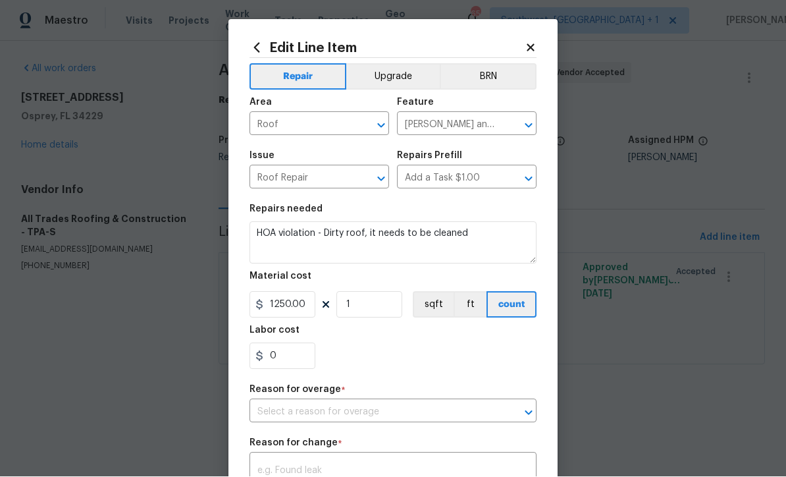
scroll to position [55, 0]
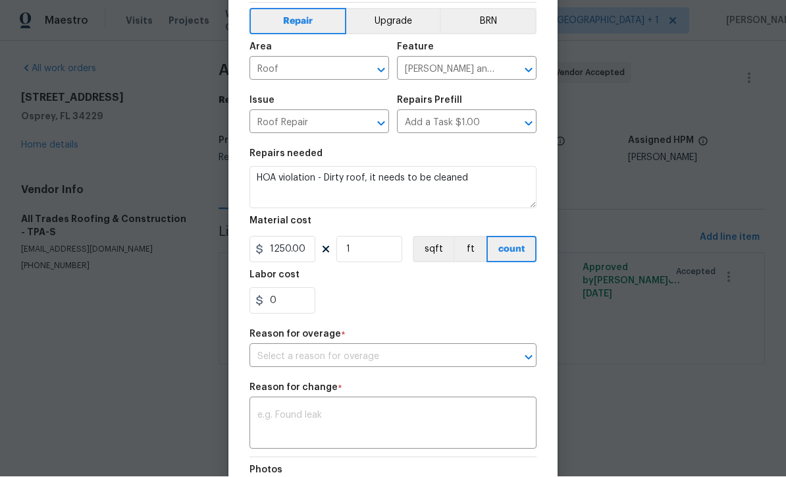
click at [390, 358] on input "text" at bounding box center [375, 357] width 250 height 20
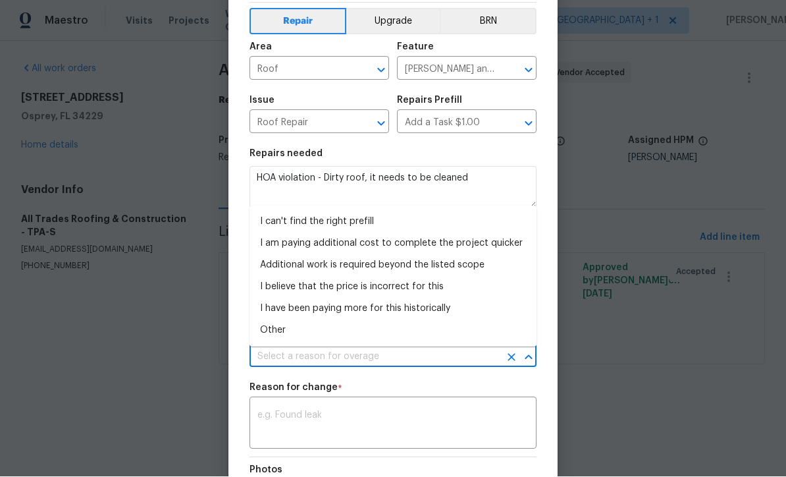
type input "1250"
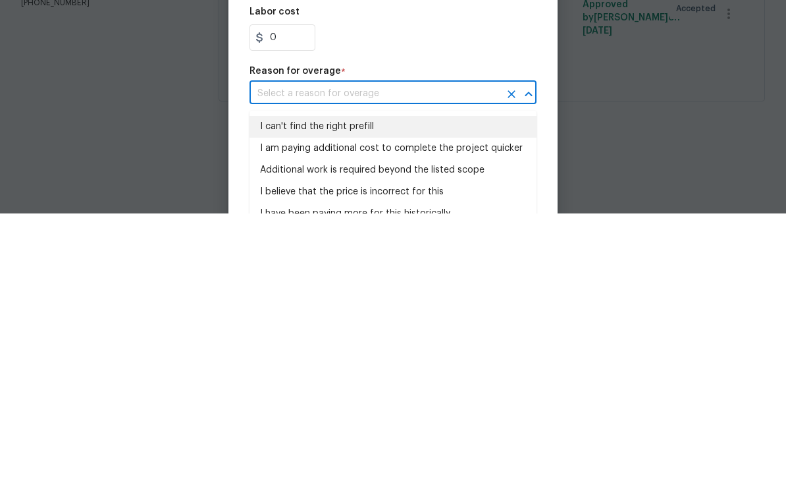
click at [349, 379] on li "I can't find the right prefill" at bounding box center [393, 390] width 287 height 22
type input "I can't find the right prefill"
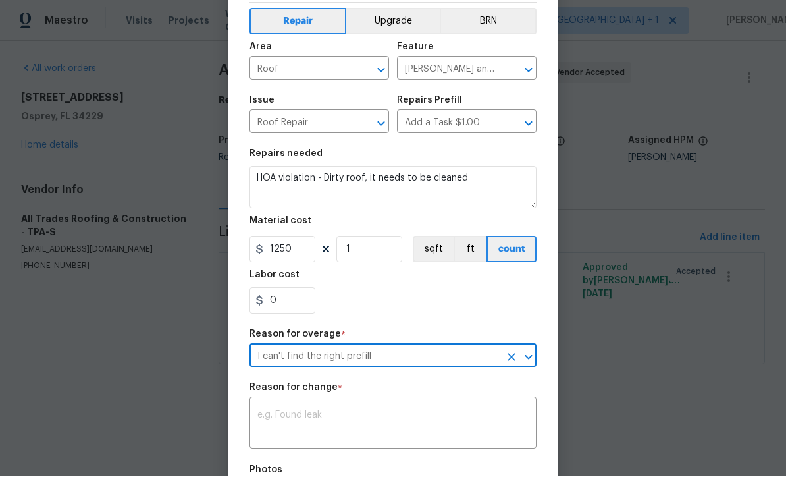
click at [403, 429] on textarea at bounding box center [393, 425] width 271 height 28
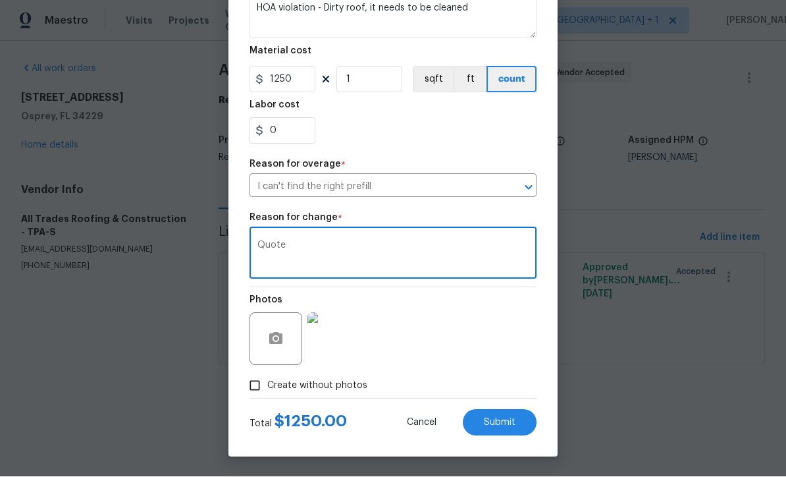
scroll to position [229, 0]
type textarea "Quote"
click at [505, 431] on button "Submit" at bounding box center [500, 423] width 74 height 26
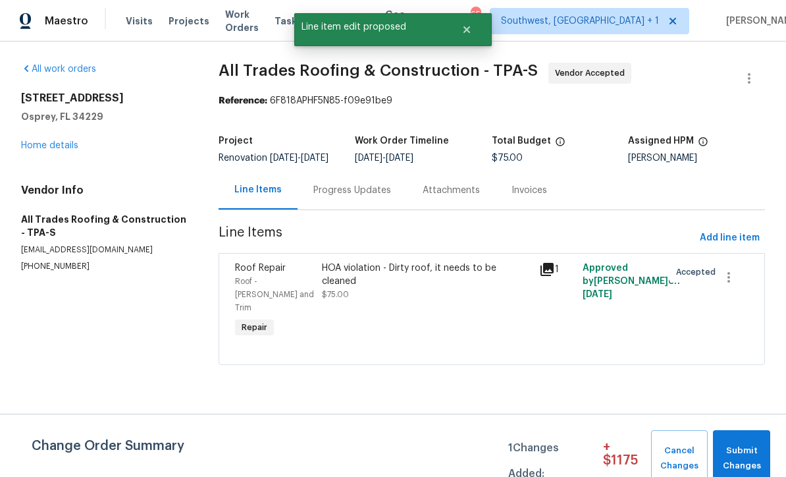
scroll to position [0, 0]
click at [742, 456] on span "Submit Changes" at bounding box center [742, 458] width 44 height 30
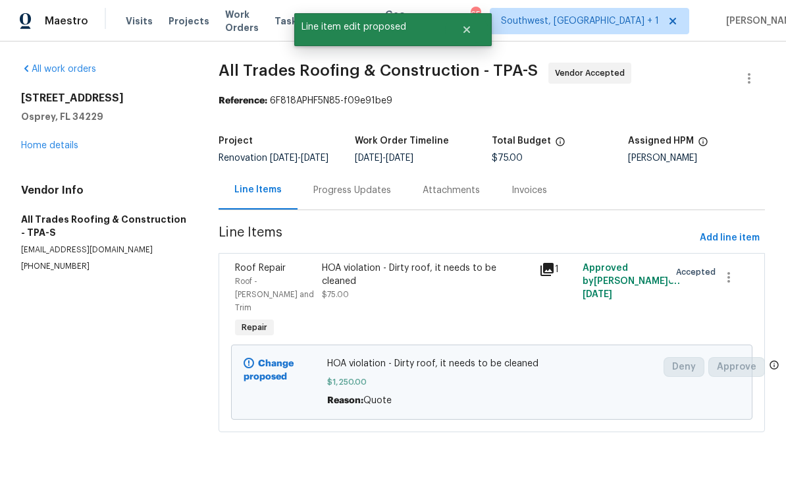
click at [34, 145] on link "Home details" at bounding box center [49, 145] width 57 height 9
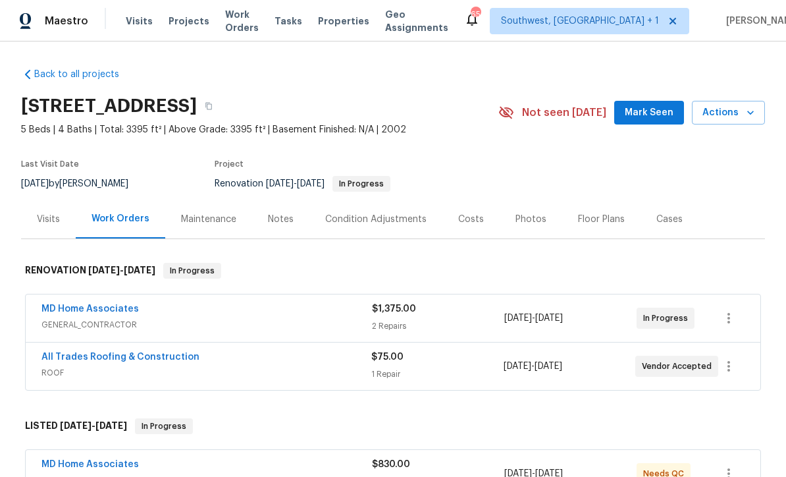
click at [268, 216] on div "Notes" at bounding box center [281, 219] width 26 height 13
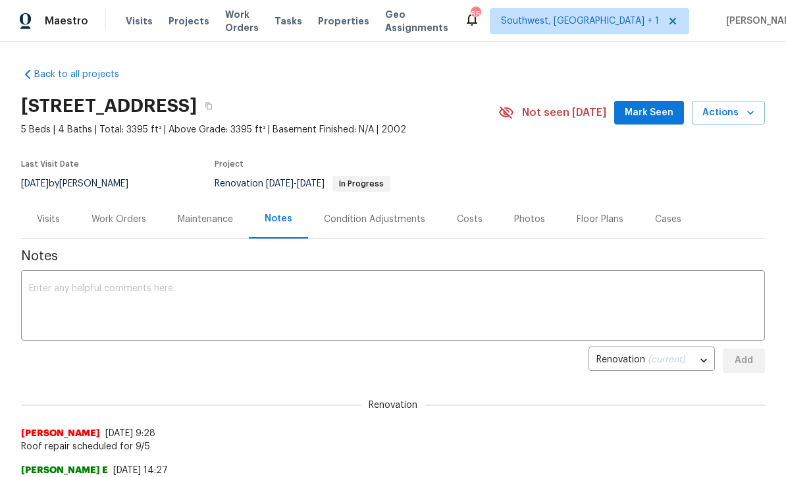
click at [595, 300] on textarea at bounding box center [393, 307] width 729 height 46
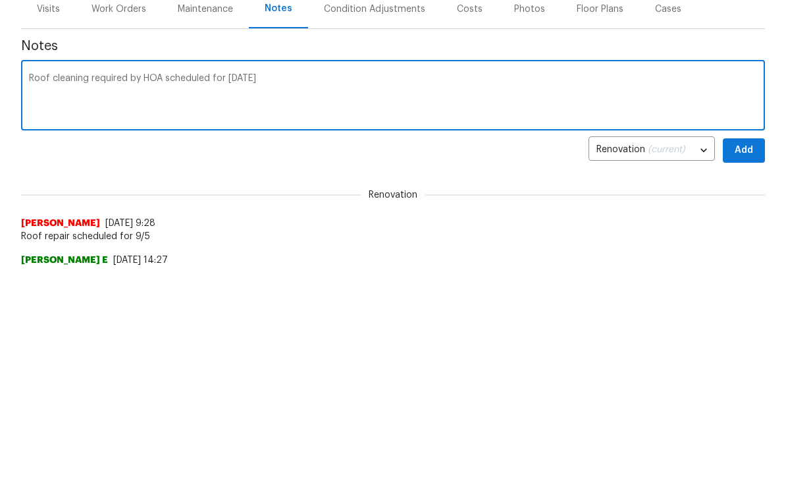
type textarea "Roof cleaning required by HOA scheduled for Wednesday"
click at [753, 352] on span "Add" at bounding box center [744, 360] width 21 height 16
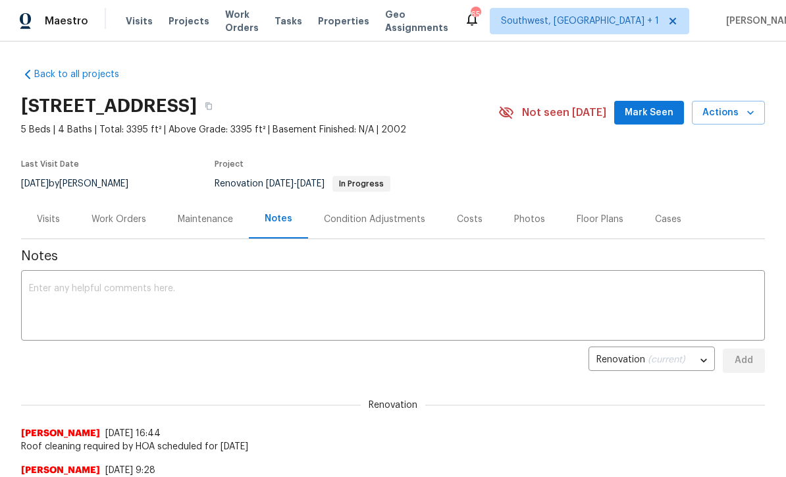
click at [97, 223] on div "Work Orders" at bounding box center [119, 219] width 55 height 13
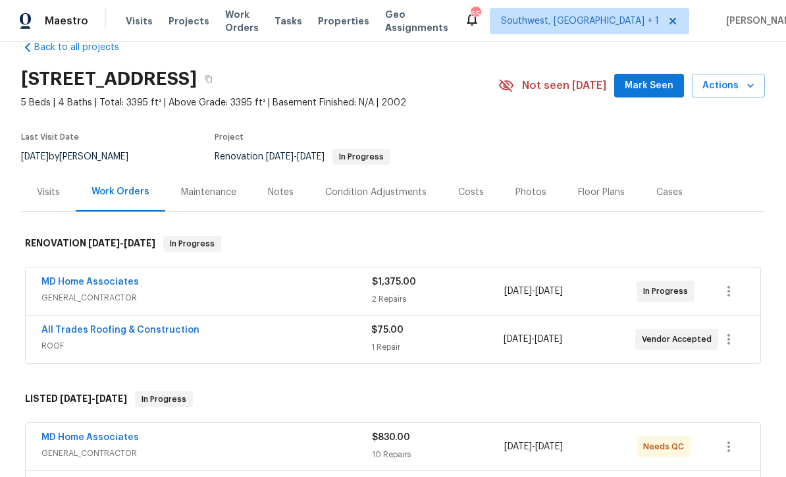
scroll to position [86, 0]
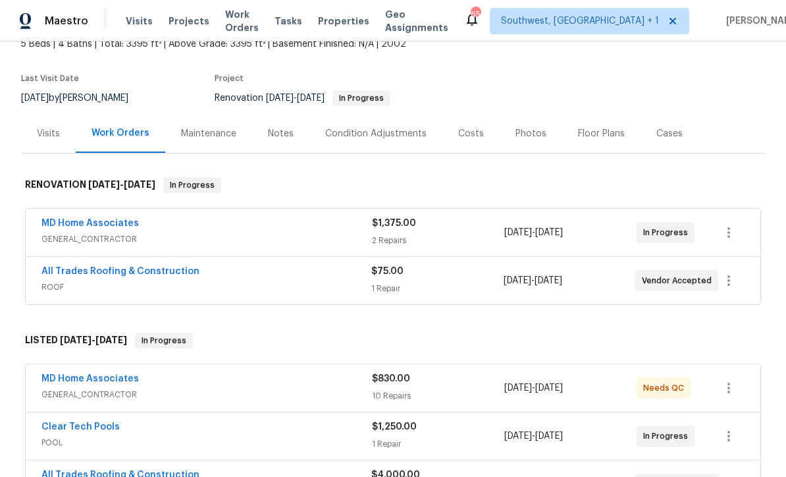
click at [476, 239] on div "2 Repairs" at bounding box center [438, 240] width 132 height 13
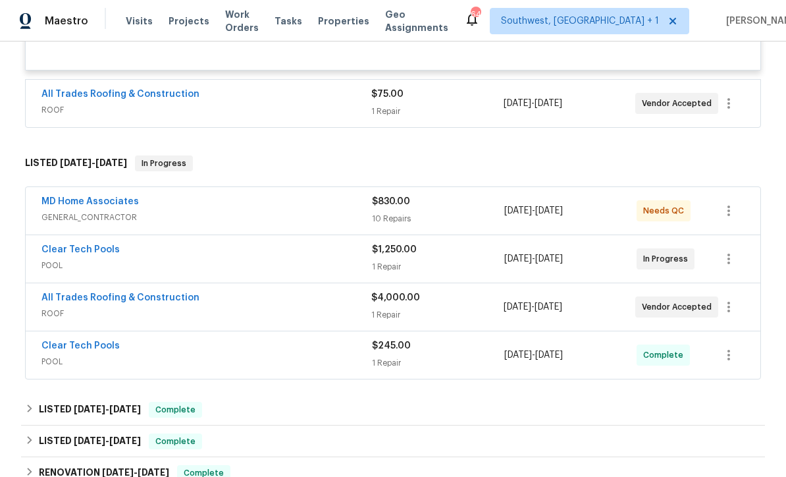
scroll to position [477, 0]
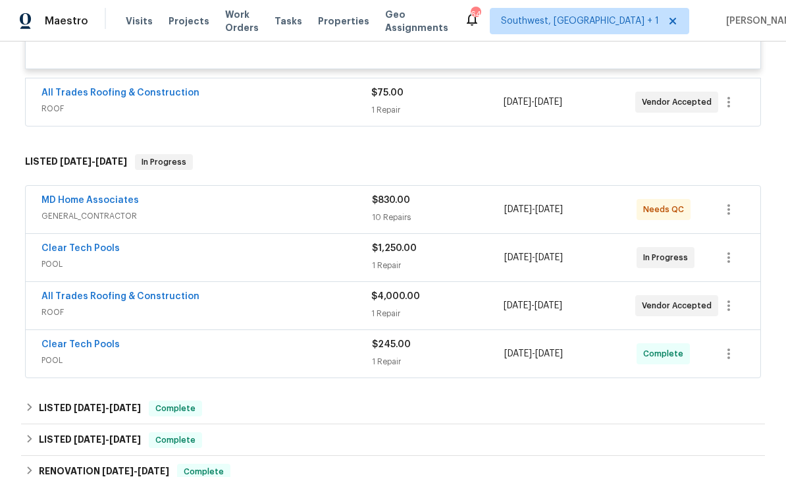
click at [181, 26] on span "Projects" at bounding box center [189, 20] width 41 height 13
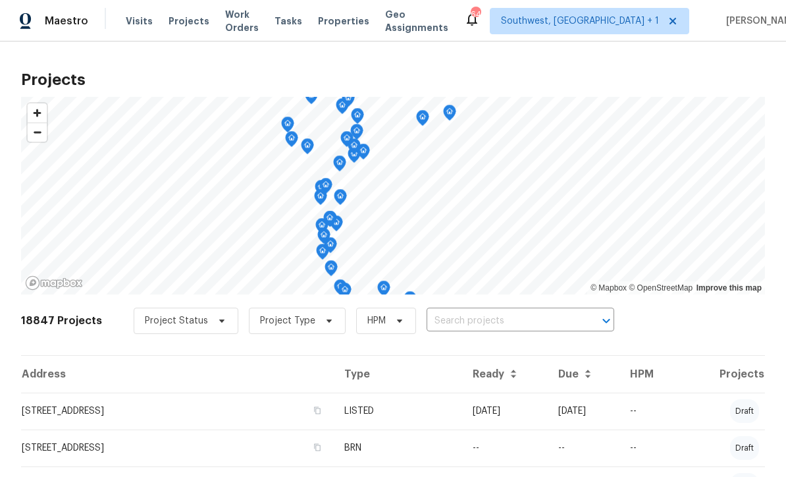
click at [462, 322] on input "text" at bounding box center [502, 321] width 151 height 20
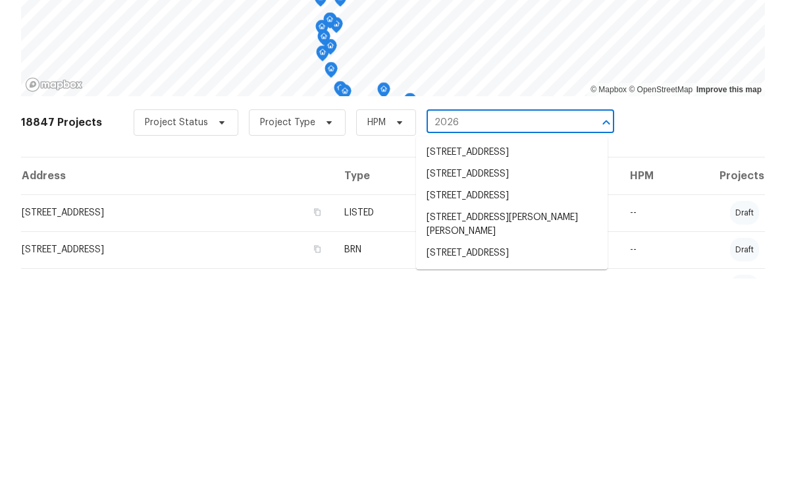
type input "2026 s"
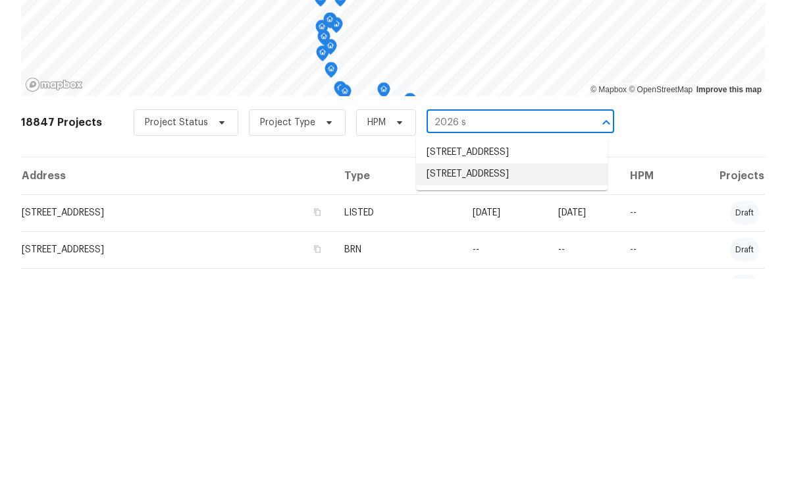
click at [506, 362] on li "[STREET_ADDRESS]" at bounding box center [512, 373] width 192 height 22
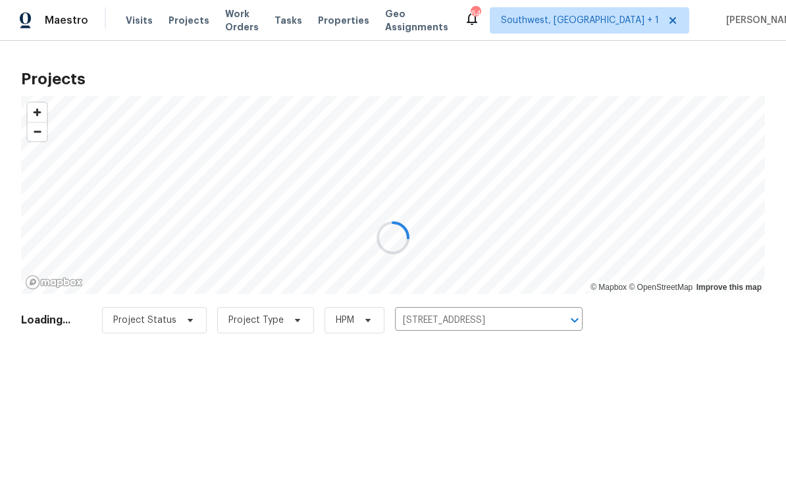
scroll to position [1, 0]
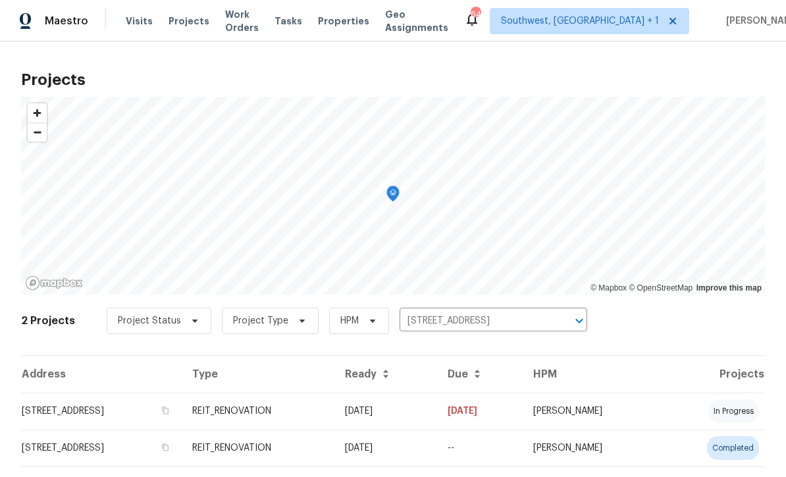
click at [335, 416] on td "REIT_RENOVATION" at bounding box center [258, 411] width 153 height 37
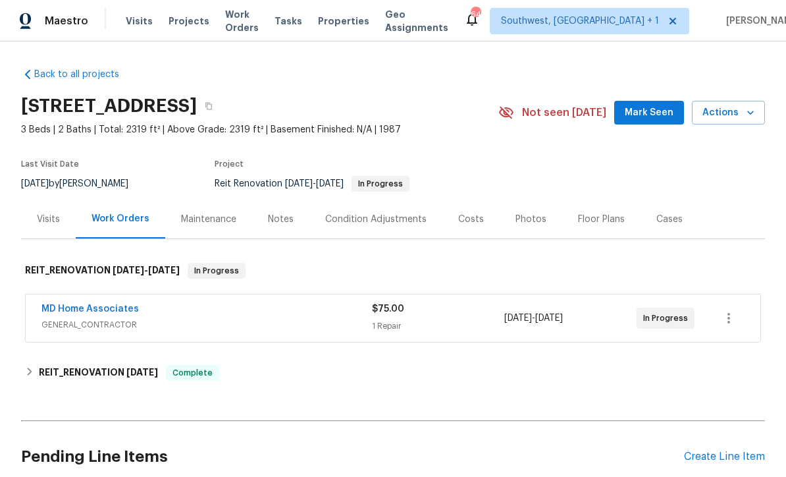
click at [219, 318] on span "GENERAL_CONTRACTOR" at bounding box center [206, 324] width 331 height 13
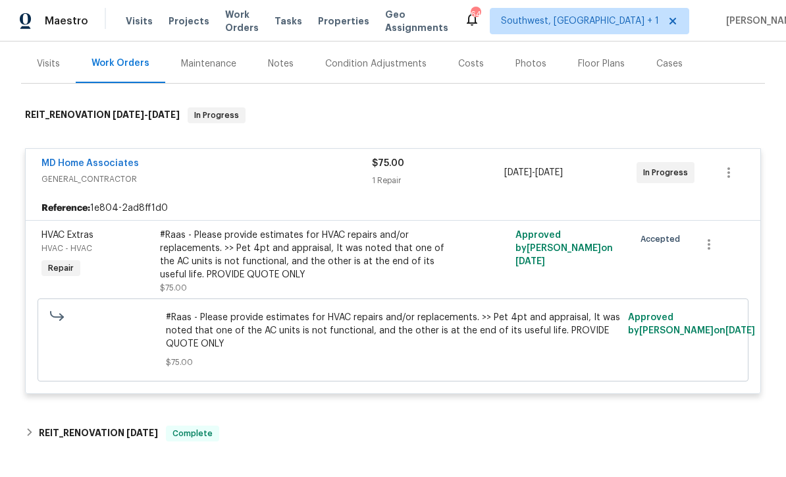
scroll to position [156, 0]
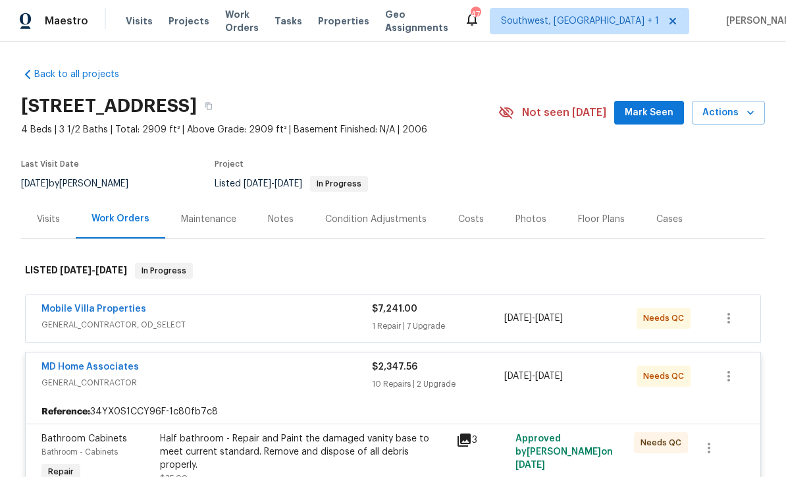
scroll to position [158, 0]
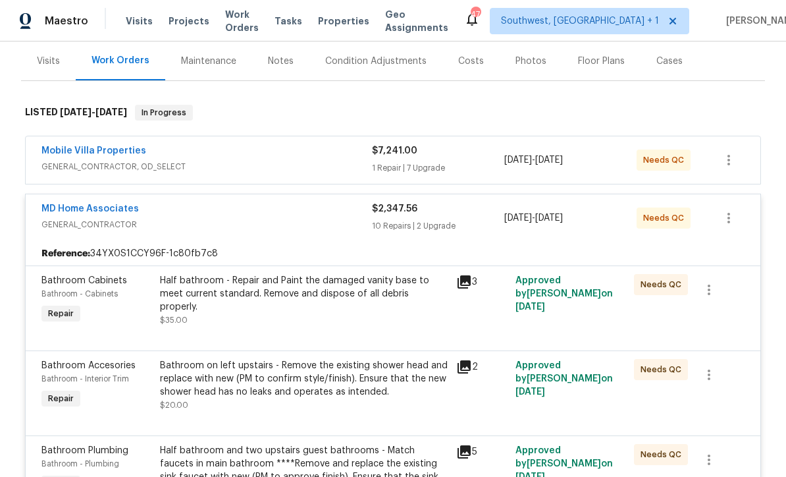
click at [85, 211] on link "MD Home Associates" at bounding box center [89, 208] width 97 height 9
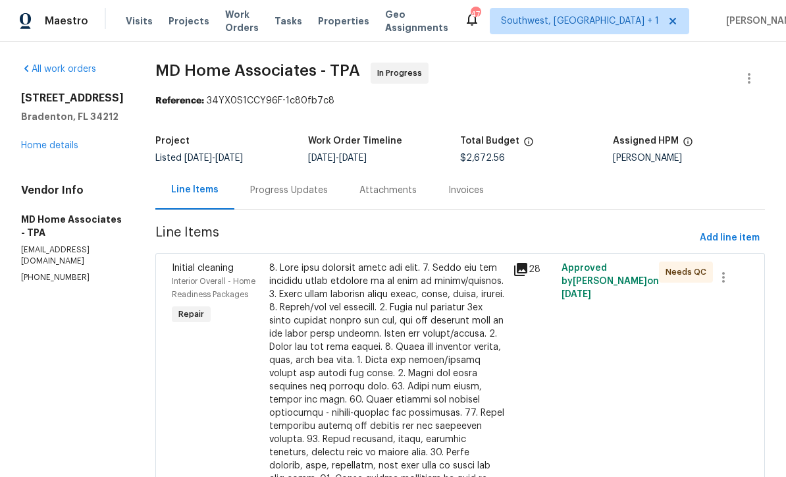
click at [327, 194] on div "Progress Updates" at bounding box center [289, 190] width 78 height 13
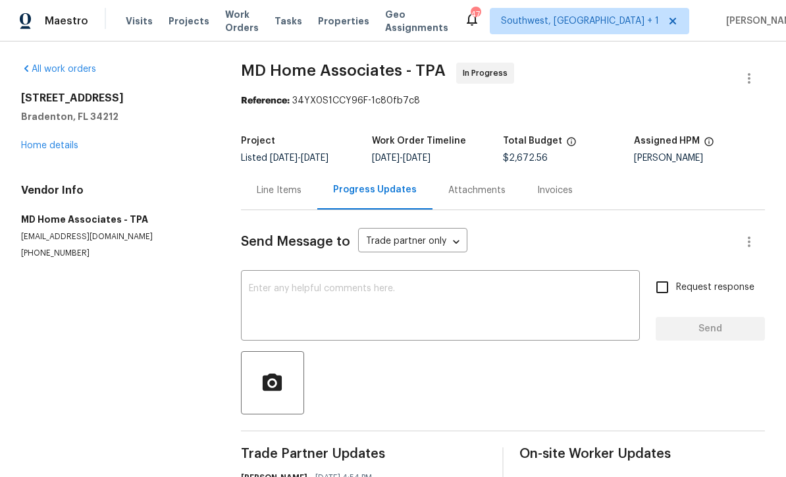
click at [365, 299] on textarea at bounding box center [440, 307] width 383 height 46
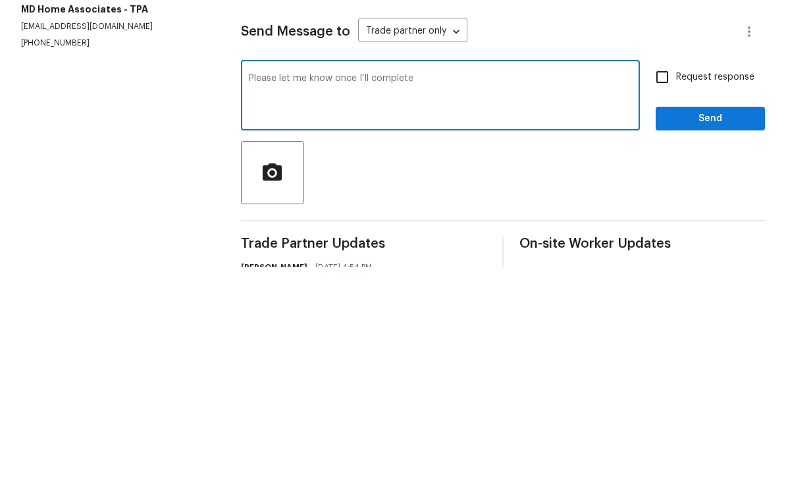
click at [369, 284] on textarea "Please let me know once I’ll complete" at bounding box center [440, 307] width 383 height 46
type textarea "Please let me know once all complete"
click at [664, 273] on input "Request response" at bounding box center [663, 287] width 28 height 28
checkbox input "true"
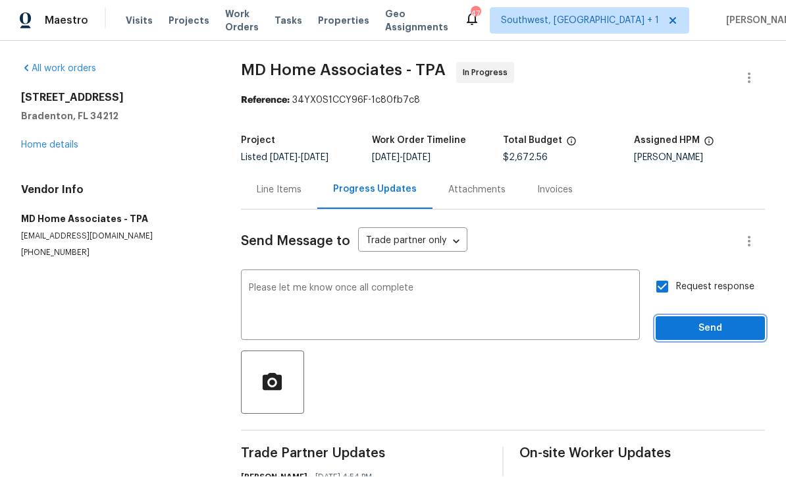
click at [706, 321] on span "Send" at bounding box center [711, 329] width 88 height 16
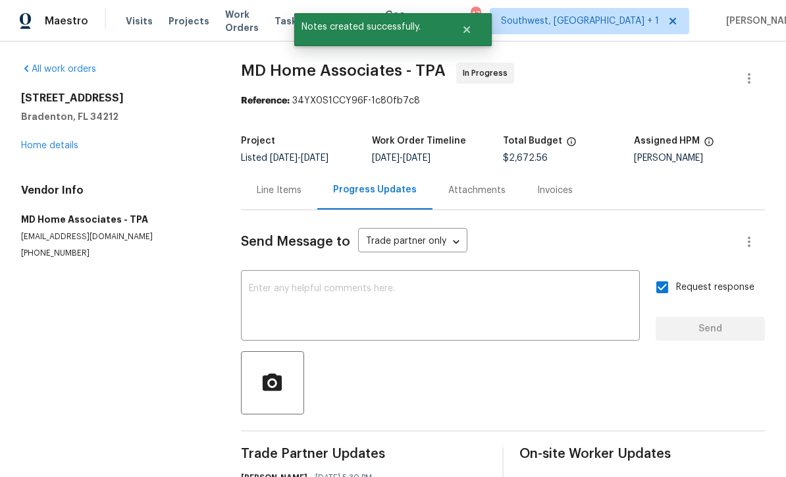
click at [32, 141] on link "Home details" at bounding box center [49, 145] width 57 height 9
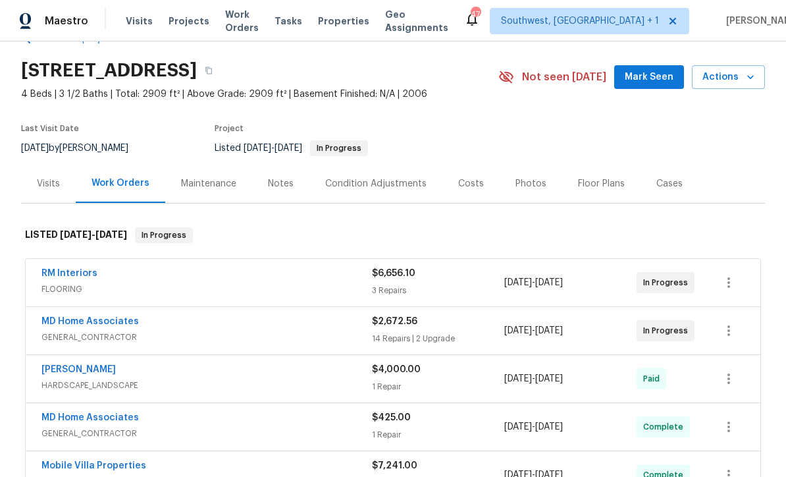
scroll to position [55, 0]
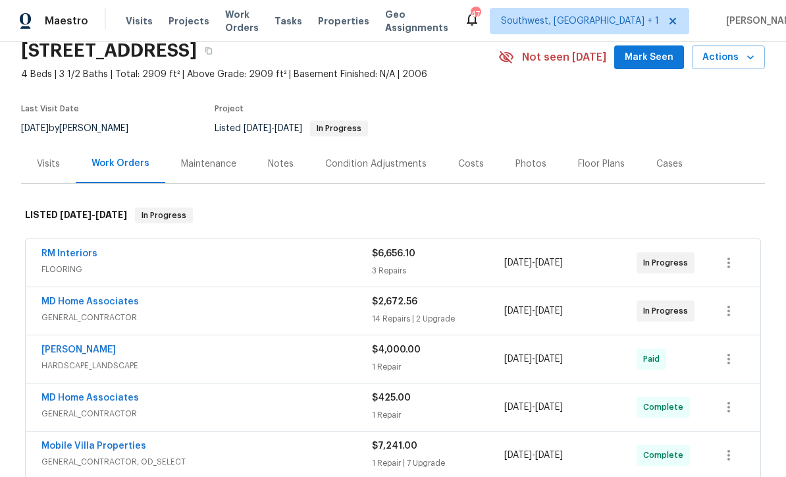
click at [63, 249] on link "RM Interiors" at bounding box center [69, 253] width 56 height 9
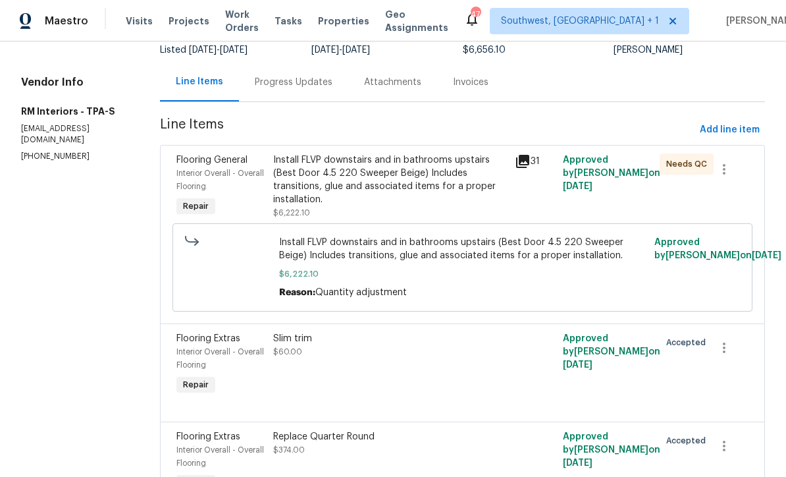
scroll to position [107, 0]
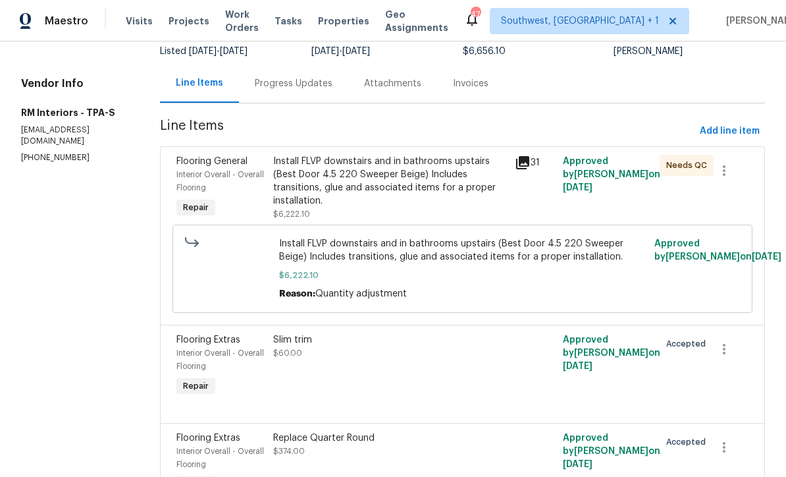
click at [301, 93] on div "Progress Updates" at bounding box center [293, 83] width 109 height 39
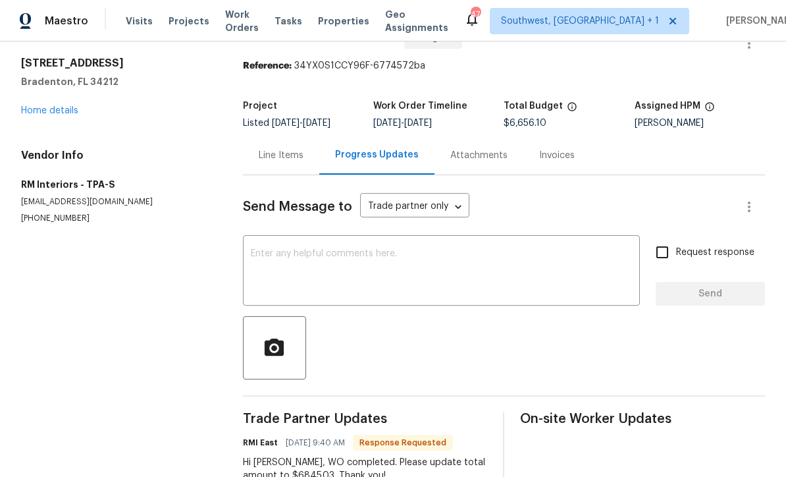
scroll to position [34, 0]
click at [298, 159] on div "Line Items" at bounding box center [281, 156] width 45 height 13
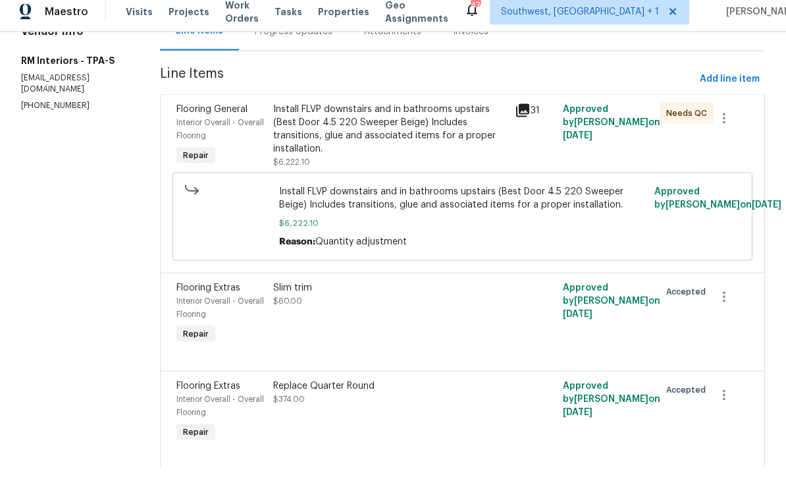
scroll to position [43, 0]
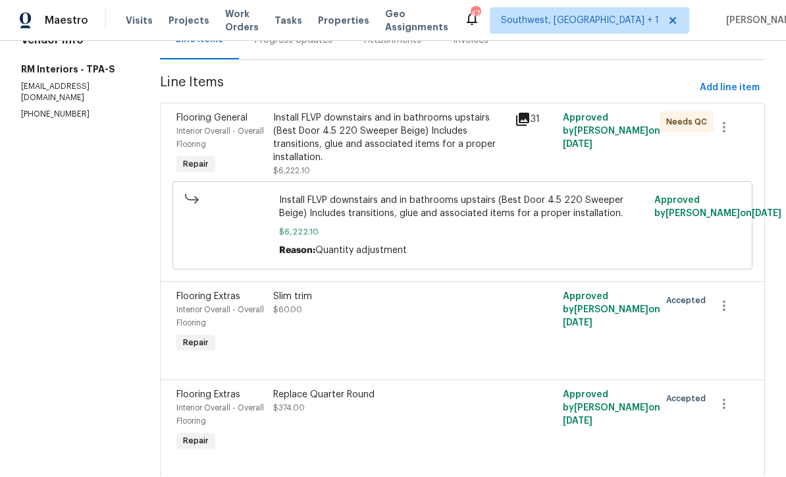
click at [395, 389] on div "Replace Quarter Round $374.00" at bounding box center [390, 422] width 242 height 74
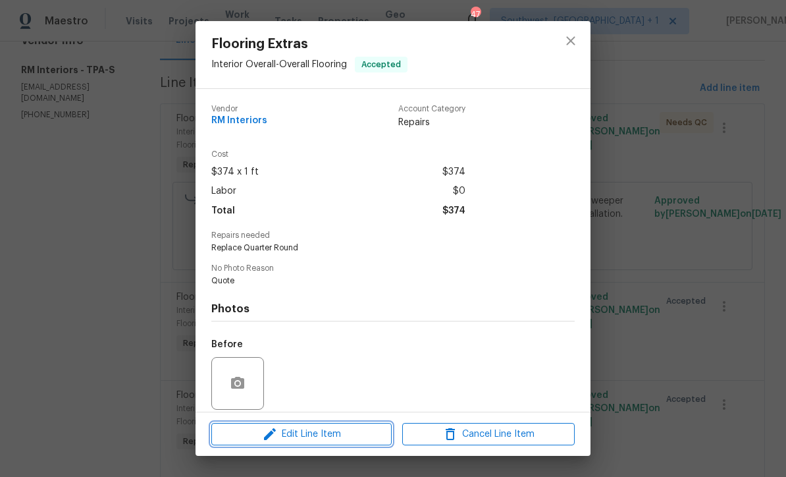
click at [347, 443] on button "Edit Line Item" at bounding box center [301, 434] width 180 height 23
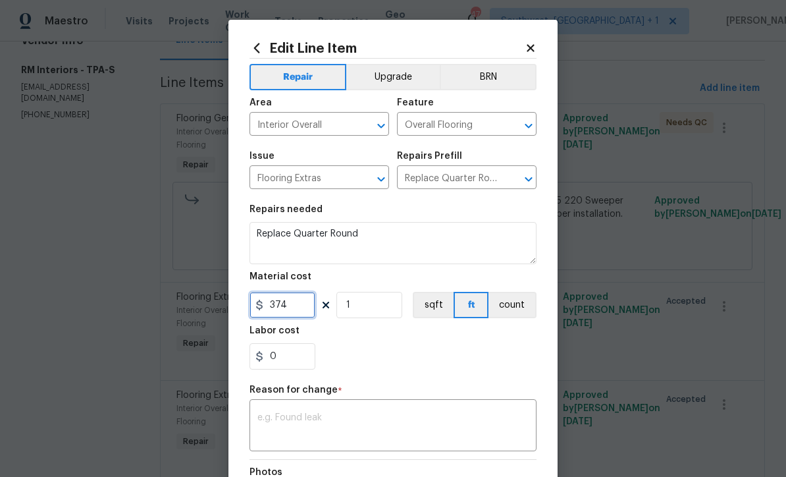
click at [314, 307] on input "374" at bounding box center [283, 305] width 66 height 26
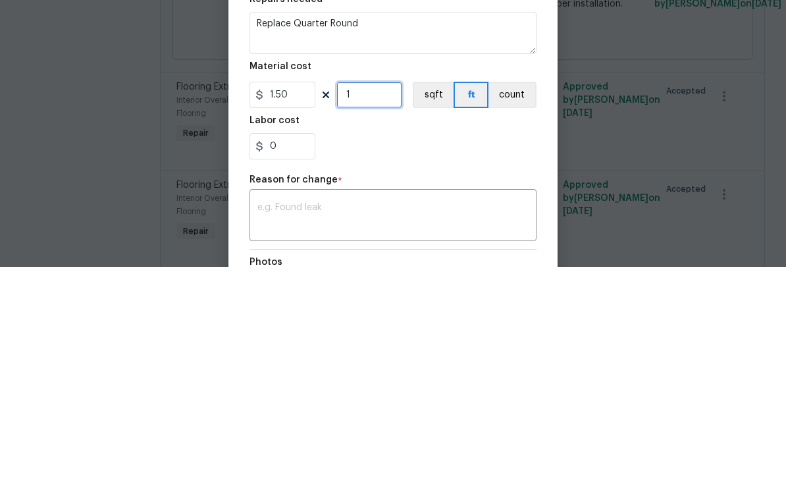
click at [394, 292] on input "1" at bounding box center [370, 305] width 66 height 26
type input "1.5"
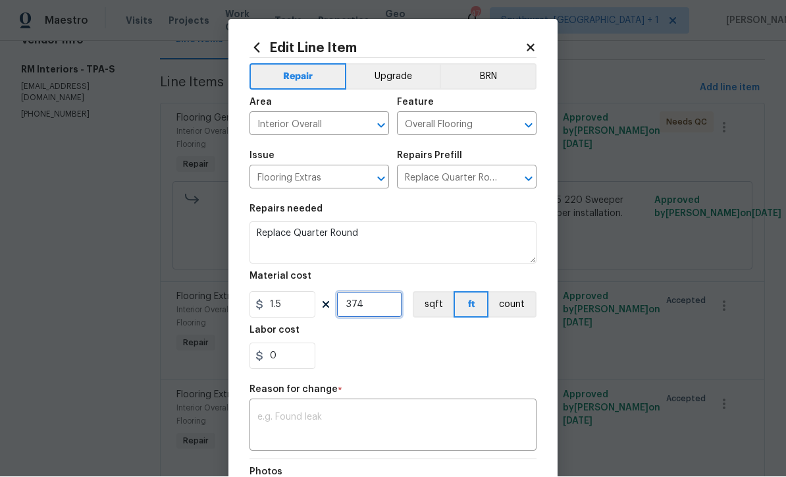
type input "374"
click at [418, 424] on textarea at bounding box center [393, 427] width 271 height 28
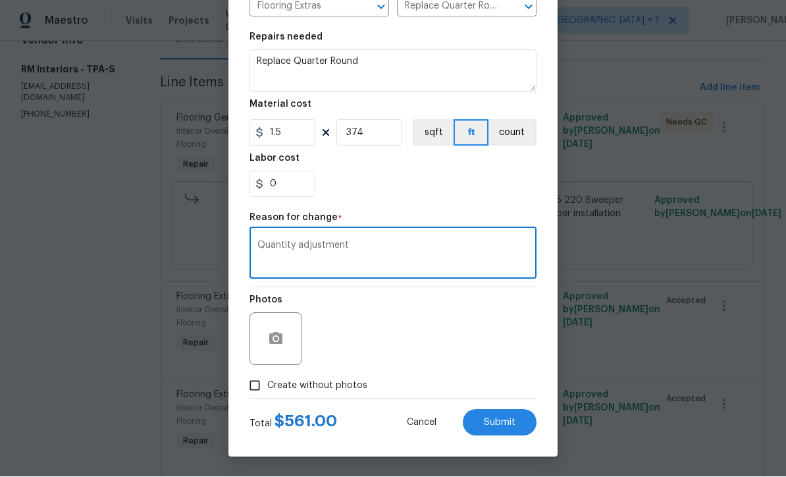
scroll to position [175, 0]
type textarea "Quantity adjustment"
click at [470, 314] on div "Photos" at bounding box center [393, 331] width 287 height 86
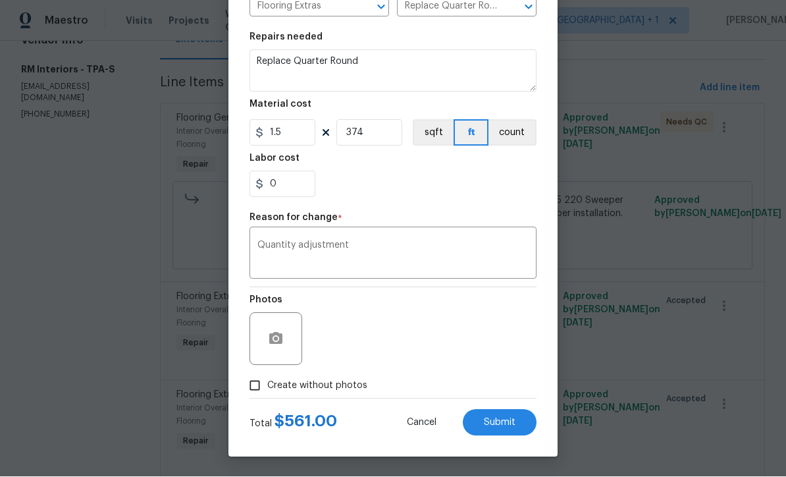
click at [501, 430] on button "Submit" at bounding box center [500, 423] width 74 height 26
type input "1"
type input "374"
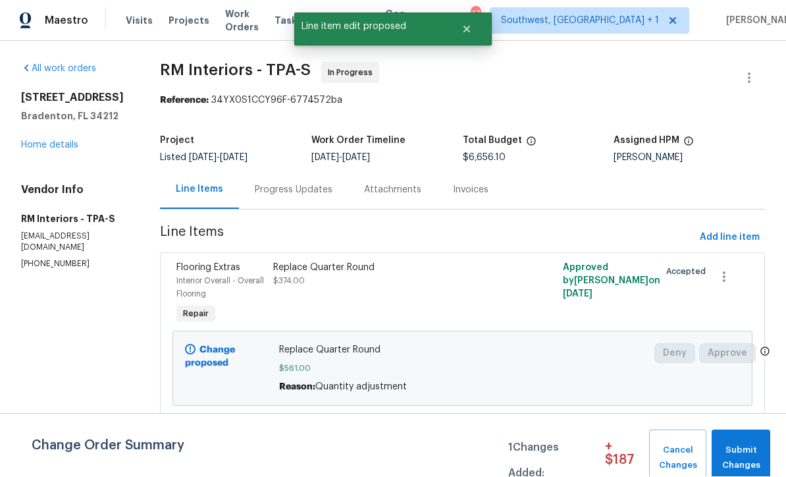
scroll to position [1, 0]
click at [750, 454] on span "Submit Changes" at bounding box center [741, 458] width 45 height 30
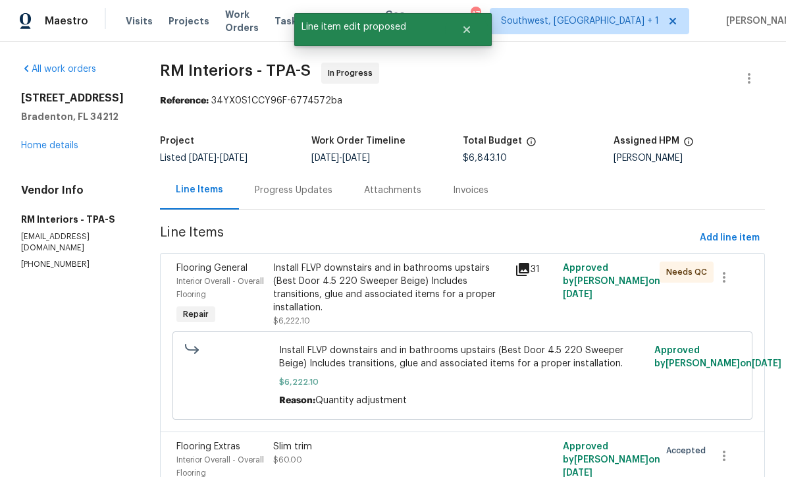
click at [50, 150] on link "Home details" at bounding box center [49, 145] width 57 height 9
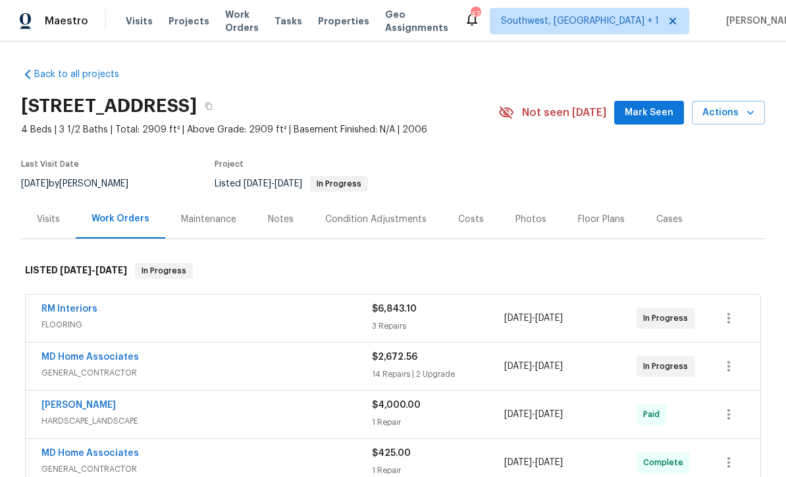
click at [66, 312] on link "RM Interiors" at bounding box center [69, 308] width 56 height 9
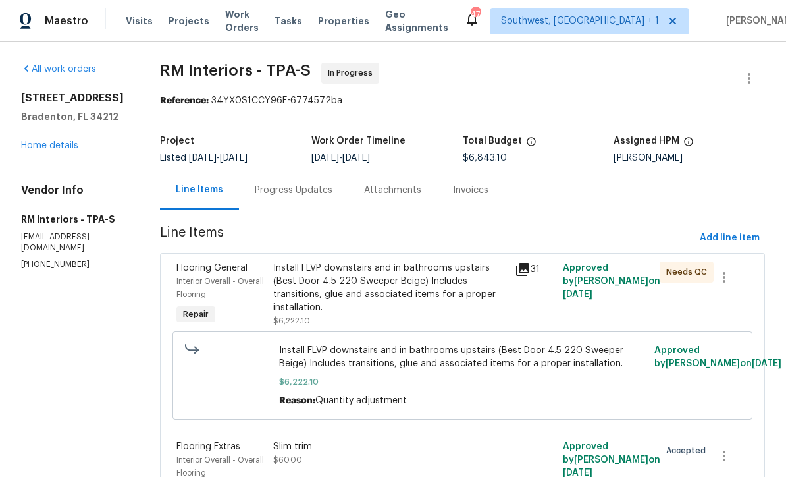
click at [302, 192] on div "Progress Updates" at bounding box center [294, 190] width 78 height 13
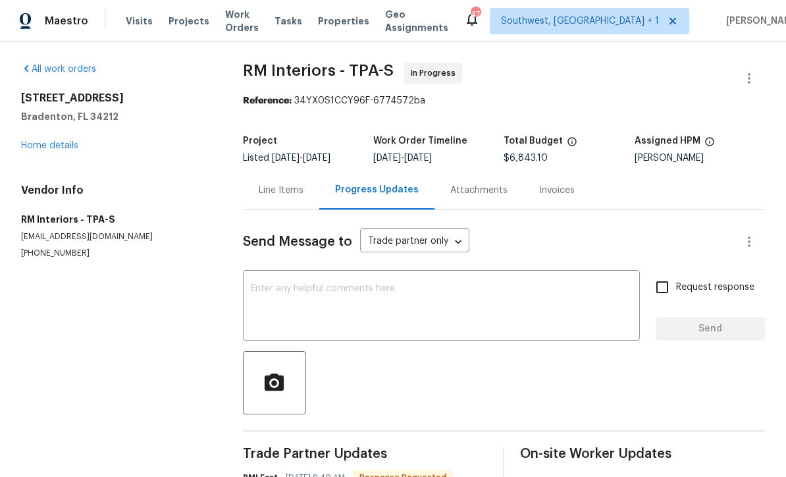
click at [45, 146] on link "Home details" at bounding box center [49, 145] width 57 height 9
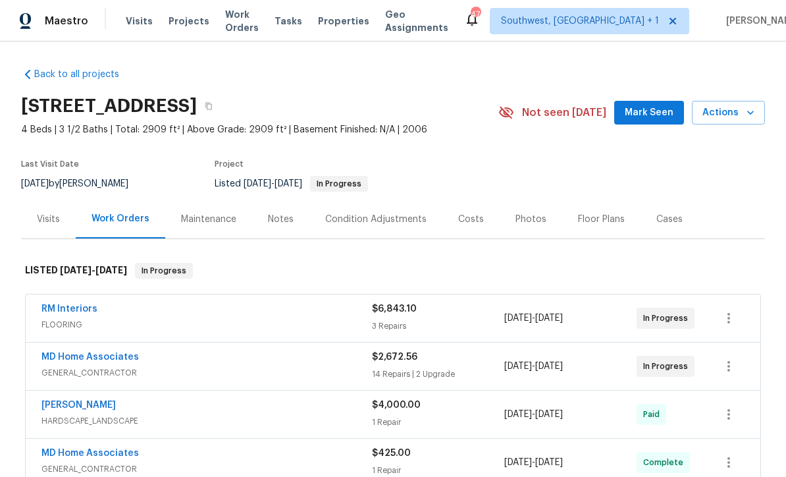
click at [68, 312] on link "RM Interiors" at bounding box center [69, 308] width 56 height 9
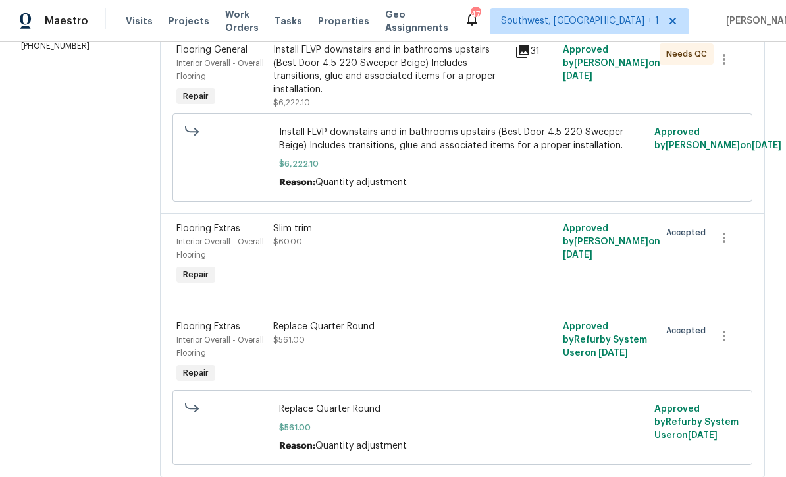
scroll to position [217, 0]
click at [459, 269] on div "Slim trim $60.00" at bounding box center [390, 256] width 242 height 74
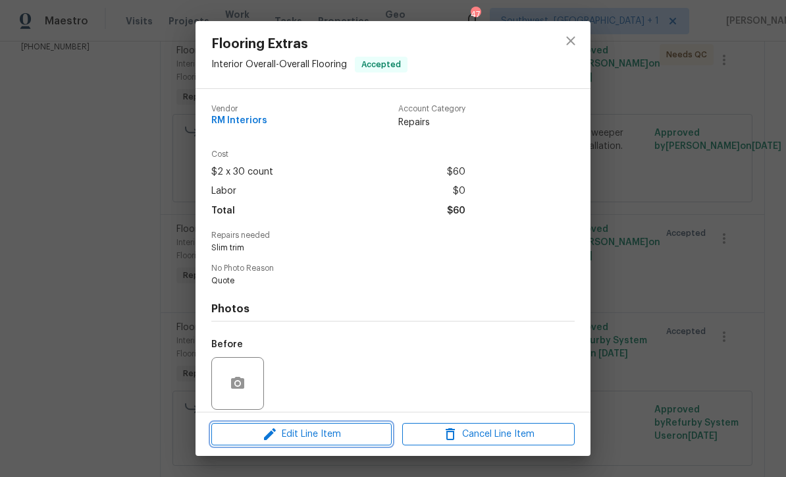
click at [339, 441] on span "Edit Line Item" at bounding box center [301, 434] width 173 height 16
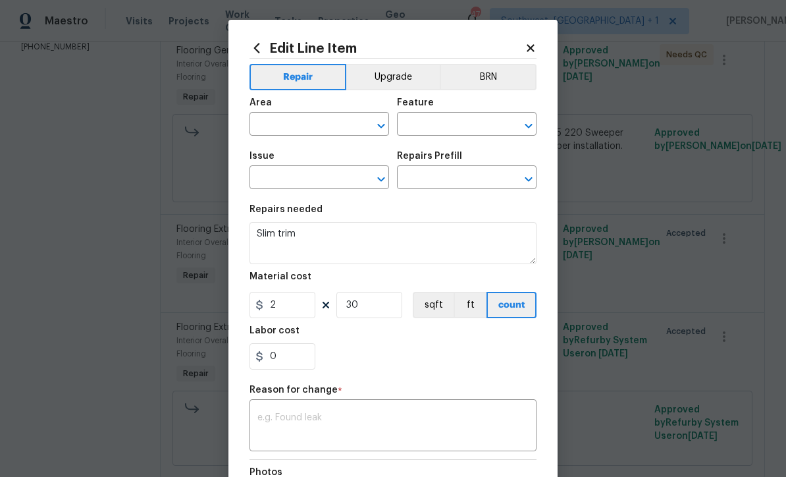
type input "Interior Overall"
type input "Overall Flooring"
type input "Flooring Extras"
type input "Add a Task $1.00"
click at [304, 312] on input "2" at bounding box center [283, 305] width 66 height 26
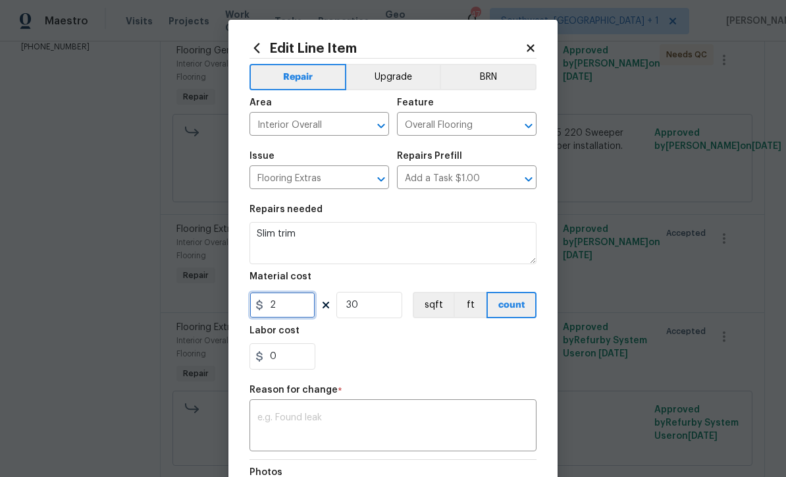
scroll to position [0, 0]
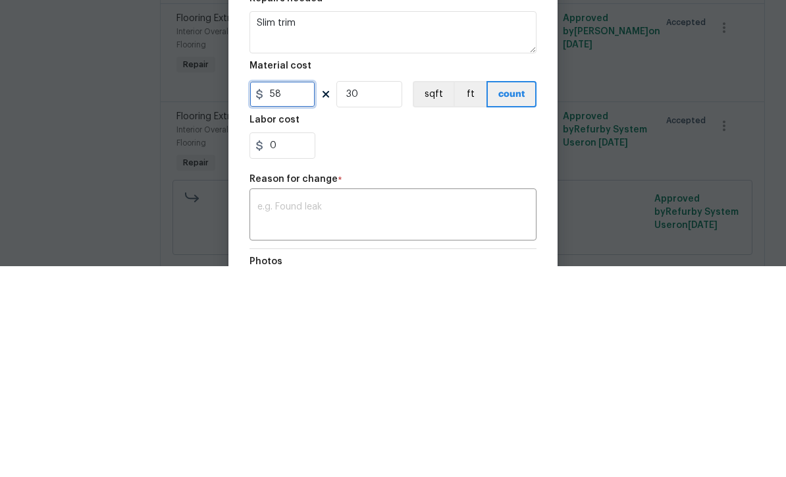
type input "58"
click at [387, 292] on input "30" at bounding box center [370, 305] width 66 height 26
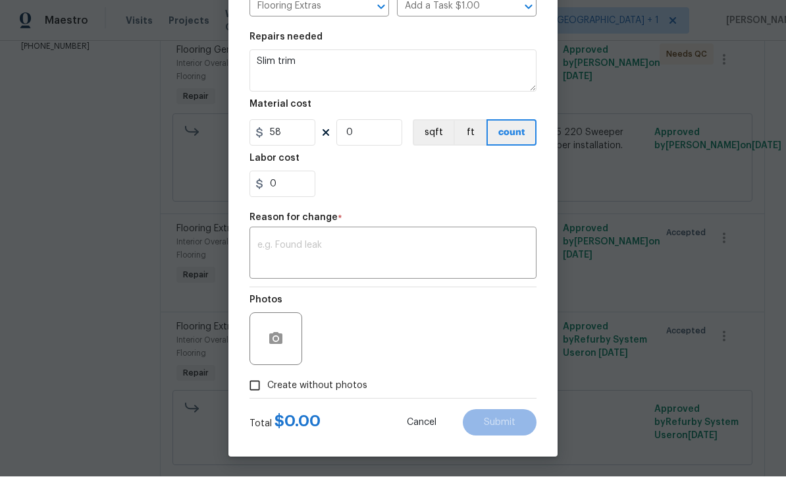
scroll to position [175, 0]
click at [385, 132] on input "0" at bounding box center [370, 133] width 66 height 26
type input "1"
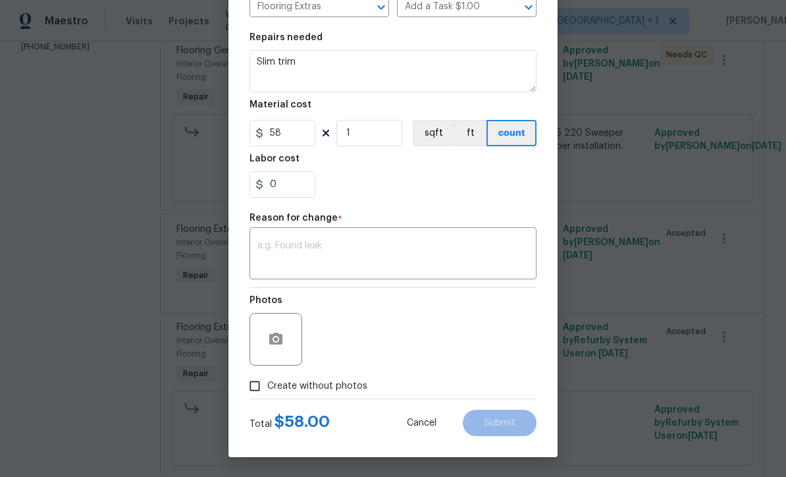
click at [247, 396] on input "Create without photos" at bounding box center [254, 385] width 25 height 25
checkbox input "true"
click at [393, 261] on textarea at bounding box center [393, 255] width 271 height 28
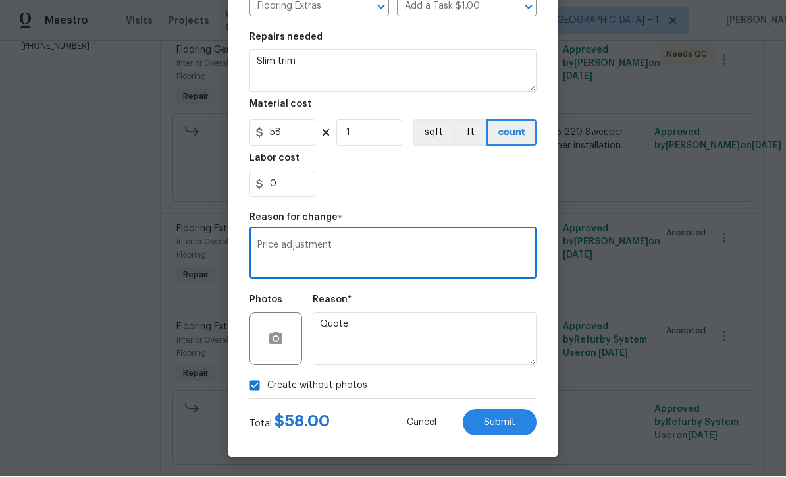
type textarea "Price adjustment"
click at [502, 432] on button "Submit" at bounding box center [500, 423] width 74 height 26
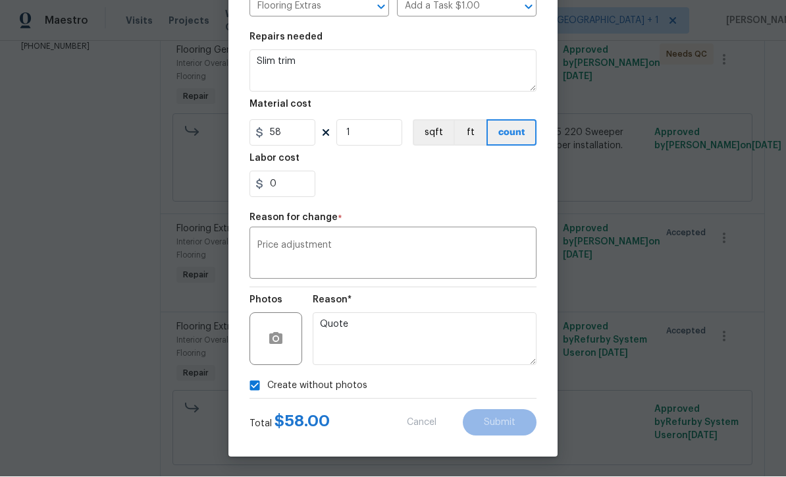
type input "30"
type input "2"
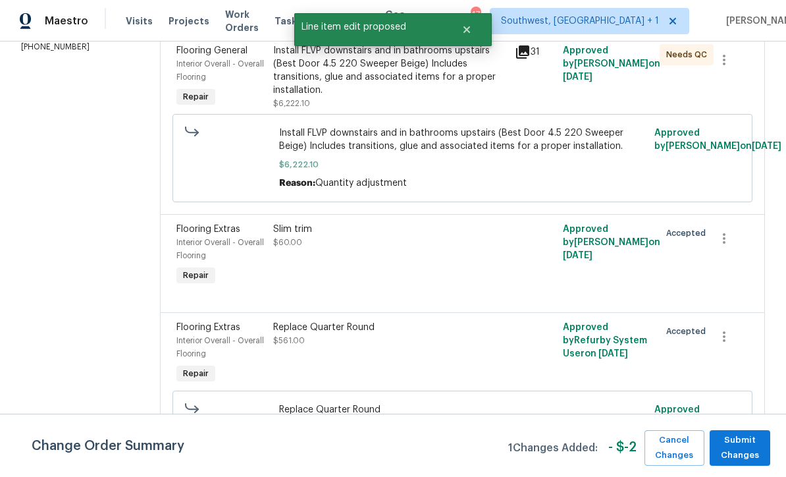
scroll to position [0, 0]
click at [762, 451] on span "Submit Changes" at bounding box center [740, 448] width 47 height 30
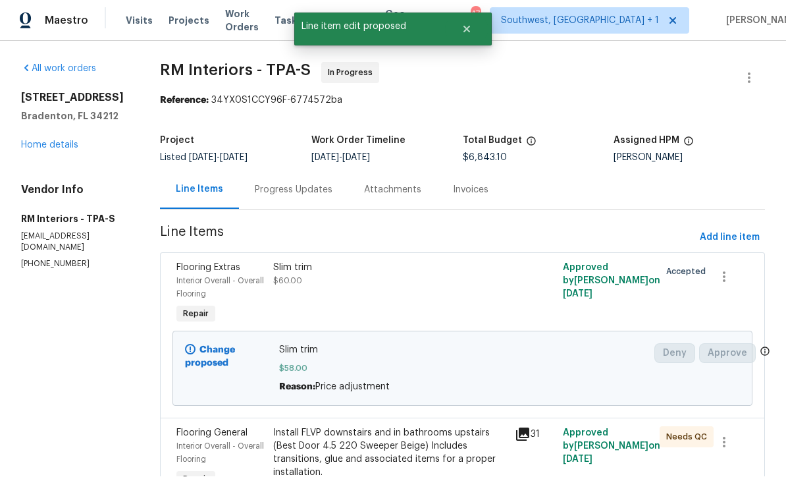
scroll to position [1, 0]
click at [41, 150] on link "Home details" at bounding box center [49, 145] width 57 height 9
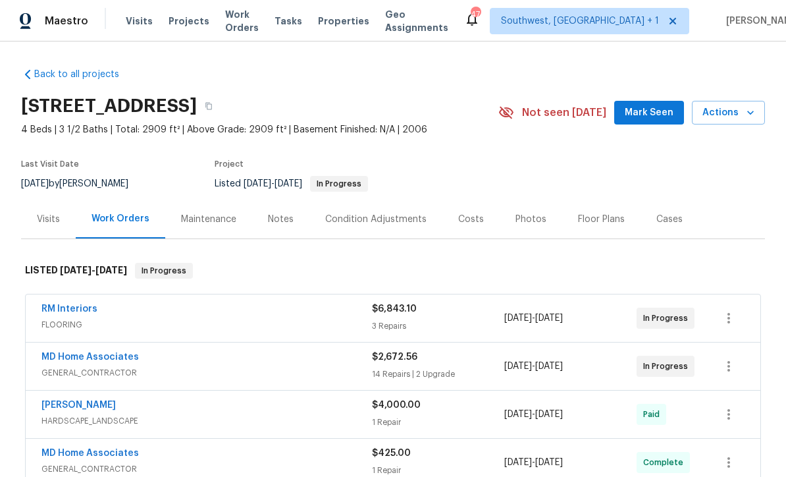
click at [65, 306] on link "RM Interiors" at bounding box center [69, 308] width 56 height 9
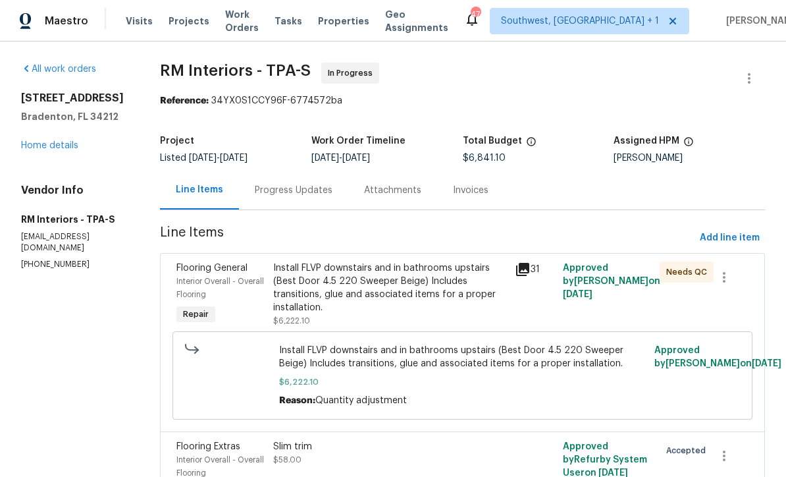
click at [305, 198] on div "Progress Updates" at bounding box center [293, 190] width 109 height 39
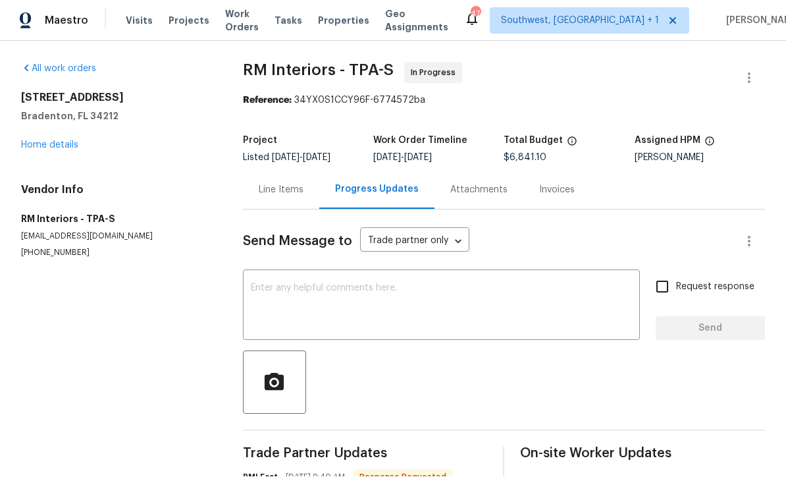
click at [57, 141] on link "Home details" at bounding box center [49, 145] width 57 height 9
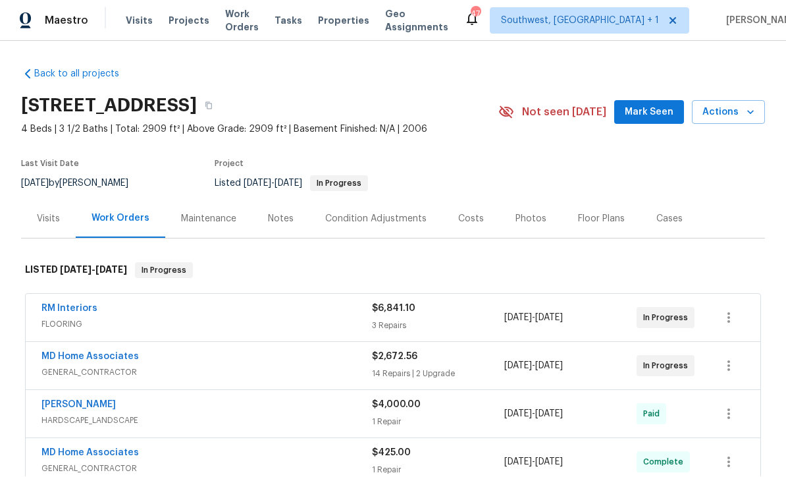
click at [61, 304] on link "RM Interiors" at bounding box center [69, 308] width 56 height 9
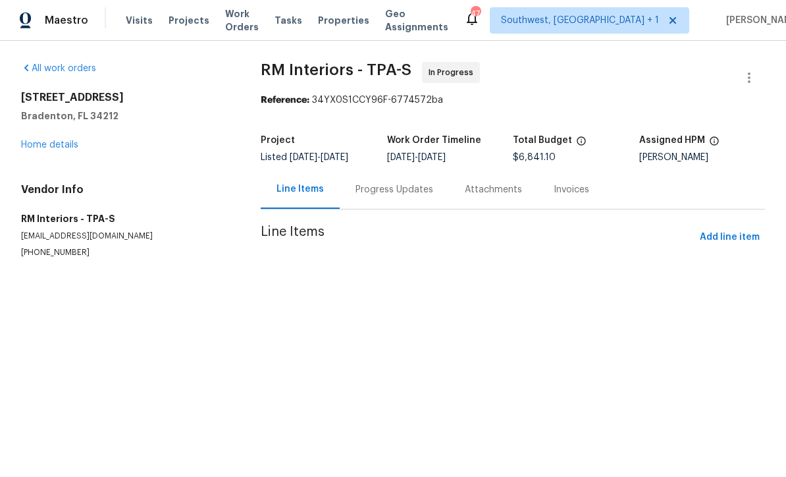
scroll to position [1, 0]
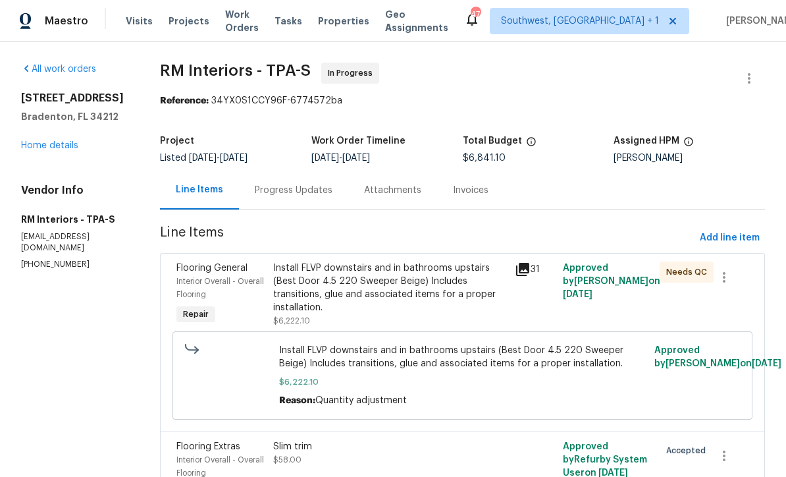
click at [312, 188] on div "Progress Updates" at bounding box center [294, 190] width 78 height 13
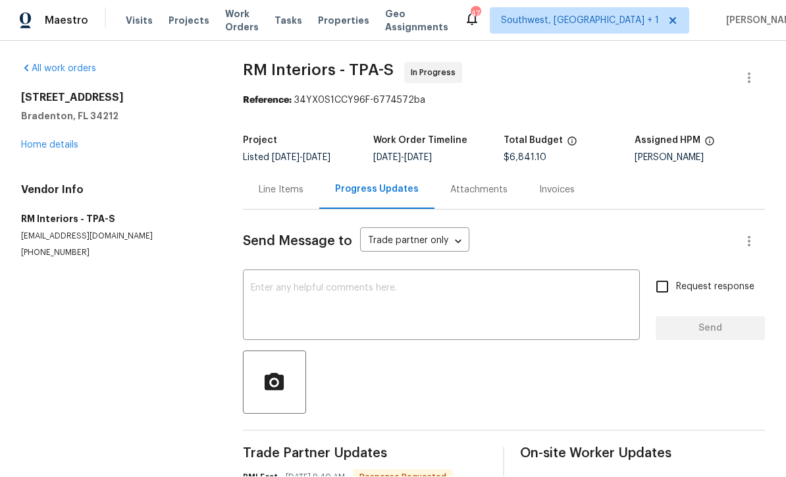
click at [50, 141] on link "Home details" at bounding box center [49, 145] width 57 height 9
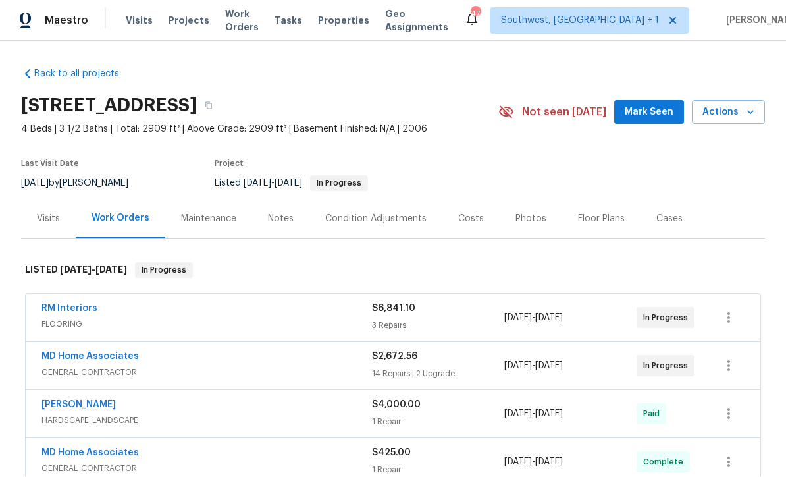
click at [67, 304] on link "RM Interiors" at bounding box center [69, 308] width 56 height 9
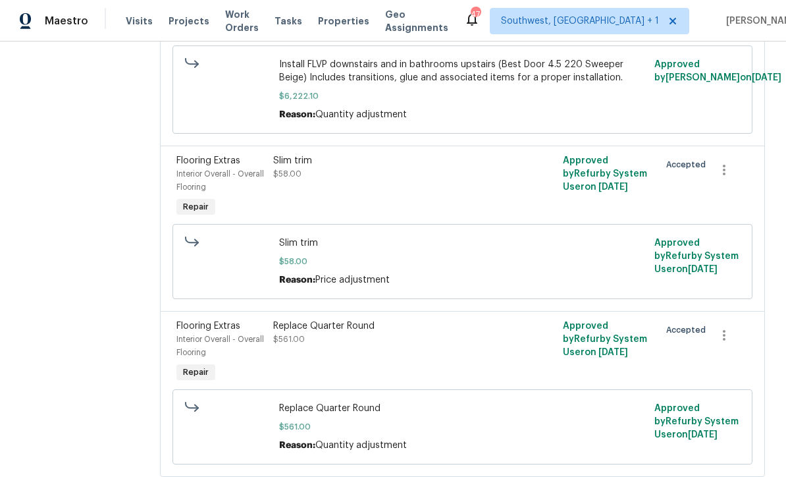
scroll to position [285, 0]
click at [377, 178] on div "Slim trim $58.00" at bounding box center [390, 168] width 234 height 26
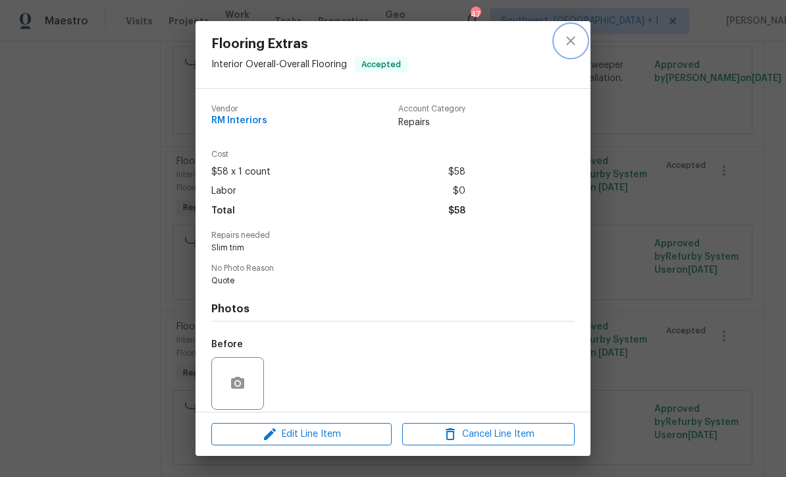
click at [573, 41] on icon "close" at bounding box center [571, 41] width 16 height 16
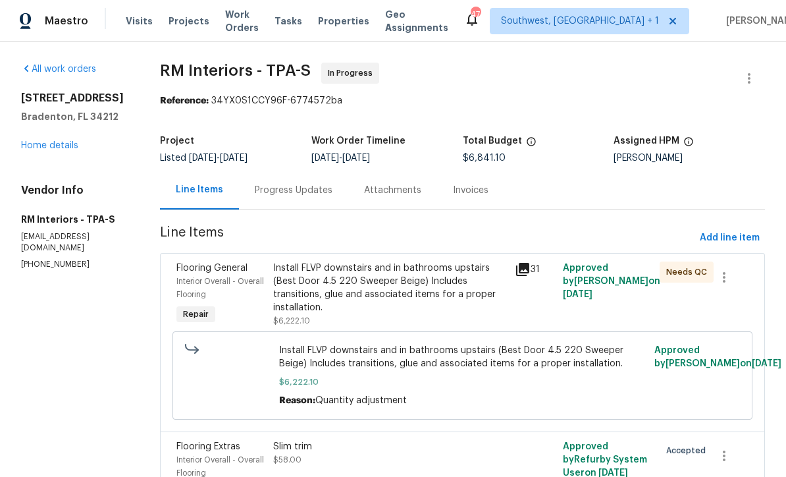
scroll to position [0, 0]
click at [43, 150] on link "Home details" at bounding box center [49, 145] width 57 height 9
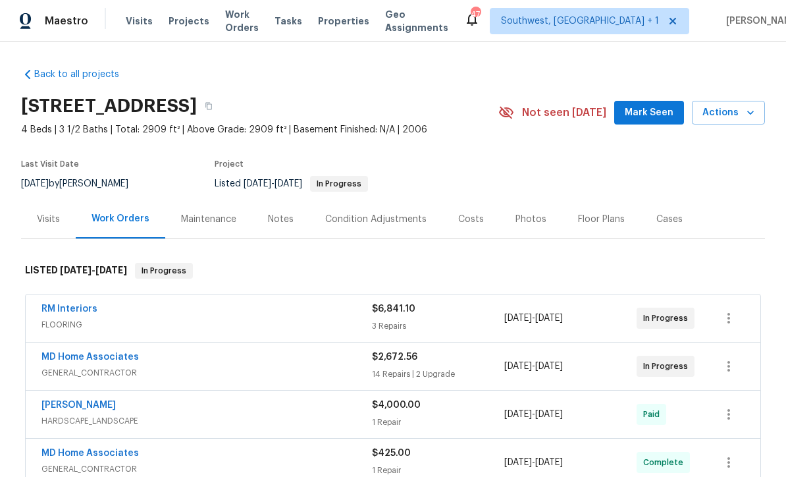
click at [69, 312] on link "RM Interiors" at bounding box center [69, 308] width 56 height 9
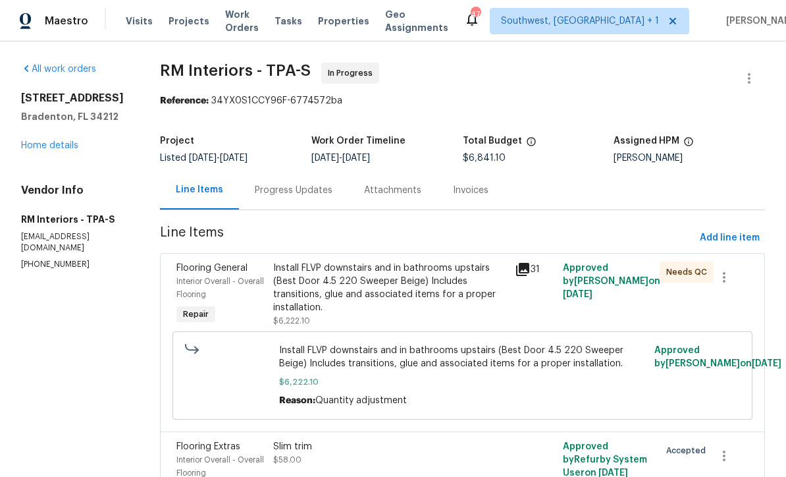
click at [322, 194] on div "Progress Updates" at bounding box center [294, 190] width 78 height 13
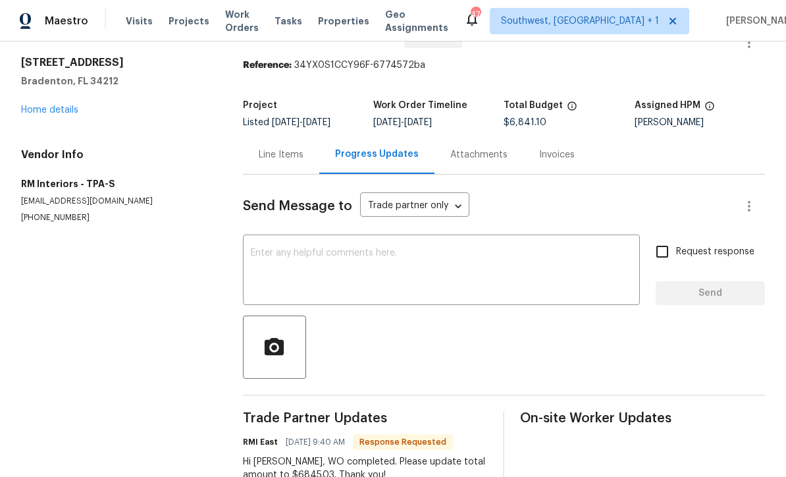
scroll to position [34, 0]
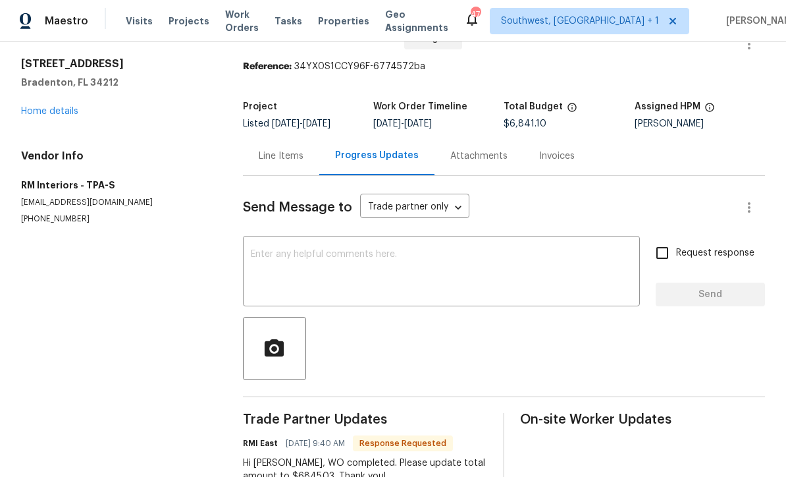
click at [297, 159] on div "Line Items" at bounding box center [281, 156] width 45 height 13
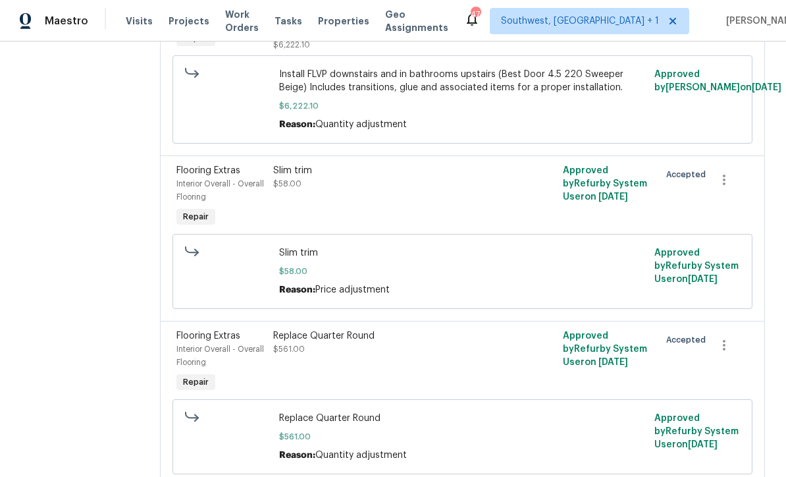
scroll to position [277, 0]
click at [391, 188] on div "Slim trim $58.00" at bounding box center [390, 176] width 234 height 26
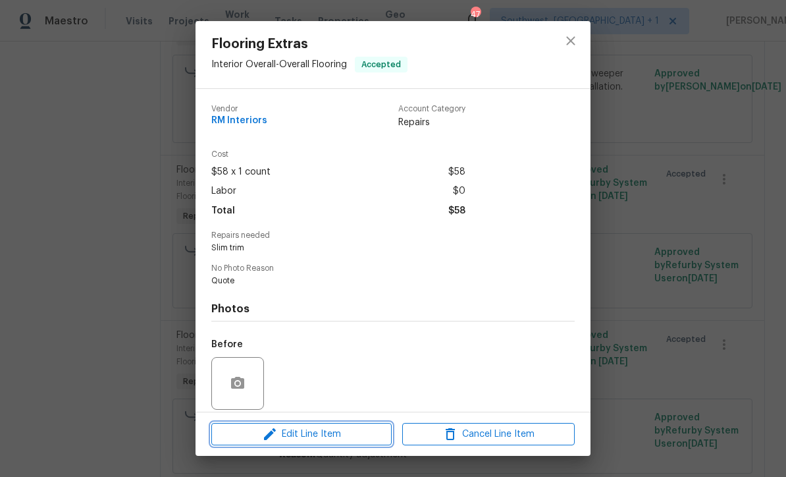
click at [344, 441] on span "Edit Line Item" at bounding box center [301, 434] width 173 height 16
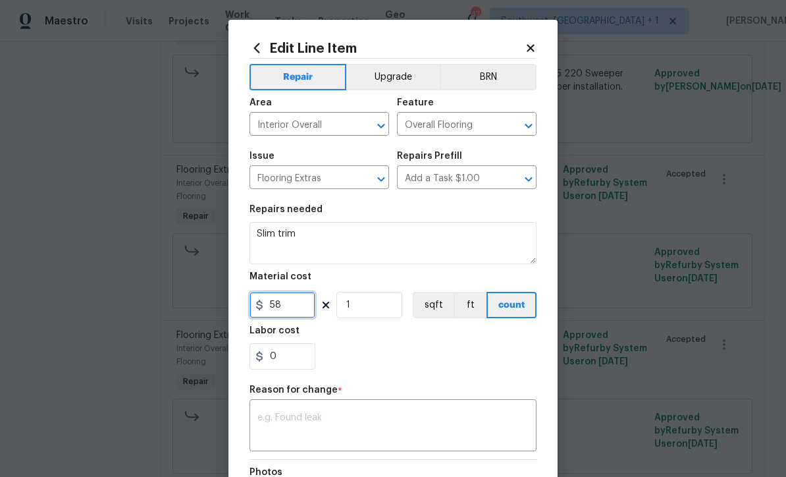
click at [306, 312] on input "58" at bounding box center [283, 305] width 66 height 26
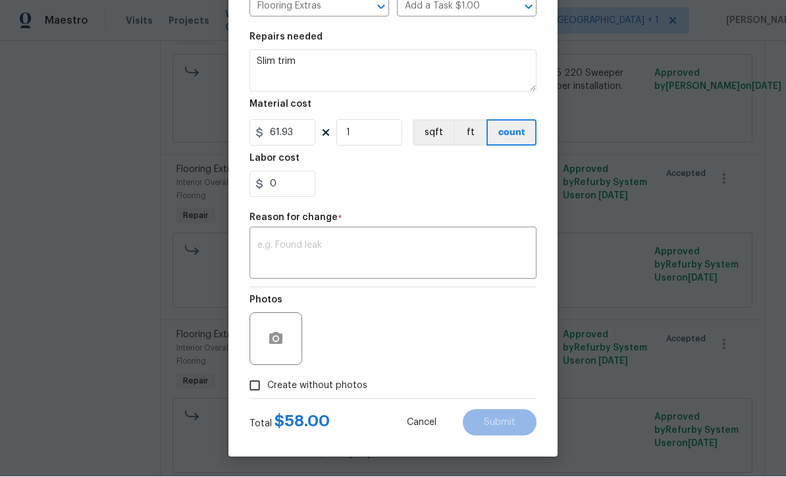
scroll to position [175, 0]
type input "61.93"
click at [310, 267] on textarea at bounding box center [393, 255] width 271 height 28
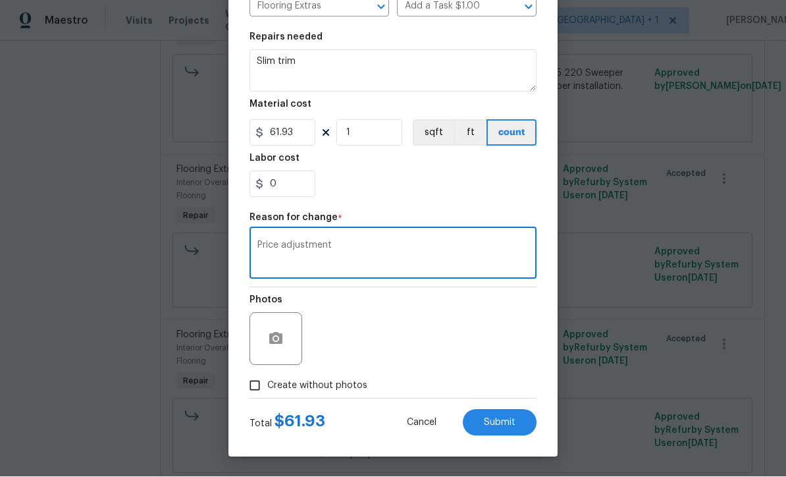
type textarea "Price adjustment"
click at [505, 431] on button "Submit" at bounding box center [500, 423] width 74 height 26
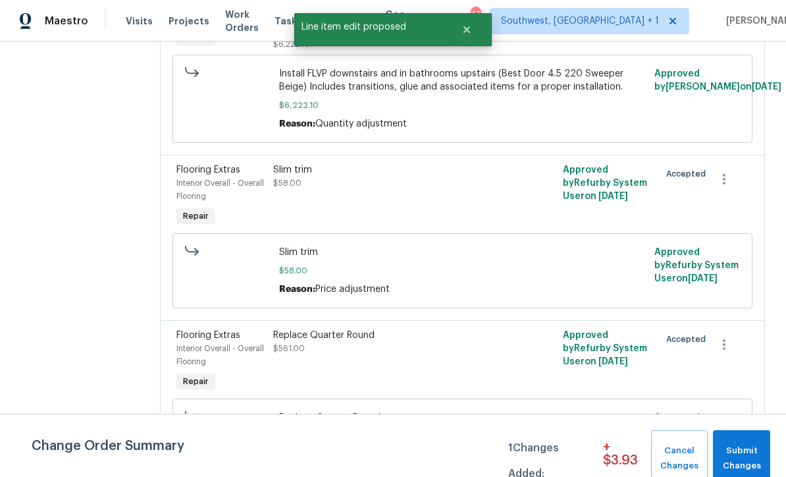
scroll to position [0, 0]
click at [752, 456] on span "Submit Changes" at bounding box center [742, 458] width 44 height 30
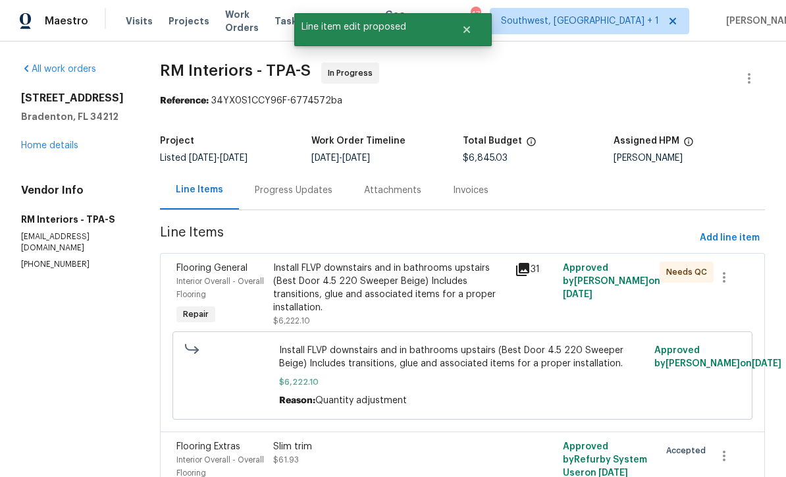
click at [53, 141] on link "Home details" at bounding box center [49, 145] width 57 height 9
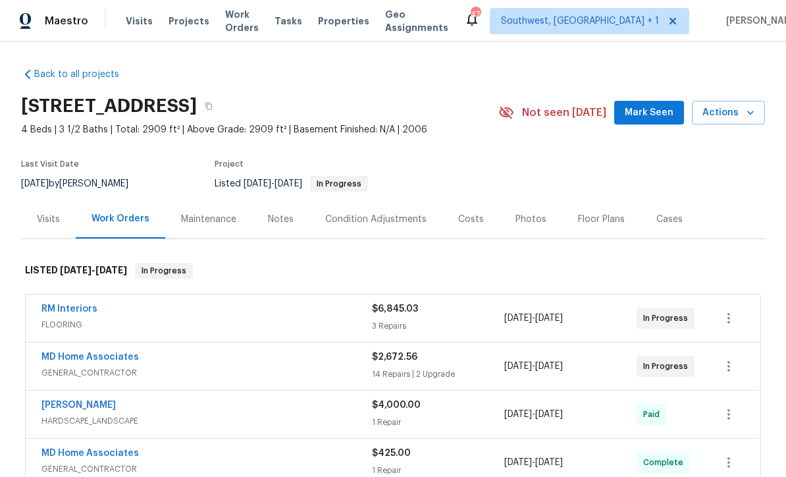
click at [52, 304] on link "RM Interiors" at bounding box center [69, 308] width 56 height 9
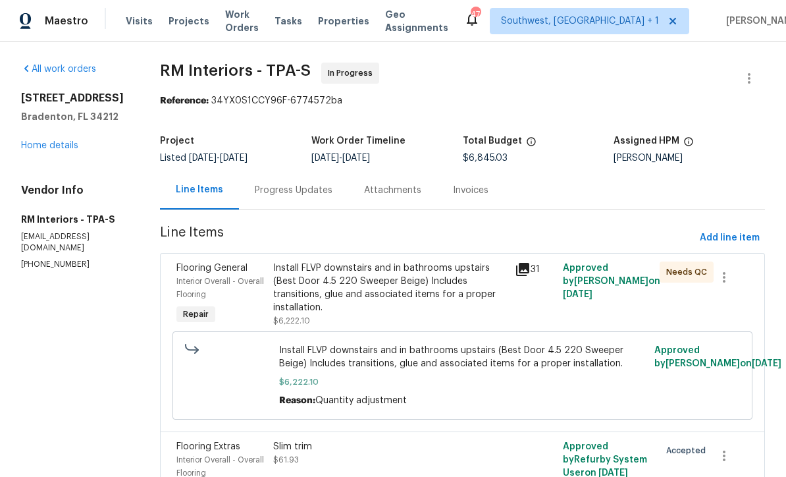
click at [308, 171] on div "Progress Updates" at bounding box center [293, 190] width 109 height 39
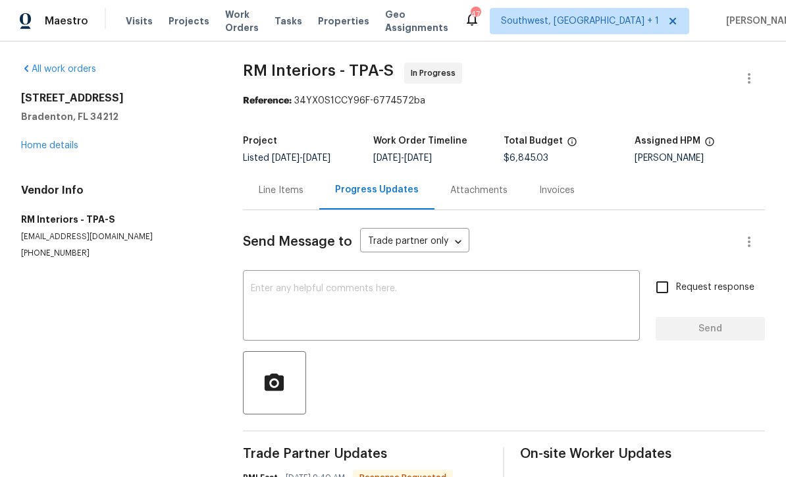
click at [39, 141] on link "Home details" at bounding box center [49, 145] width 57 height 9
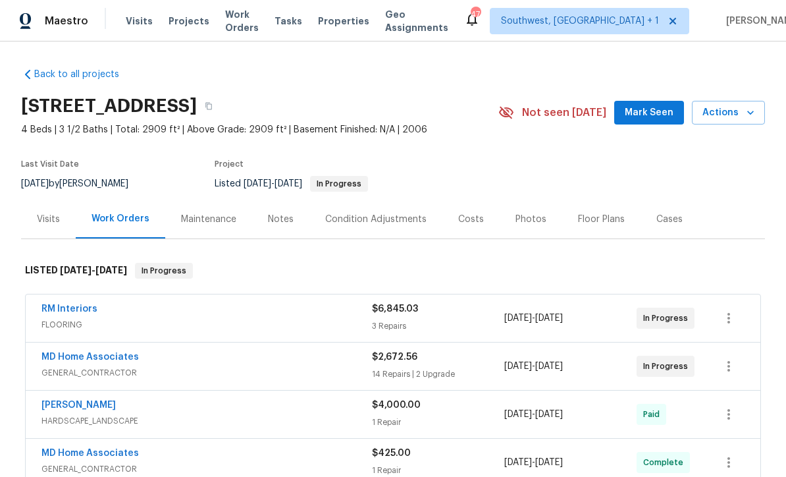
click at [177, 22] on span "Projects" at bounding box center [189, 20] width 41 height 13
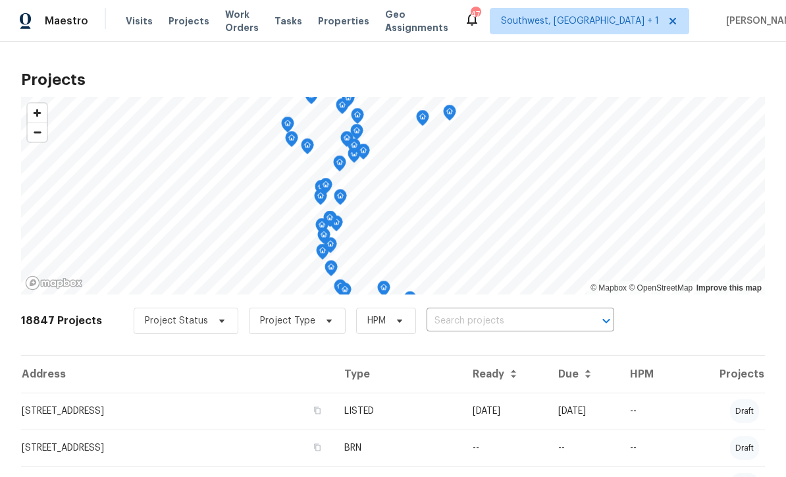
click at [474, 316] on input "text" at bounding box center [502, 321] width 151 height 20
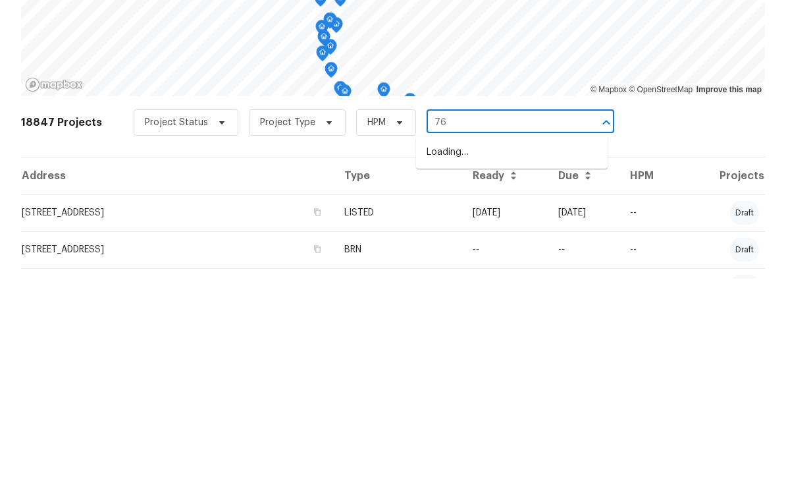
type input "7"
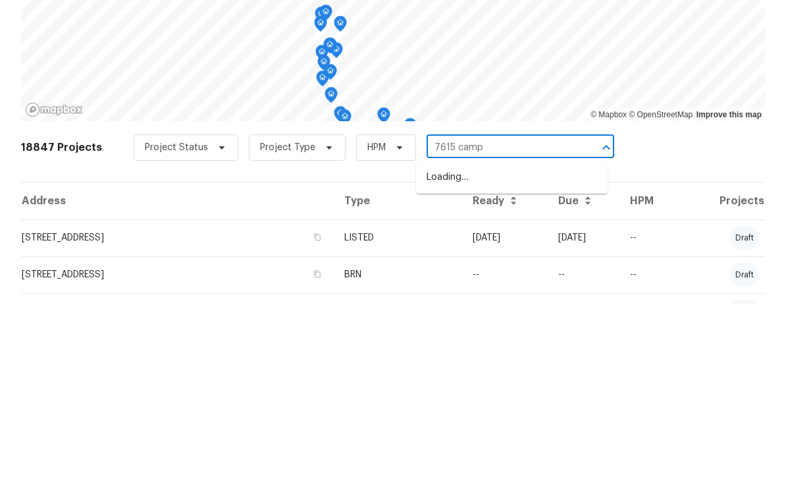
type input "7615 campu"
click at [512, 340] on li "[STREET_ADDRESS]" at bounding box center [512, 351] width 192 height 22
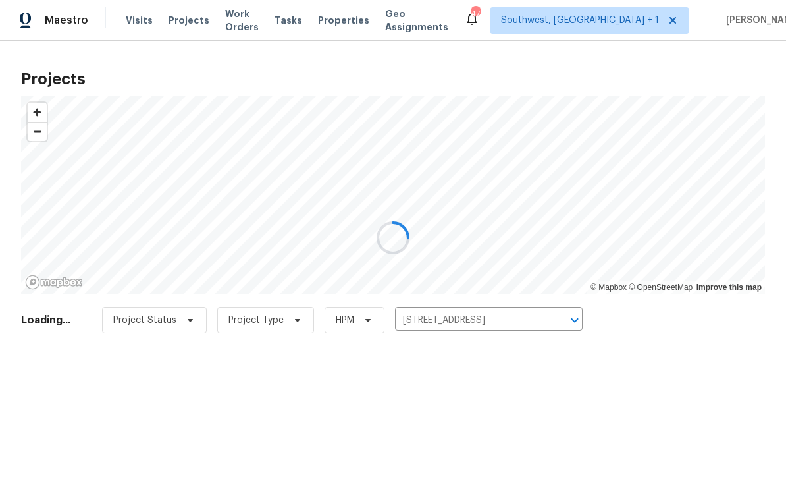
scroll to position [1, 0]
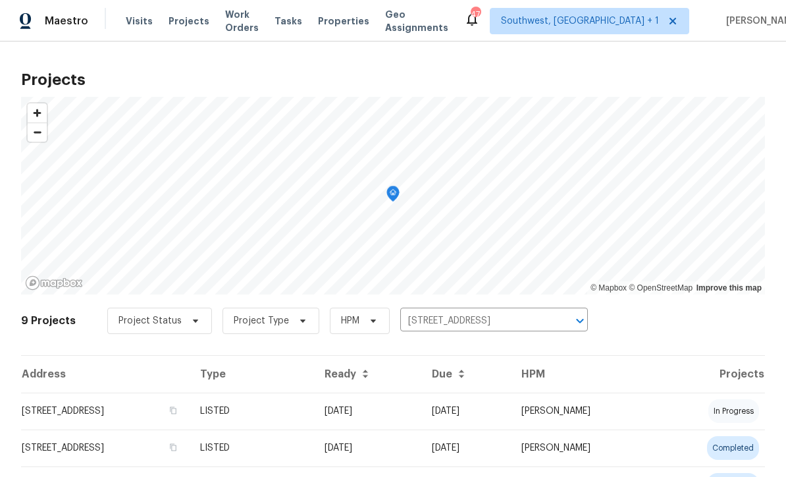
click at [422, 422] on td "09/04/25" at bounding box center [367, 411] width 107 height 37
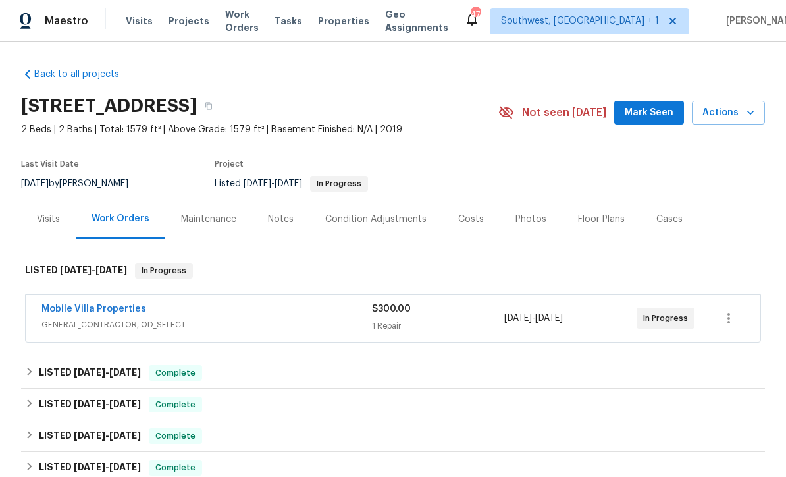
click at [96, 306] on link "Mobile Villa Properties" at bounding box center [93, 308] width 105 height 9
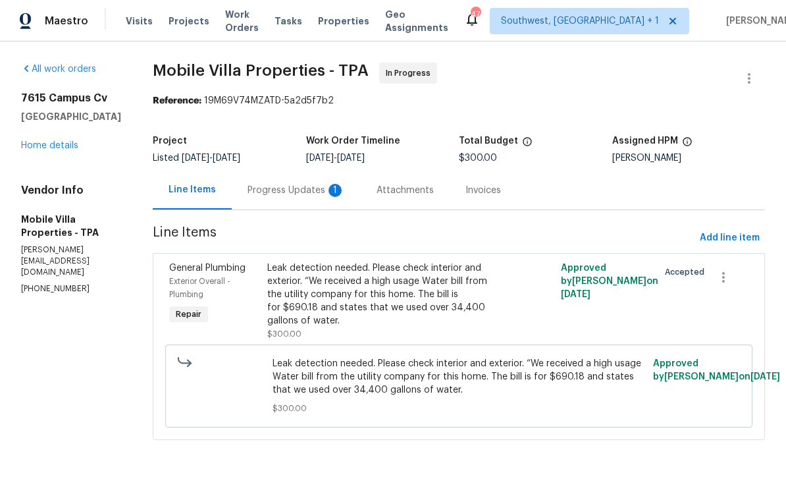
click at [249, 195] on div "Progress Updates 1" at bounding box center [296, 190] width 97 height 13
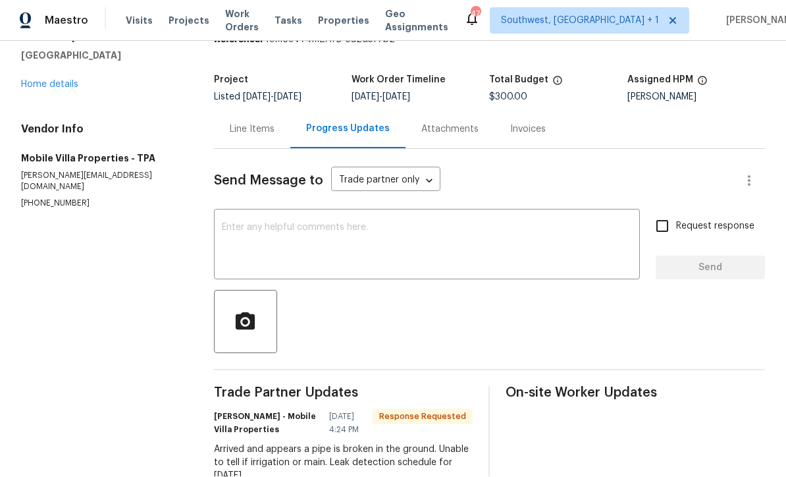
scroll to position [38, 0]
click at [279, 223] on textarea at bounding box center [427, 246] width 410 height 46
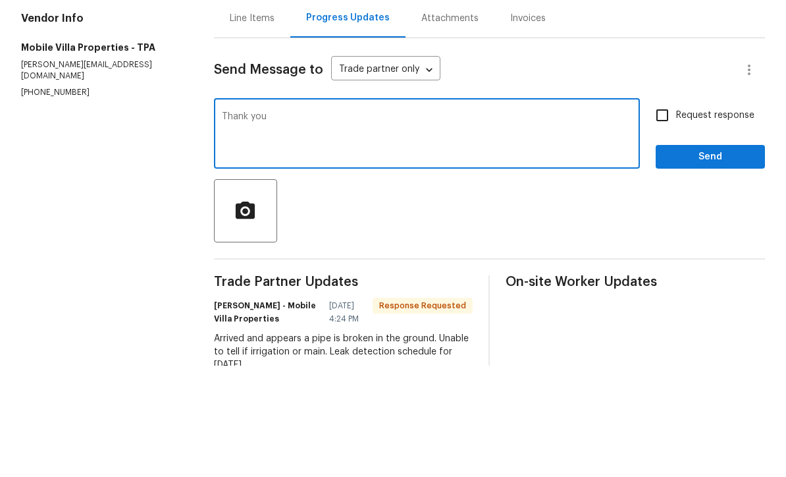
type textarea "Thank you"
click at [669, 213] on input "Request response" at bounding box center [663, 227] width 28 height 28
checkbox input "true"
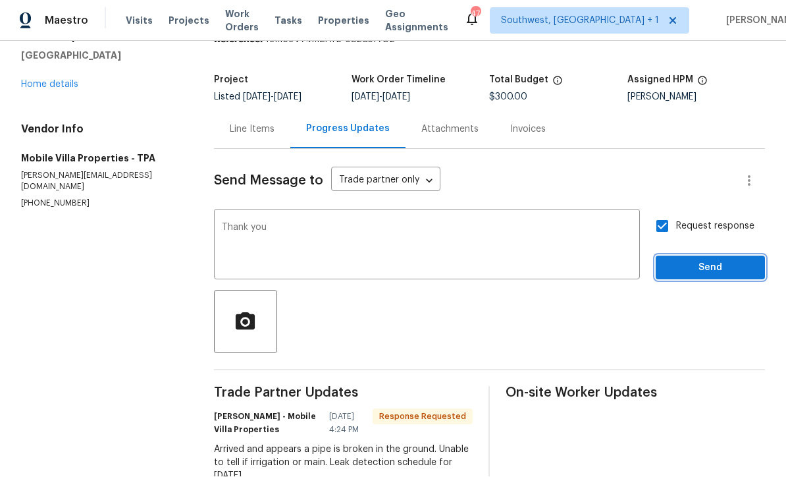
click at [707, 260] on span "Send" at bounding box center [711, 268] width 88 height 16
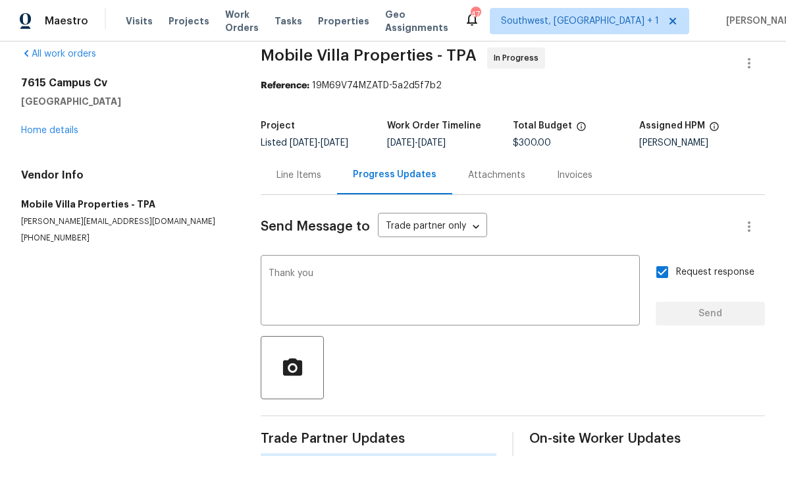
scroll to position [0, 0]
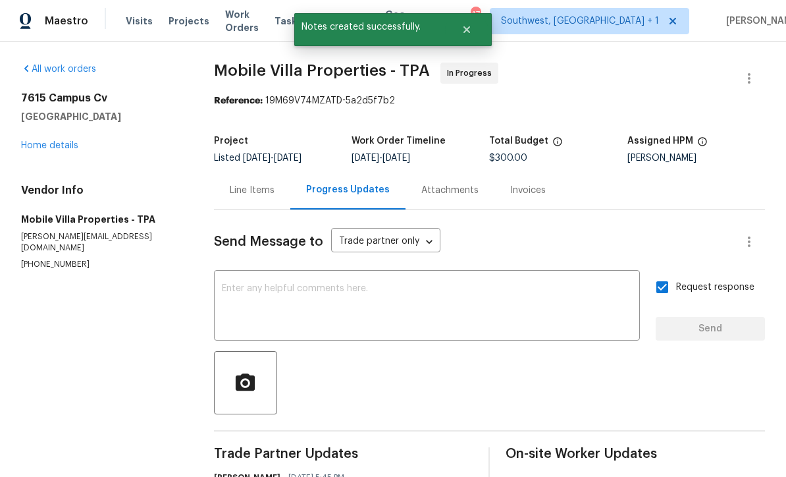
click at [47, 141] on link "Home details" at bounding box center [49, 145] width 57 height 9
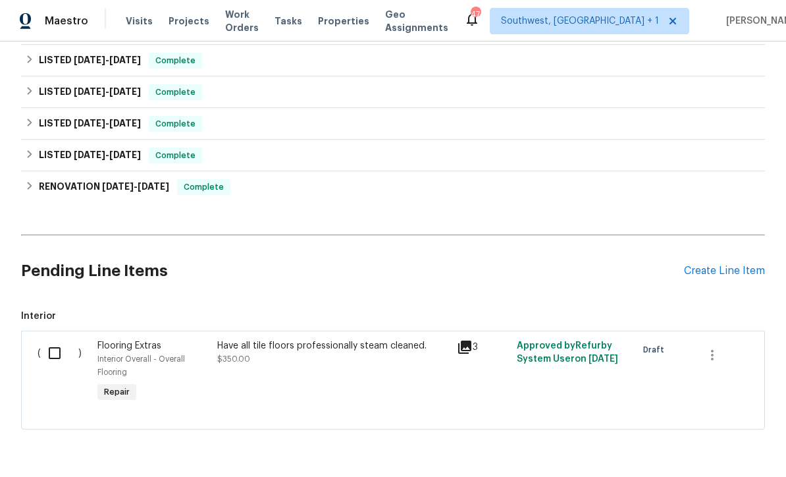
scroll to position [406, 0]
click at [736, 265] on div "Create Line Item" at bounding box center [724, 271] width 81 height 13
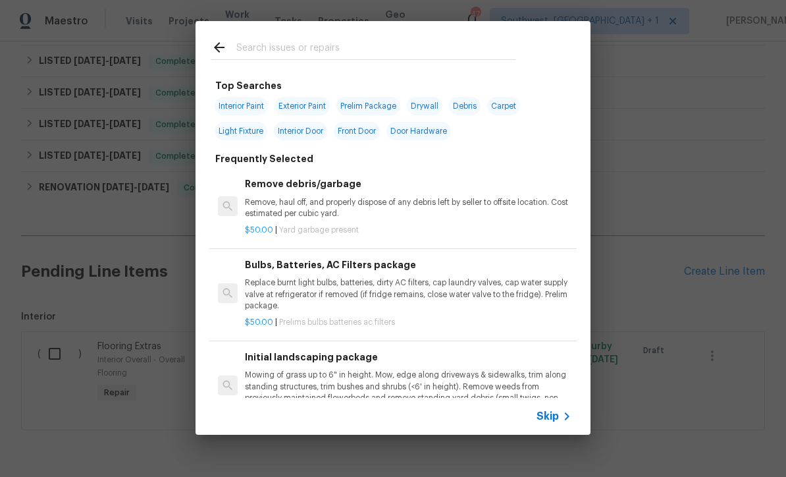
click at [555, 416] on span "Skip" at bounding box center [548, 416] width 22 height 13
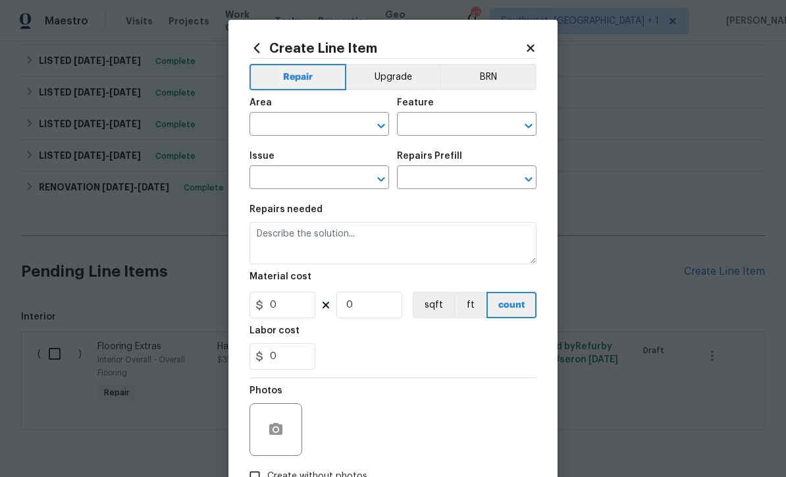
click at [289, 122] on input "text" at bounding box center [301, 125] width 103 height 20
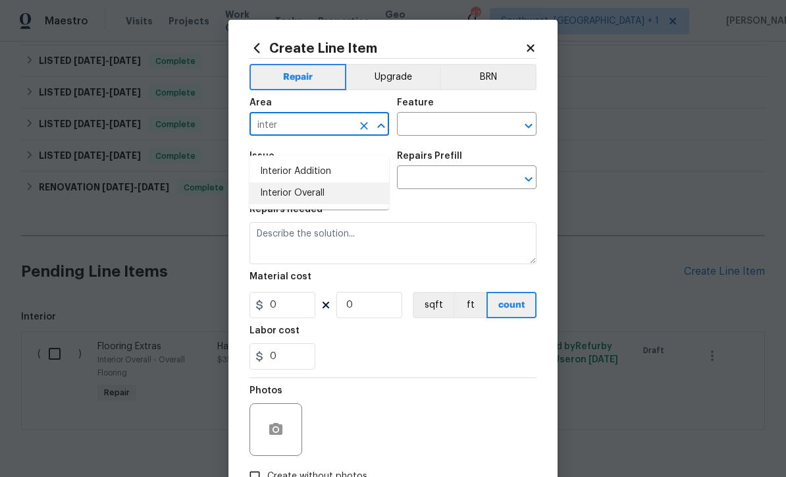
click at [310, 182] on li "Interior Overall" at bounding box center [320, 193] width 140 height 22
type input "Interior Overall"
click at [363, 127] on icon "Clear" at bounding box center [364, 126] width 8 height 8
click at [296, 161] on li "Kitchen" at bounding box center [320, 172] width 140 height 22
type input "Kitchen"
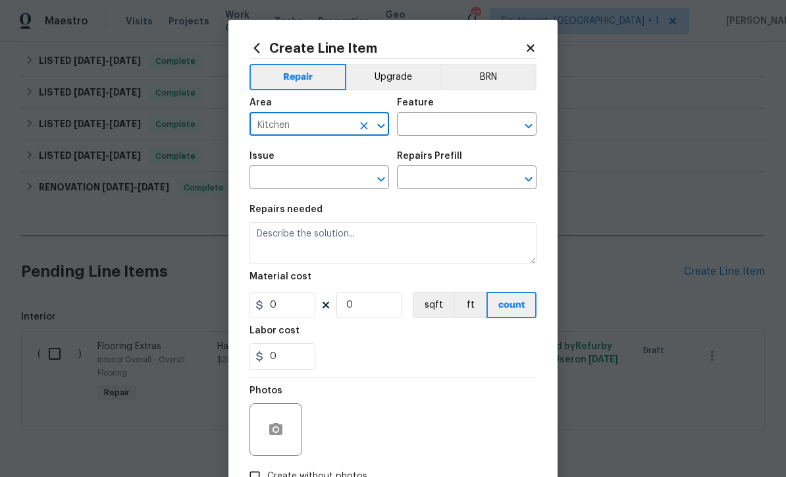
click at [456, 117] on input "text" at bounding box center [448, 125] width 103 height 20
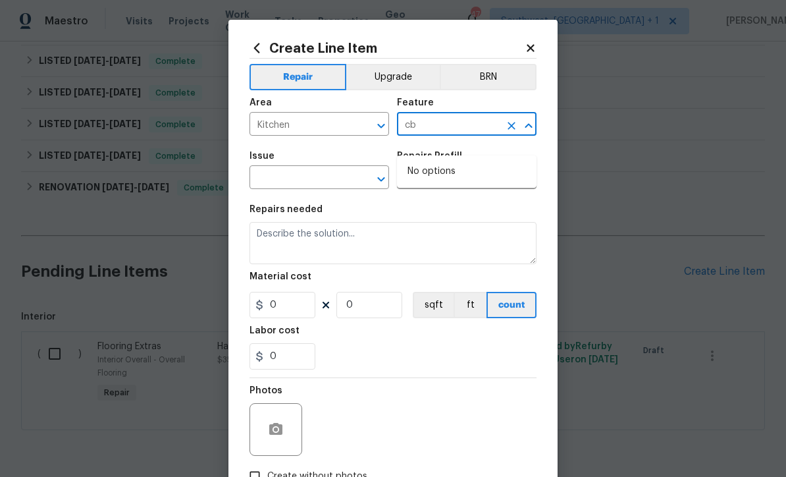
type input "c"
click at [442, 192] on li "Cabinets" at bounding box center [467, 203] width 140 height 22
type input "Cabinets"
click at [346, 180] on input "text" at bounding box center [301, 179] width 103 height 20
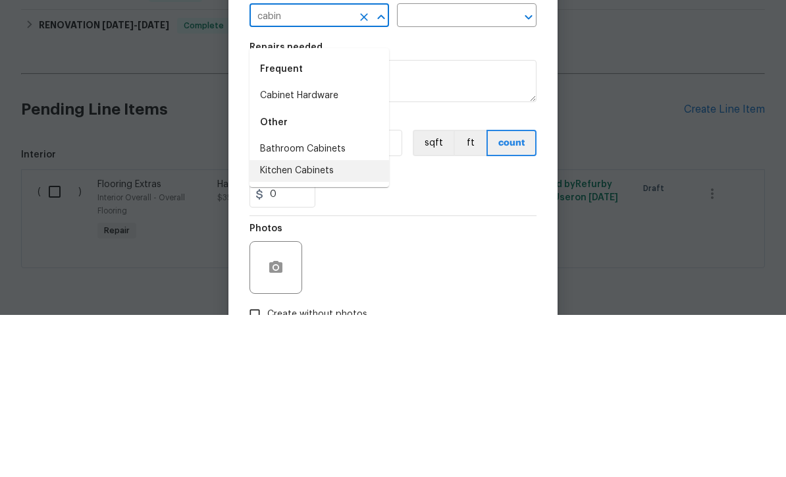
click at [327, 322] on li "Kitchen Cabinets" at bounding box center [320, 333] width 140 height 22
type input "Kitchen Cabinets"
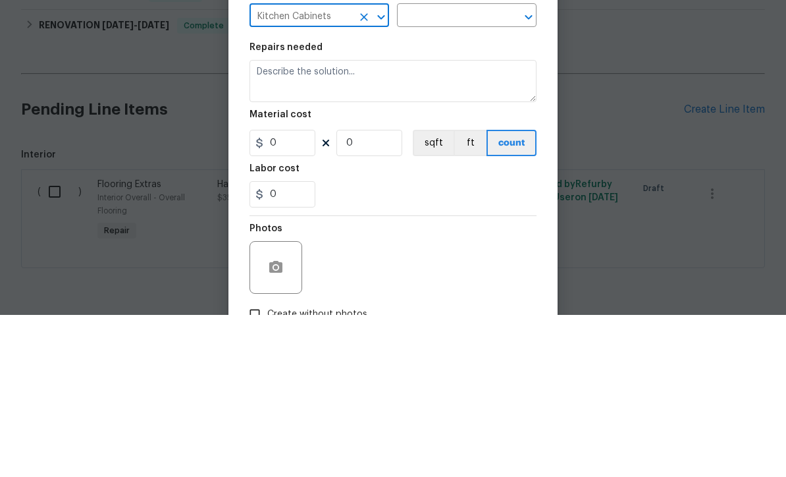
click at [471, 169] on input "text" at bounding box center [448, 179] width 103 height 20
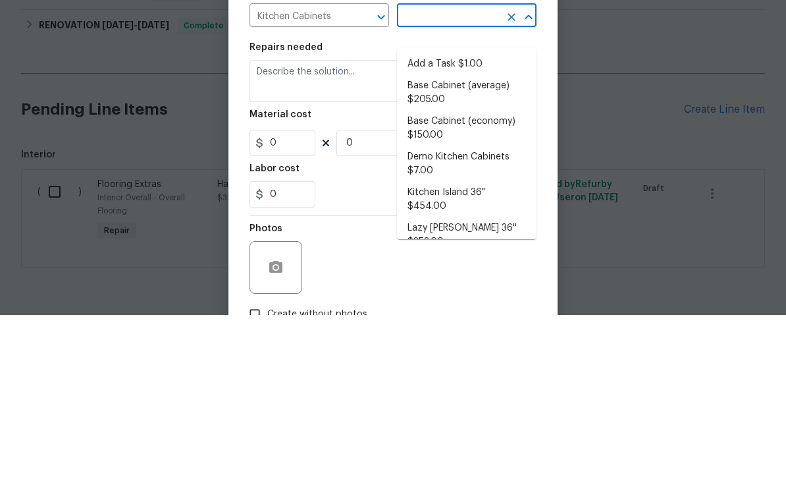
click at [473, 215] on li "Add a Task $1.00" at bounding box center [467, 226] width 140 height 22
type input "Add a Task $1.00"
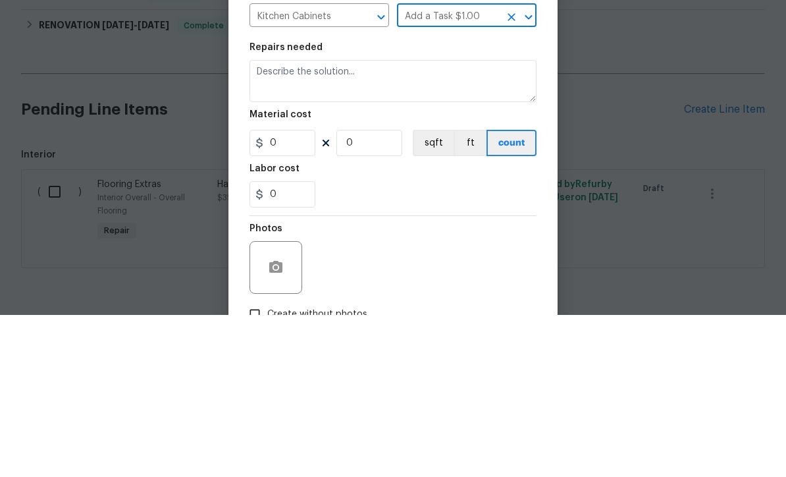
type textarea "HPM to detail"
type input "1"
type input "Add a Task $1.00"
type input "1"
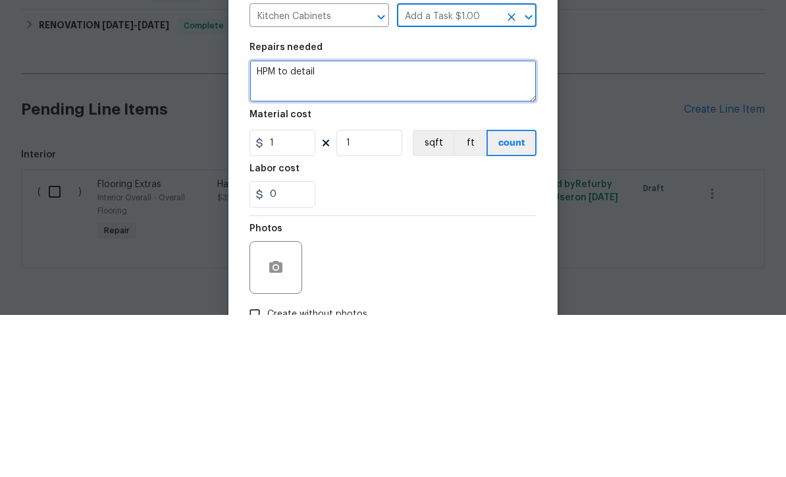
click at [404, 222] on textarea "HPM to detail" at bounding box center [393, 243] width 287 height 42
type textarea "H"
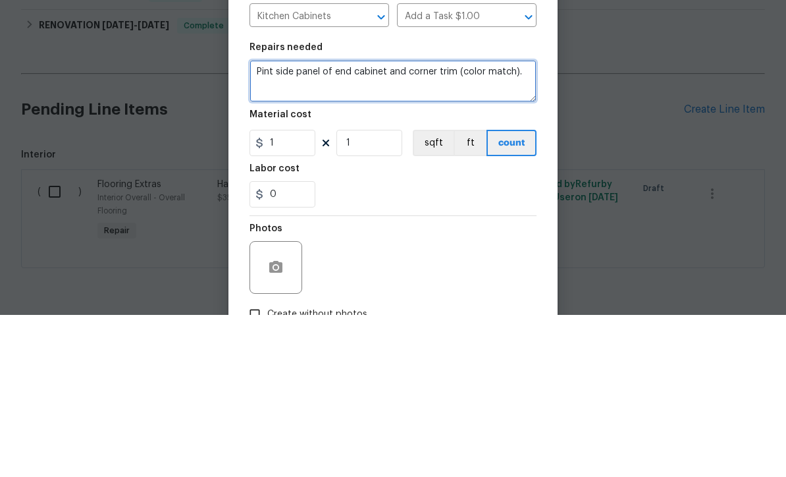
type textarea "Pint side panel of end cabinet and corner trim (color match)."
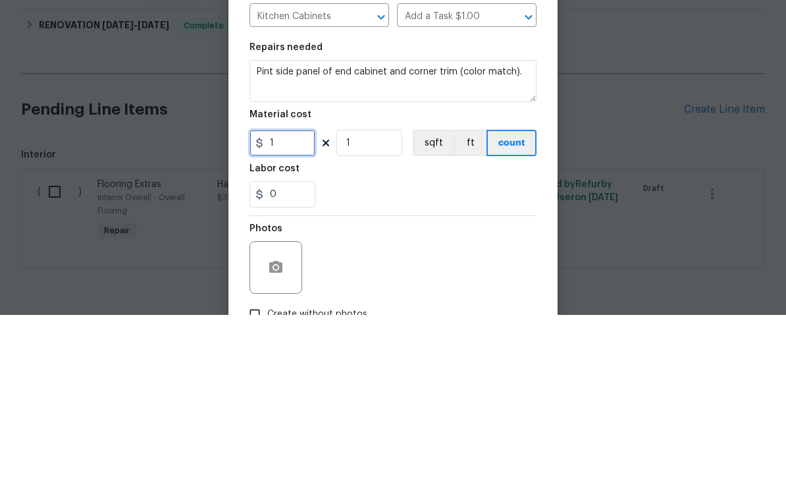
click at [295, 292] on input "1" at bounding box center [283, 305] width 66 height 26
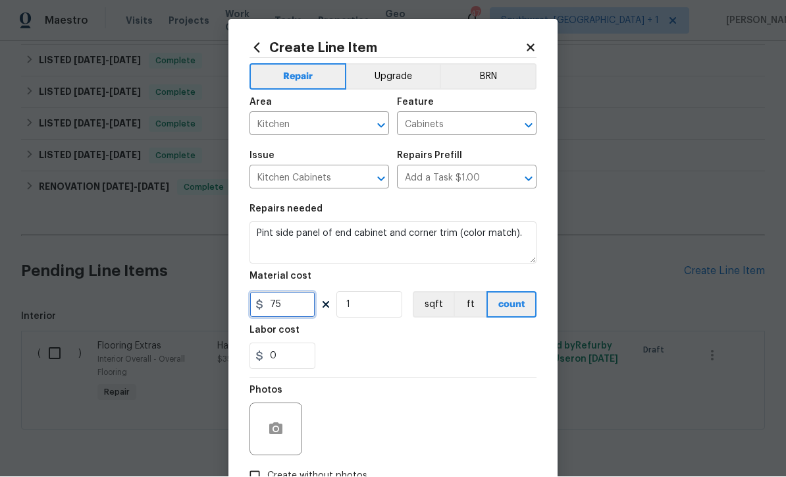
type input "75"
click at [271, 429] on icon "button" at bounding box center [275, 429] width 13 height 12
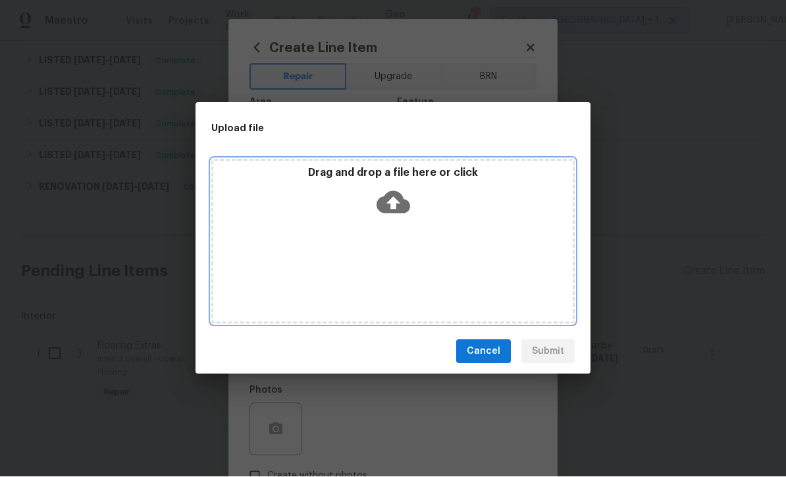
click at [395, 197] on icon at bounding box center [394, 203] width 34 height 22
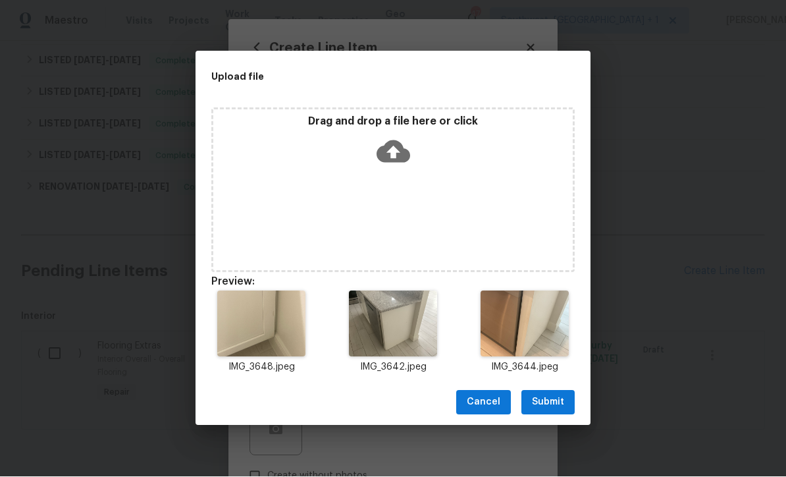
click at [549, 410] on span "Submit" at bounding box center [548, 403] width 32 height 16
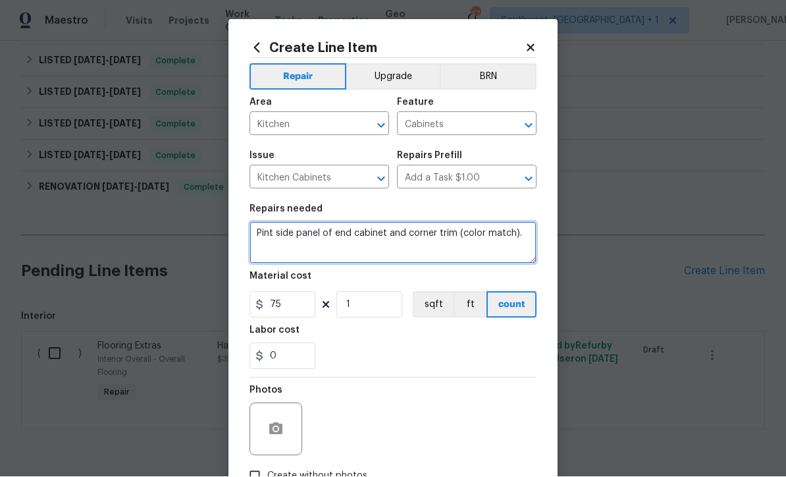
click at [441, 251] on textarea "Pint side panel of end cabinet and corner trim (color match)." at bounding box center [393, 243] width 287 height 42
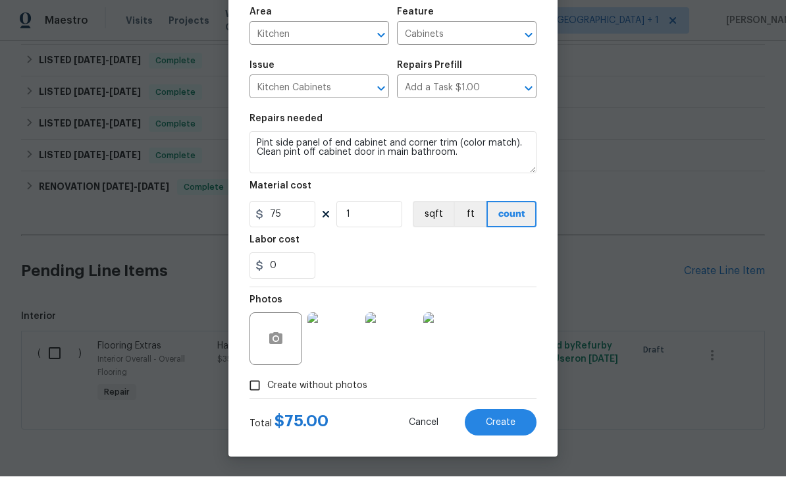
scroll to position [93, 0]
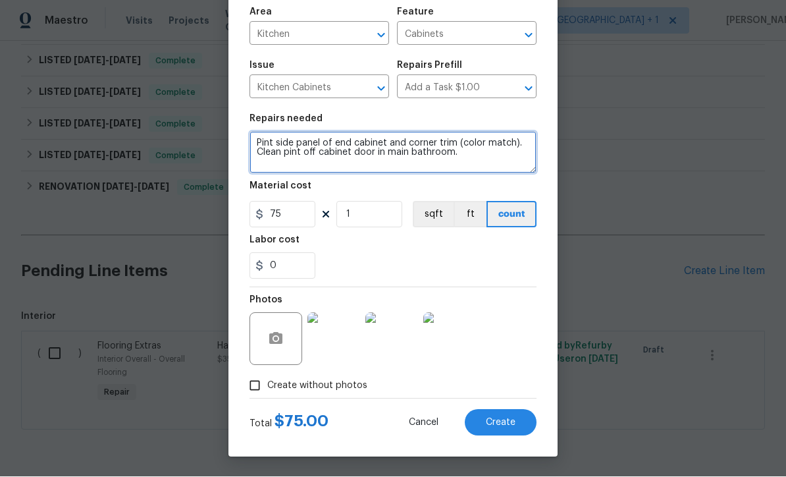
type textarea "Pint side panel of end cabinet and corner trim (color match). Clean pint off ca…"
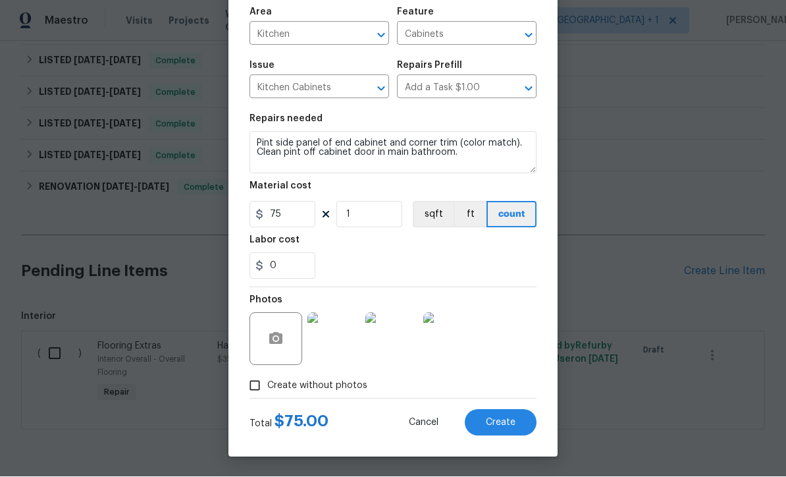
click at [499, 427] on span "Create" at bounding box center [501, 423] width 30 height 10
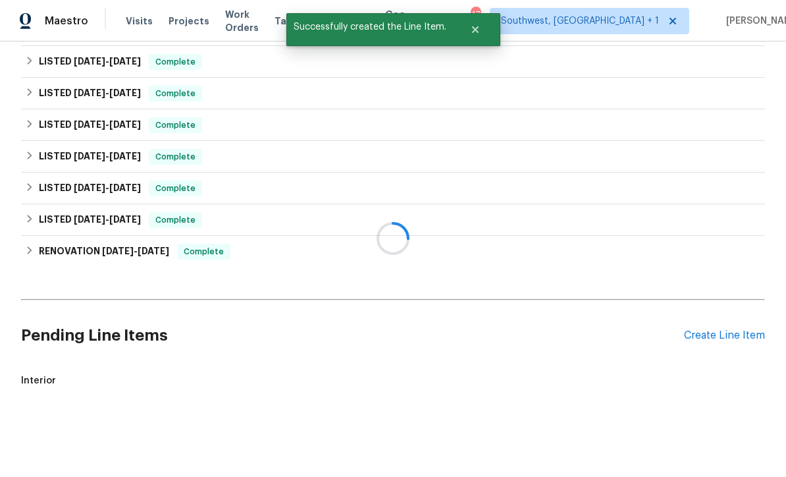
scroll to position [298, 0]
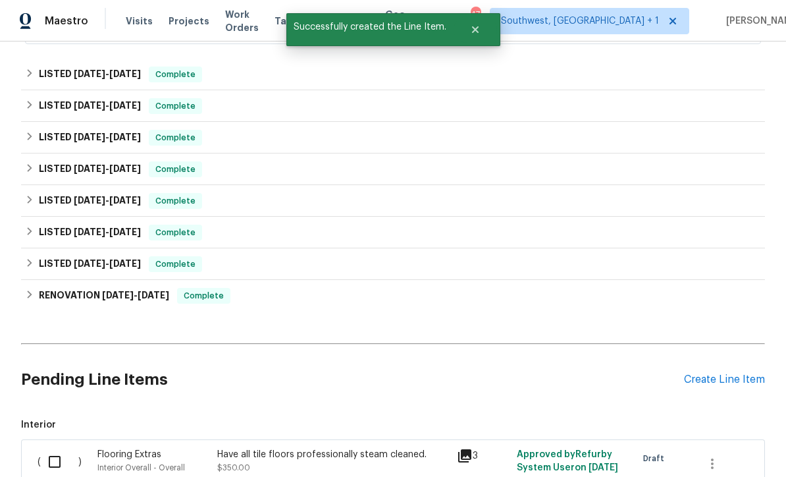
click at [713, 373] on div "Create Line Item" at bounding box center [724, 379] width 81 height 13
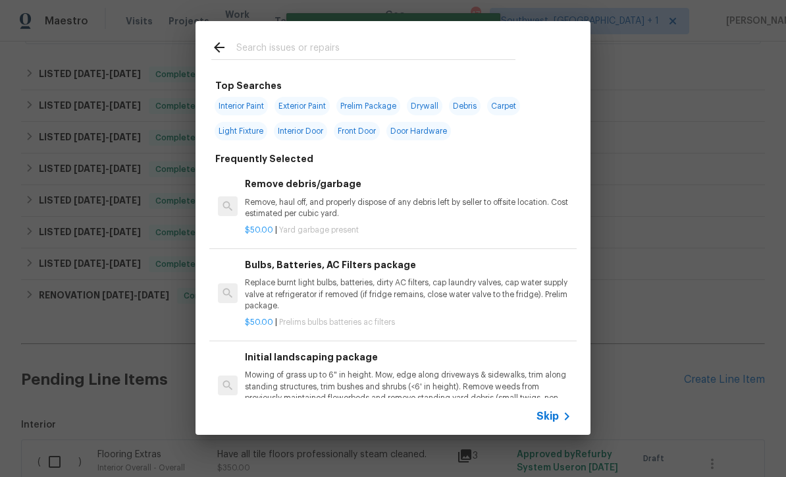
click at [558, 422] on span "Skip" at bounding box center [548, 416] width 22 height 13
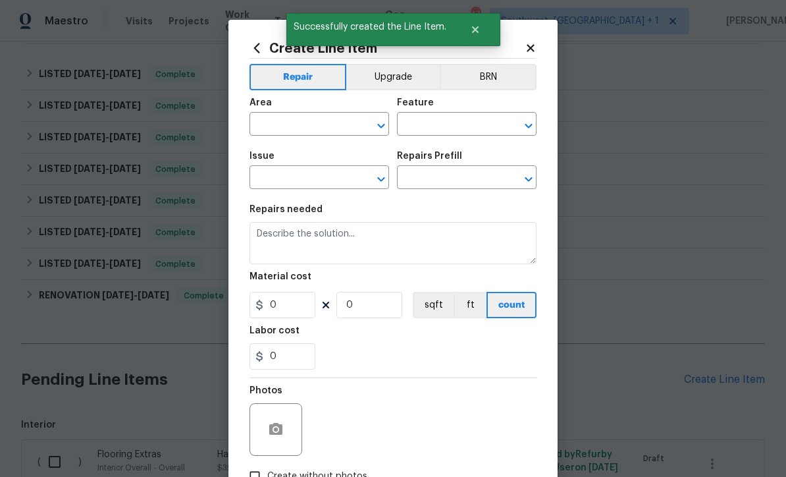
click at [323, 125] on input "text" at bounding box center [301, 125] width 103 height 20
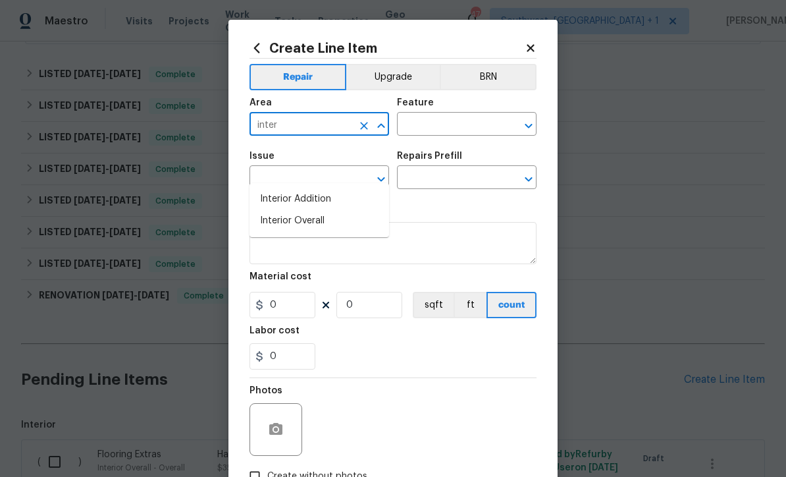
click at [319, 210] on li "Interior Overall" at bounding box center [320, 221] width 140 height 22
type input "Interior Overall"
click at [462, 120] on input "text" at bounding box center [448, 125] width 103 height 20
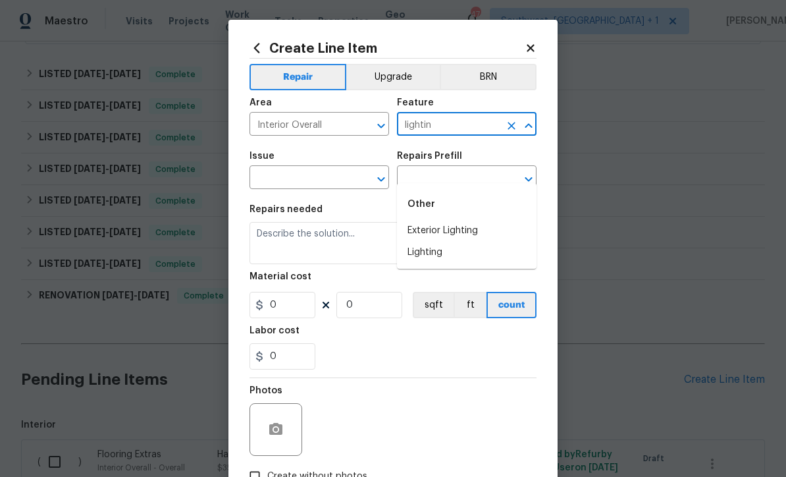
click at [461, 220] on li "Exterior Lighting" at bounding box center [467, 231] width 140 height 22
type input "Exterior Lighting"
click at [516, 124] on icon "Clear" at bounding box center [511, 125] width 13 height 13
click at [436, 242] on li "Lighting" at bounding box center [467, 253] width 140 height 22
type input "Lighting"
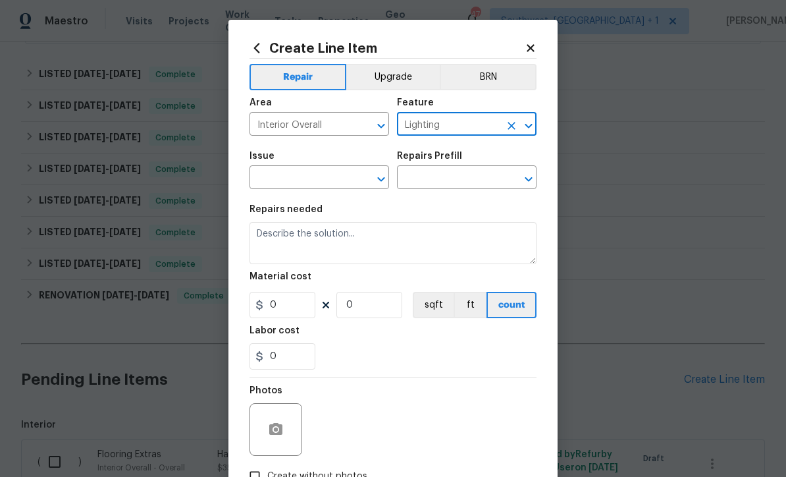
click at [329, 179] on input "text" at bounding box center [301, 179] width 103 height 20
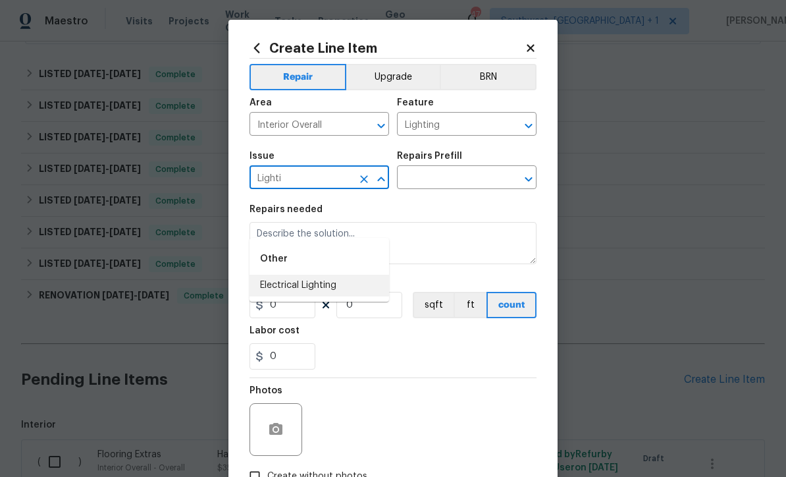
click at [329, 275] on li "Electrical Lighting" at bounding box center [320, 286] width 140 height 22
type input "Electrical Lighting"
click at [466, 181] on input "text" at bounding box center [448, 179] width 103 height 20
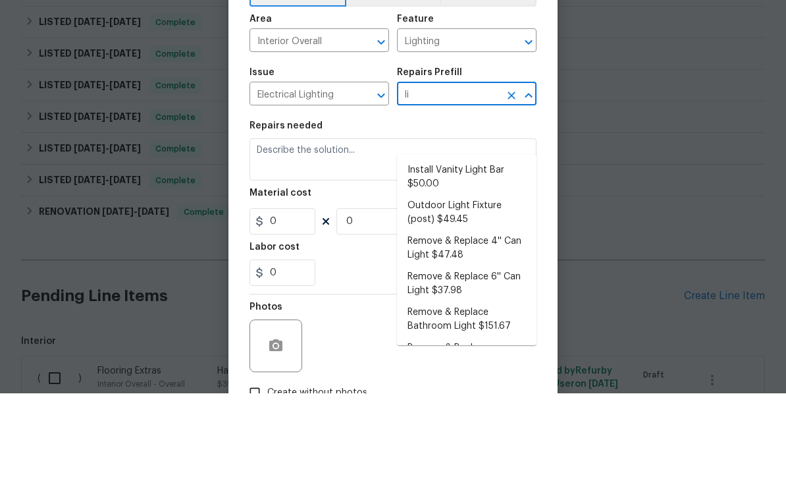
type input "l"
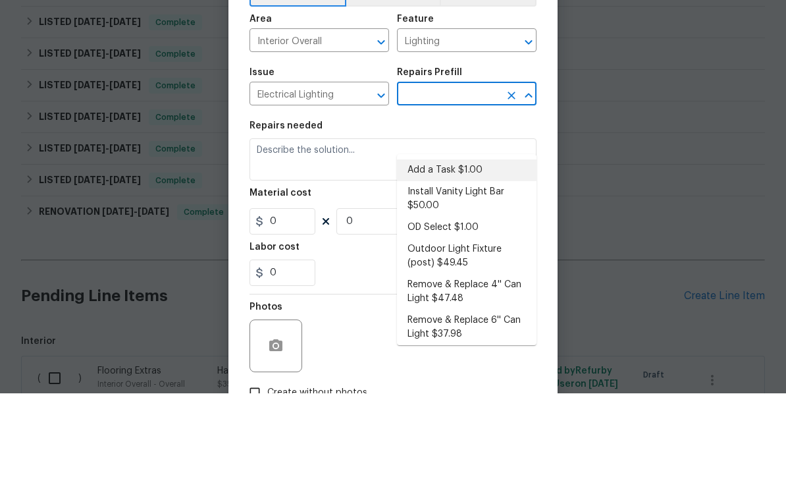
click at [452, 243] on li "Add a Task $1.00" at bounding box center [467, 254] width 140 height 22
type input "Add a Task $1.00"
type textarea "HPM to detail"
type input "1"
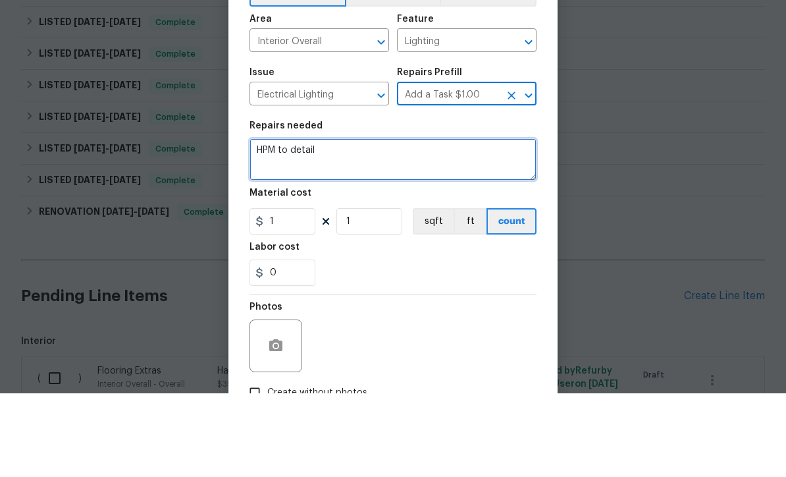
click at [385, 222] on textarea "HPM to detail" at bounding box center [393, 243] width 287 height 42
type textarea "H"
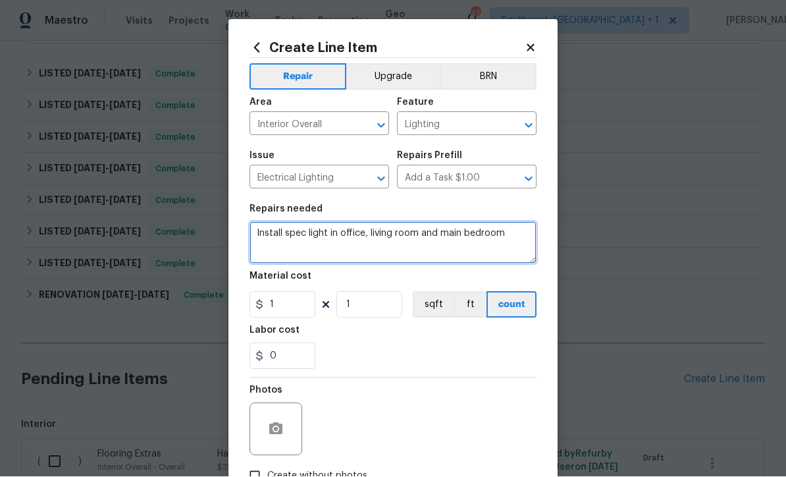
type textarea "Install spec light in office, living room and main bedroom"
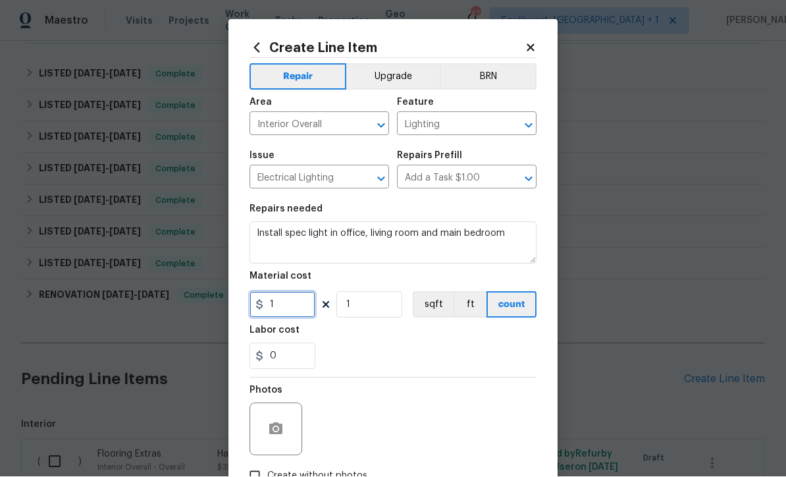
click at [285, 308] on input "1" at bounding box center [283, 305] width 66 height 26
type input "150"
click at [382, 314] on input "1" at bounding box center [370, 305] width 66 height 26
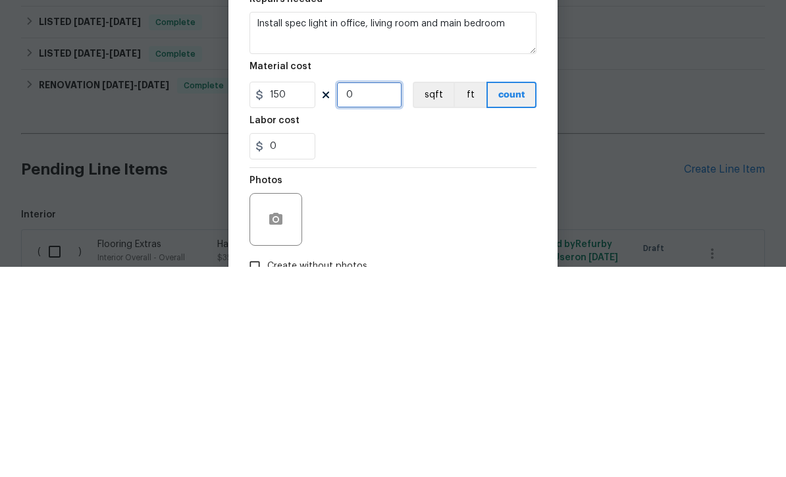
type input "3"
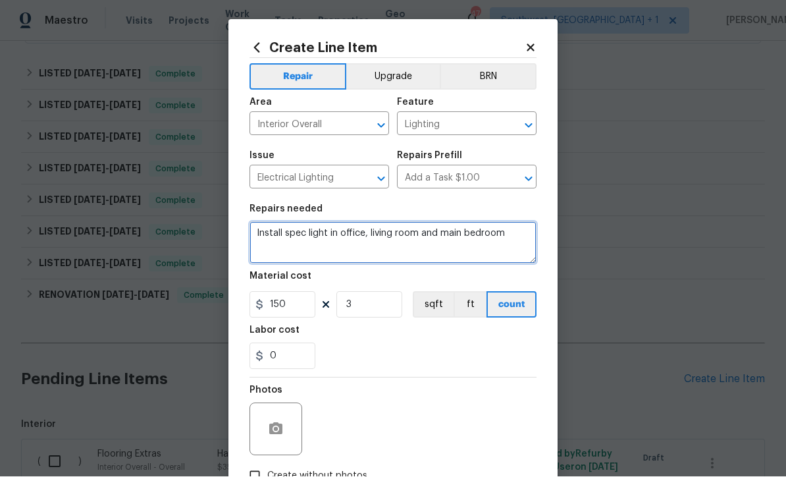
click at [362, 235] on textarea "Install spec light in office, living room and main bedroom" at bounding box center [393, 243] width 287 height 42
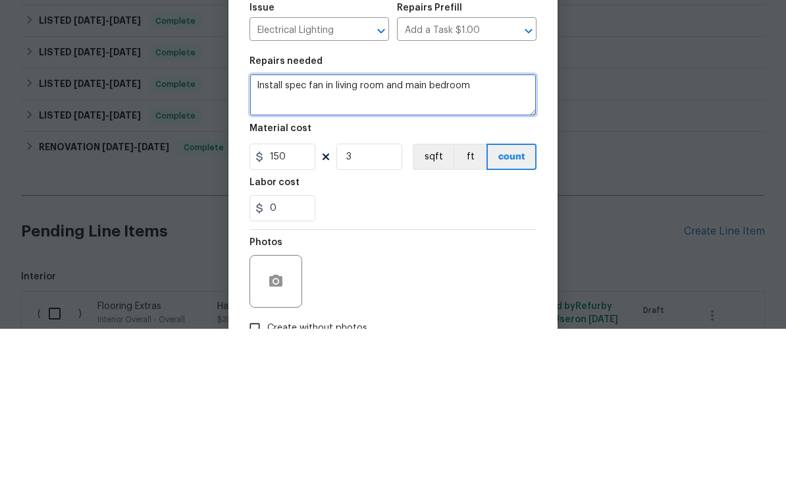
click at [497, 222] on textarea "Install spec fan in living room and main bedroom" at bounding box center [393, 243] width 287 height 42
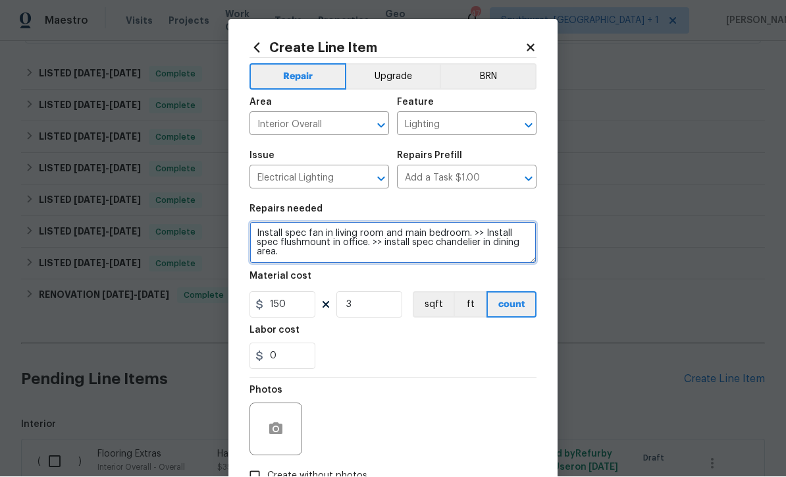
type textarea "Install spec fan in living room and main bedroom. >> Install spec flushmount in…"
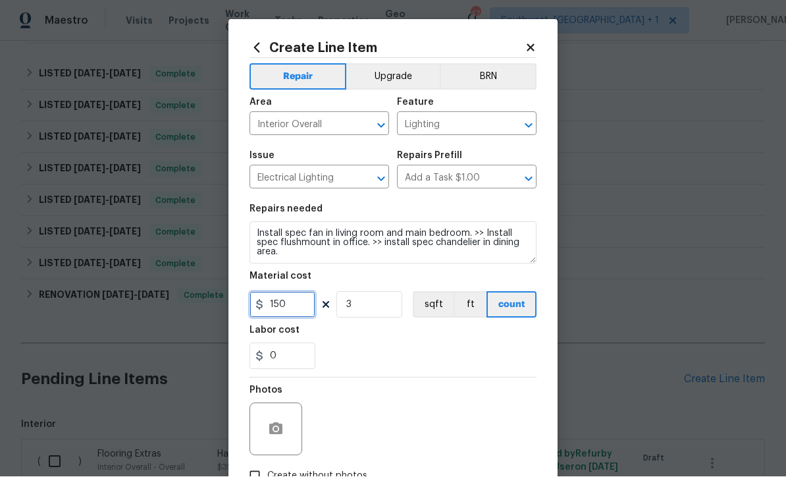
click at [289, 308] on input "150" at bounding box center [283, 305] width 66 height 26
type input "500"
click at [377, 309] on input "3" at bounding box center [370, 305] width 66 height 26
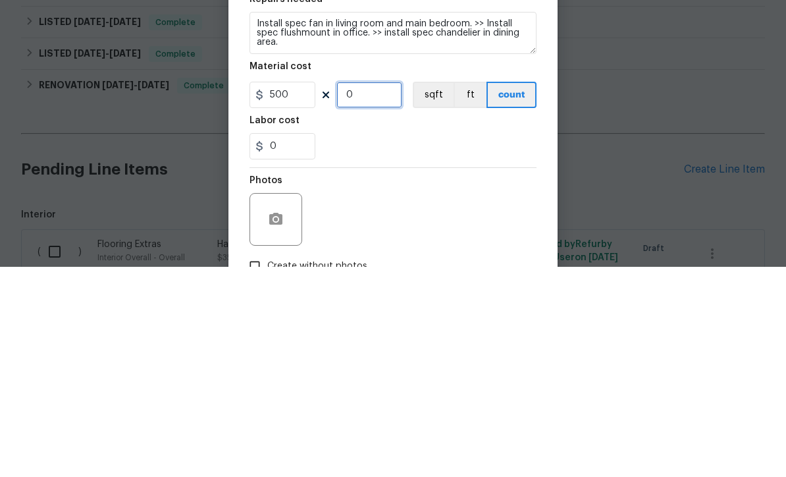
type input "1"
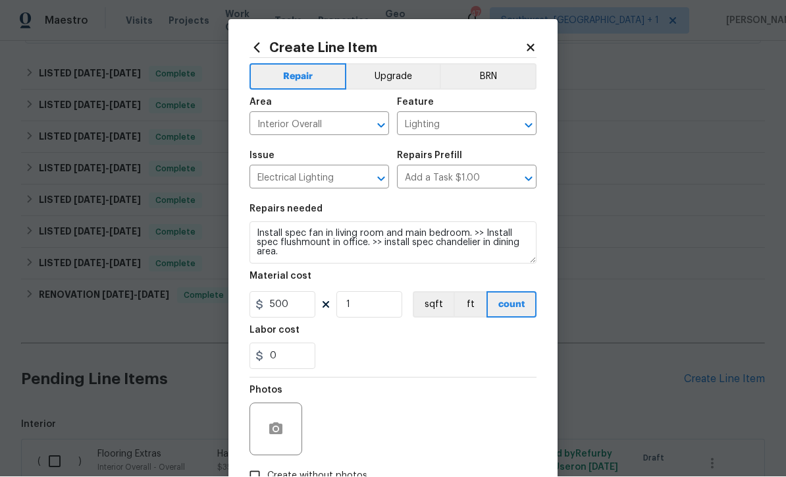
click at [397, 83] on button "Upgrade" at bounding box center [393, 77] width 94 height 26
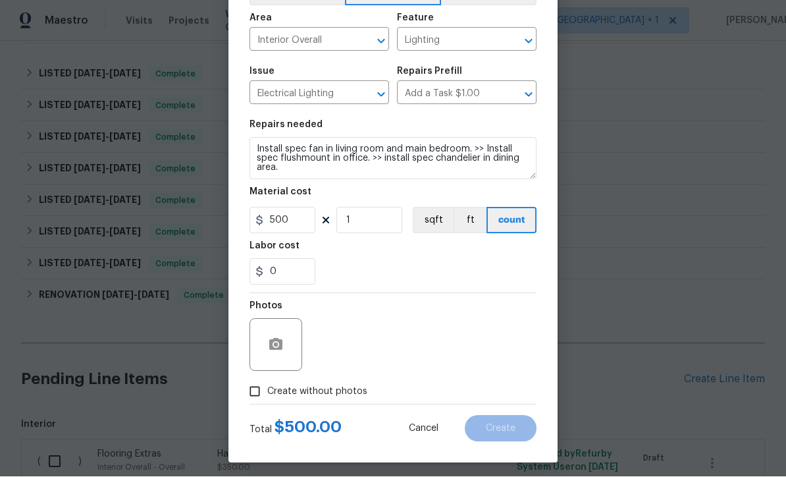
scroll to position [84, 0]
click at [274, 341] on icon "button" at bounding box center [275, 345] width 13 height 12
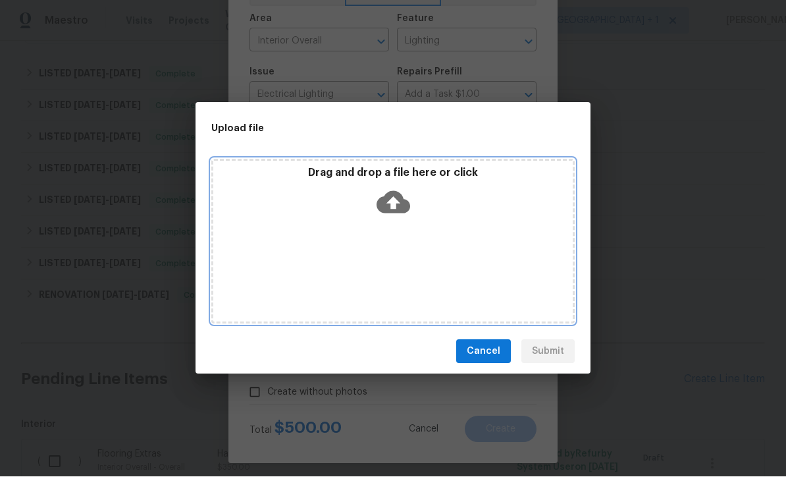
click at [395, 195] on icon at bounding box center [394, 203] width 34 height 22
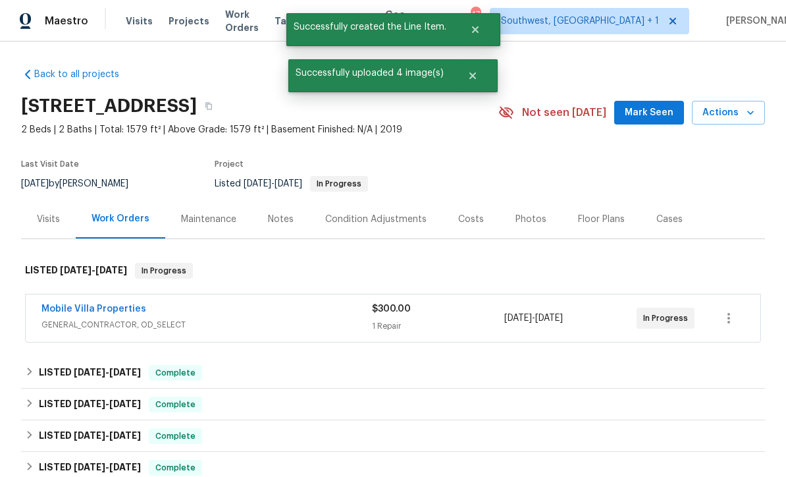
scroll to position [298, 0]
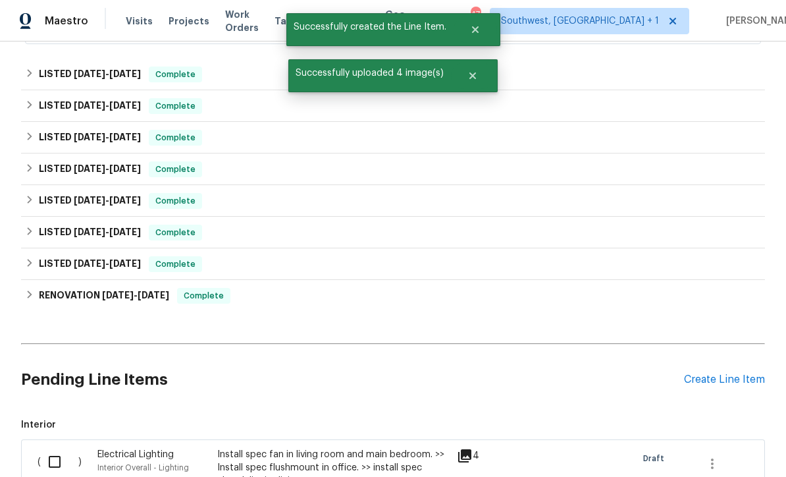
click at [723, 373] on div "Create Line Item" at bounding box center [724, 379] width 81 height 13
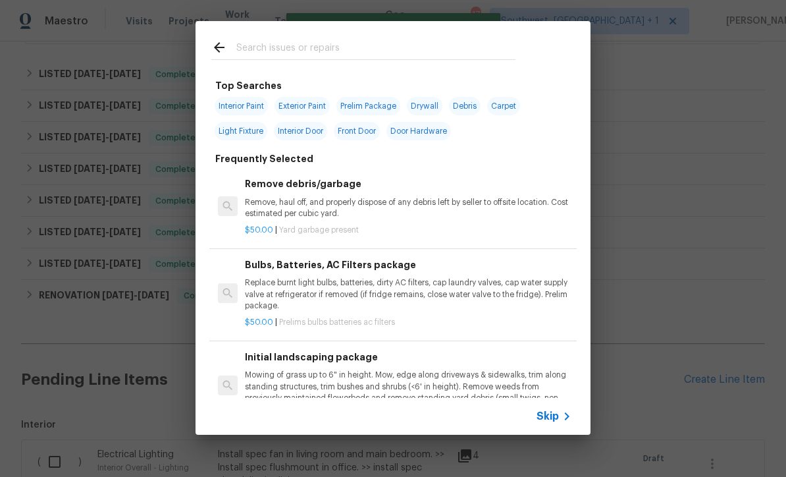
click at [561, 422] on icon at bounding box center [567, 416] width 16 height 16
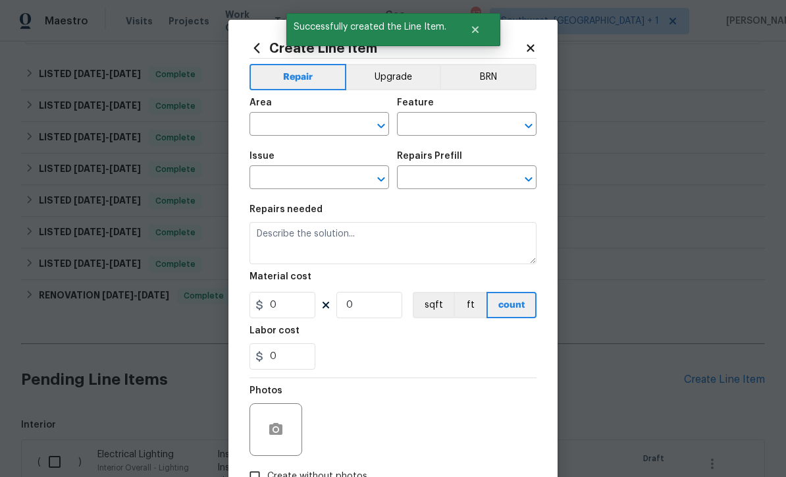
click at [307, 131] on input "text" at bounding box center [301, 125] width 103 height 20
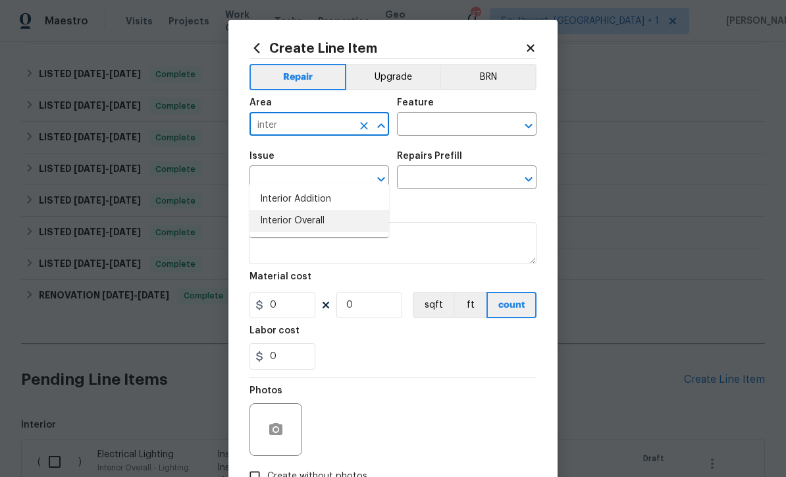
click at [327, 210] on li "Interior Overall" at bounding box center [320, 221] width 140 height 22
type input "Interior Overall"
click at [461, 124] on input "text" at bounding box center [448, 125] width 103 height 20
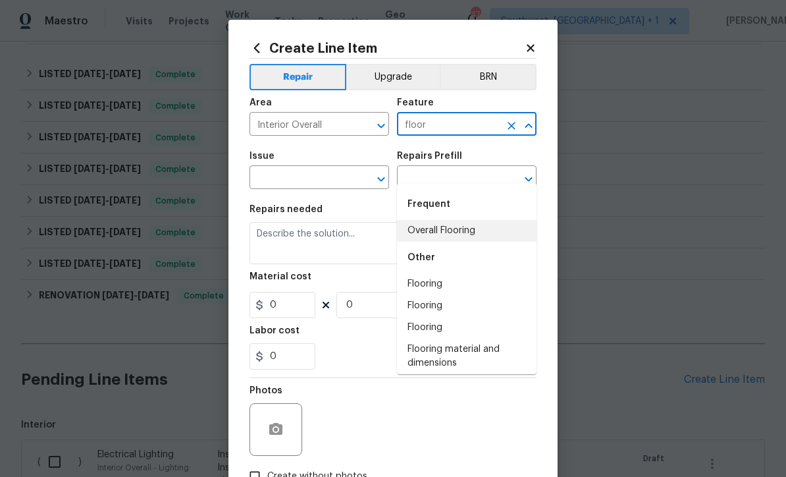
click at [462, 220] on li "Overall Flooring" at bounding box center [467, 231] width 140 height 22
type input "Overall Flooring"
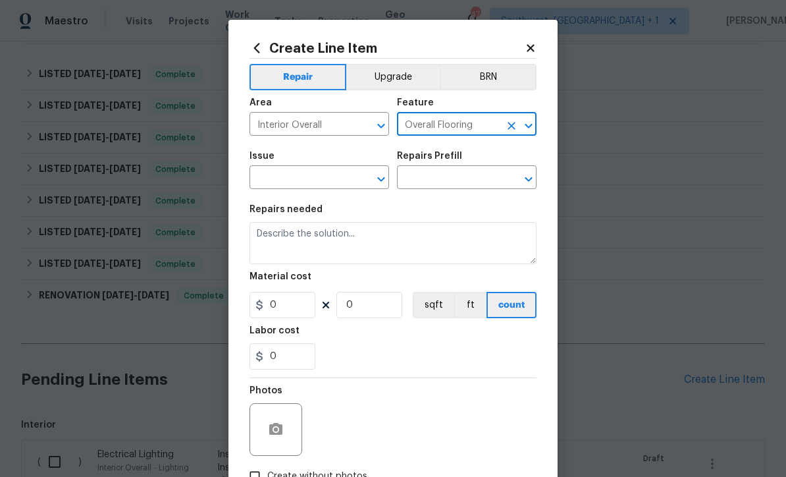
click at [346, 179] on input "text" at bounding box center [301, 179] width 103 height 20
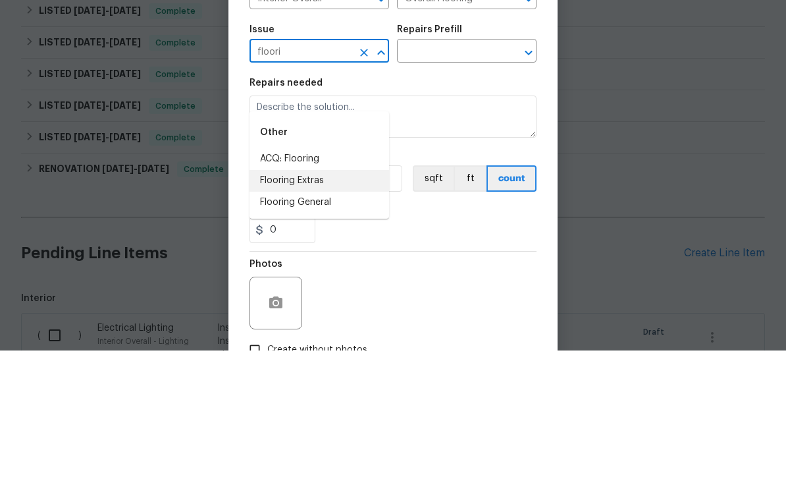
click at [337, 296] on li "Flooring Extras" at bounding box center [320, 307] width 140 height 22
type input "Flooring Extras"
click at [475, 169] on input "text" at bounding box center [448, 179] width 103 height 20
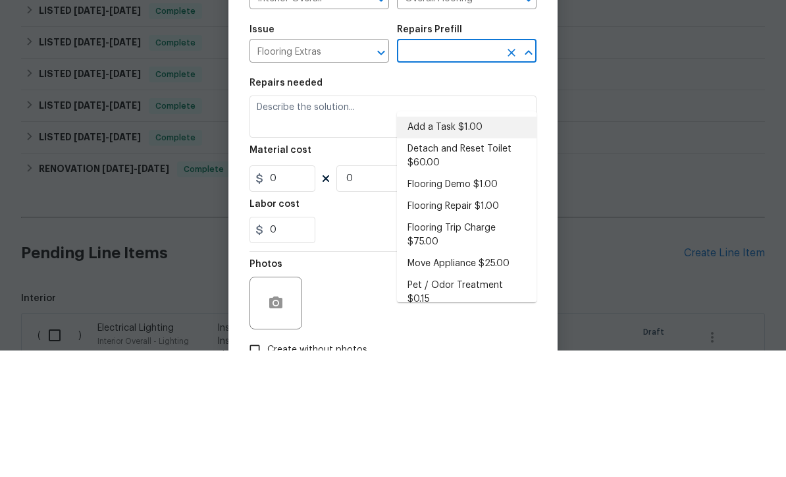
click at [460, 243] on li "Add a Task $1.00" at bounding box center [467, 254] width 140 height 22
type input "Add a Task $1.00"
type textarea "HPM to detail"
type input "1"
type input "Add a Task $1.00"
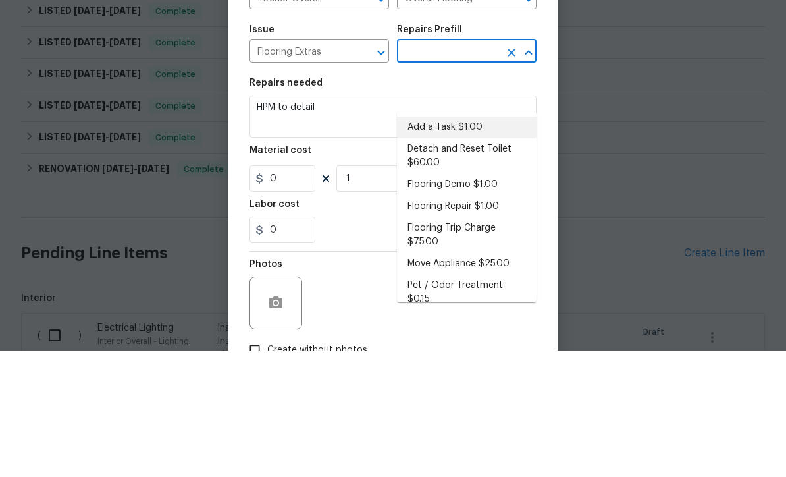
type input "1"
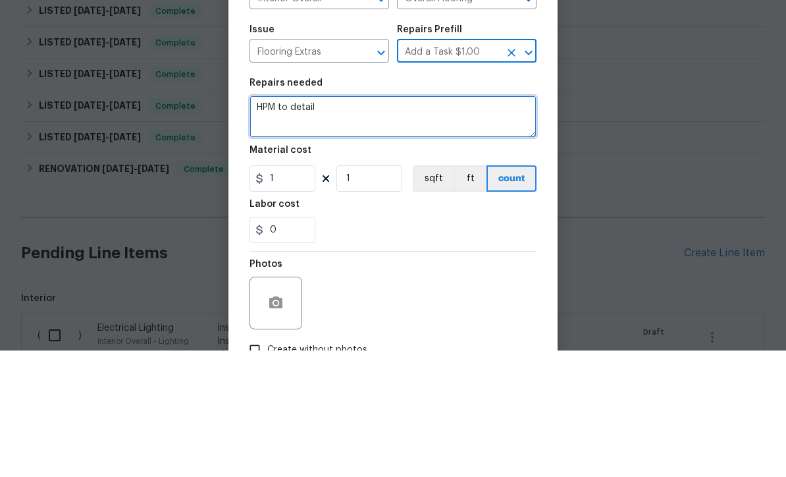
click at [392, 222] on textarea "HPM to detail" at bounding box center [393, 243] width 287 height 42
type textarea "H"
click at [328, 222] on textarea "Replace missing grout in" at bounding box center [393, 243] width 287 height 42
click at [330, 222] on textarea "Replace missing grout in" at bounding box center [393, 243] width 287 height 42
click at [333, 222] on textarea "Replace missing grout in" at bounding box center [393, 243] width 287 height 42
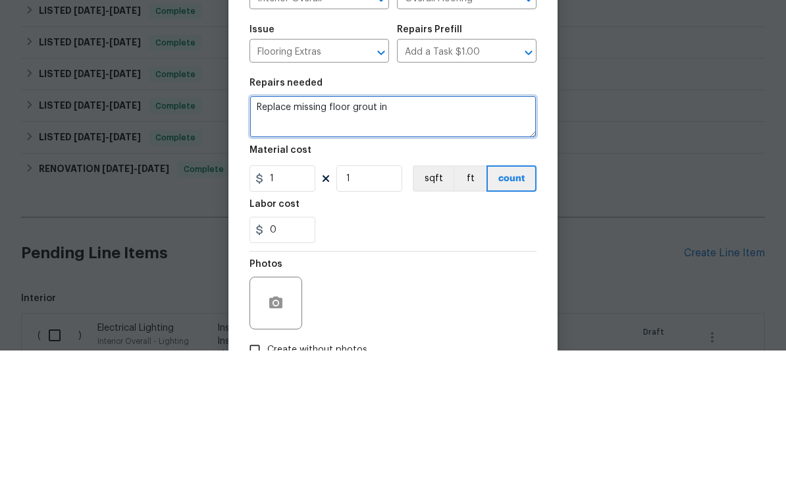
click at [446, 222] on textarea "Replace missing floor grout in" at bounding box center [393, 243] width 287 height 42
type textarea "Replace missing floor grout in both bathrooms, ensure grout matches."
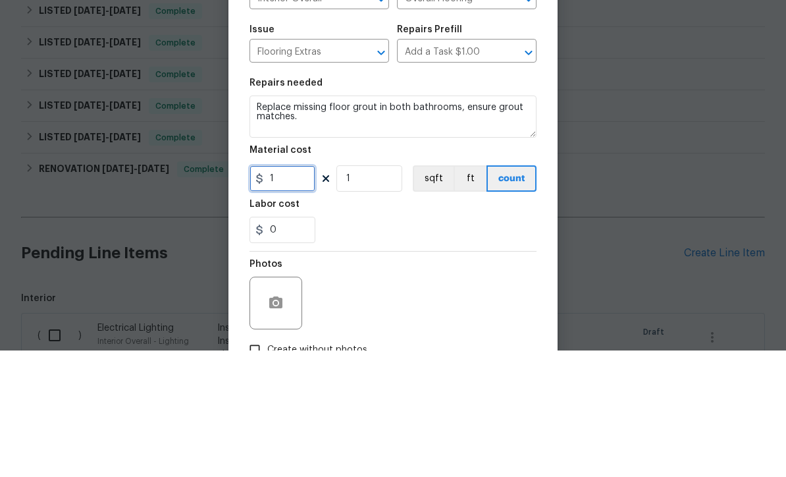
click at [284, 292] on input "1" at bounding box center [283, 305] width 66 height 26
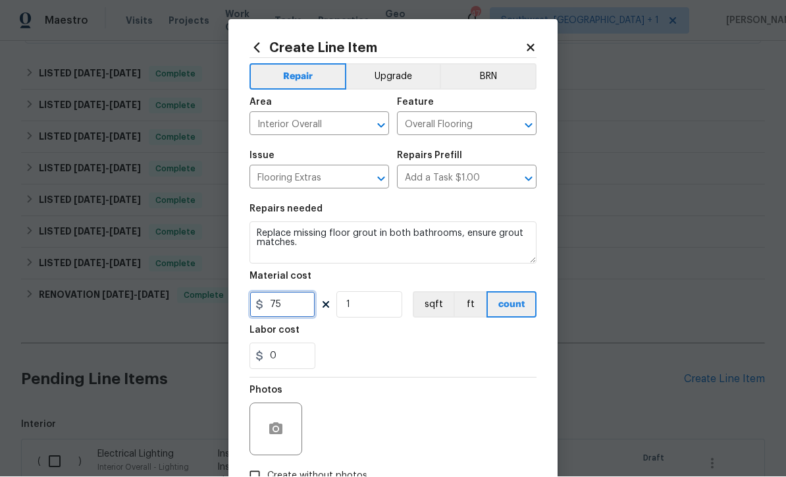
type input "75"
click at [265, 427] on button "button" at bounding box center [276, 430] width 32 height 32
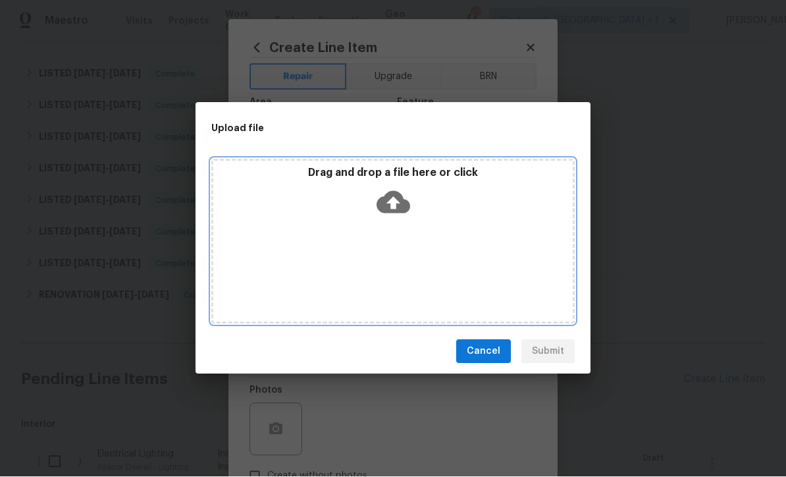
click at [402, 192] on icon at bounding box center [394, 203] width 34 height 34
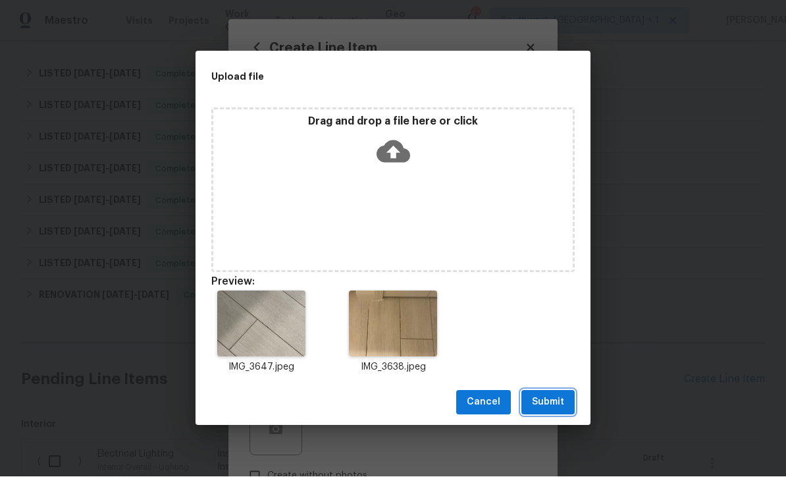
click at [556, 408] on span "Submit" at bounding box center [548, 403] width 32 height 16
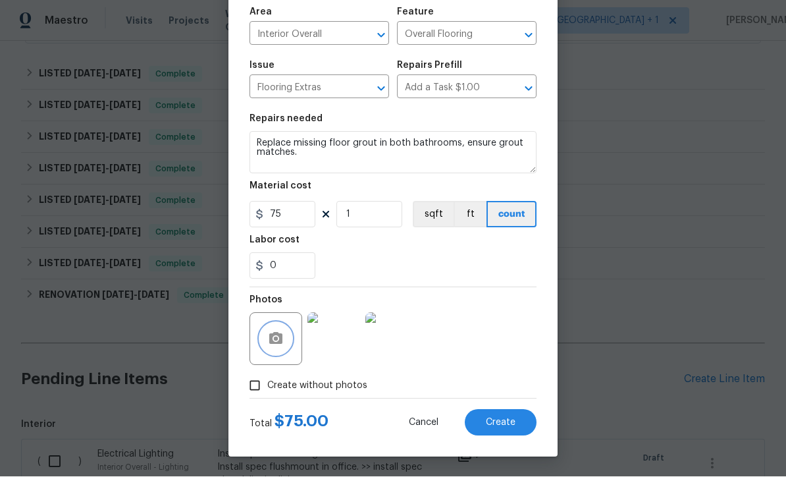
scroll to position [93, 0]
click at [503, 427] on span "Create" at bounding box center [501, 423] width 30 height 10
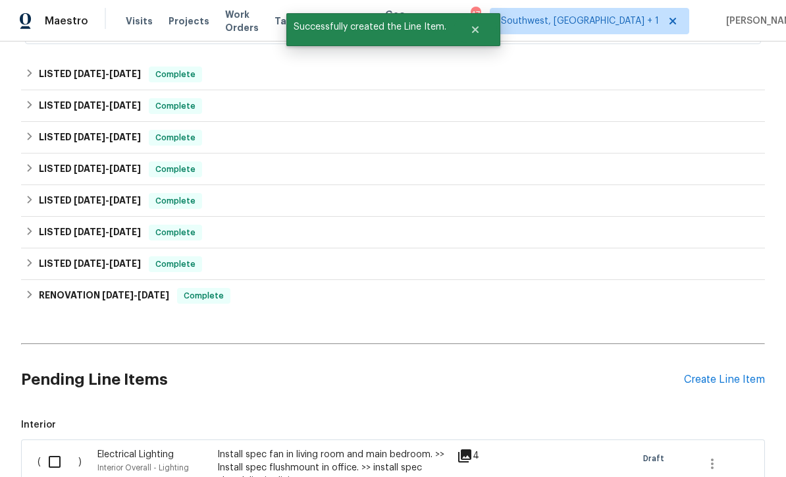
click at [716, 373] on div "Create Line Item" at bounding box center [724, 379] width 81 height 13
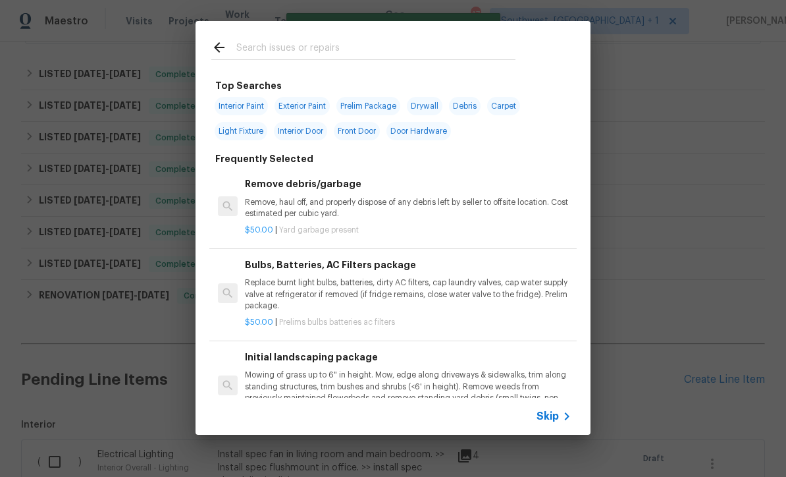
click at [556, 422] on span "Skip" at bounding box center [548, 416] width 22 height 13
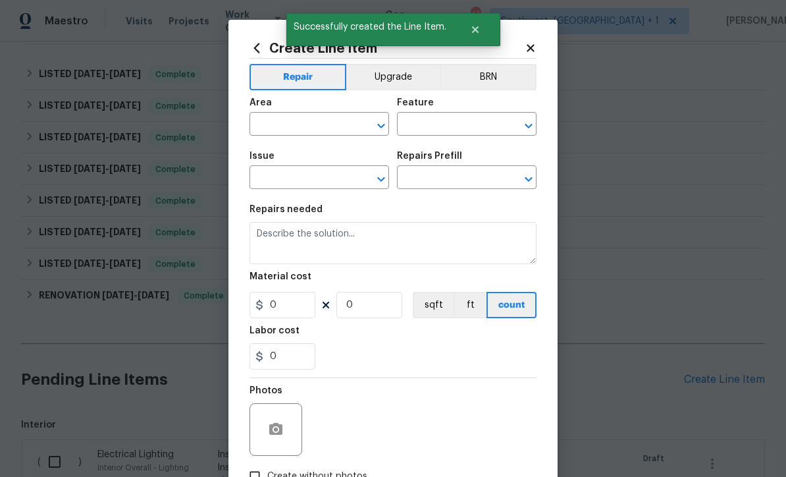
click at [261, 128] on input "text" at bounding box center [301, 125] width 103 height 20
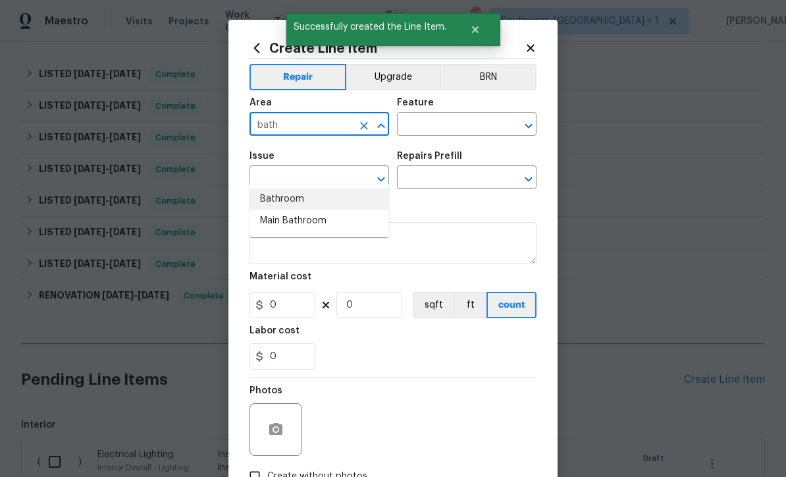
click at [310, 188] on li "Bathroom" at bounding box center [320, 199] width 140 height 22
type input "Bathroom"
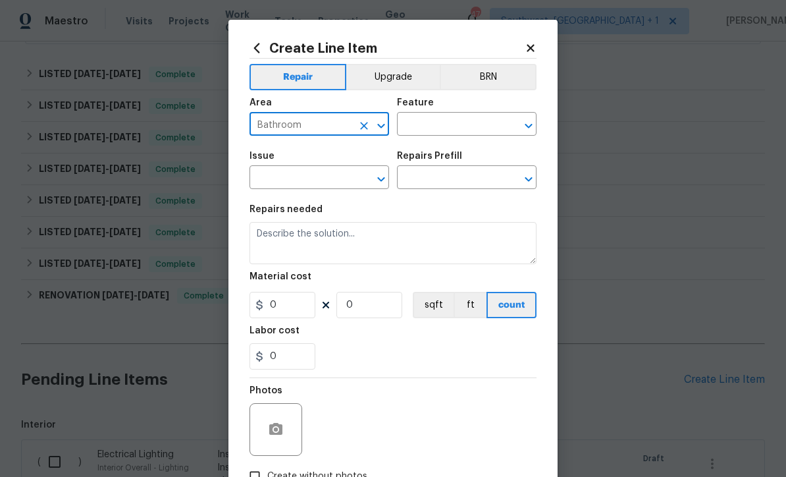
click at [477, 123] on input "text" at bounding box center [448, 125] width 103 height 20
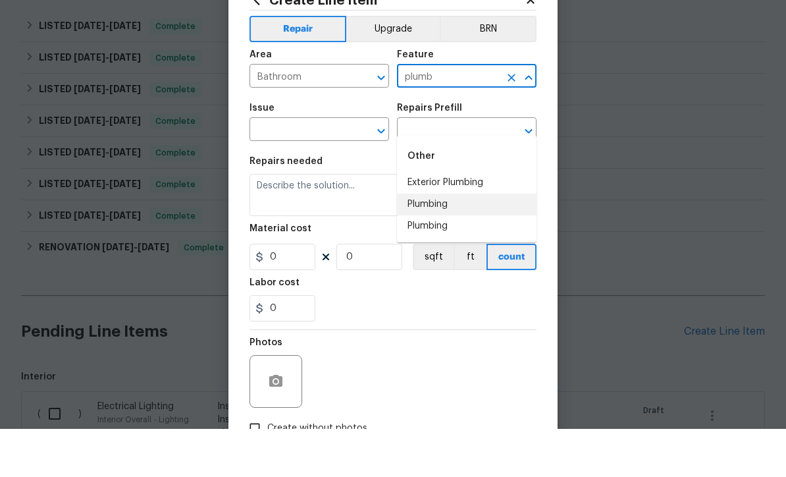
click at [444, 242] on li "Plumbing" at bounding box center [467, 253] width 140 height 22
type input "Plumbing"
click at [357, 170] on button "Clear" at bounding box center [364, 179] width 18 height 18
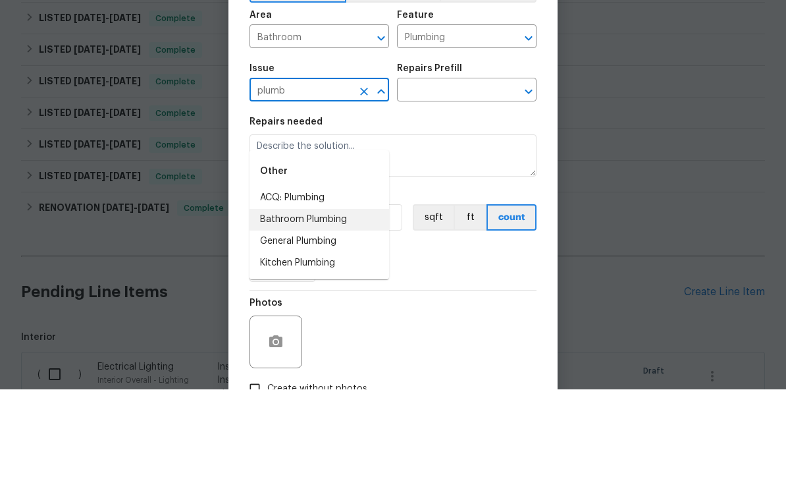
click at [343, 296] on li "Bathroom Plumbing" at bounding box center [320, 307] width 140 height 22
type input "Bathroom Plumbing"
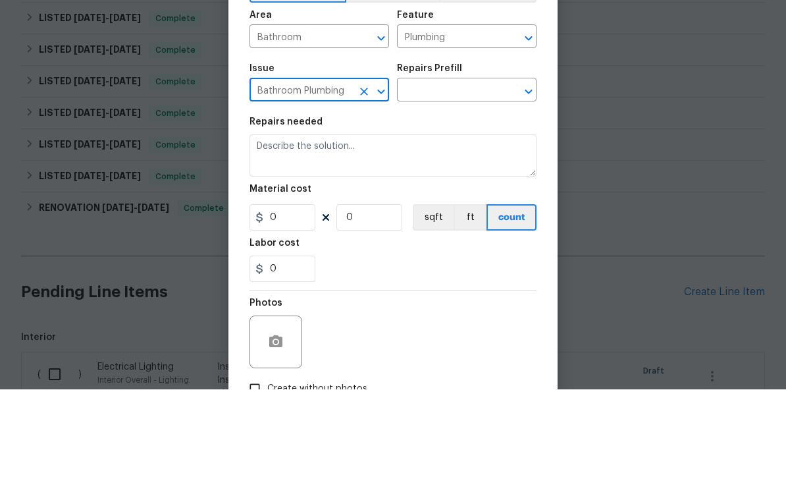
click at [464, 169] on input "text" at bounding box center [448, 179] width 103 height 20
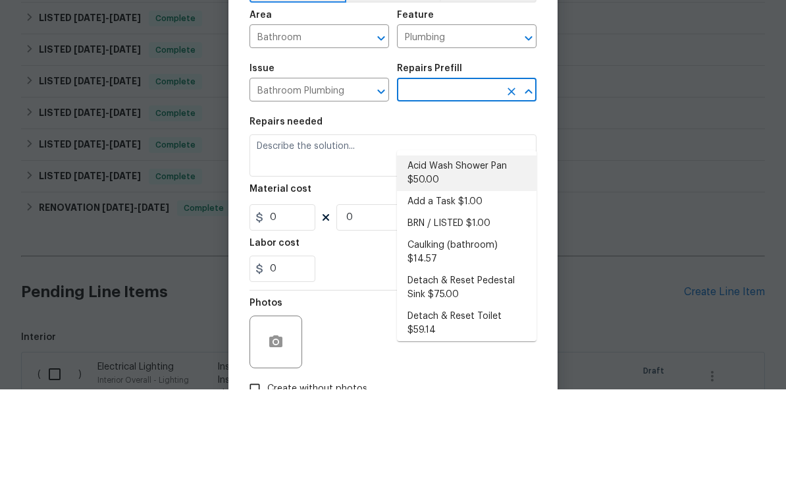
click at [468, 243] on li "Acid Wash Shower Pan $50.00" at bounding box center [467, 261] width 140 height 36
type input "Acid Wash Shower Pan $50.00"
type textarea "Prep and acid wash/deep clean the shower pan."
type input "1"
type input "Acid Wash Shower Pan $50.00"
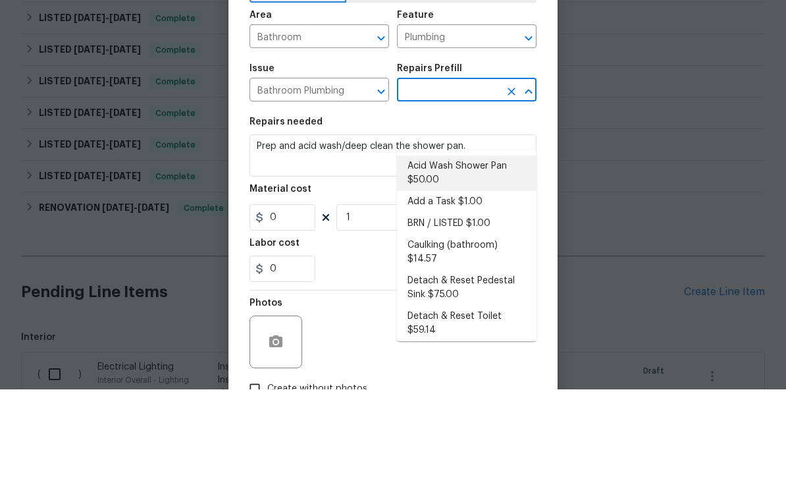
type input "50"
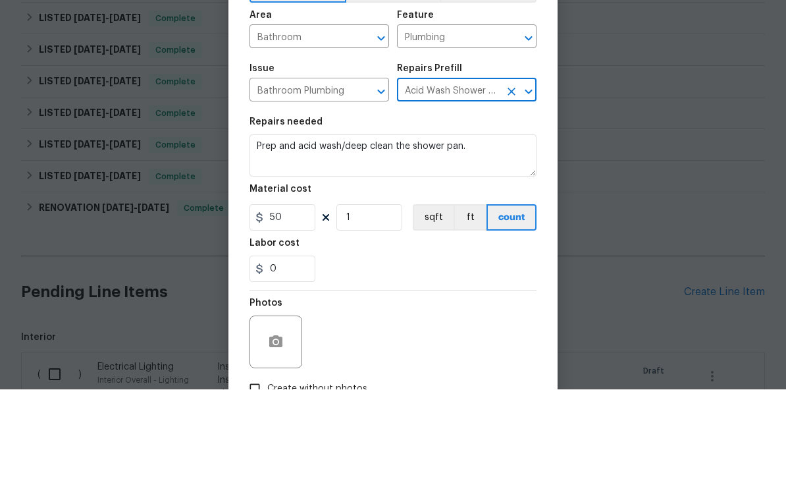
click at [506, 173] on icon "Clear" at bounding box center [511, 179] width 13 height 13
click at [514, 175] on icon "Clear" at bounding box center [512, 179] width 8 height 8
click at [478, 169] on input "text" at bounding box center [448, 179] width 103 height 20
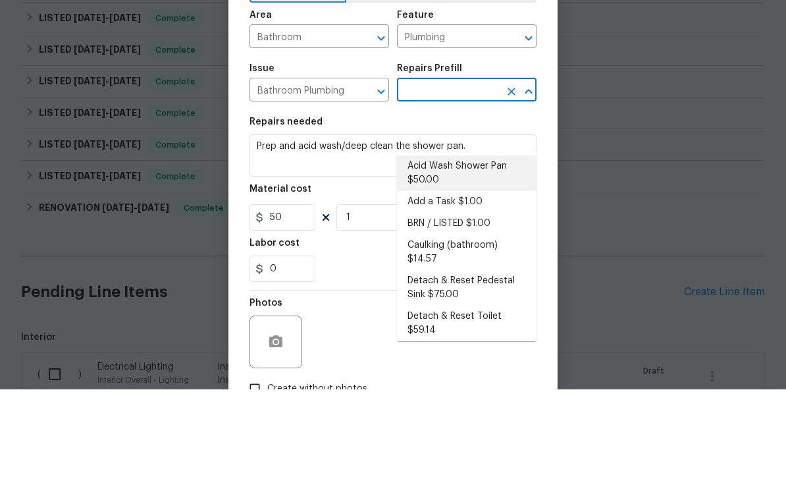
click at [464, 279] on li "Add a Task $1.00" at bounding box center [467, 290] width 140 height 22
type input "Add a Task $1.00"
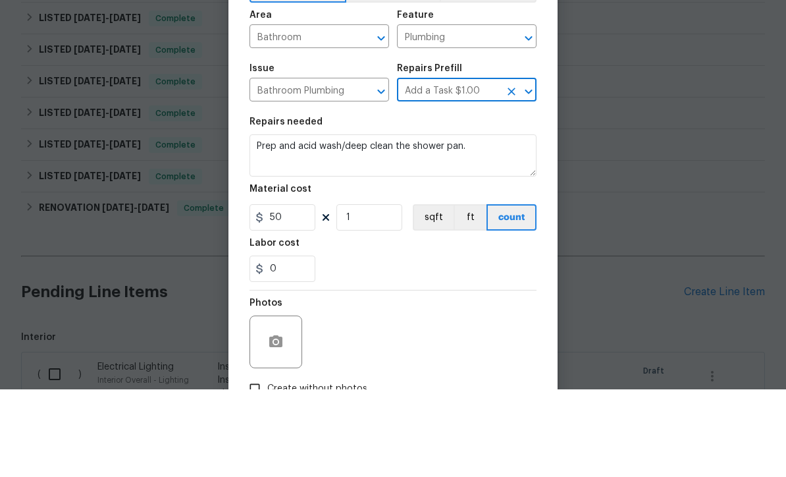
type textarea "HPM to detail"
type input "Add a Task $1.00"
type input "1"
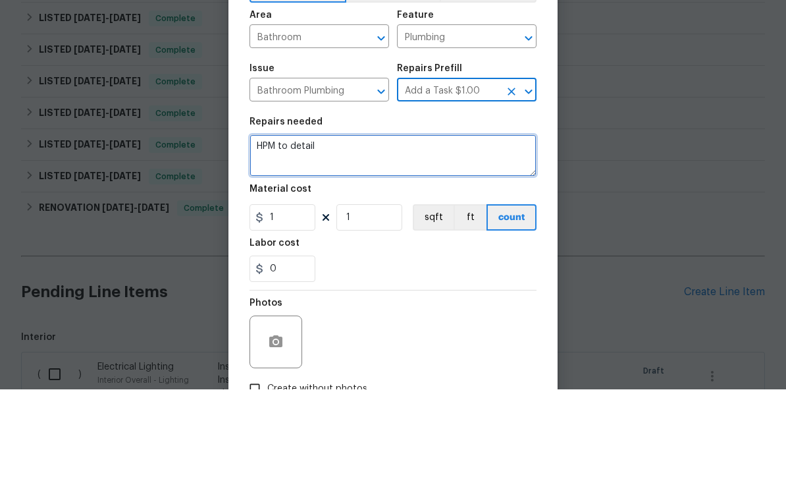
click at [422, 222] on textarea "HPM to detail" at bounding box center [393, 243] width 287 height 42
type textarea "H"
click at [306, 222] on textarea "Install new escutcheon in" at bounding box center [393, 243] width 287 height 42
click at [298, 222] on textarea "Install new escutcheon in" at bounding box center [393, 243] width 287 height 42
click at [446, 222] on textarea "Install new escutcheon in" at bounding box center [393, 243] width 287 height 42
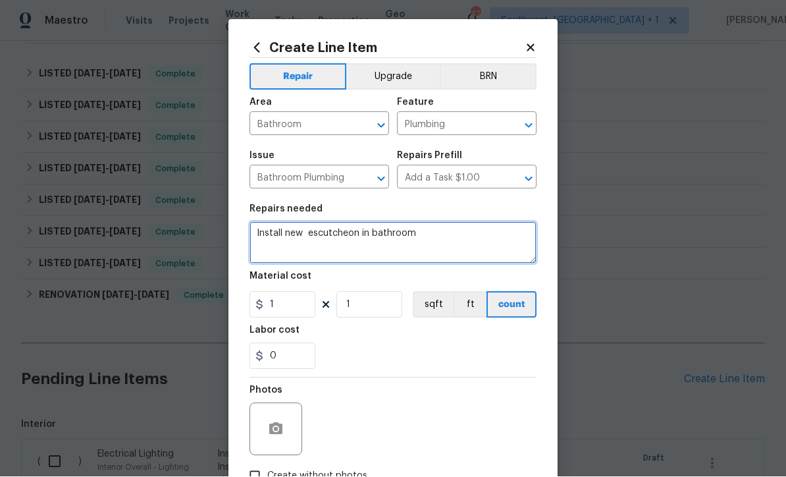
type textarea "Install new escutcheon in bathroom"
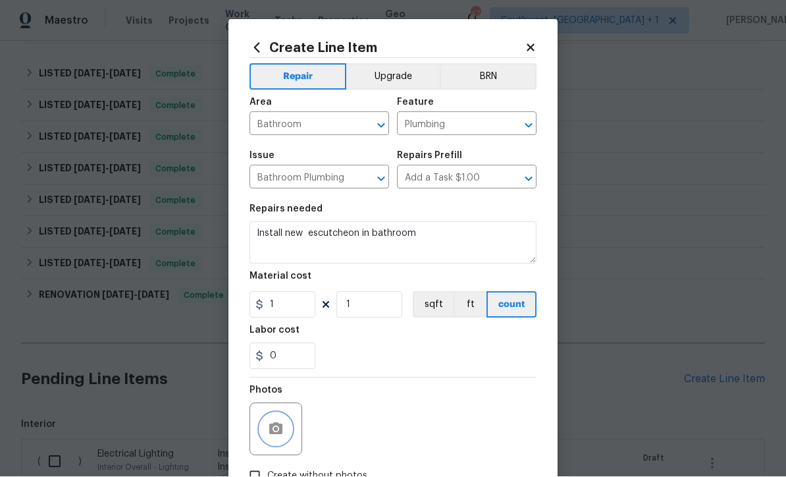
click at [270, 435] on icon "button" at bounding box center [275, 429] width 13 height 12
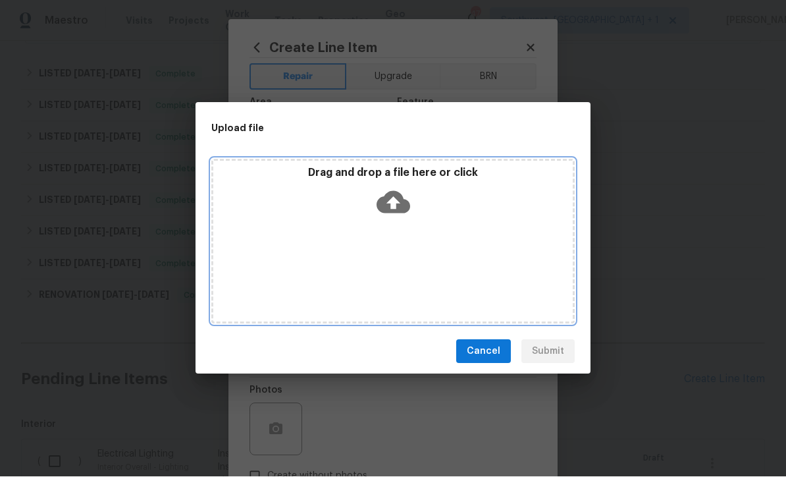
click at [398, 198] on icon at bounding box center [394, 203] width 34 height 22
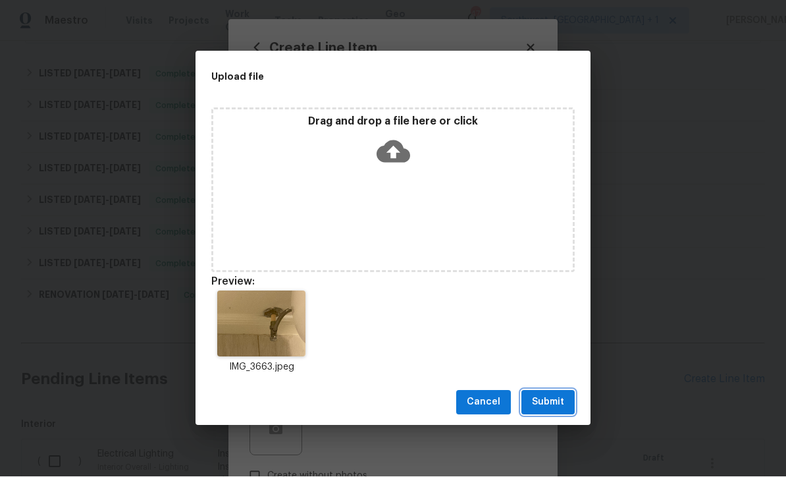
click at [561, 405] on span "Submit" at bounding box center [548, 403] width 32 height 16
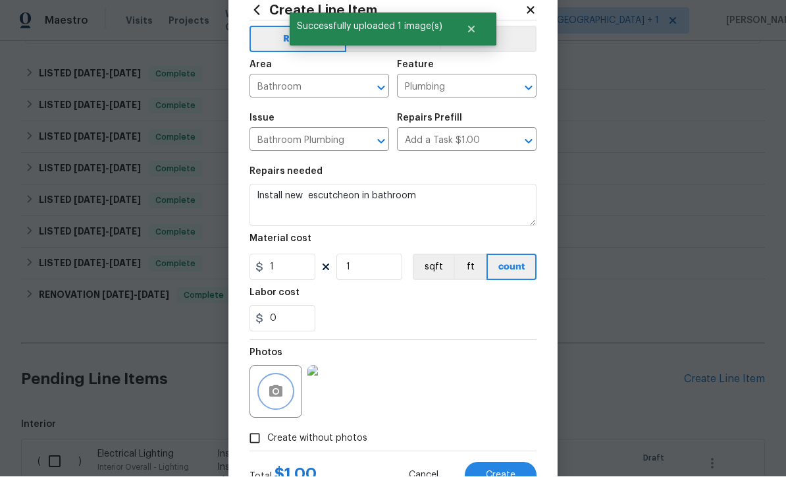
scroll to position [44, 0]
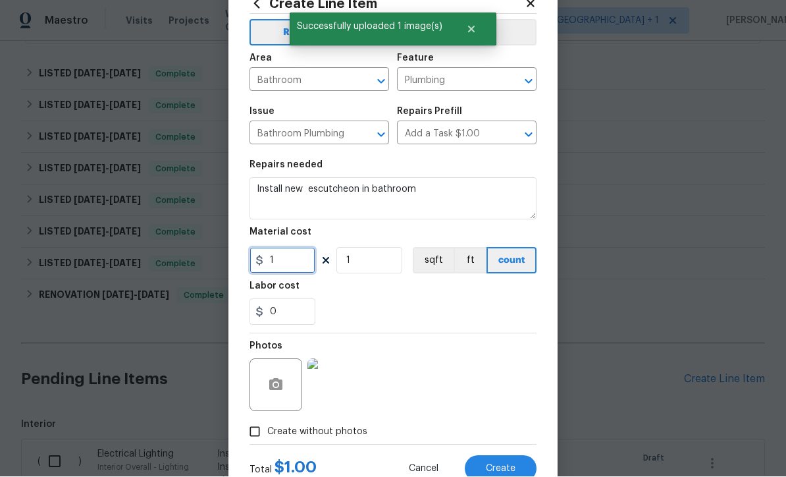
click at [305, 257] on input "1" at bounding box center [283, 261] width 66 height 26
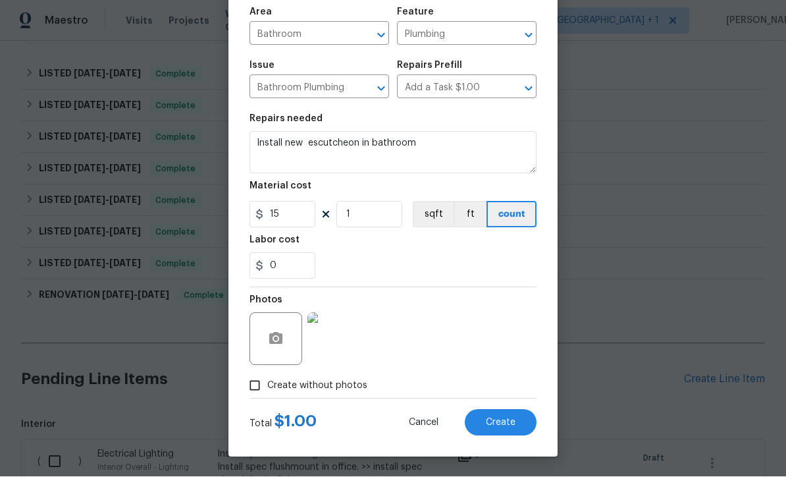
scroll to position [93, 0]
type input "15"
click at [494, 318] on div "Photos" at bounding box center [393, 331] width 287 height 86
click at [506, 428] on button "Create" at bounding box center [501, 423] width 72 height 26
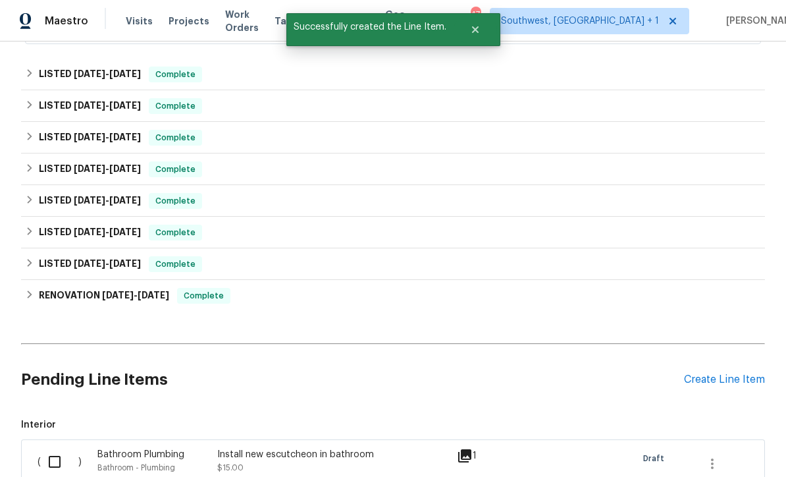
click at [717, 373] on div "Create Line Item" at bounding box center [724, 379] width 81 height 13
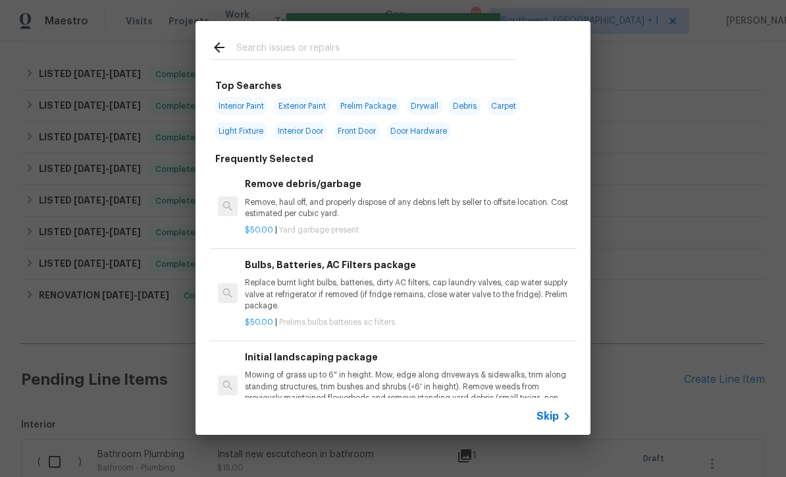
click at [555, 421] on span "Skip" at bounding box center [548, 416] width 22 height 13
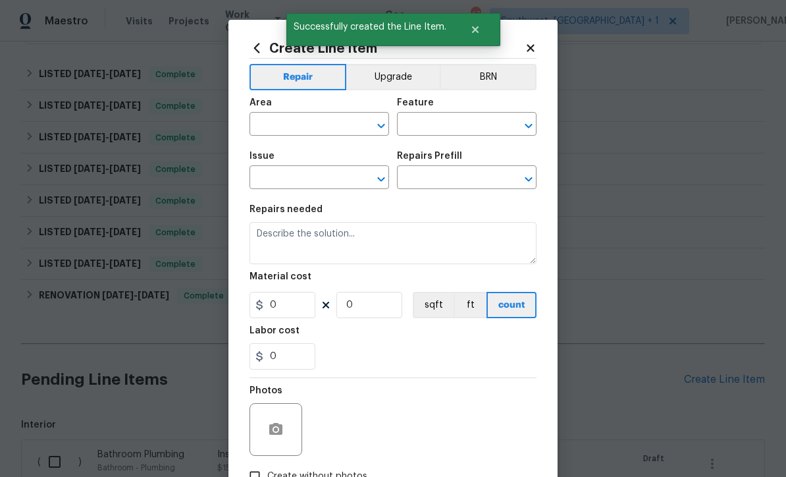
click at [322, 124] on input "text" at bounding box center [301, 125] width 103 height 20
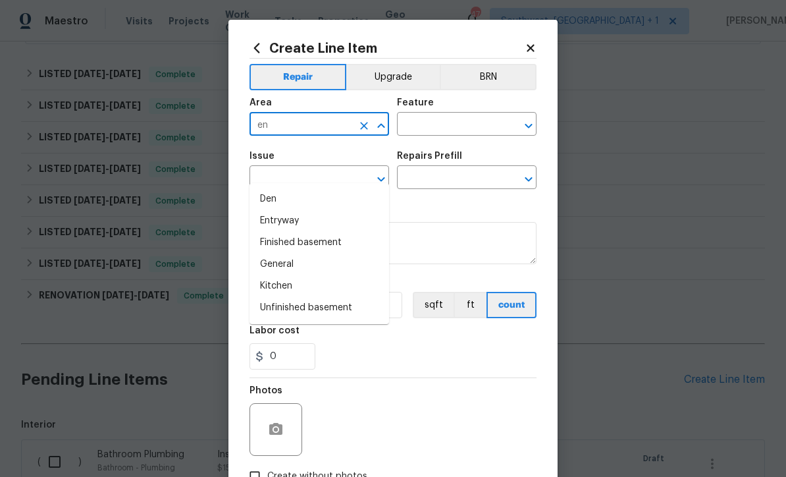
type input "e"
click at [316, 210] on li "Interior Overall" at bounding box center [320, 221] width 140 height 22
type input "Interior Overall"
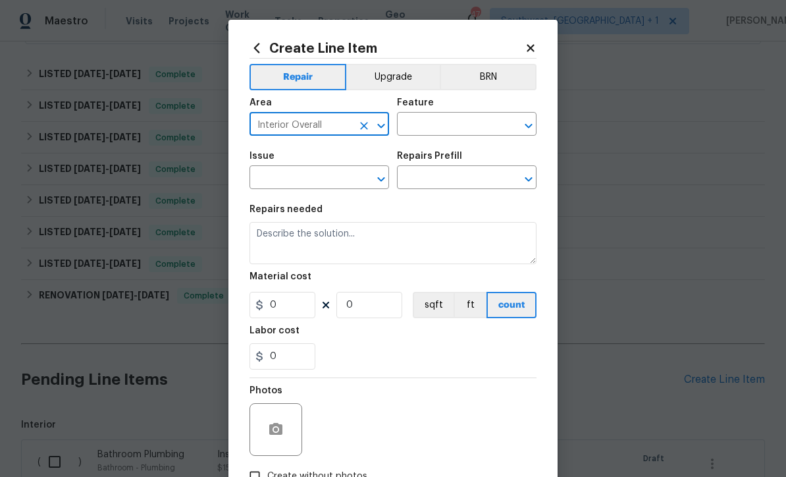
click at [449, 126] on input "text" at bounding box center [448, 125] width 103 height 20
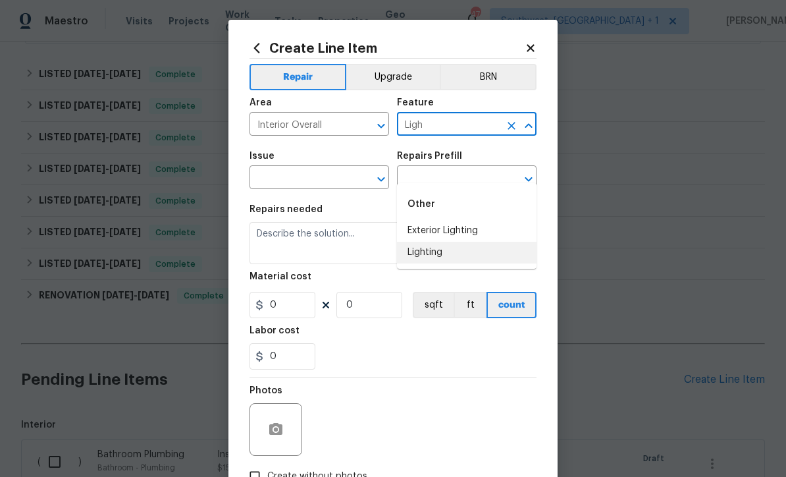
click at [435, 242] on li "Lighting" at bounding box center [467, 253] width 140 height 22
type input "Lighting"
click at [341, 185] on input "text" at bounding box center [301, 179] width 103 height 20
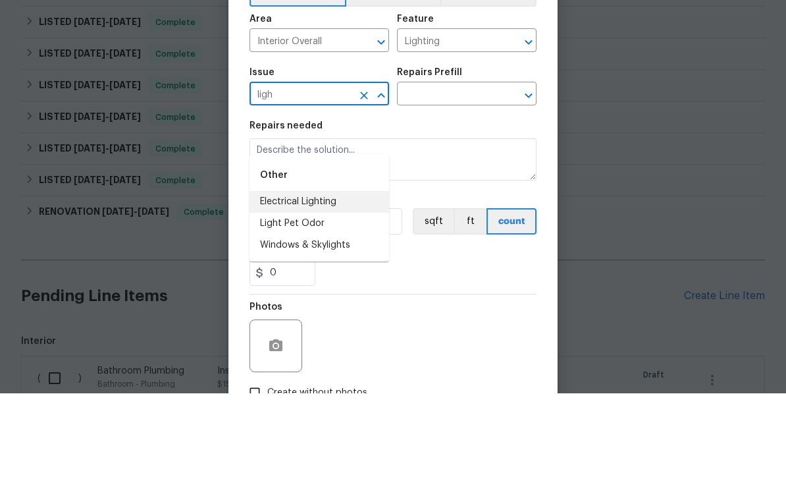
click at [335, 275] on li "Electrical Lighting" at bounding box center [320, 286] width 140 height 22
type input "Electrical Lighting"
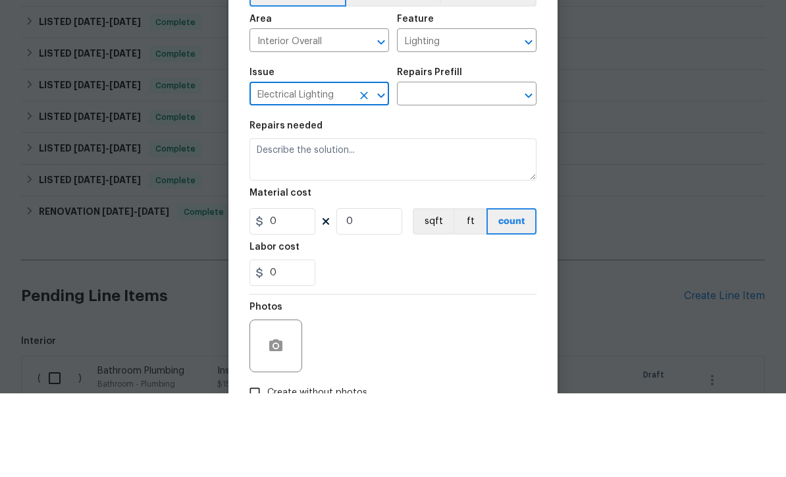
click at [494, 169] on input "text" at bounding box center [448, 179] width 103 height 20
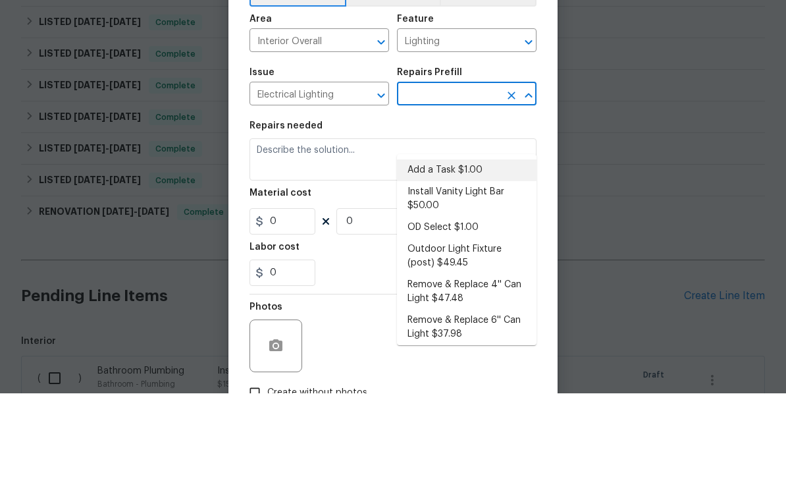
click at [459, 243] on li "Add a Task $1.00" at bounding box center [467, 254] width 140 height 22
type input "Add a Task $1.00"
type textarea "HPM to detail"
type input "1"
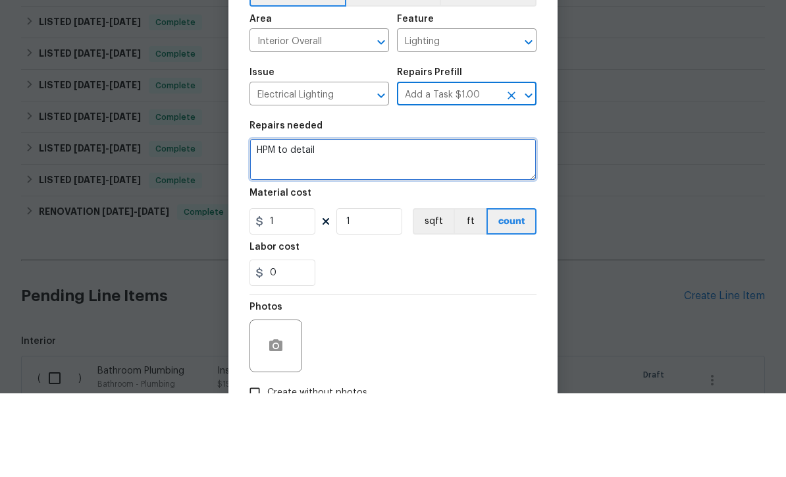
click at [391, 222] on textarea "HPM to detail" at bounding box center [393, 243] width 287 height 42
type textarea "H"
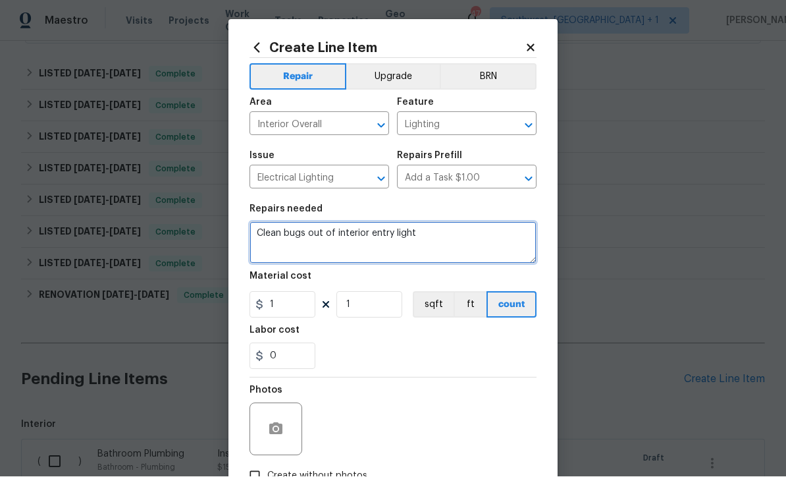
type textarea "Clean bugs out of interior entry light"
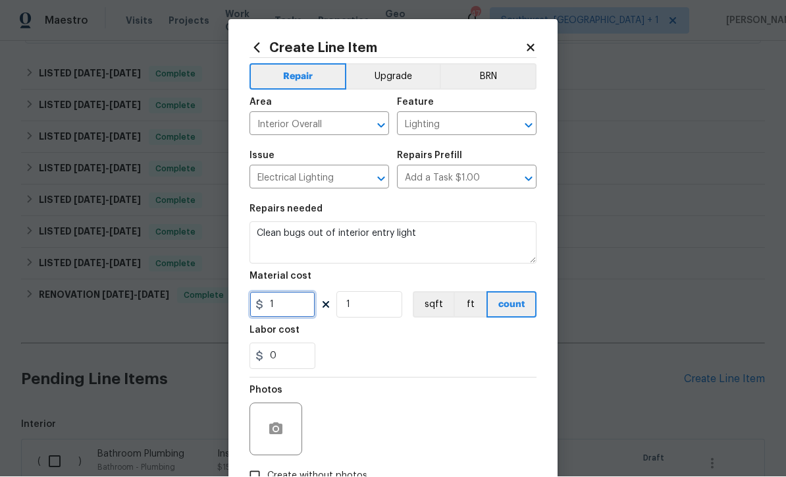
click at [280, 308] on input "1" at bounding box center [283, 305] width 66 height 26
type input "15"
click at [275, 431] on circle "button" at bounding box center [276, 429] width 4 height 4
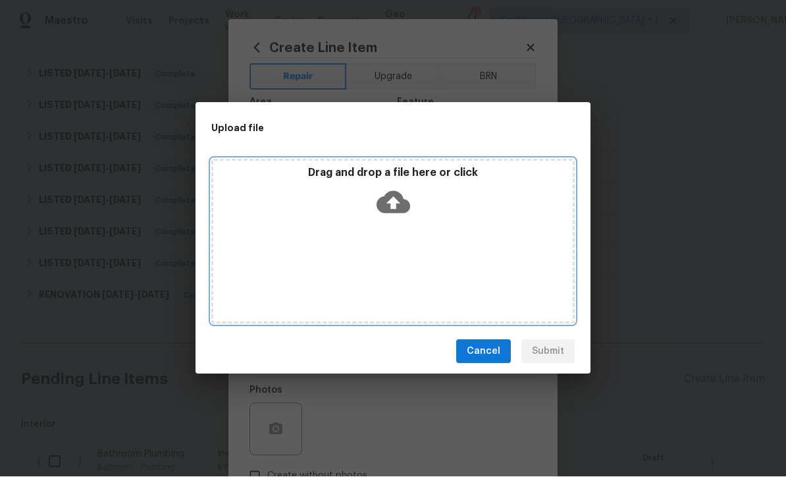
click at [387, 205] on icon at bounding box center [394, 203] width 34 height 22
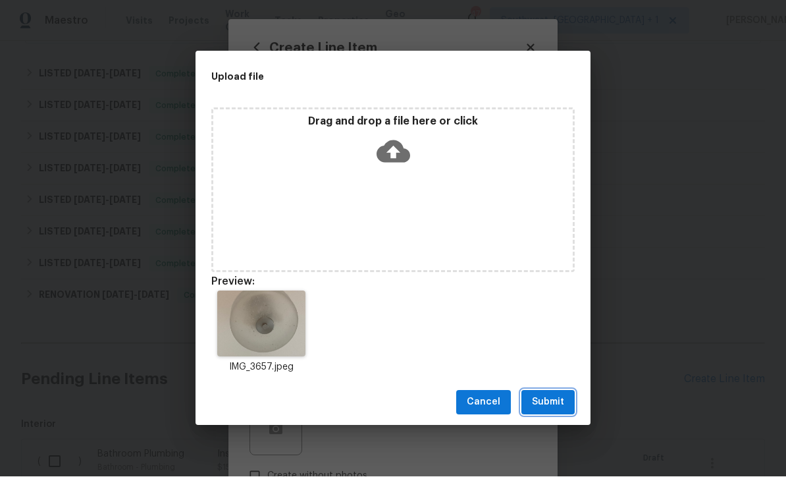
click at [552, 407] on span "Submit" at bounding box center [548, 403] width 32 height 16
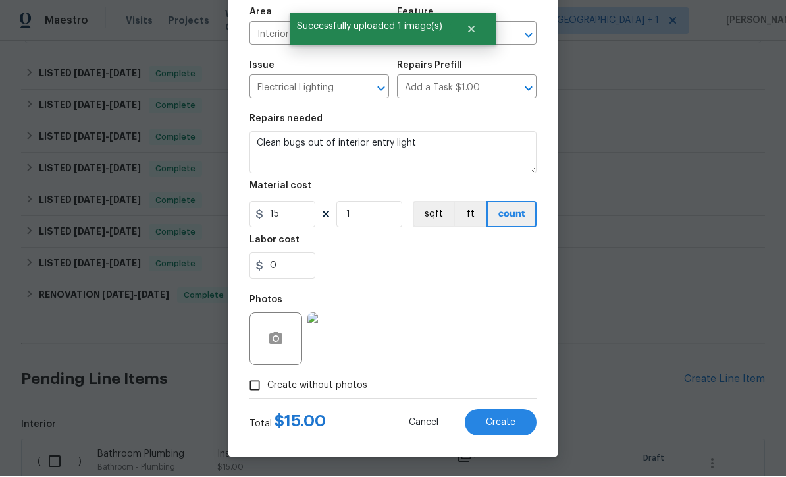
click at [510, 424] on span "Create" at bounding box center [501, 423] width 30 height 10
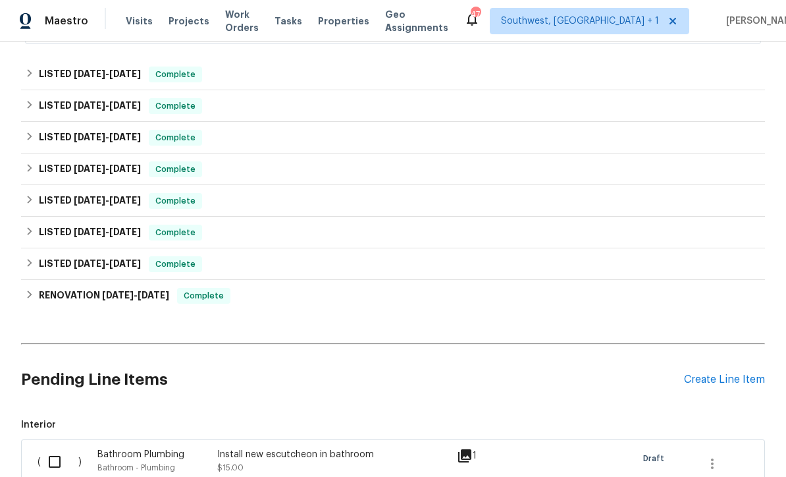
click at [729, 373] on div "Create Line Item" at bounding box center [724, 379] width 81 height 13
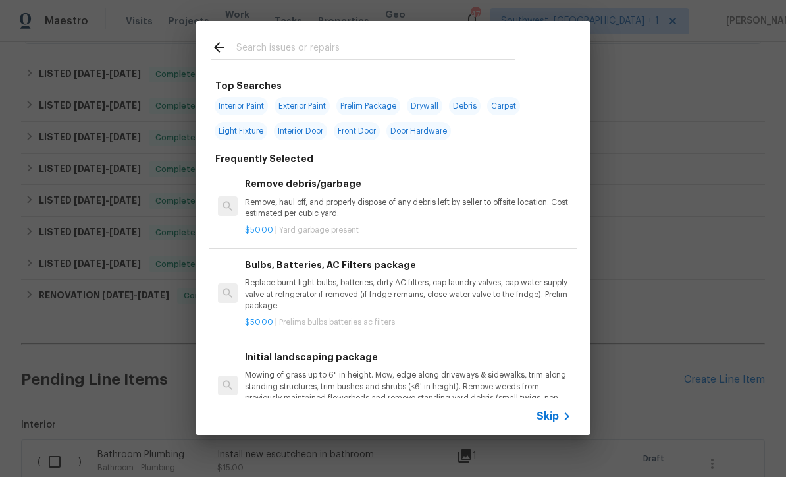
click at [564, 423] on icon at bounding box center [567, 416] width 16 height 16
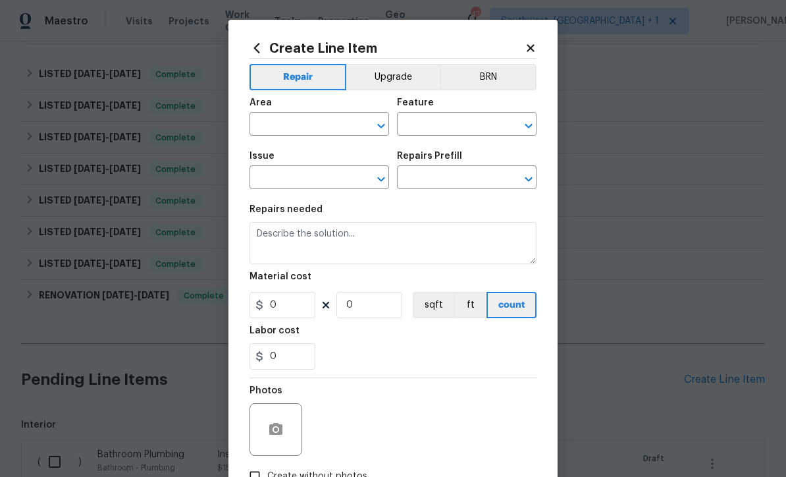
click at [309, 117] on input "text" at bounding box center [301, 125] width 103 height 20
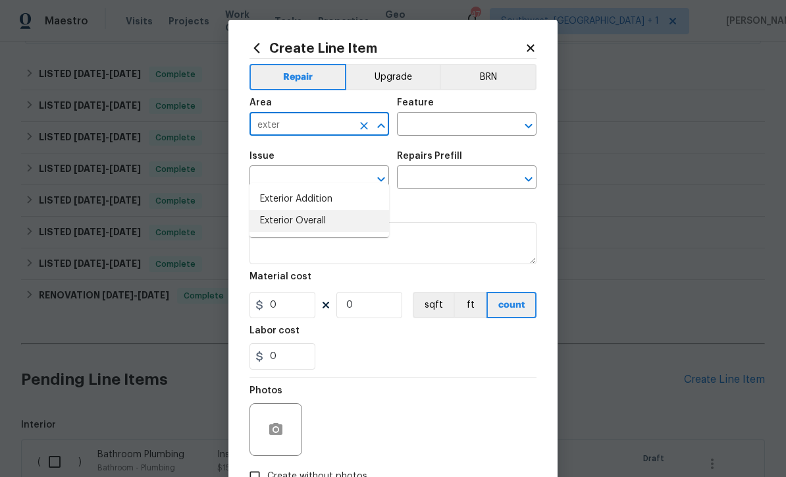
click at [327, 210] on li "Exterior Overall" at bounding box center [320, 221] width 140 height 22
type input "Exterior Overall"
click at [447, 119] on input "text" at bounding box center [448, 125] width 103 height 20
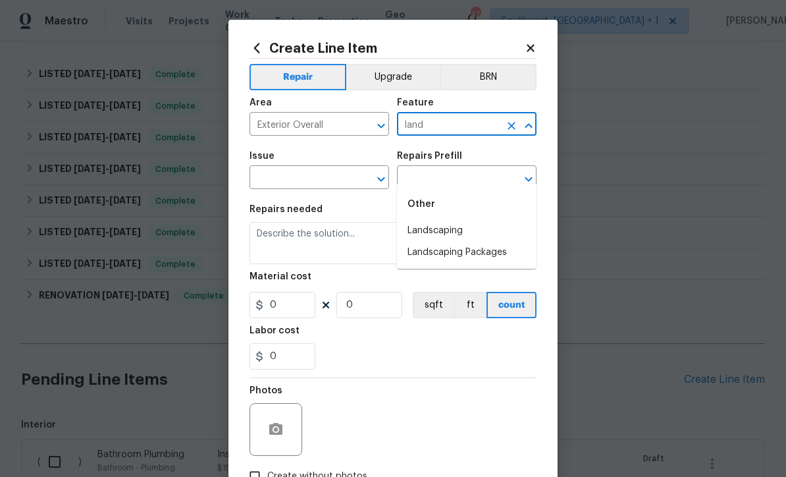
click at [456, 220] on li "Landscaping" at bounding box center [467, 231] width 140 height 22
type input "Landscaping"
click at [362, 180] on icon "Clear" at bounding box center [364, 179] width 13 height 13
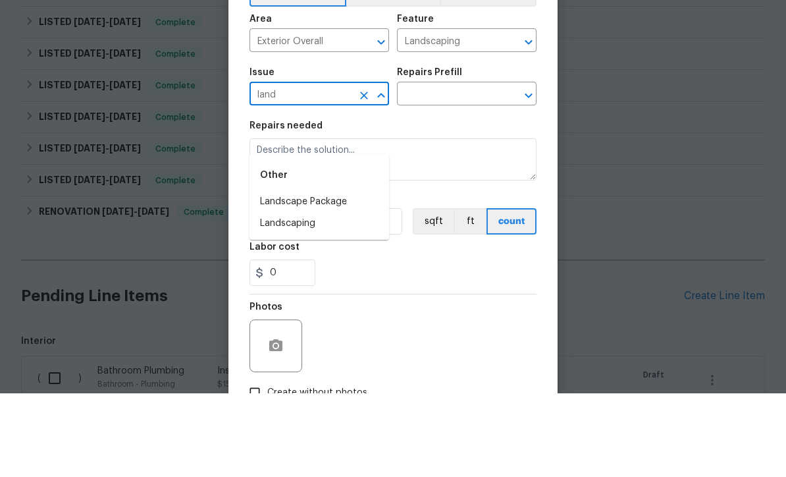
click at [319, 296] on li "Landscaping" at bounding box center [320, 307] width 140 height 22
type input "Landscaping"
click at [464, 169] on input "text" at bounding box center [448, 179] width 103 height 20
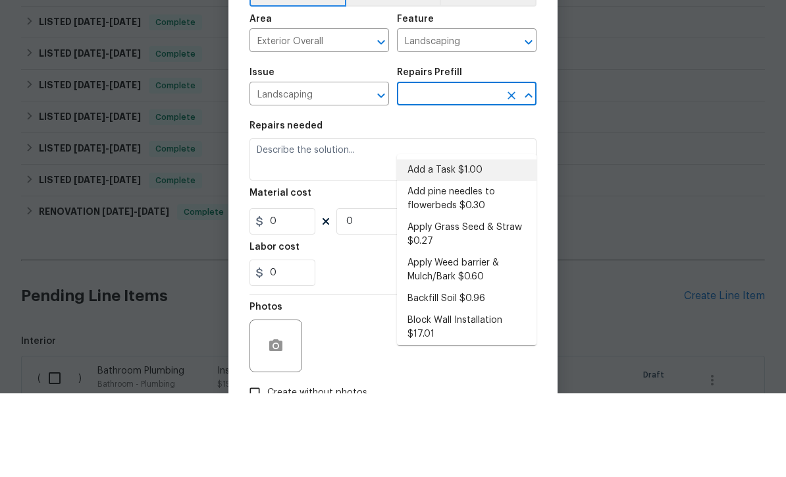
click at [459, 243] on li "Add a Task $1.00" at bounding box center [467, 254] width 140 height 22
type input "Add a Task $1.00"
type textarea "HPM to detail"
type input "1"
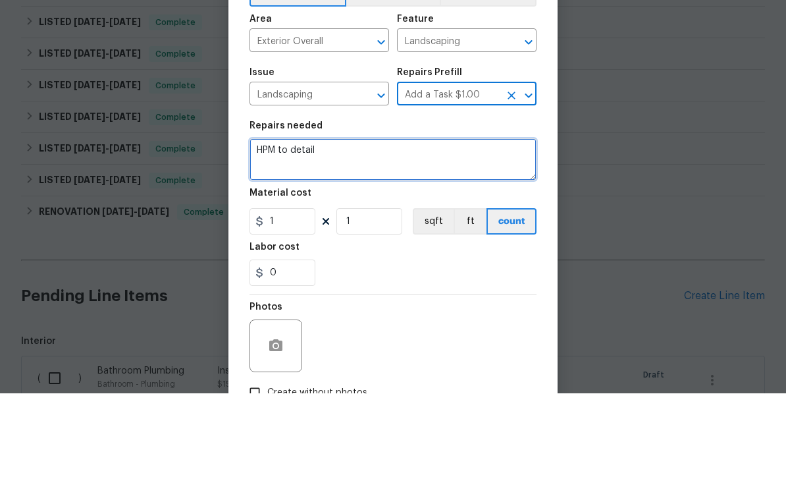
click at [394, 222] on textarea "HPM to detail" at bounding box center [393, 243] width 287 height 42
type textarea "H"
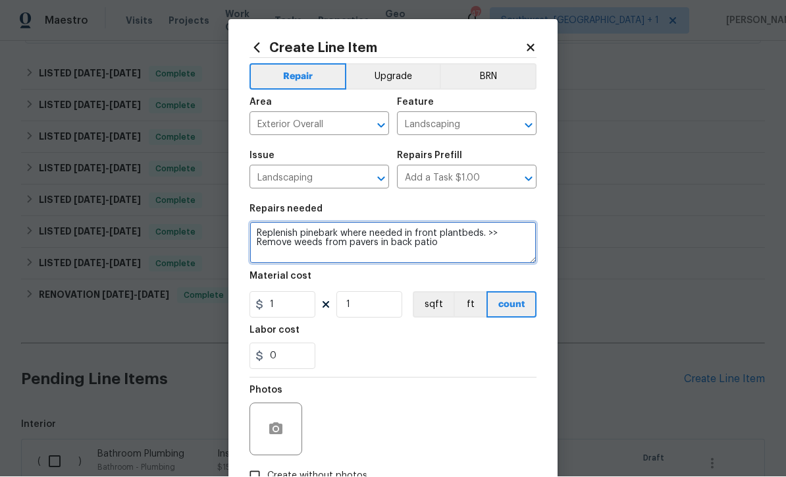
type textarea "Replenish pinebark where needed in front plantbeds. >> Remove weeds from pavers…"
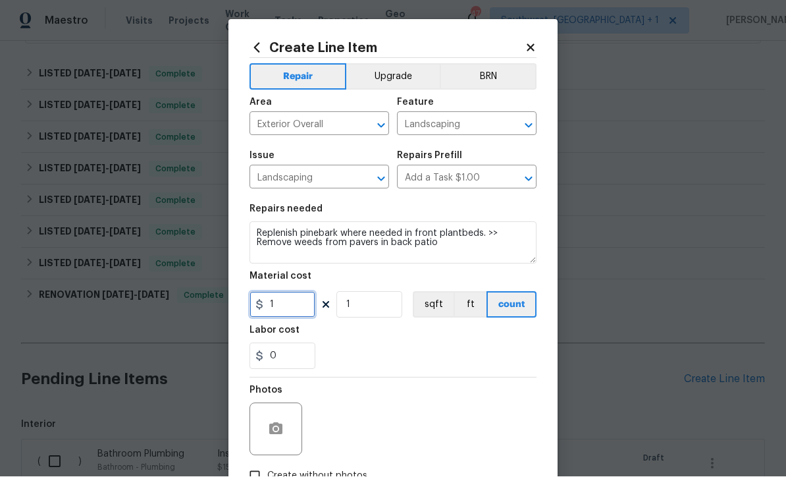
click at [287, 311] on input "1" at bounding box center [283, 305] width 66 height 26
type input "75"
click at [271, 431] on icon "button" at bounding box center [275, 429] width 13 height 12
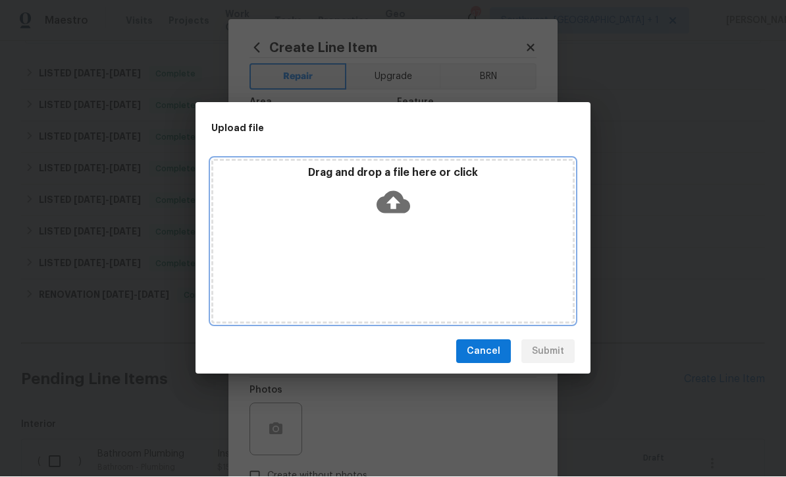
click at [387, 200] on icon at bounding box center [394, 203] width 34 height 22
